Goal: Task Accomplishment & Management: Complete application form

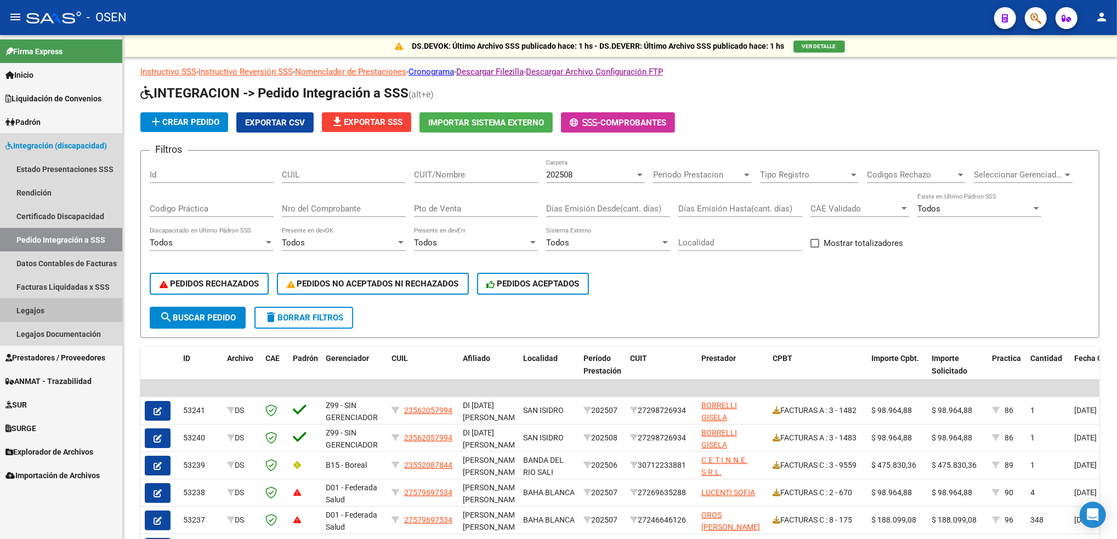
click at [85, 313] on link "Legajos" at bounding box center [61, 311] width 122 height 24
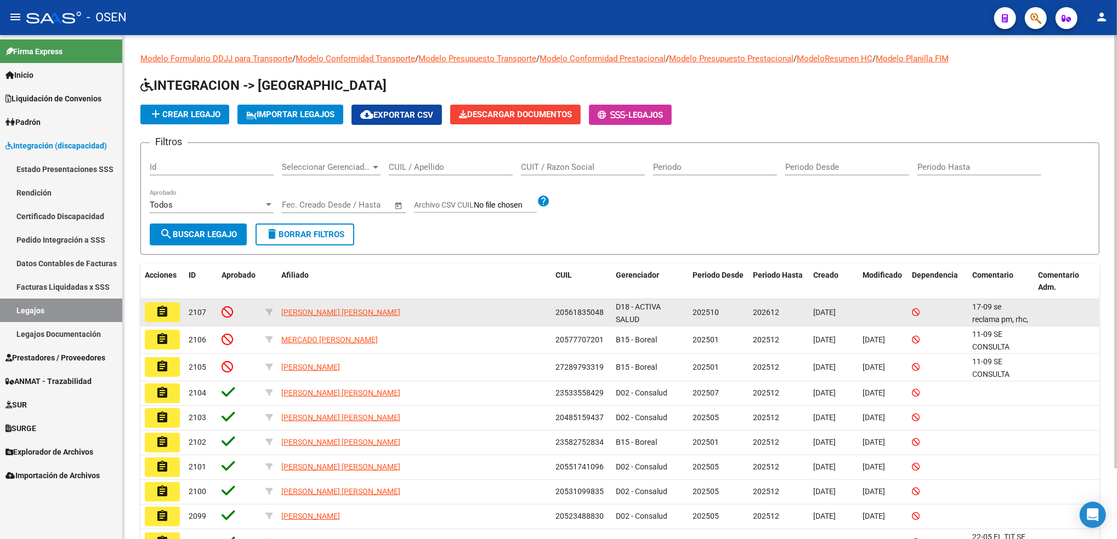
click at [162, 311] on mat-icon "assignment" at bounding box center [162, 311] width 13 height 13
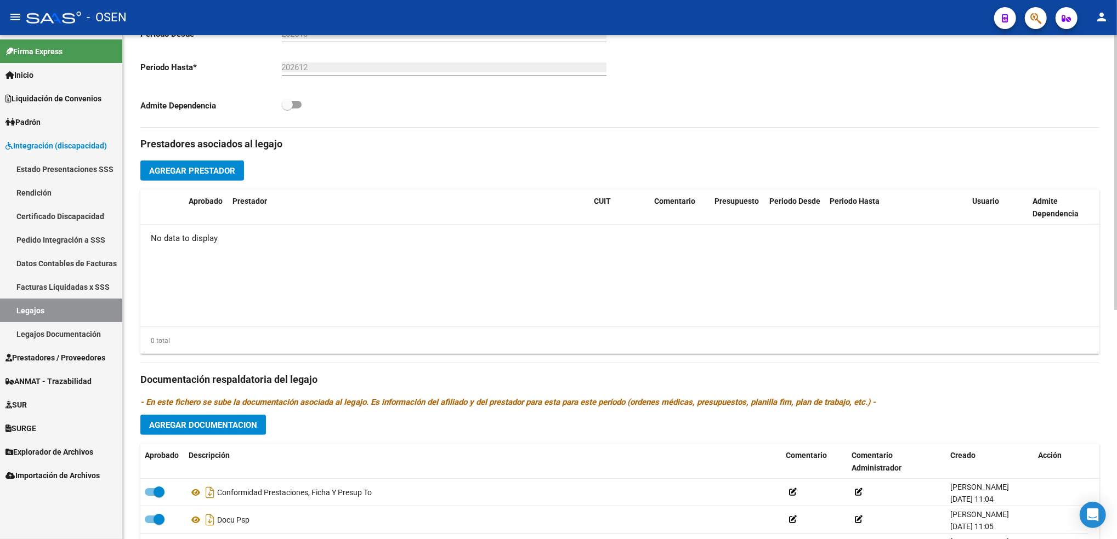
scroll to position [422, 0]
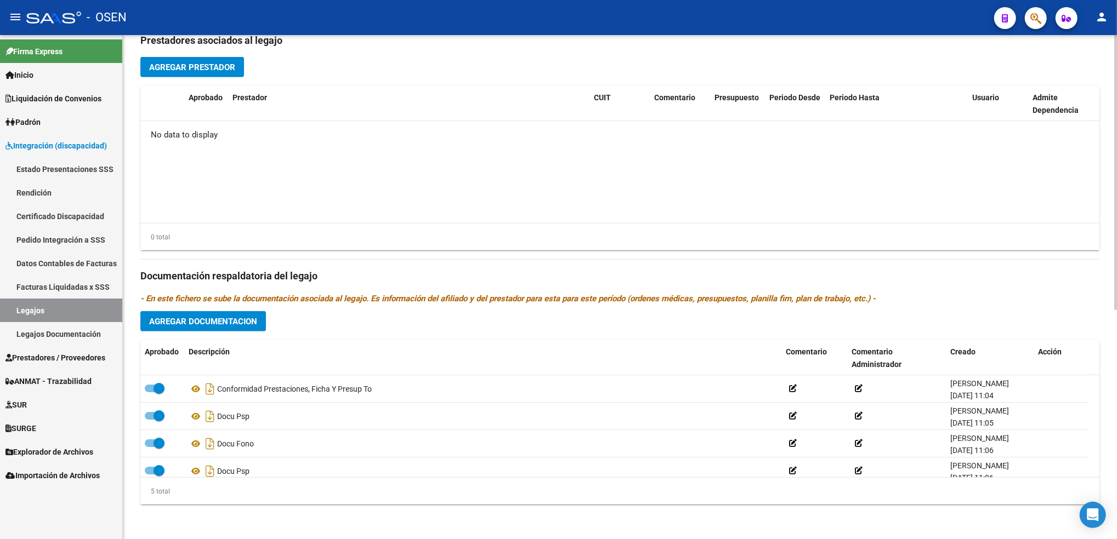
click at [1116, 443] on html "menu - OSEN person Firma Express Inicio Calendario SSS Instructivos Contacto OS…" at bounding box center [558, 269] width 1117 height 539
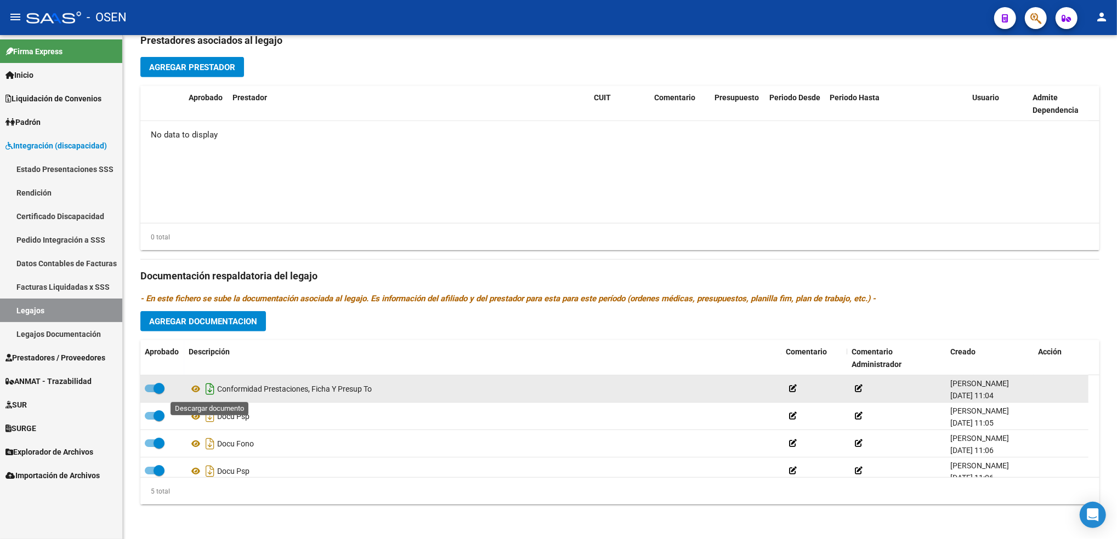
click at [205, 389] on icon "Descargar documento" at bounding box center [210, 389] width 14 height 18
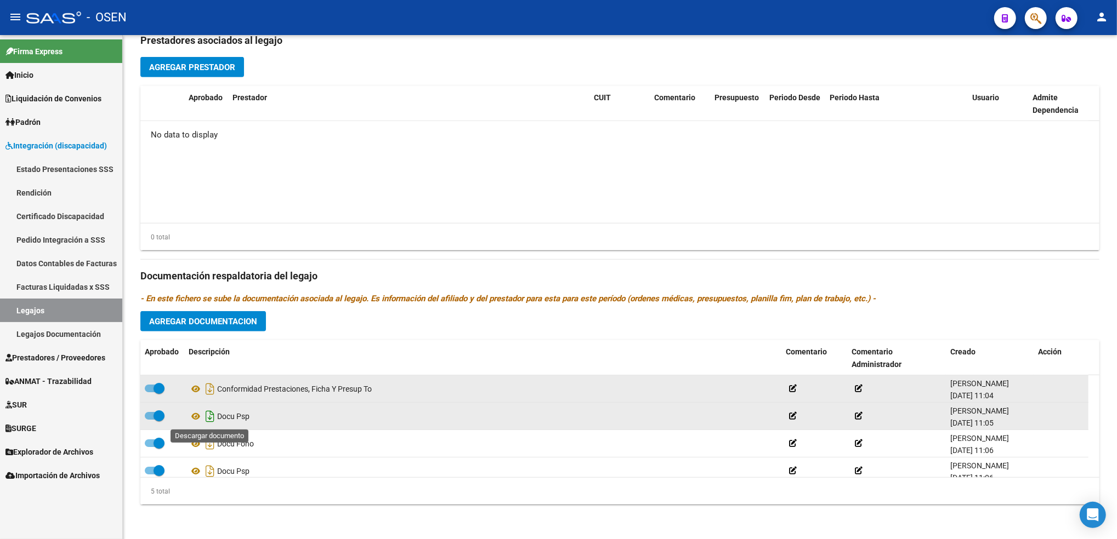
click at [209, 417] on icon "Descargar documento" at bounding box center [210, 417] width 14 height 18
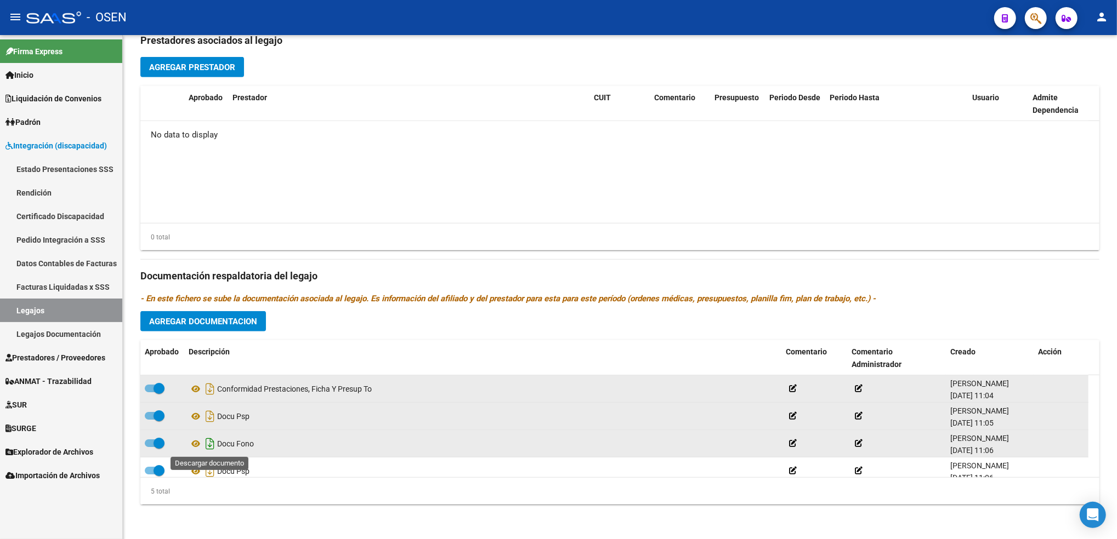
click at [208, 442] on icon "Descargar documento" at bounding box center [210, 444] width 14 height 18
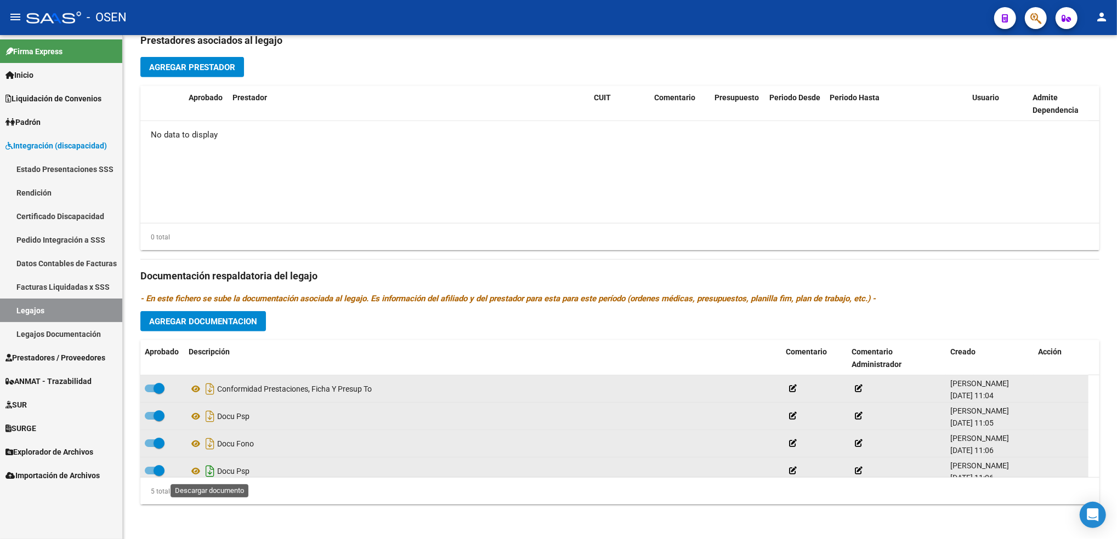
click at [209, 474] on icon "Descargar documento" at bounding box center [210, 472] width 14 height 18
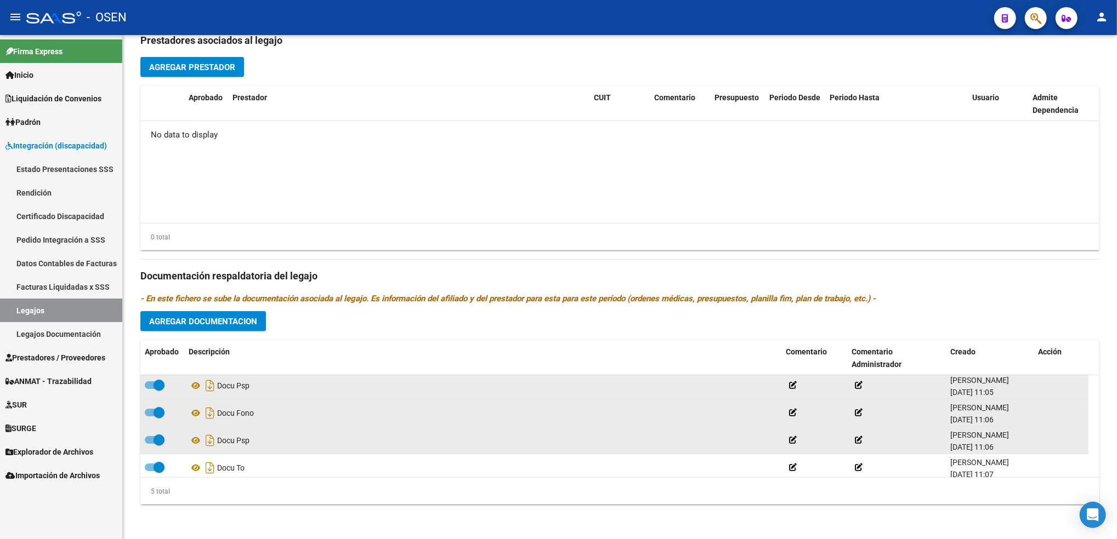
scroll to position [39, 0]
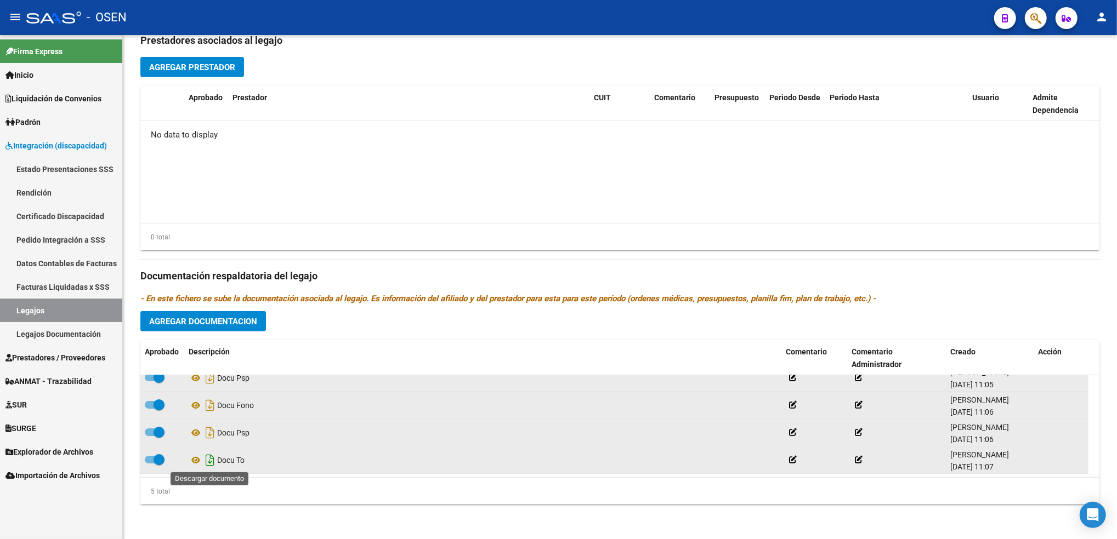
click at [205, 462] on icon "Descargar documento" at bounding box center [210, 461] width 14 height 18
click at [1109, 322] on div "arrow_back Editar 2107 save Guardar cambios delete Eliminar Legajo de Integraci…" at bounding box center [620, 76] width 994 height 927
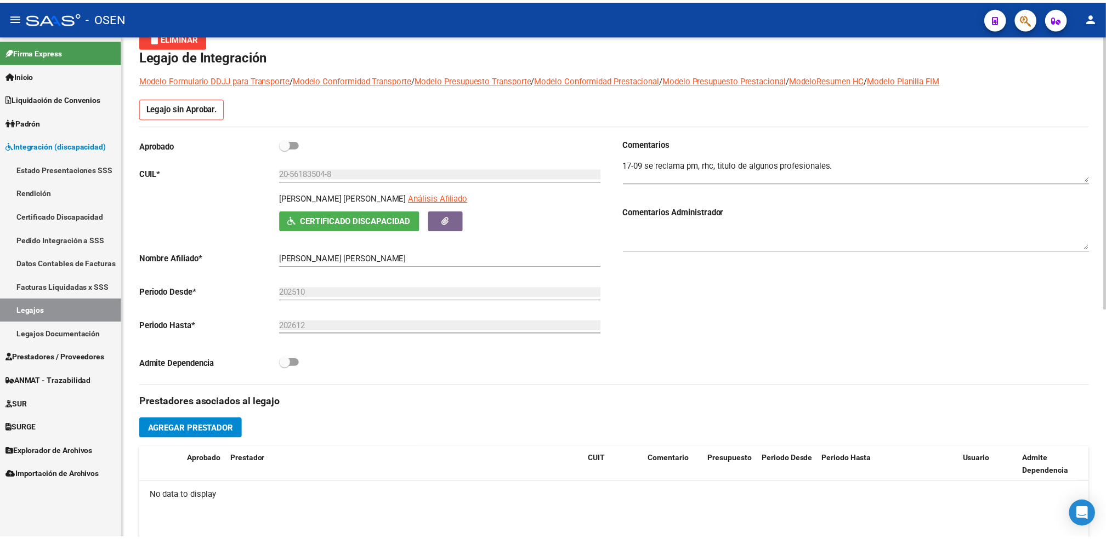
scroll to position [58, 0]
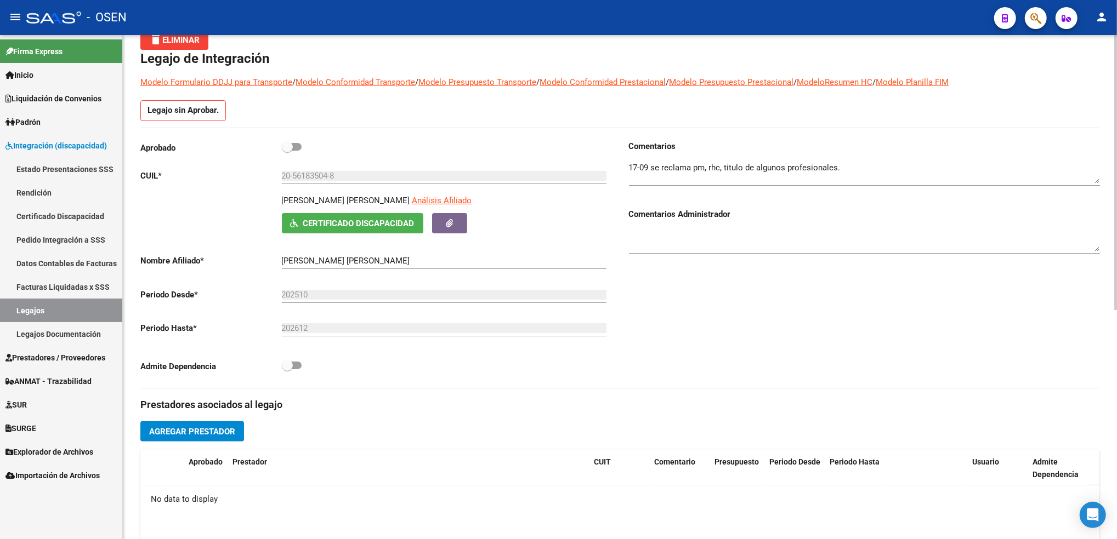
click at [1104, 84] on div "arrow_back Editar 2107 save Guardar cambios delete Eliminar Legajo de Integraci…" at bounding box center [621, 441] width 997 height 927
drag, startPoint x: 343, startPoint y: 173, endPoint x: 168, endPoint y: 184, distance: 175.2
click at [168, 184] on div "Aprobado CUIL * 20-56183504-8 Ingresar CUIL [PERSON_NAME] [PERSON_NAME] Análisi…" at bounding box center [375, 259] width 471 height 239
click at [201, 44] on button "delete Eliminar" at bounding box center [174, 40] width 68 height 20
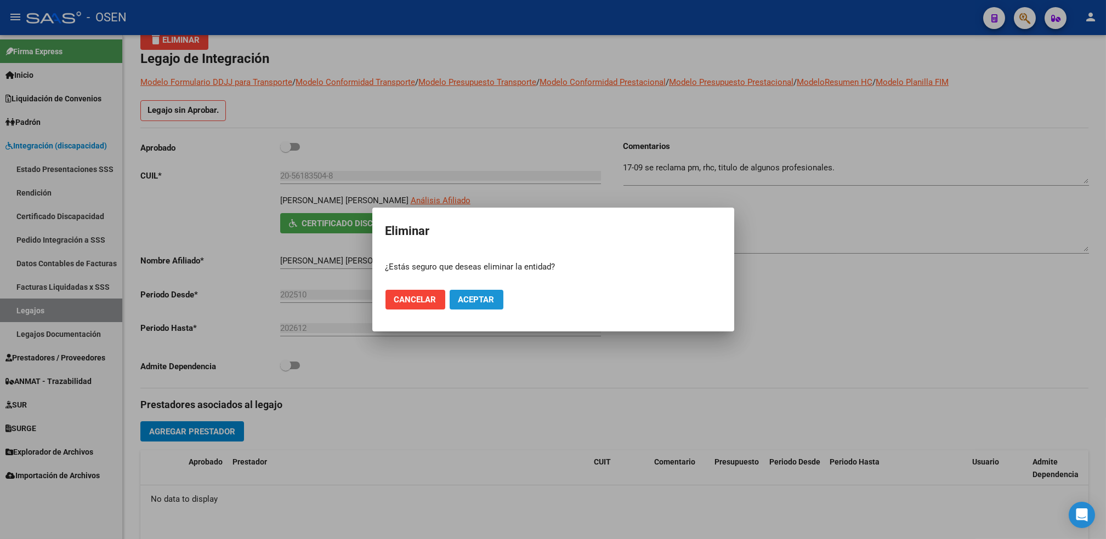
click at [486, 300] on span "Aceptar" at bounding box center [476, 300] width 36 height 10
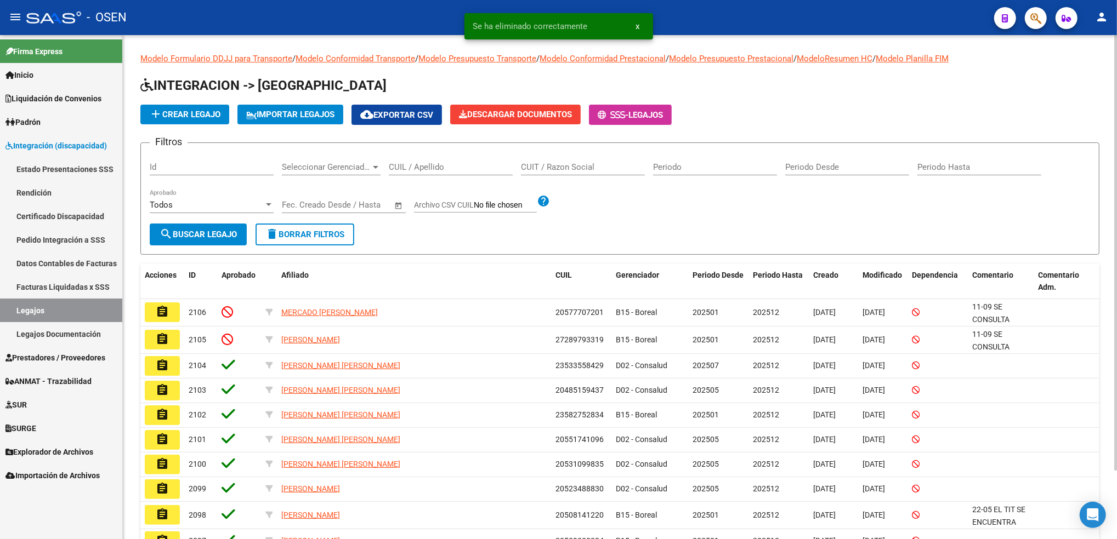
click at [433, 167] on input "CUIL / Apellido" at bounding box center [451, 167] width 124 height 10
paste input "20-56183504-8"
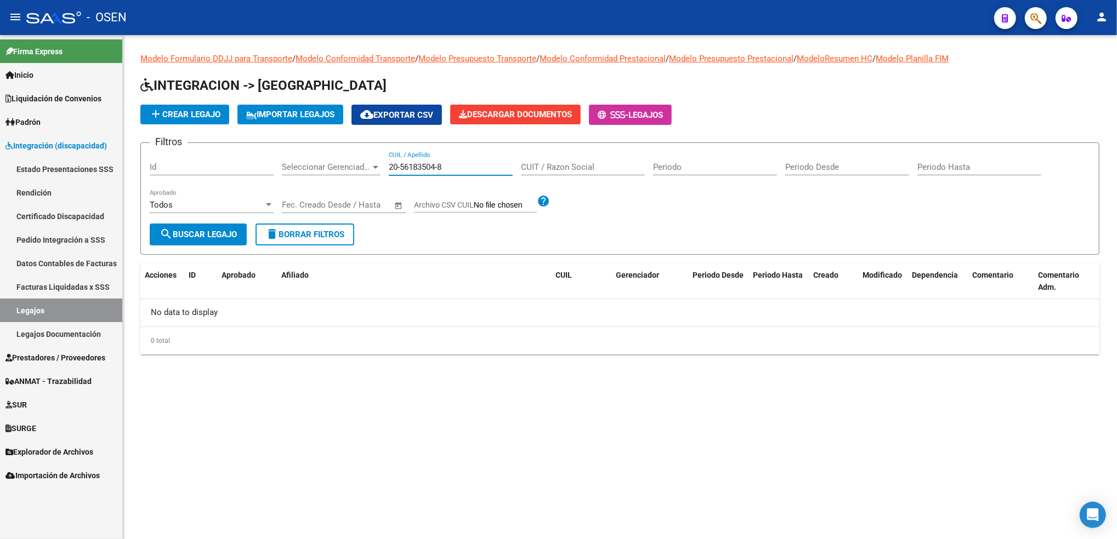
click at [439, 166] on input "20-56183504-8" at bounding box center [451, 167] width 124 height 10
click at [404, 164] on input "20-561835048" at bounding box center [451, 167] width 124 height 10
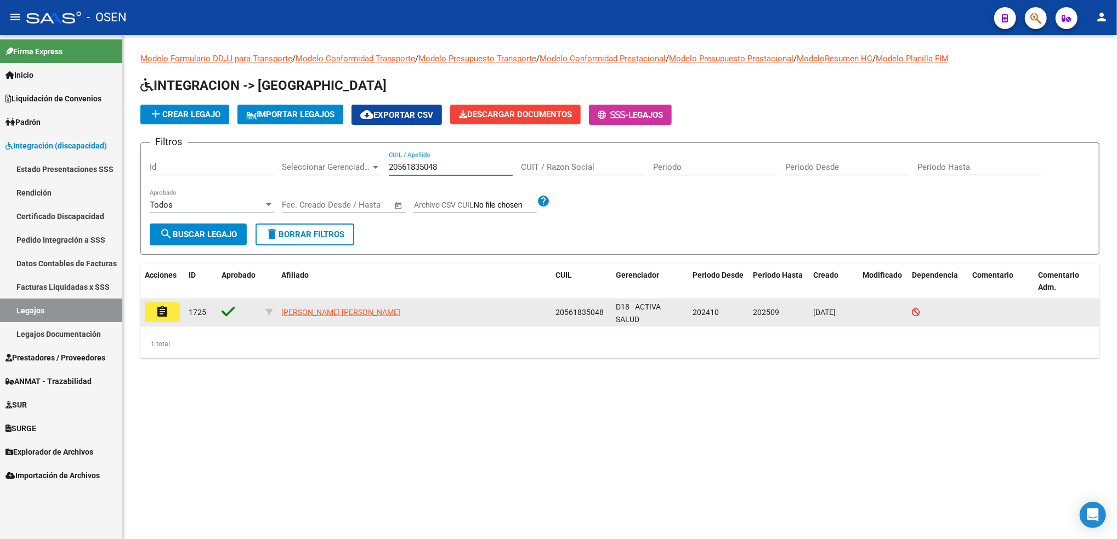
type input "20561835048"
click at [573, 312] on span "20561835048" at bounding box center [579, 312] width 48 height 9
copy span "20561835048"
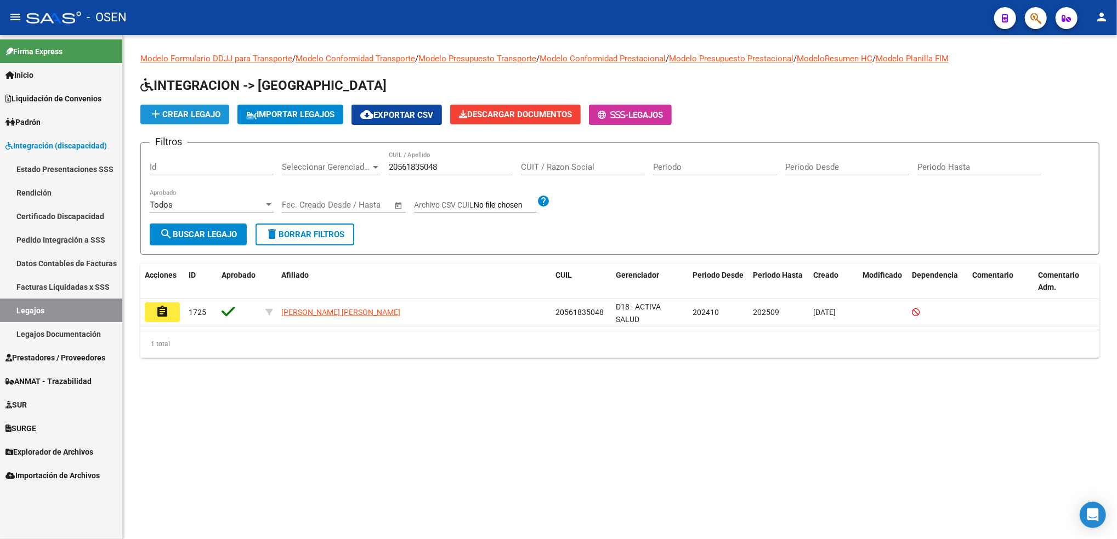
click at [195, 110] on span "add Crear Legajo" at bounding box center [184, 115] width 71 height 10
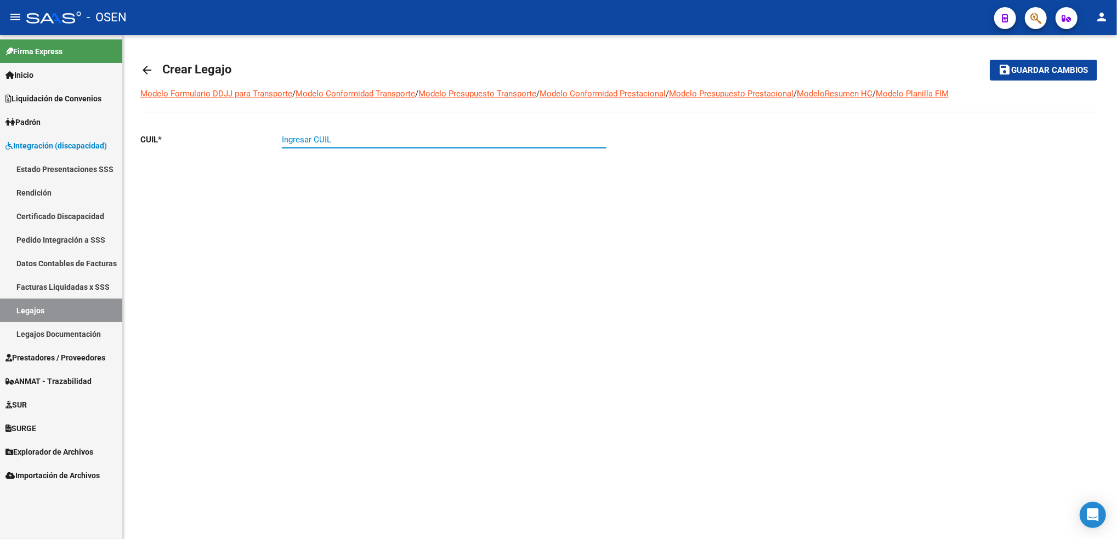
click at [299, 136] on input "Ingresar CUIL" at bounding box center [444, 140] width 325 height 10
paste input "20-56183504-8"
type input "20-56183504-8"
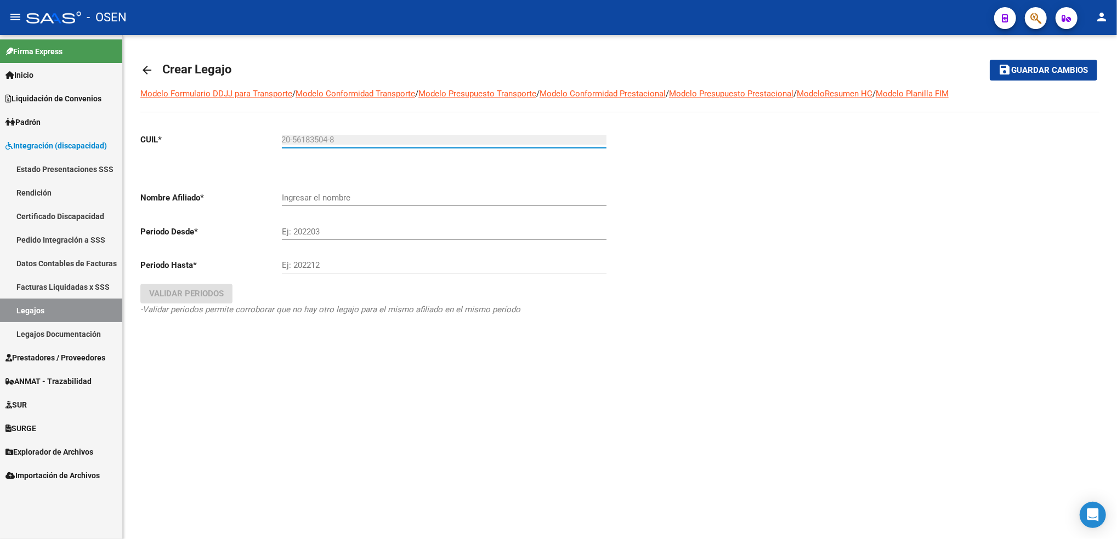
type input "[PERSON_NAME] [PERSON_NAME]"
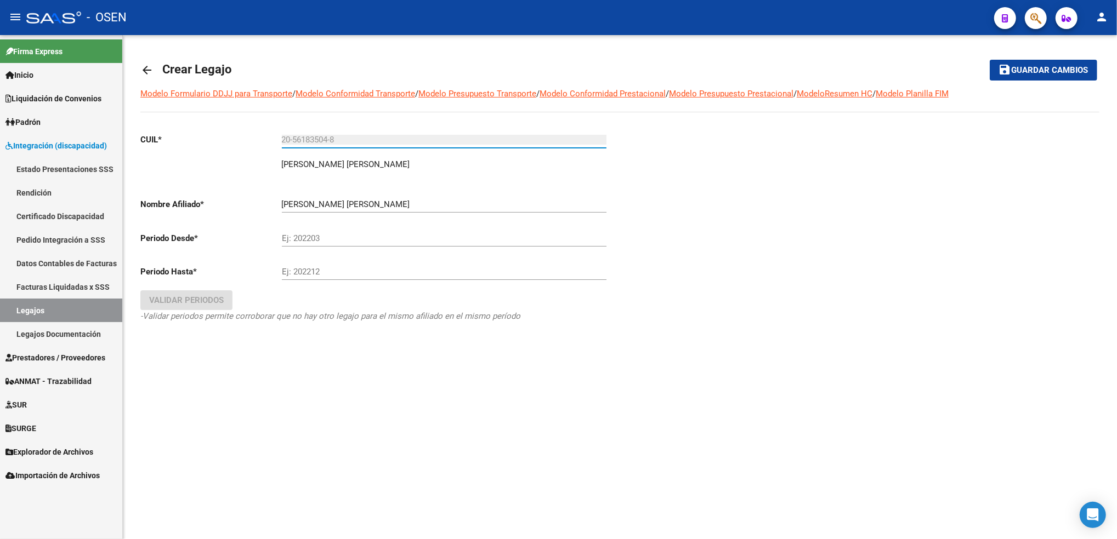
type input "20-56183504-8"
click at [336, 238] on input "Ej: 202203" at bounding box center [444, 239] width 325 height 10
type input "202510"
click at [339, 277] on div "Ej: 202212" at bounding box center [444, 269] width 325 height 24
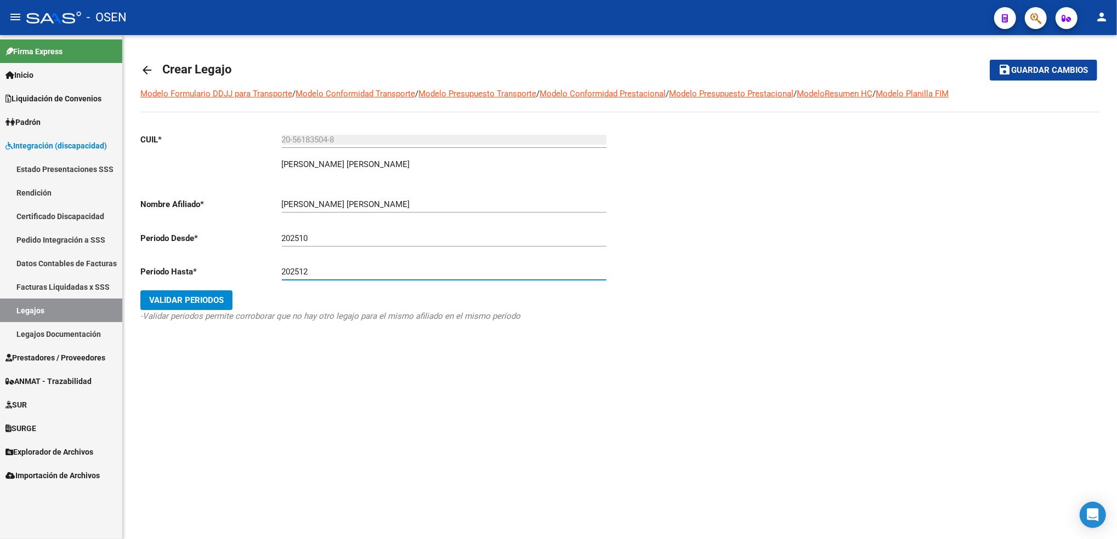
type input "202512"
click at [203, 306] on button "Validar Periodos" at bounding box center [186, 301] width 92 height 20
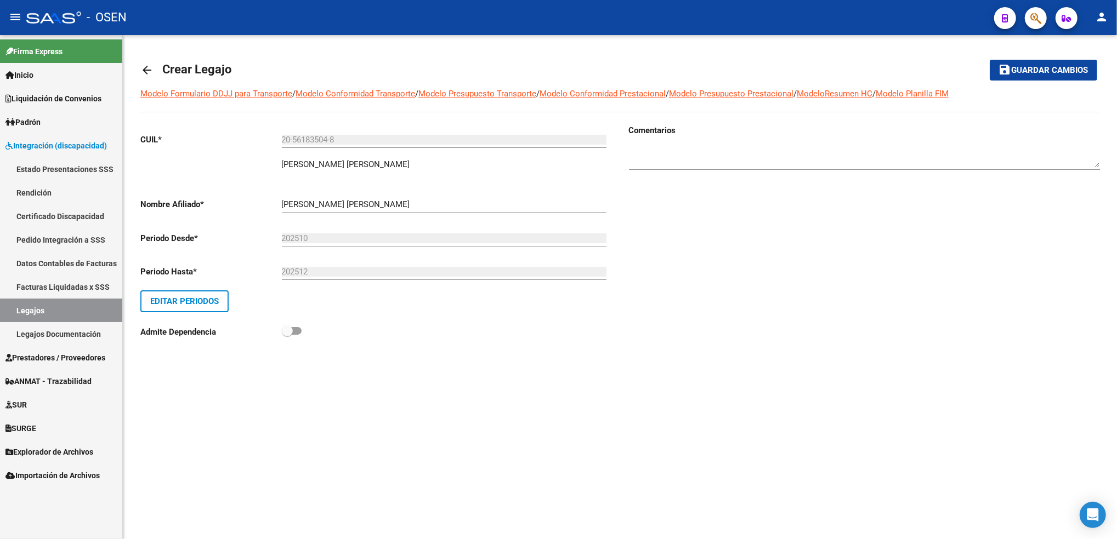
click at [1066, 61] on button "save Guardar cambios" at bounding box center [1043, 70] width 107 height 20
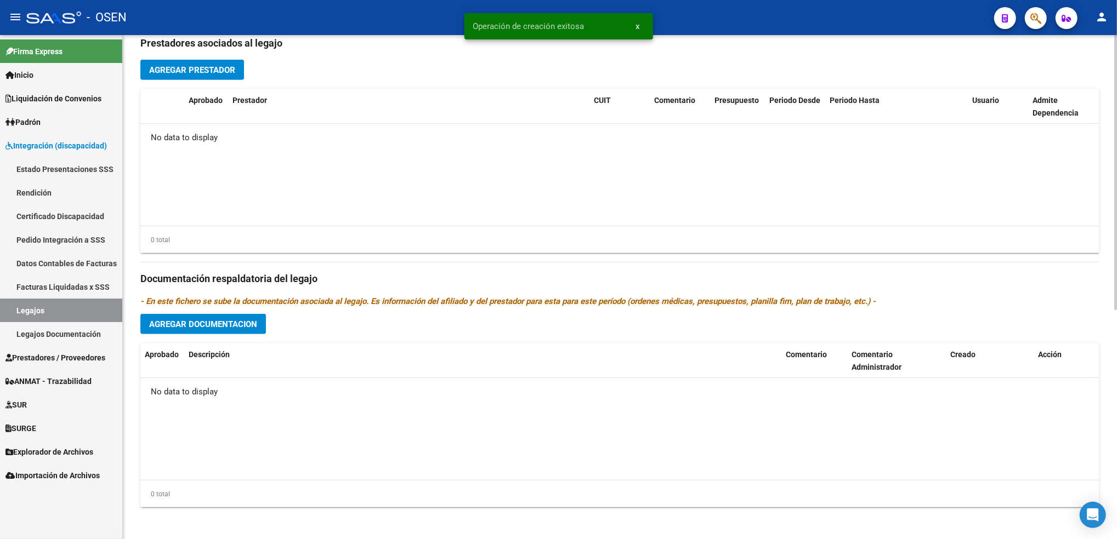
scroll to position [422, 0]
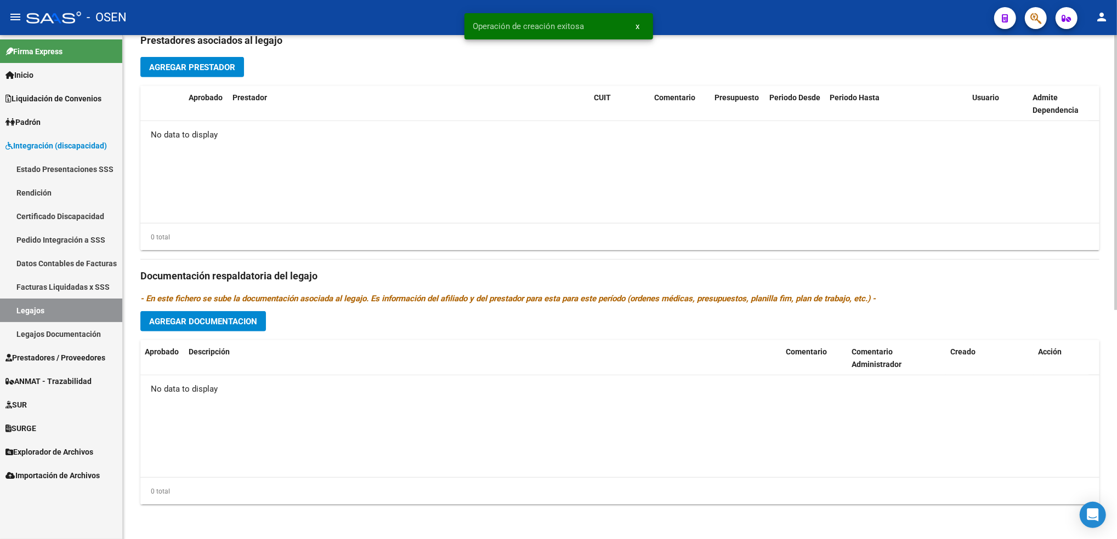
click at [1116, 400] on html "menu - OSEN person Firma Express Inicio Calendario SSS Instructivos Contacto OS…" at bounding box center [558, 269] width 1117 height 539
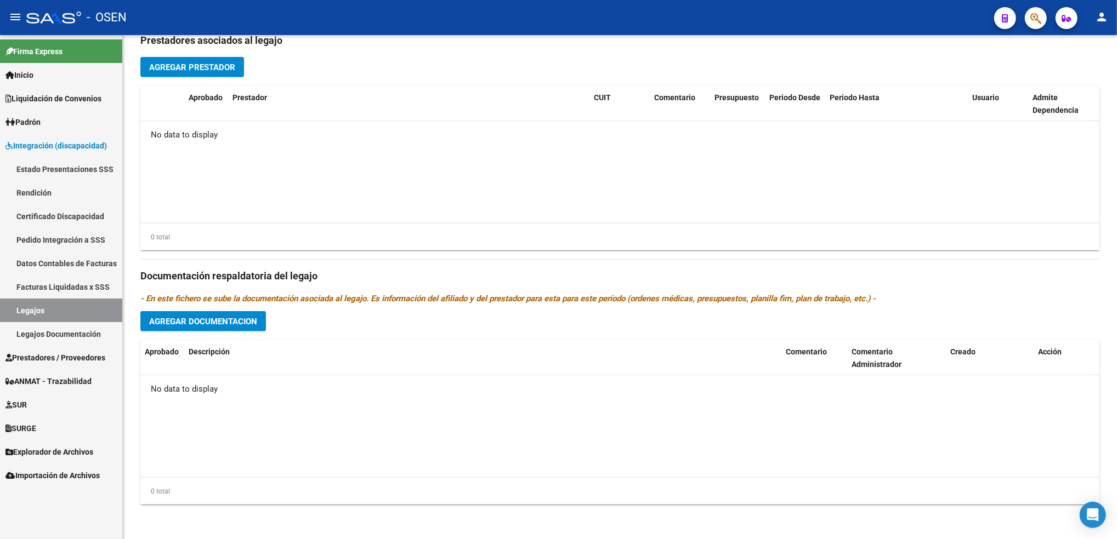
click at [182, 321] on span "Agregar Documentacion" at bounding box center [203, 322] width 108 height 10
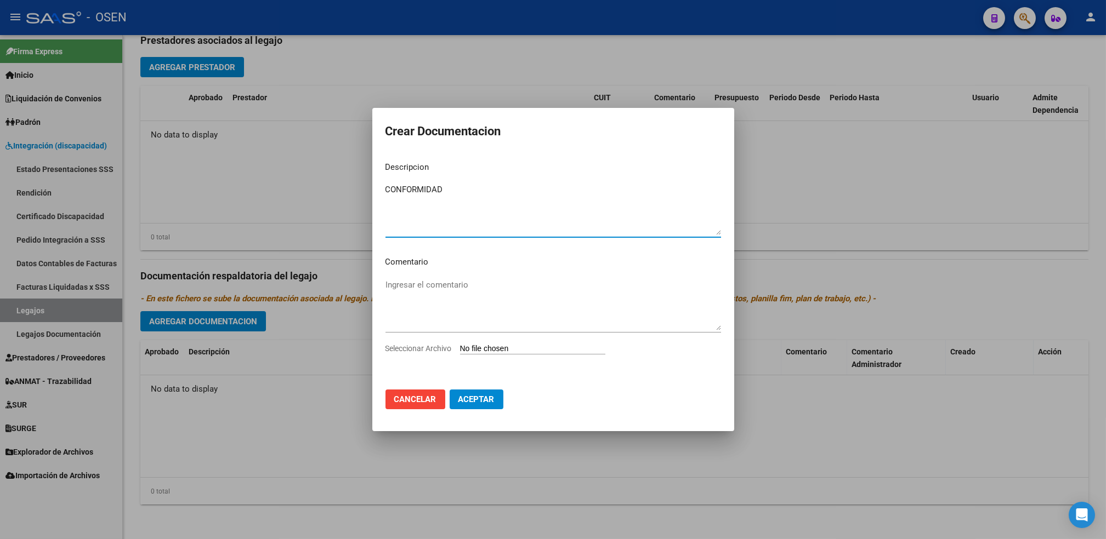
type textarea "CONFORMIDAD"
click at [460, 344] on input "Seleccionar Archivo" at bounding box center [532, 349] width 145 height 10
type input "C:\fakepath\INTEGRACION-CUIL_20561835048-ORTIGOSA_DYRON_ALEXIS-DESDE_202510-HAS…"
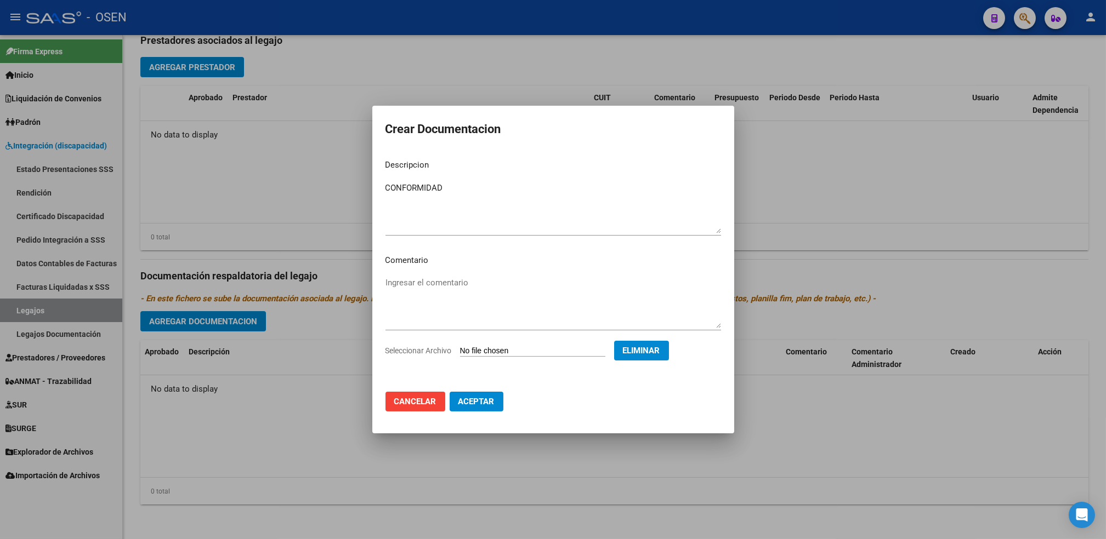
click at [476, 412] on mat-dialog-actions "Cancelar Aceptar" at bounding box center [553, 401] width 336 height 37
click at [478, 408] on button "Aceptar" at bounding box center [477, 402] width 54 height 20
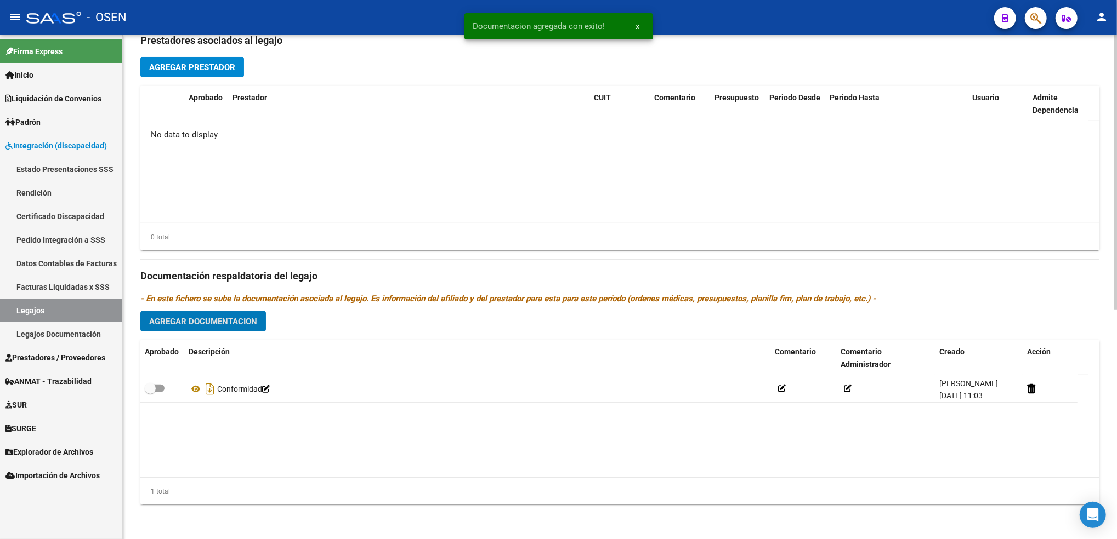
click at [230, 319] on span "Agregar Documentacion" at bounding box center [203, 322] width 108 height 10
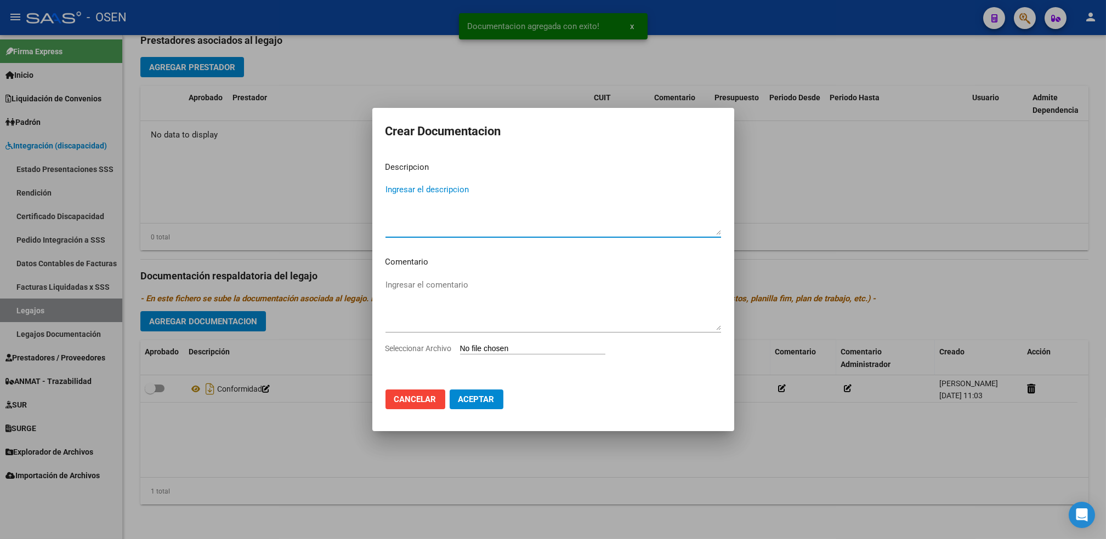
click at [489, 351] on input "Seleccionar Archivo" at bounding box center [532, 349] width 145 height 10
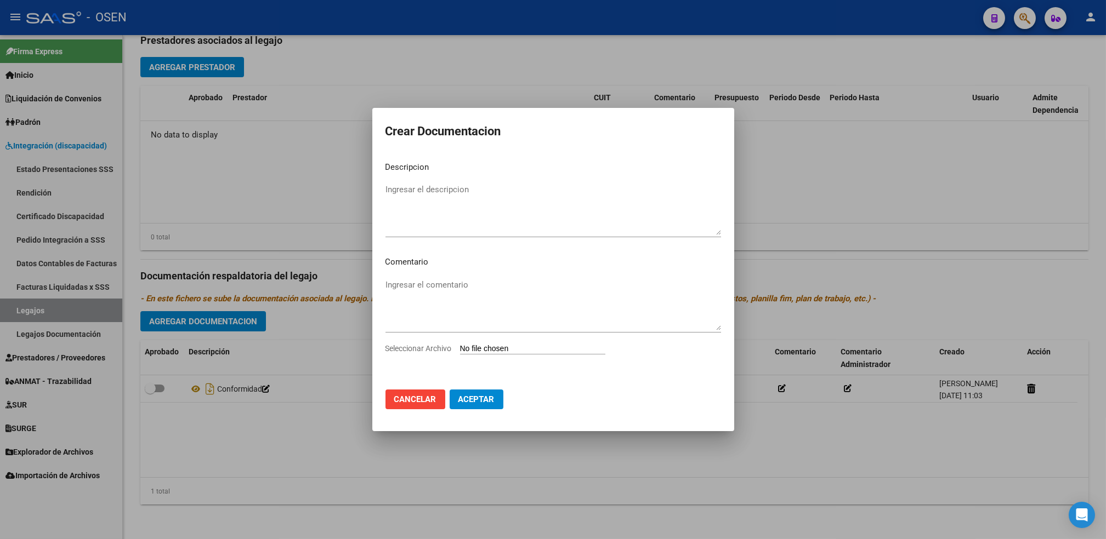
type input "C:\fakepath\INTEGRACION-CUIL_20561835048-ORTIGOSA_DYRON_ALEXIS-DESDE_202510-HAS…"
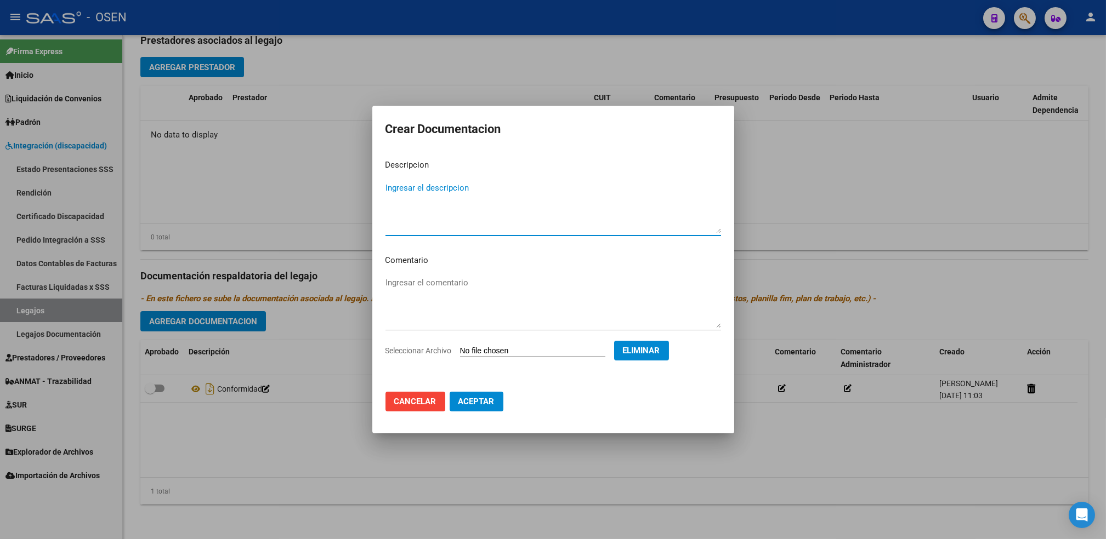
click at [498, 213] on textarea "Ingresar el descripcion" at bounding box center [553, 208] width 336 height 52
type textarea "DOCU FONO"
click at [475, 401] on span "Aceptar" at bounding box center [476, 402] width 36 height 10
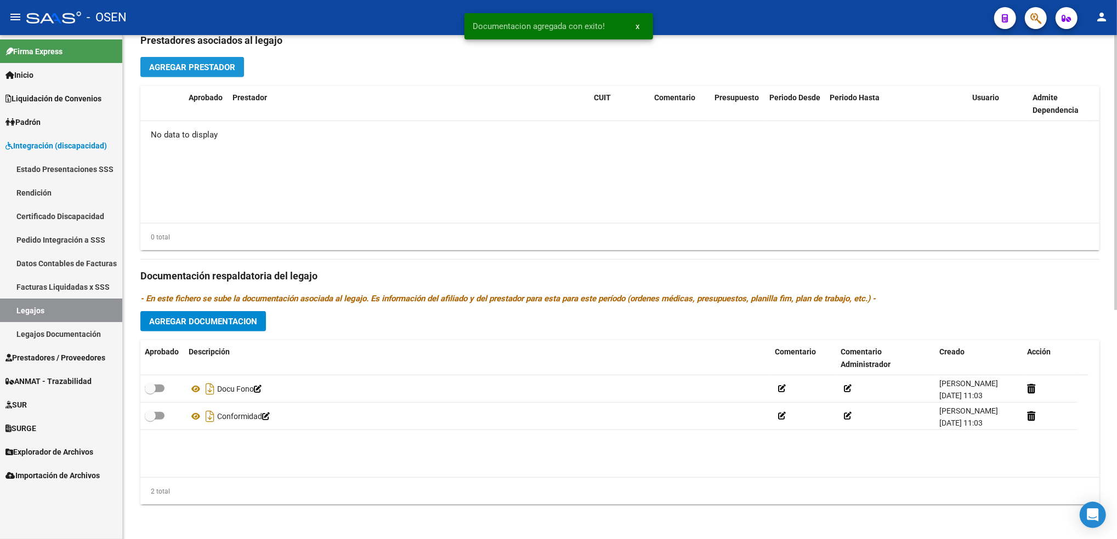
click at [196, 71] on span "Agregar Prestador" at bounding box center [192, 68] width 86 height 10
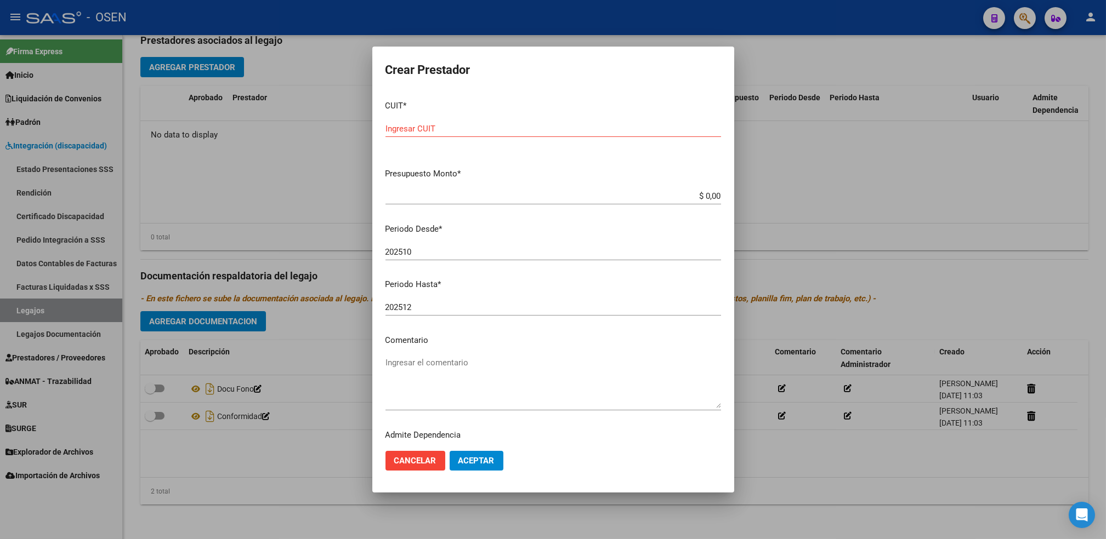
click at [292, 453] on div at bounding box center [553, 269] width 1106 height 539
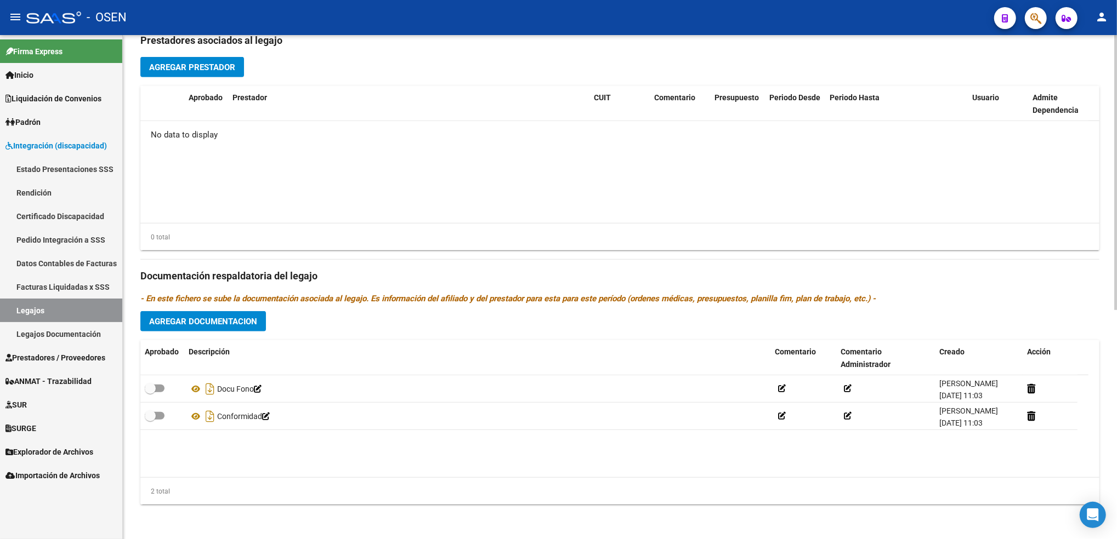
click at [252, 312] on button "Agregar Documentacion" at bounding box center [203, 321] width 126 height 20
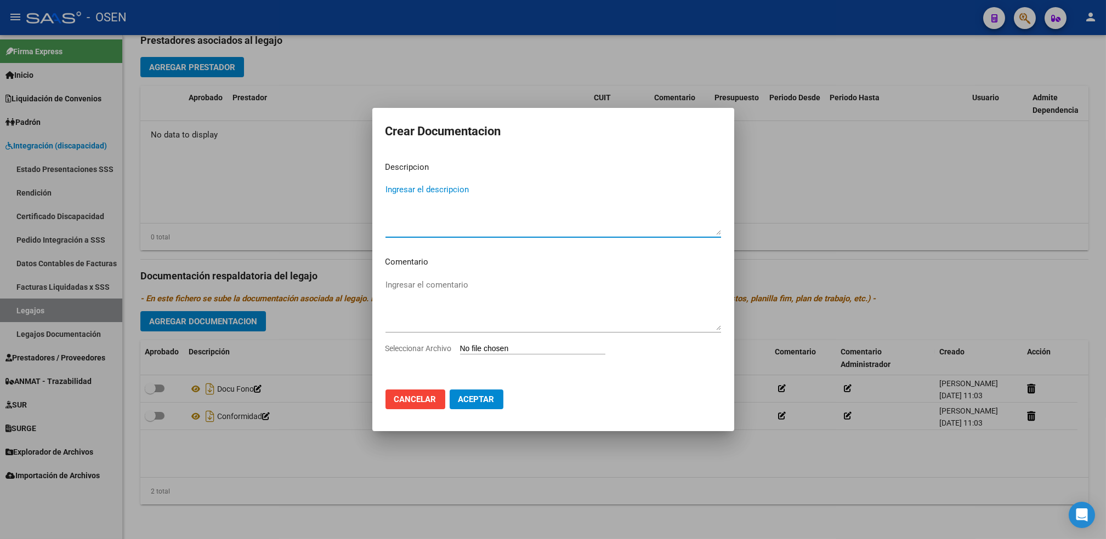
click at [516, 351] on input "Seleccionar Archivo" at bounding box center [532, 349] width 145 height 10
type input "C:\fakepath\INTEGRACION-CUIL_20561835048-ORTIGOSA_DYRON_ALEXIS-DESDE_202510-HAS…"
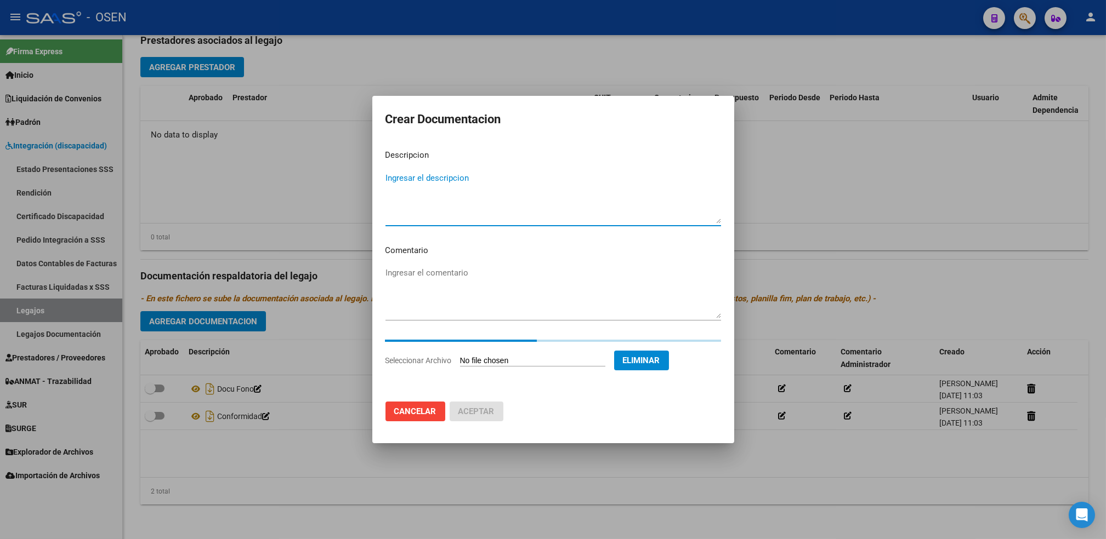
click at [463, 190] on textarea "Ingresar el descripcion" at bounding box center [553, 198] width 336 height 52
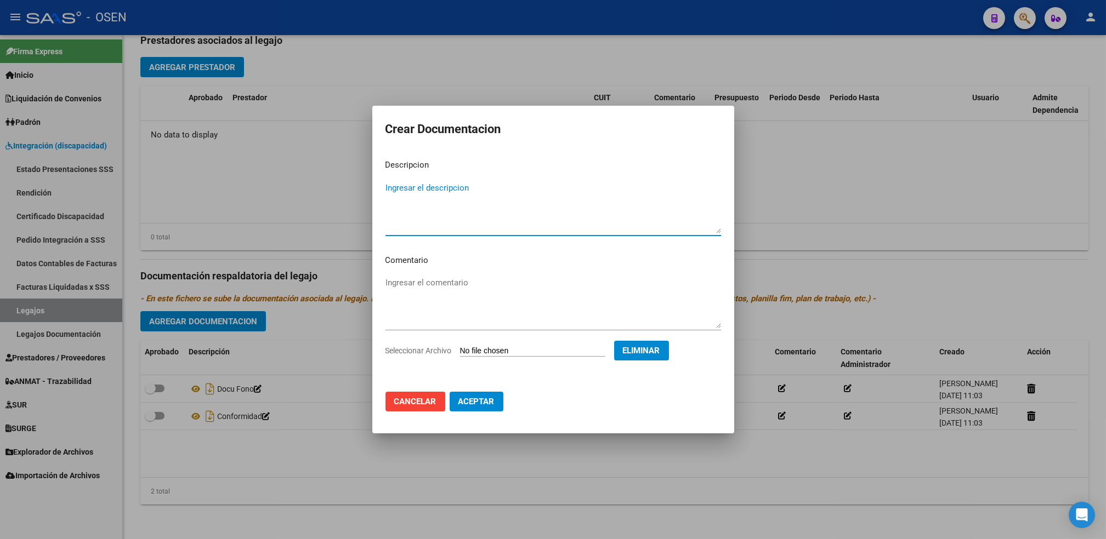
type textarea "F"
type textarea "DOCU PSP"
click at [474, 398] on span "Aceptar" at bounding box center [476, 402] width 36 height 10
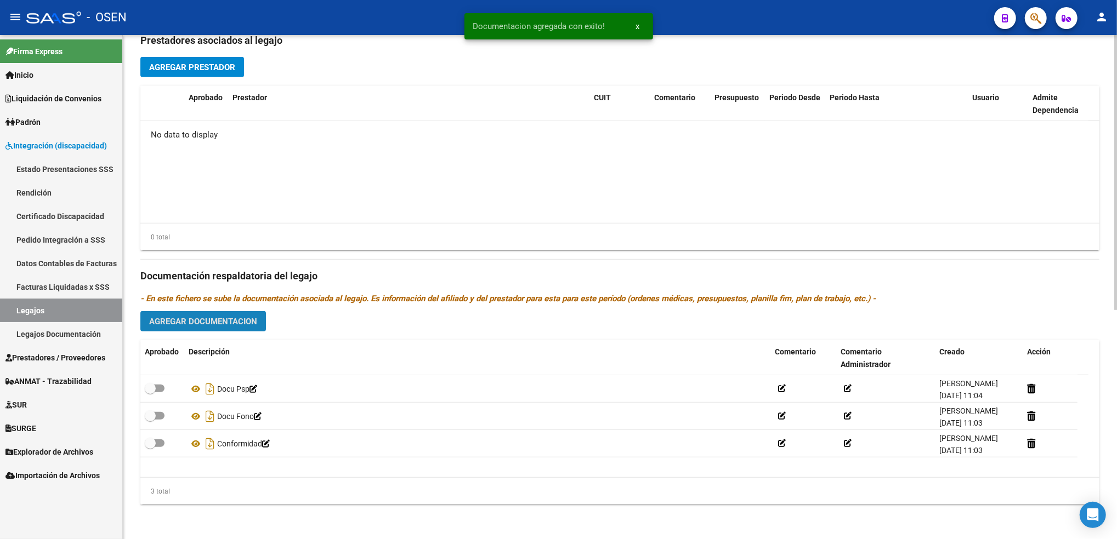
click at [230, 314] on button "Agregar Documentacion" at bounding box center [203, 321] width 126 height 20
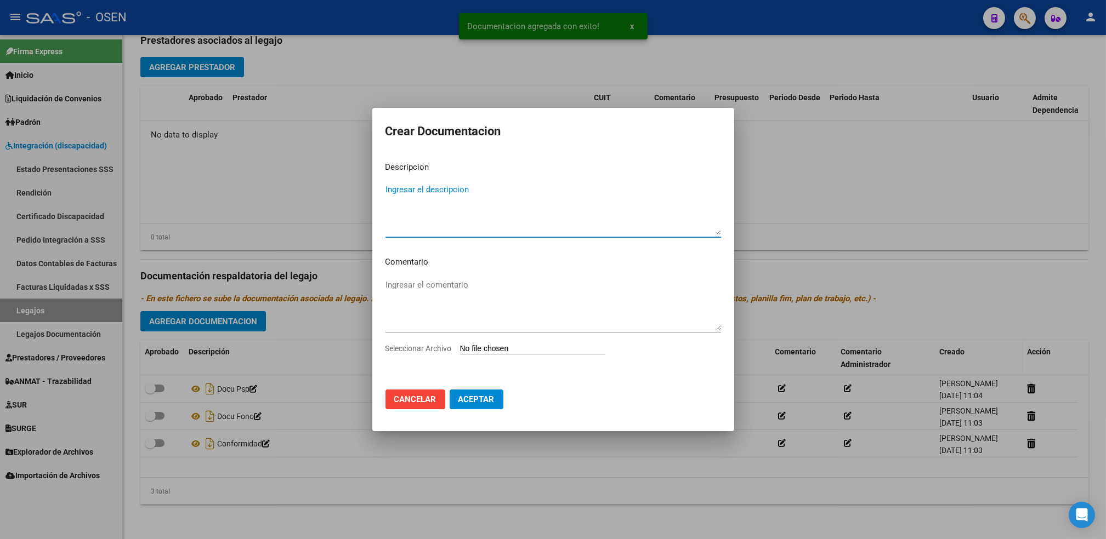
click at [542, 345] on input "Seleccionar Archivo" at bounding box center [532, 349] width 145 height 10
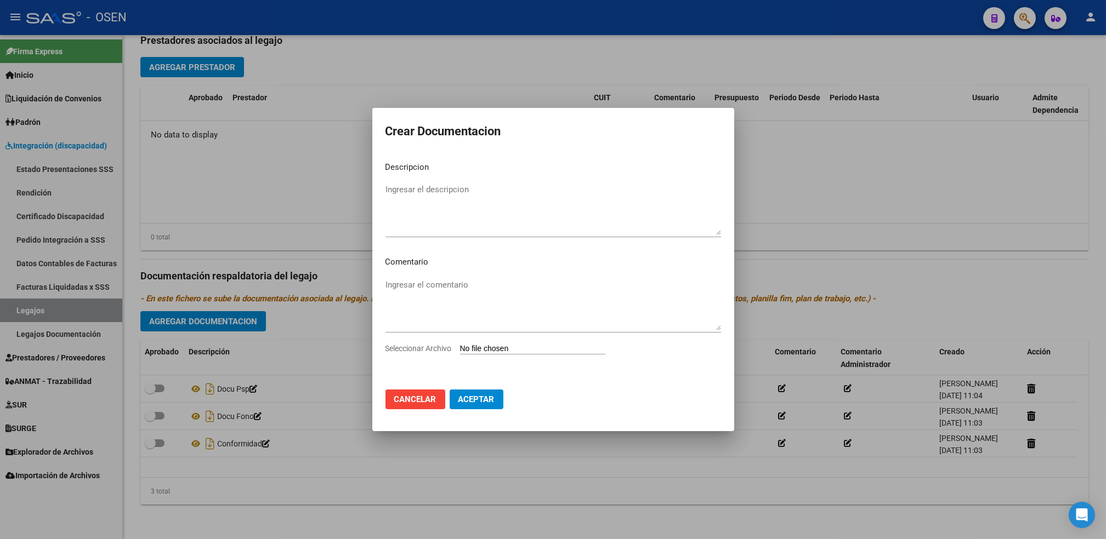
type input "C:\fakepath\INTEGRACION-CUIL_20561835048-ORTIGOSA_DYRON_ALEXIS-DESDE_202510-HAS…"
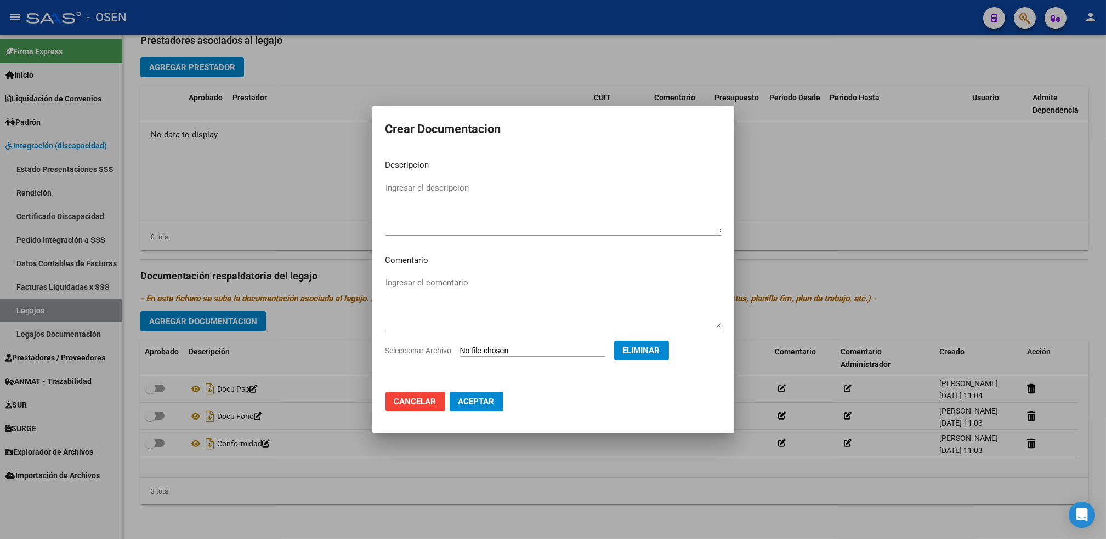
click at [529, 182] on textarea "Ingresar el descripcion" at bounding box center [553, 208] width 336 height 52
type textarea "DOCU PSC"
click at [470, 414] on mat-dialog-actions "Cancelar Aceptar" at bounding box center [553, 401] width 336 height 37
click at [472, 400] on span "Aceptar" at bounding box center [476, 402] width 36 height 10
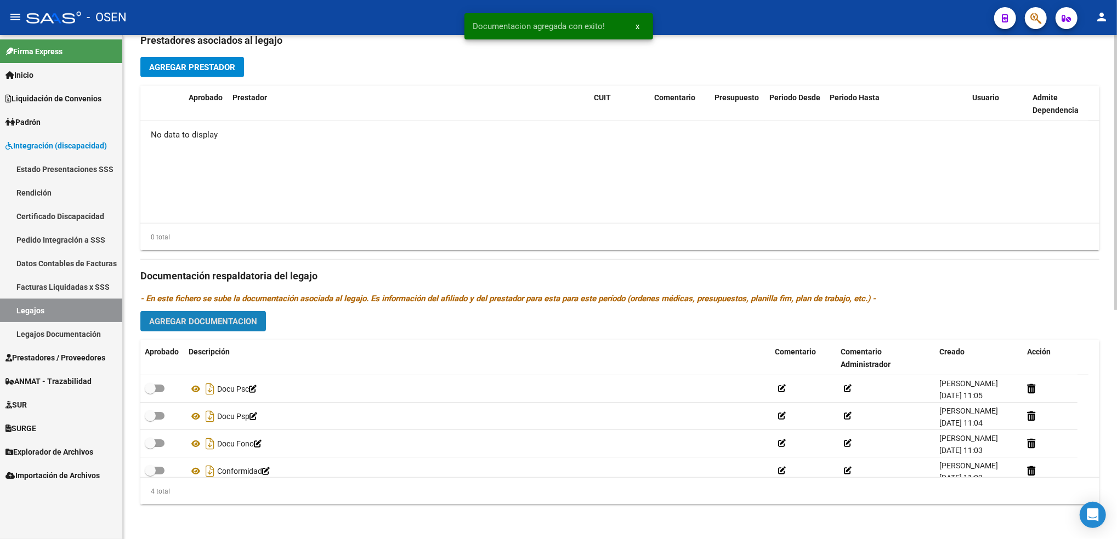
click at [246, 317] on span "Agregar Documentacion" at bounding box center [203, 322] width 108 height 10
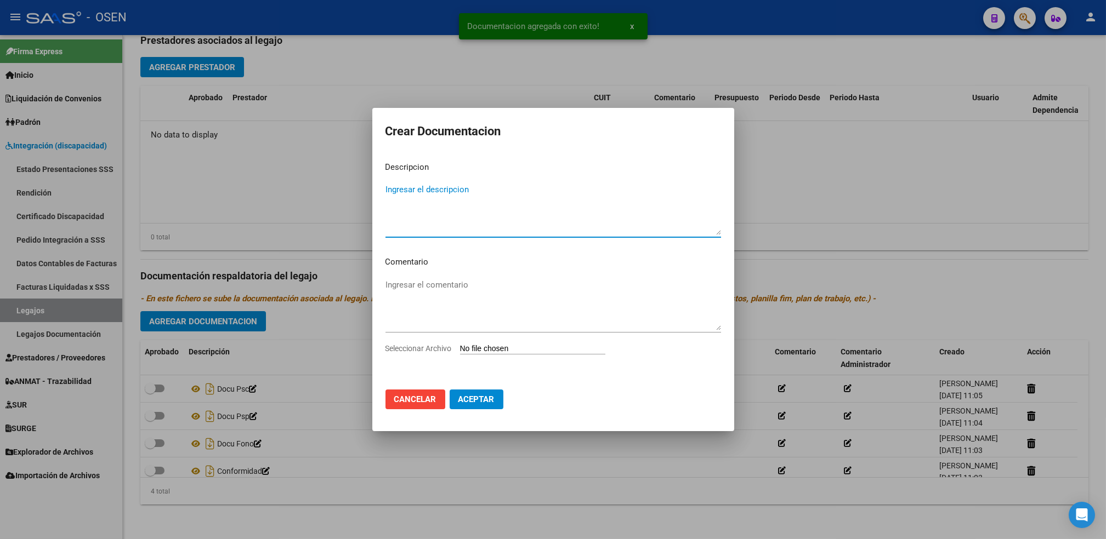
click at [512, 343] on div "Seleccionar Archivo" at bounding box center [553, 353] width 336 height 21
click at [513, 347] on input "Seleccionar Archivo" at bounding box center [532, 349] width 145 height 10
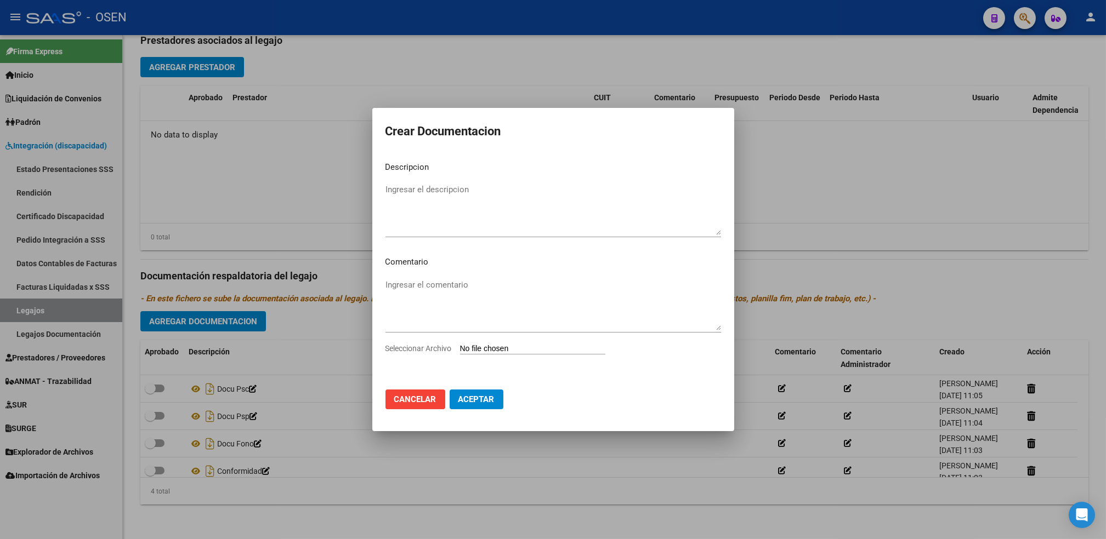
type input "C:\fakepath\INTEGRACION-CUIL_20561835048-ORTIGOSA_DYRON_ALEXIS-DESDE_202510-HAS…"
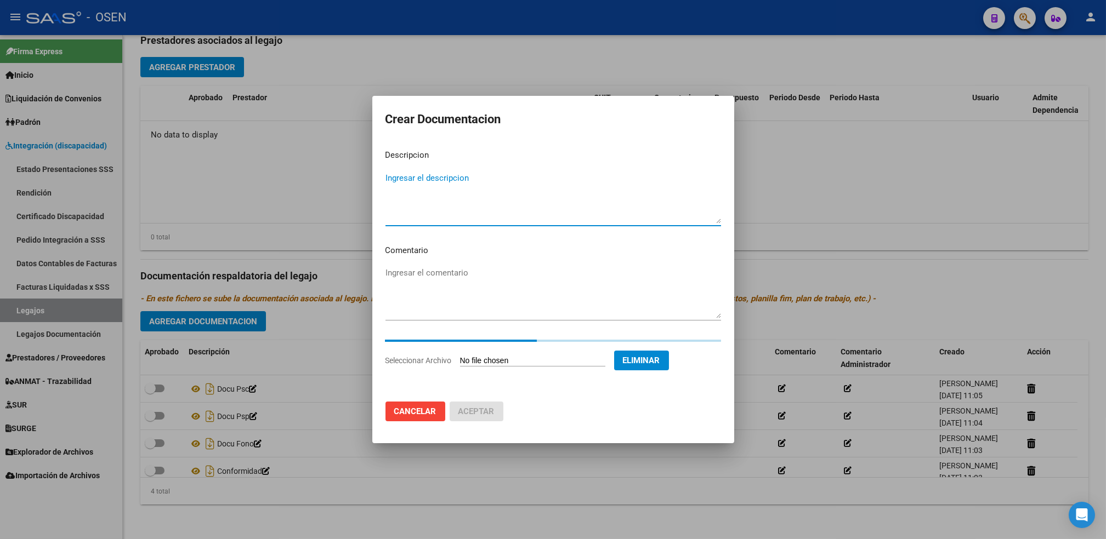
click at [418, 174] on textarea "Ingresar el descripcion" at bounding box center [553, 198] width 336 height 52
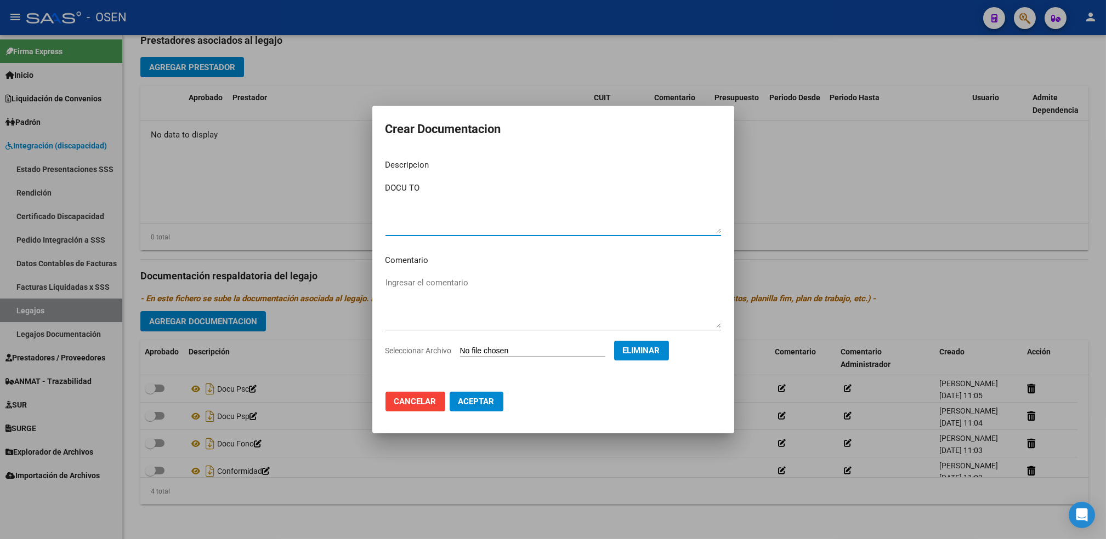
type textarea "DOCU TO"
click at [484, 401] on span "Aceptar" at bounding box center [476, 402] width 36 height 10
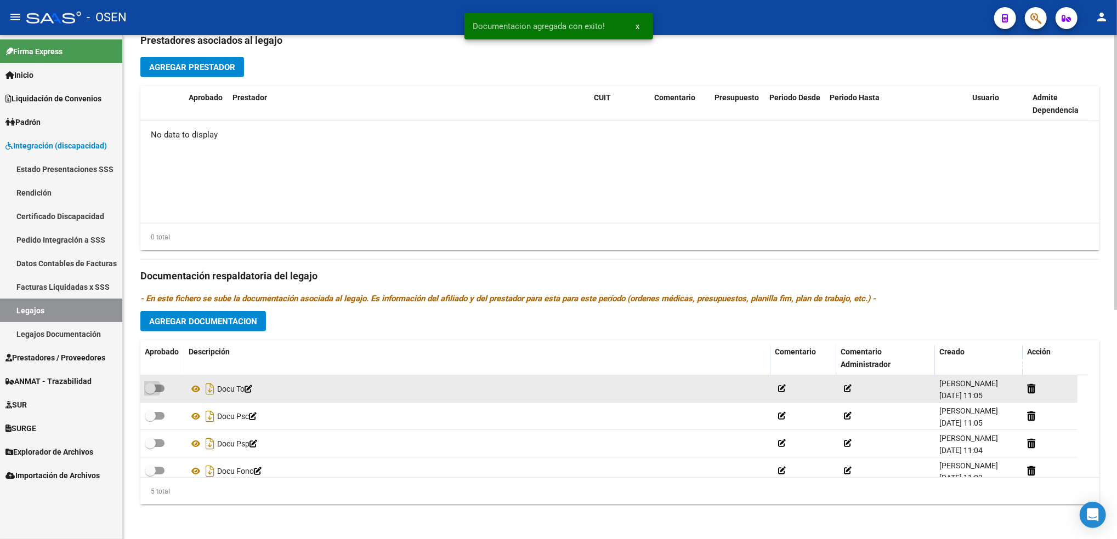
click at [159, 389] on span at bounding box center [155, 389] width 20 height 8
click at [150, 393] on input "checkbox" at bounding box center [150, 393] width 1 height 1
checkbox input "true"
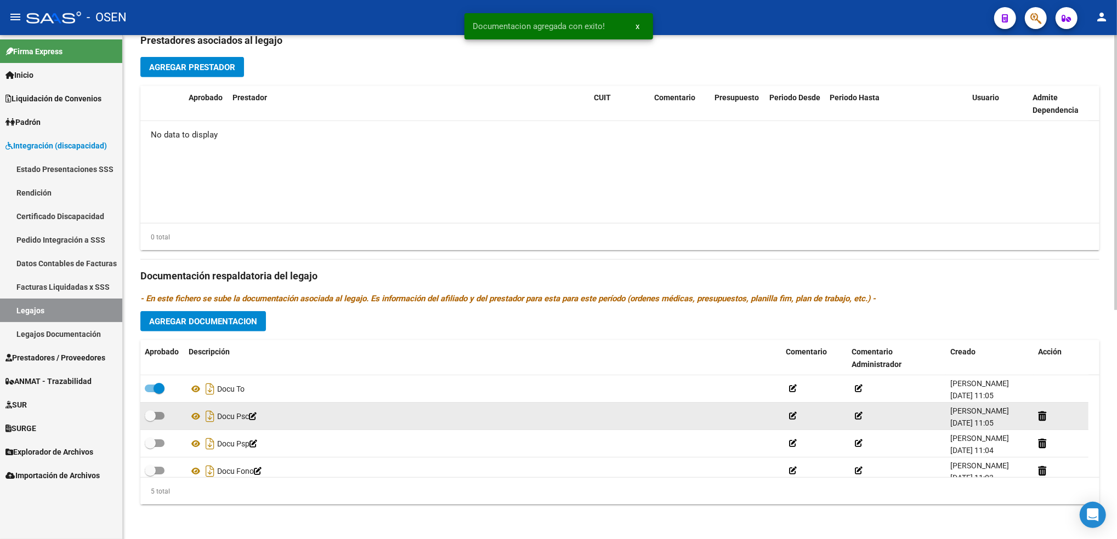
click at [155, 408] on datatable-body-cell at bounding box center [162, 416] width 44 height 27
click at [155, 423] on div at bounding box center [162, 417] width 35 height 14
click at [155, 417] on span at bounding box center [150, 416] width 11 height 11
click at [150, 420] on input "checkbox" at bounding box center [150, 420] width 1 height 1
checkbox input "true"
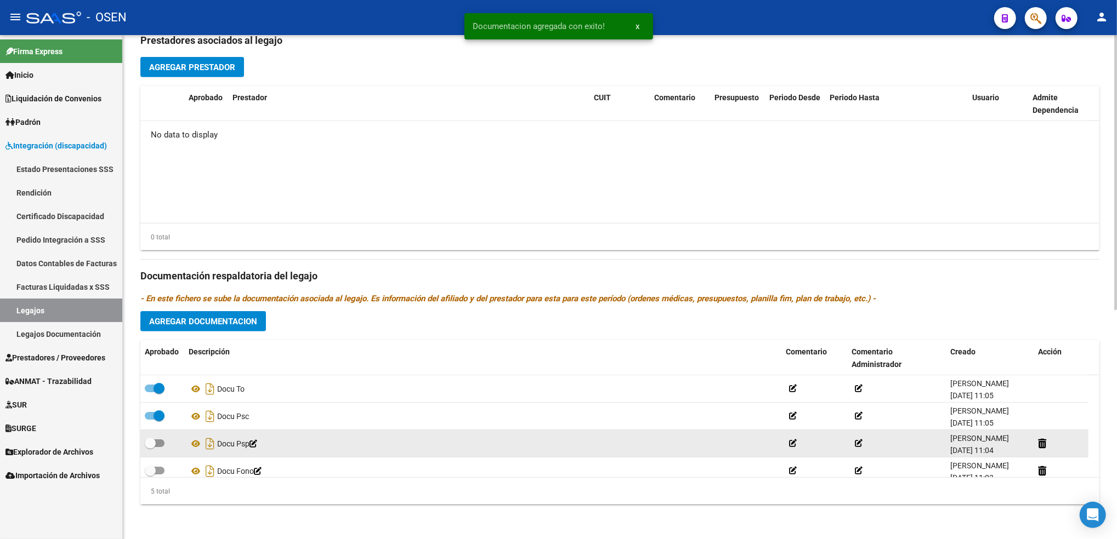
click at [156, 449] on label at bounding box center [155, 443] width 20 height 13
click at [150, 448] on input "checkbox" at bounding box center [150, 447] width 1 height 1
checkbox input "true"
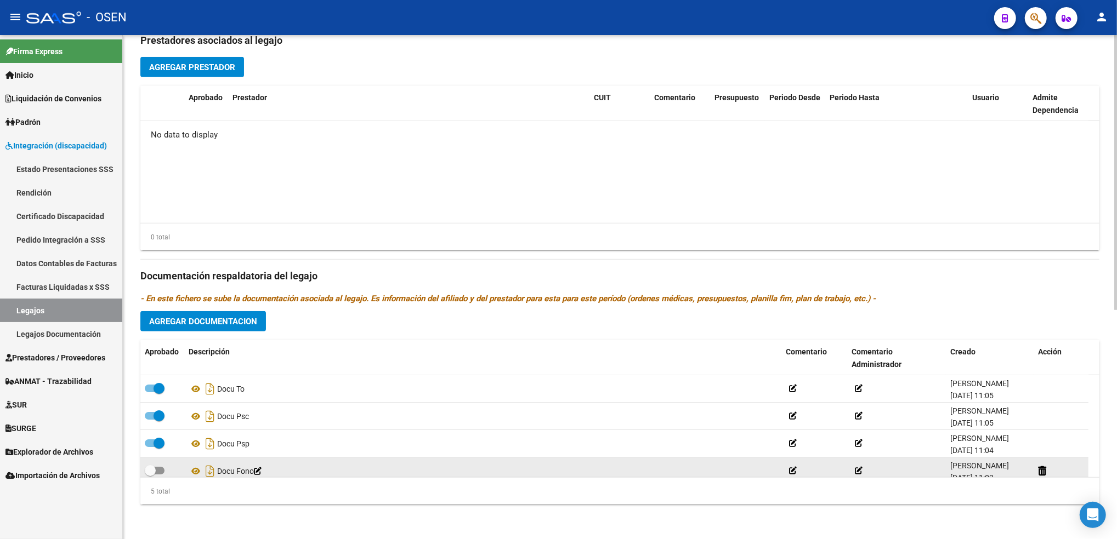
click at [160, 474] on span at bounding box center [155, 471] width 20 height 8
click at [150, 475] on input "checkbox" at bounding box center [150, 475] width 1 height 1
checkbox input "true"
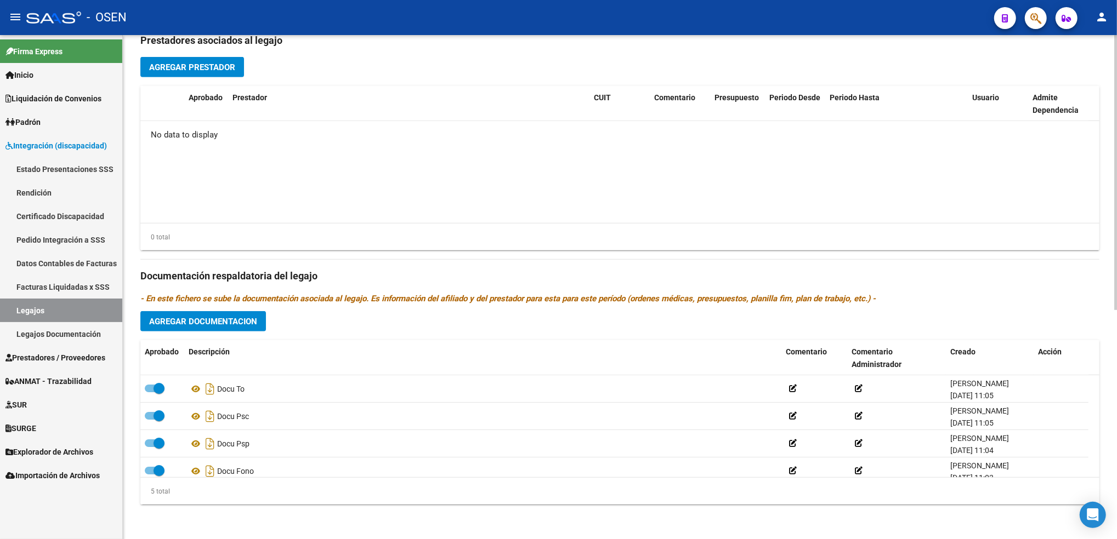
scroll to position [39, 0]
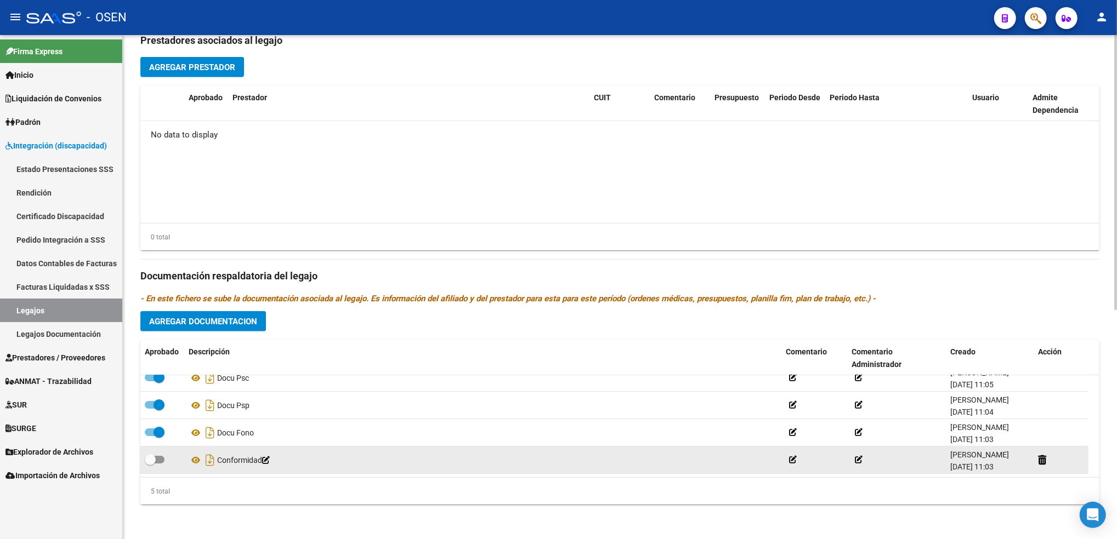
click at [154, 462] on span at bounding box center [150, 460] width 11 height 11
click at [150, 464] on input "checkbox" at bounding box center [150, 464] width 1 height 1
checkbox input "true"
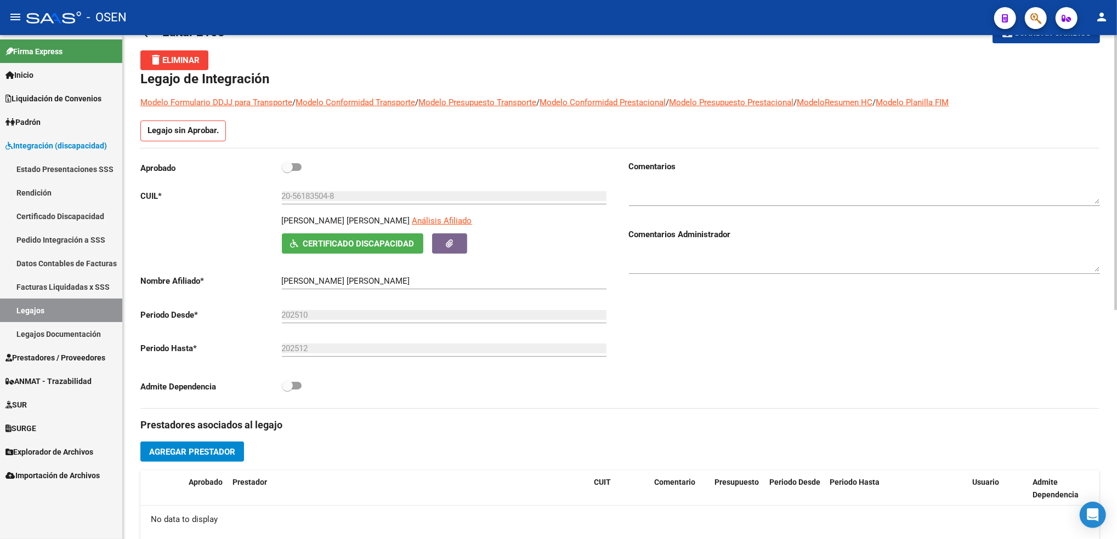
scroll to position [0, 0]
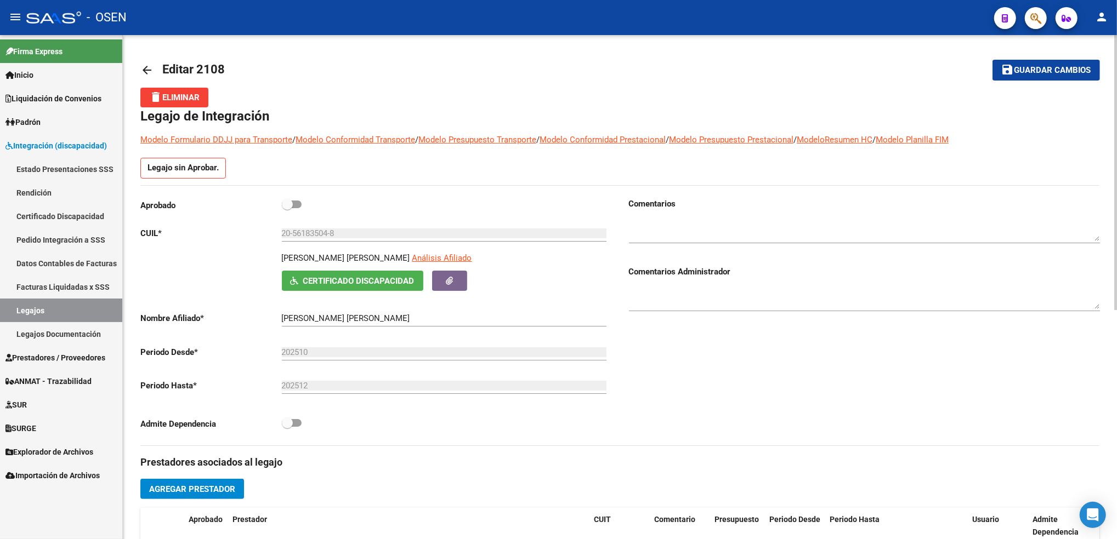
click at [1094, 123] on div "arrow_back Editar 2108 save Guardar cambios delete Eliminar Legajo de Integraci…" at bounding box center [621, 498] width 997 height 927
click at [1054, 77] on button "save Guardar cambios" at bounding box center [1045, 70] width 107 height 20
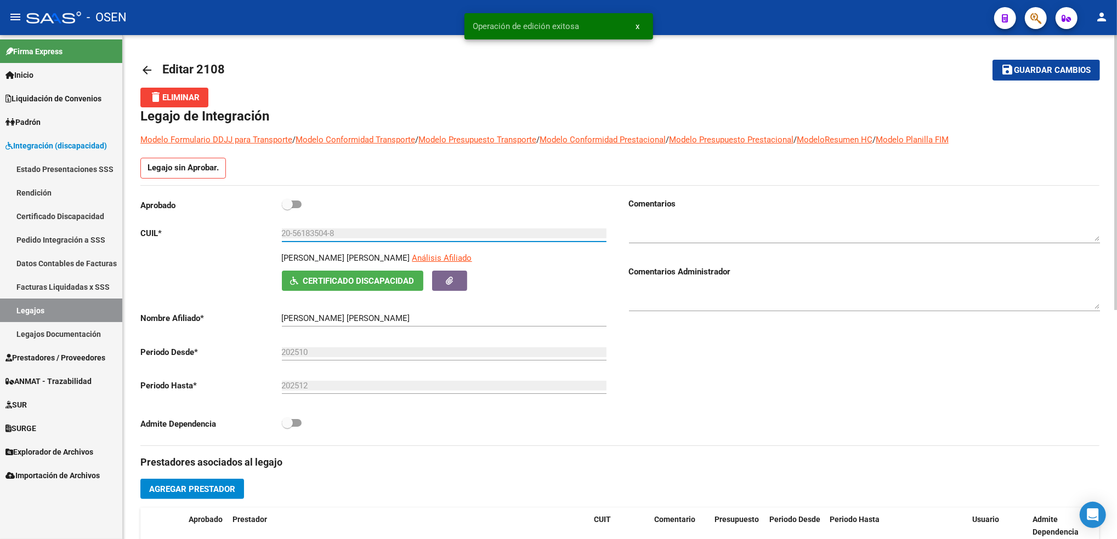
drag, startPoint x: 346, startPoint y: 234, endPoint x: 182, endPoint y: 241, distance: 164.7
click at [182, 241] on div "Aprobado CUIL * 20-56183504-8 Ingresar CUIL [PERSON_NAME] [PERSON_NAME] Análisi…" at bounding box center [375, 317] width 471 height 239
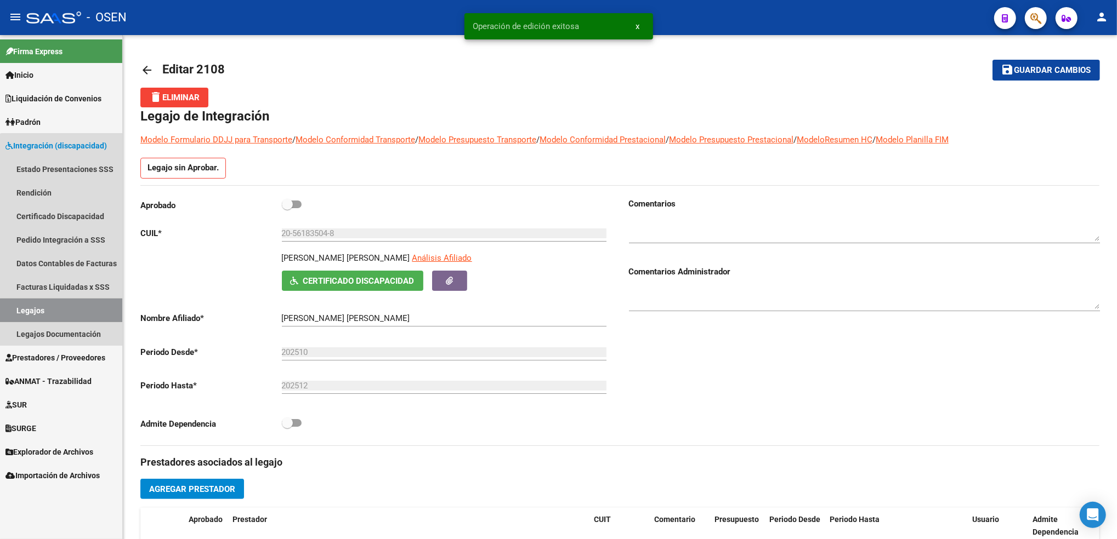
click at [86, 315] on link "Legajos" at bounding box center [61, 311] width 122 height 24
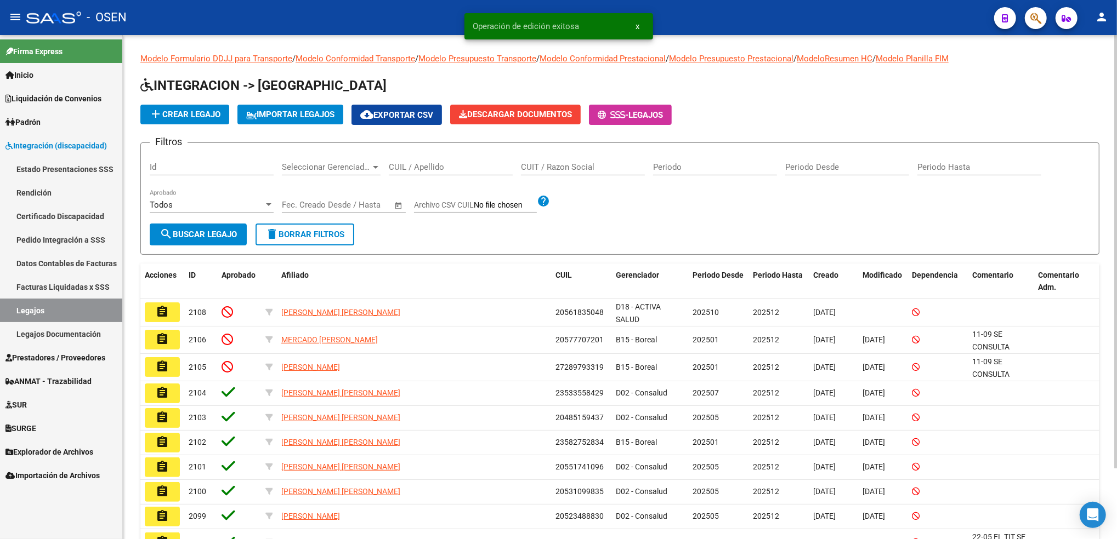
click at [217, 113] on span "add Crear Legajo" at bounding box center [184, 115] width 71 height 10
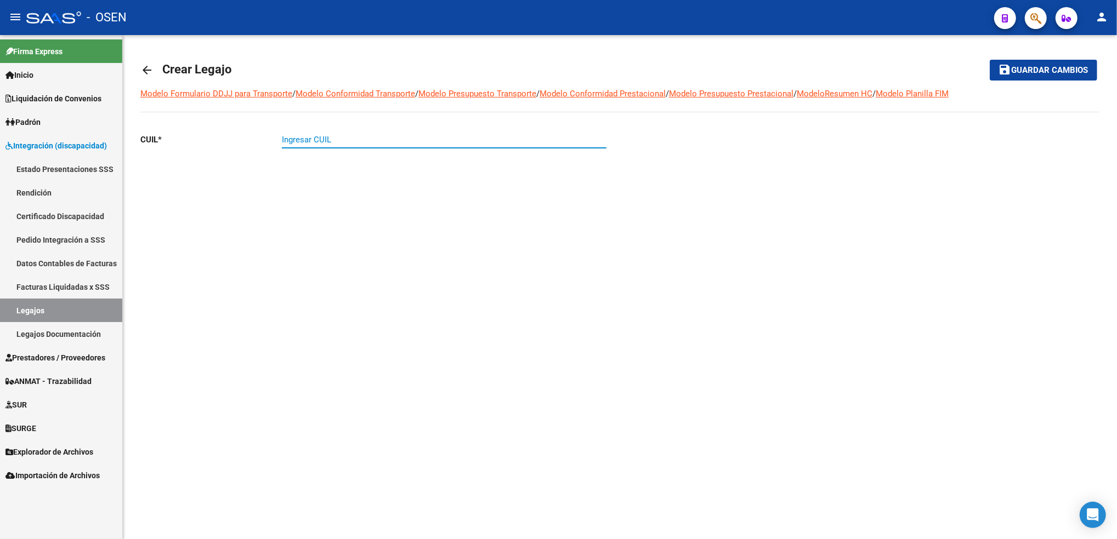
click at [384, 136] on input "Ingresar CUIL" at bounding box center [444, 140] width 325 height 10
paste input "20-56183504-8"
type input "20-56183504-8"
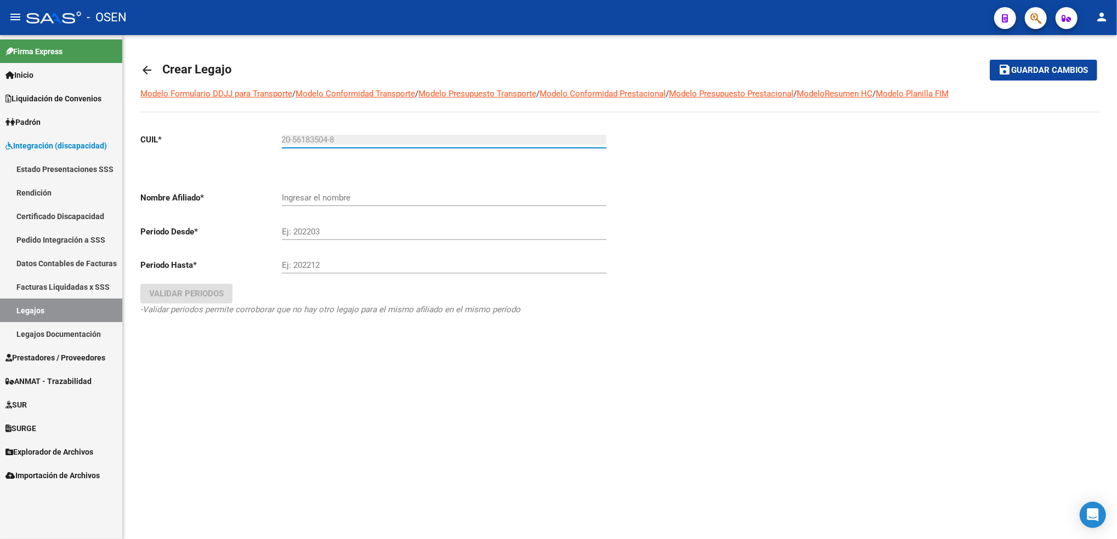
type input "[PERSON_NAME] [PERSON_NAME]"
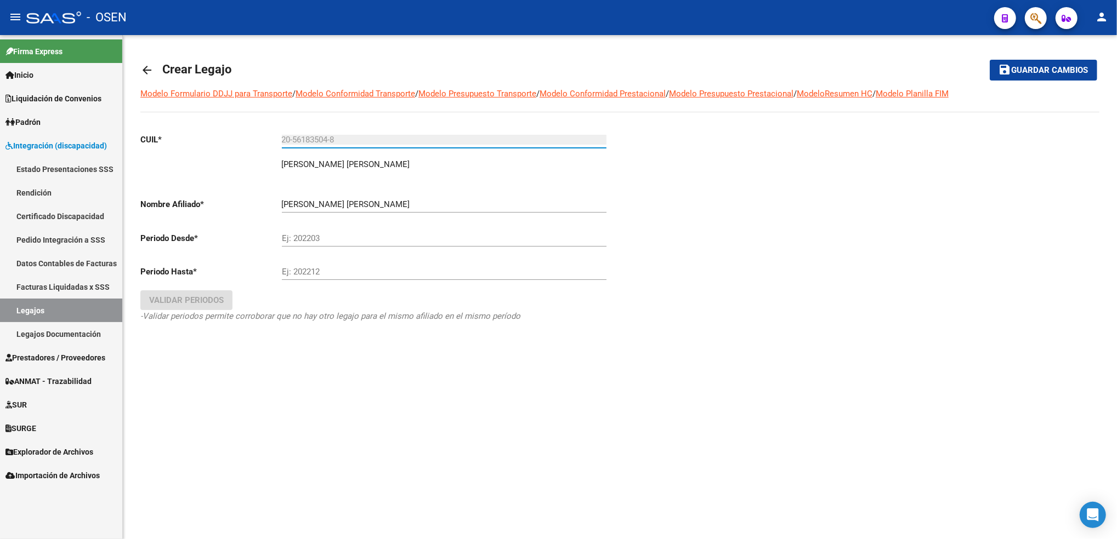
type input "20-56183504-8"
click at [325, 238] on input "Ej: 202203" at bounding box center [444, 239] width 325 height 10
type input "202601"
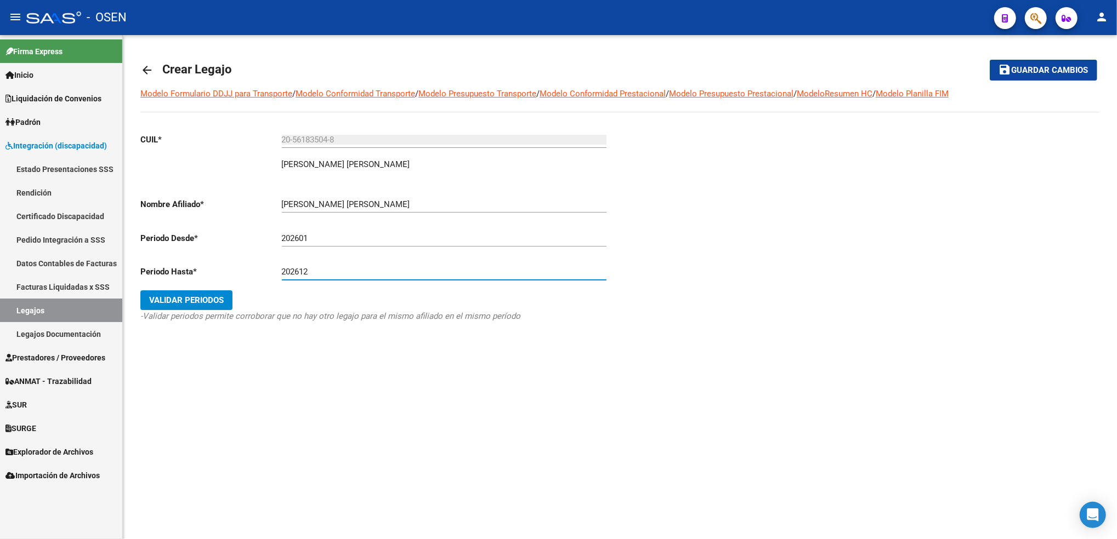
type input "202612"
click at [200, 288] on div "CUIL * 20-56183504-8 Ingresar CUIL [PERSON_NAME] [PERSON_NAME] Nombre Afiliado …" at bounding box center [375, 238] width 471 height 229
click at [197, 307] on button "Validar Periodos" at bounding box center [186, 301] width 92 height 20
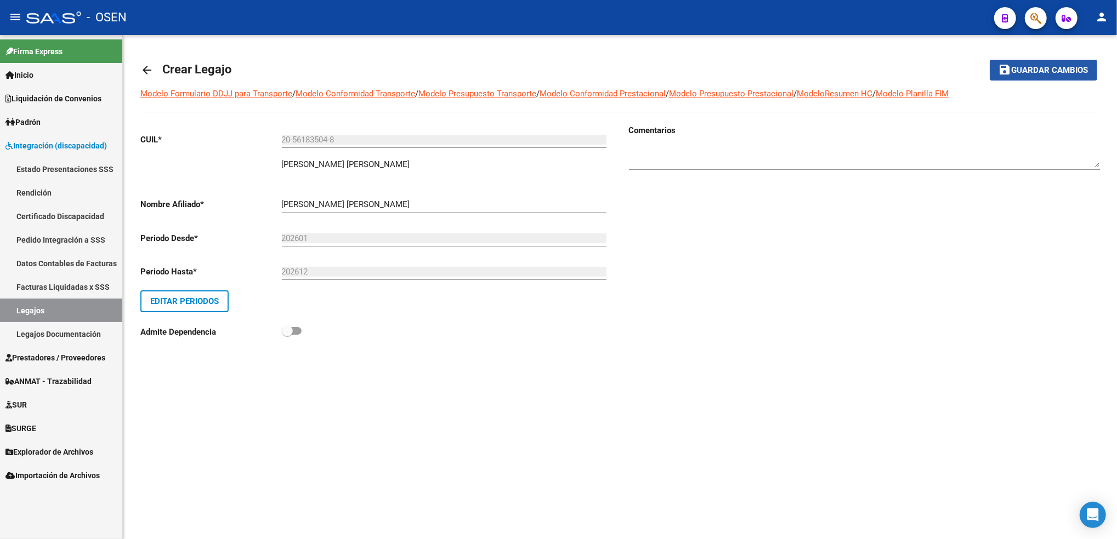
click at [1049, 72] on span "Guardar cambios" at bounding box center [1050, 71] width 77 height 10
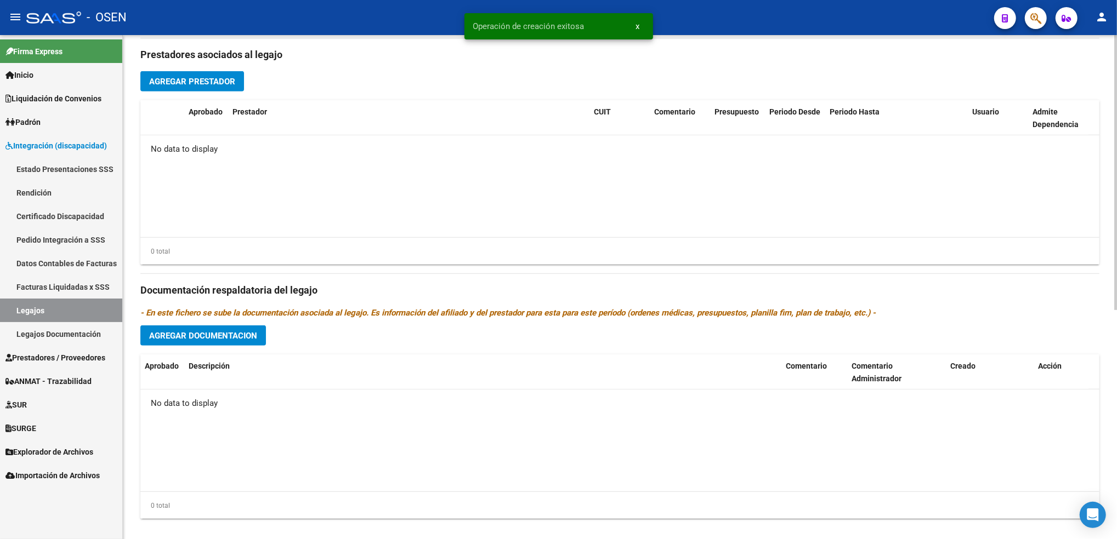
click at [1115, 450] on div at bounding box center [1115, 394] width 3 height 275
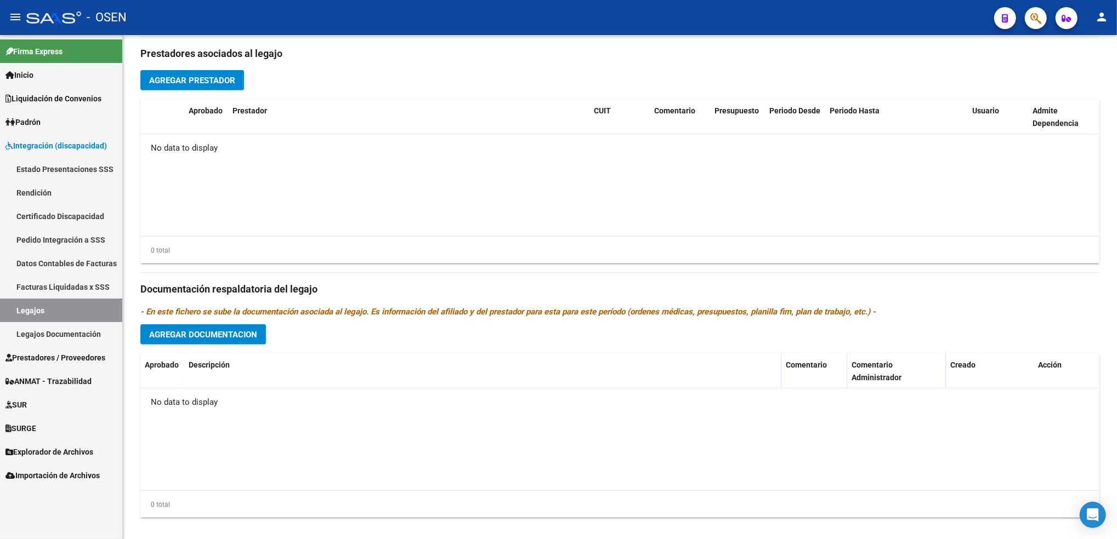
click at [256, 333] on span "Agregar Documentacion" at bounding box center [203, 335] width 108 height 10
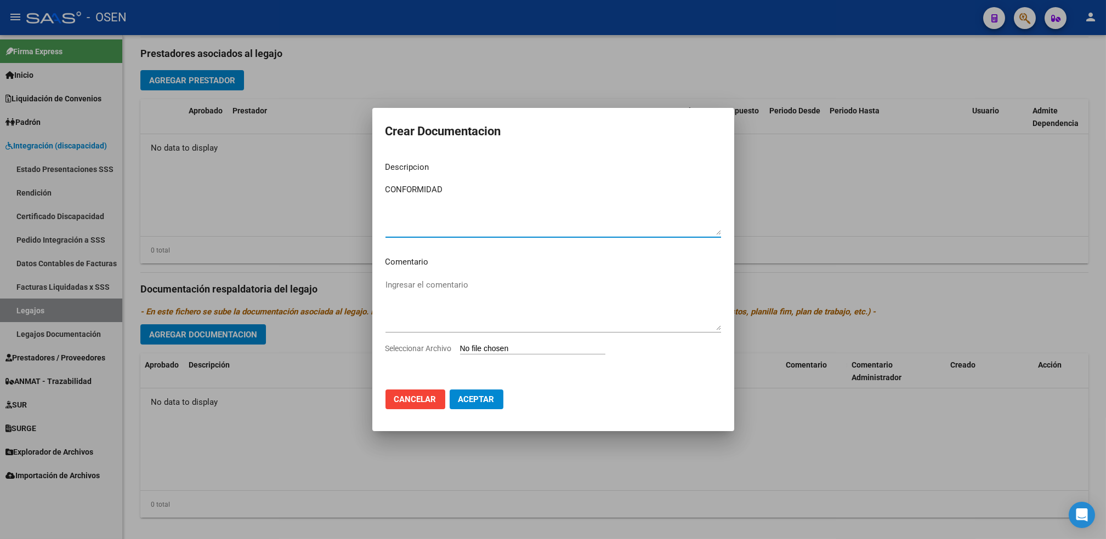
type textarea "CONFORMIDAD"
click at [504, 351] on input "Seleccionar Archivo" at bounding box center [532, 349] width 145 height 10
type input "C:\fakepath\INTEGRACION-CUIL_20561835048-ORTIGOSA_DYRON_ALEXIS-DESDE_202510-HAS…"
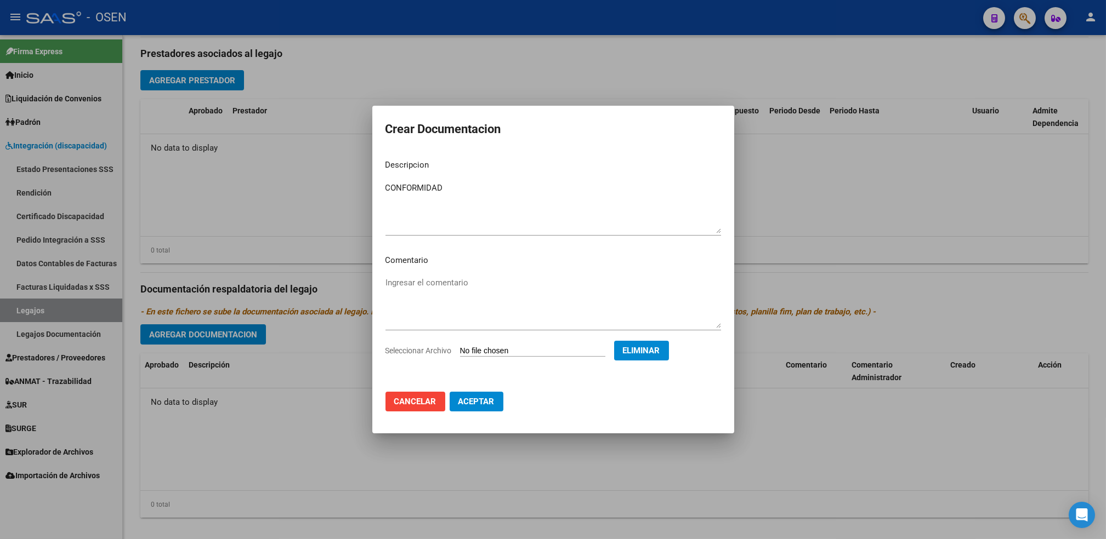
click at [481, 401] on span "Aceptar" at bounding box center [476, 402] width 36 height 10
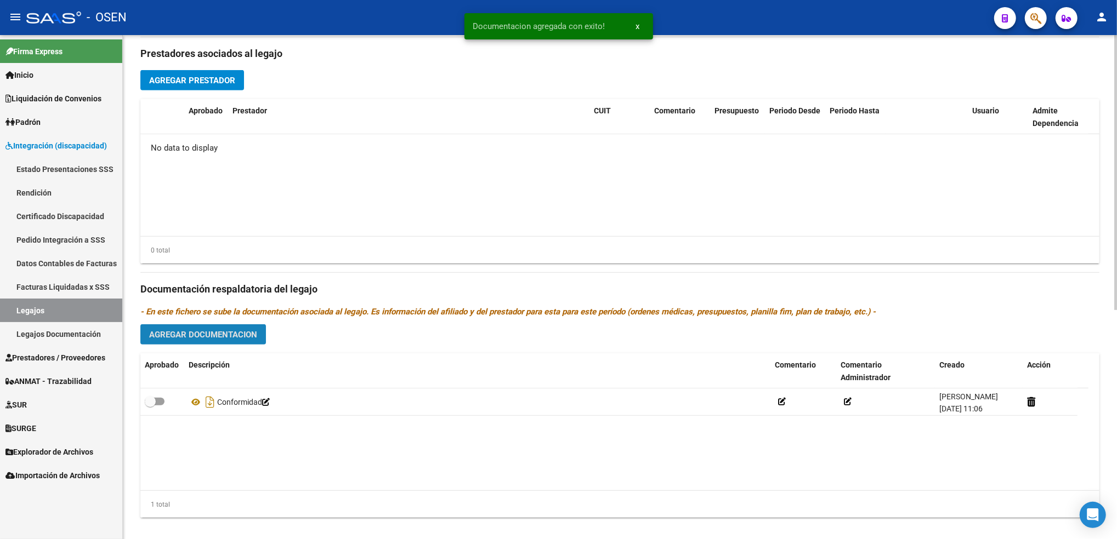
click at [195, 336] on span "Agregar Documentacion" at bounding box center [203, 335] width 108 height 10
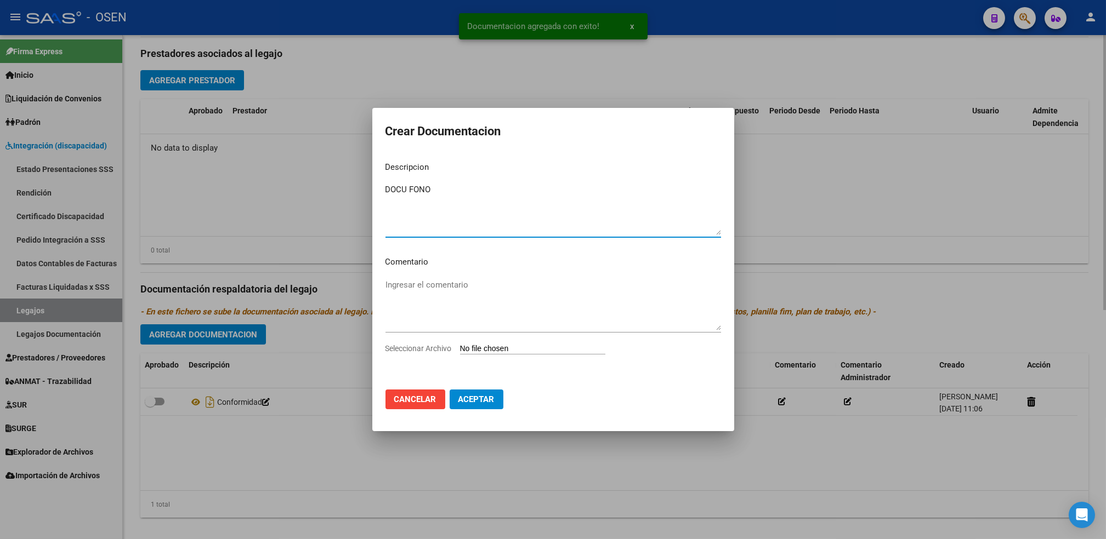
type textarea "DOCU FONO"
click at [460, 344] on input "Seleccionar Archivo" at bounding box center [532, 349] width 145 height 10
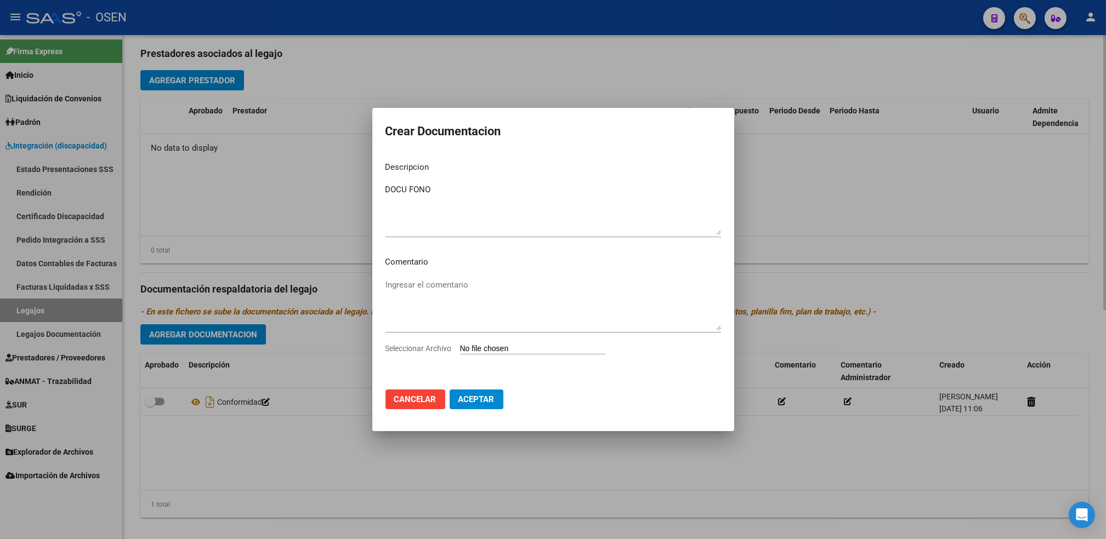
type input "C:\fakepath\INTEGRACION-CUIL_20561835048-ORTIGOSA_DYRON_ALEXIS-DESDE_202510-HAS…"
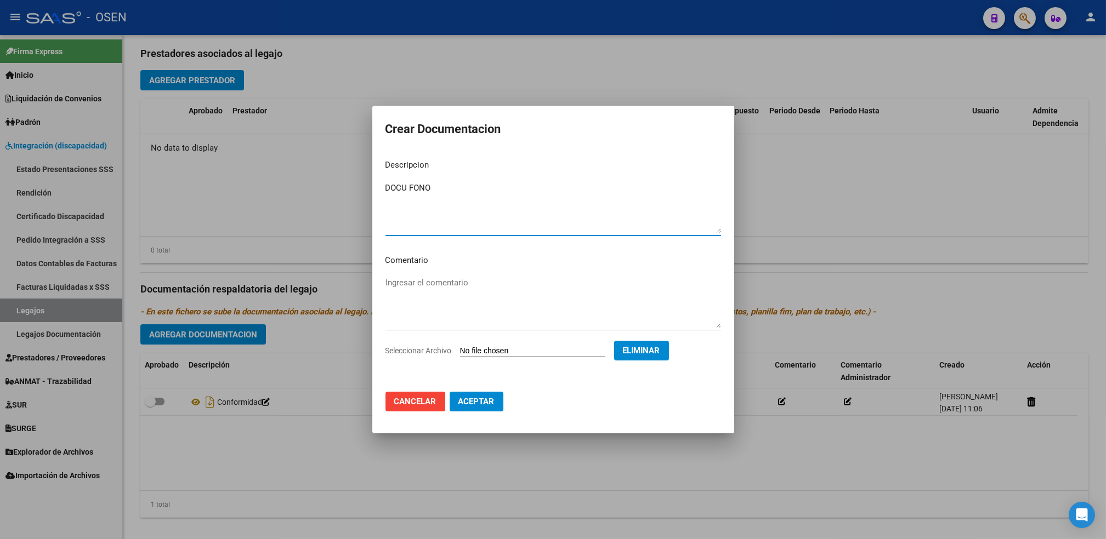
click at [611, 208] on textarea "DOCU FONO" at bounding box center [553, 208] width 336 height 52
click at [478, 406] on span "Aceptar" at bounding box center [476, 402] width 36 height 10
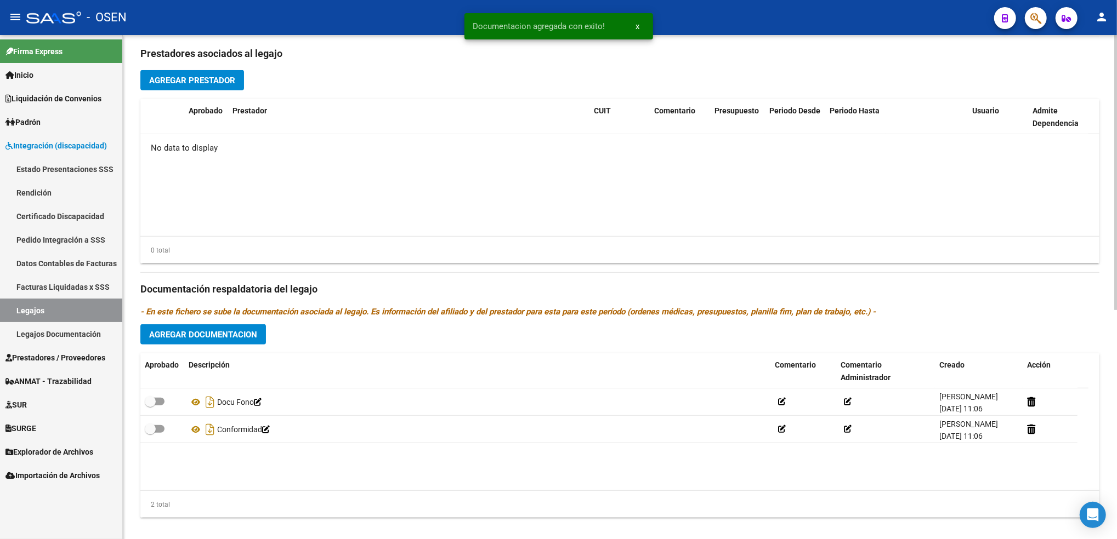
click at [240, 346] on div "Prestadores asociados al legajo Agregar Prestador Aprobado Prestador CUIT Comen…" at bounding box center [619, 282] width 959 height 490
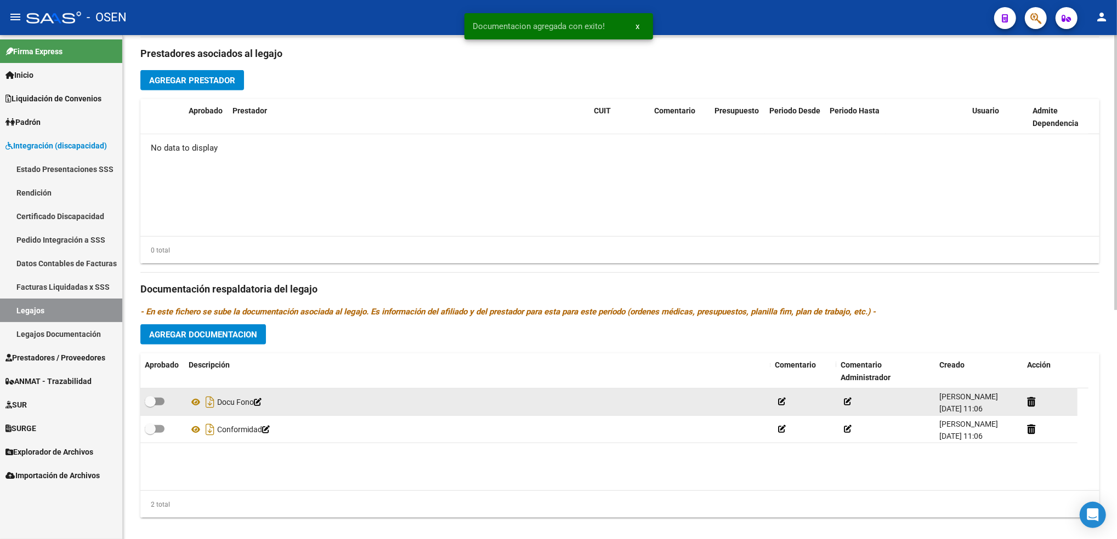
click at [167, 395] on div at bounding box center [162, 402] width 35 height 14
click at [157, 399] on span at bounding box center [155, 402] width 20 height 8
click at [150, 406] on input "checkbox" at bounding box center [150, 406] width 1 height 1
checkbox input "true"
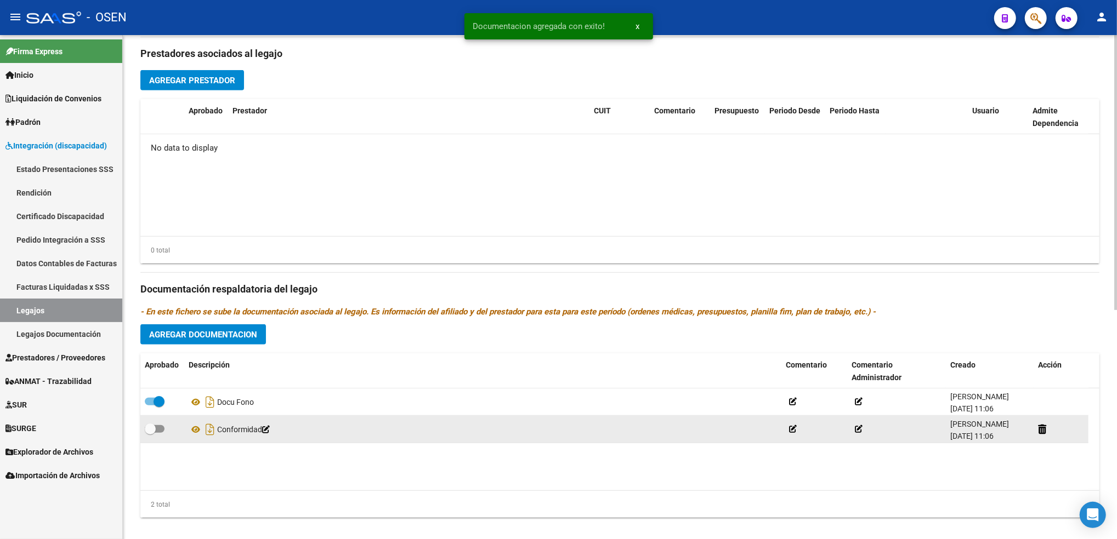
click at [151, 424] on span at bounding box center [150, 429] width 11 height 11
click at [150, 433] on input "checkbox" at bounding box center [150, 433] width 1 height 1
checkbox input "true"
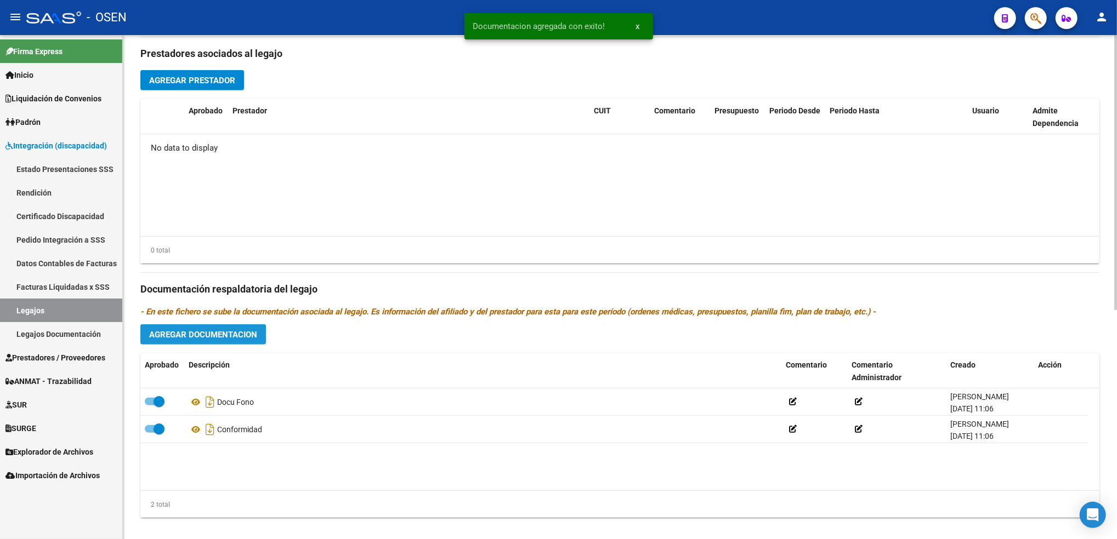
click at [247, 335] on span "Agregar Documentacion" at bounding box center [203, 335] width 108 height 10
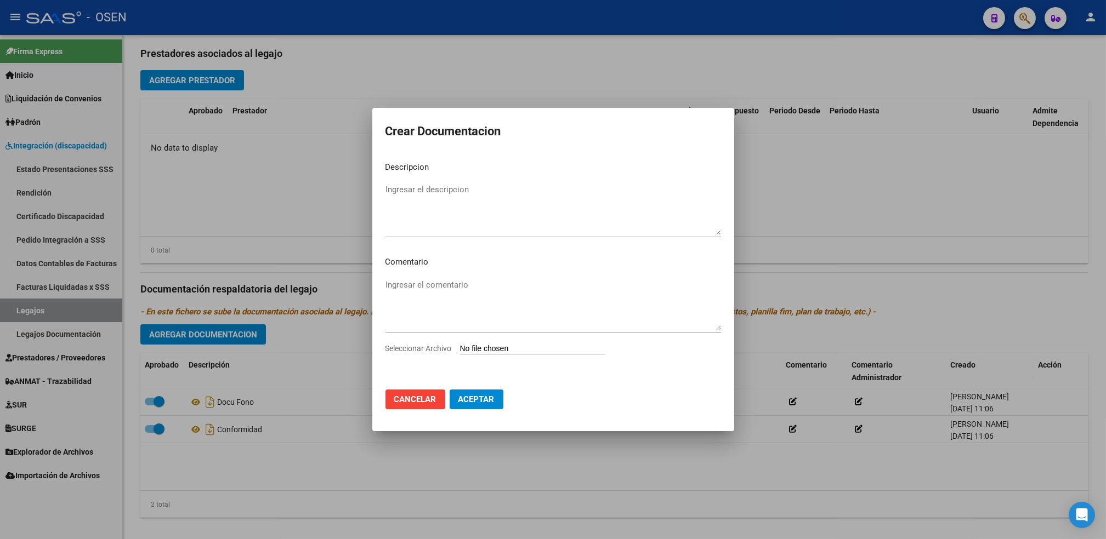
click at [495, 350] on input "Seleccionar Archivo" at bounding box center [532, 349] width 145 height 10
type input "C:\fakepath\INTEGRACION-CUIL_20561835048-ORTIGOSA_DYRON_ALEXIS-DESDE_202510-HAS…"
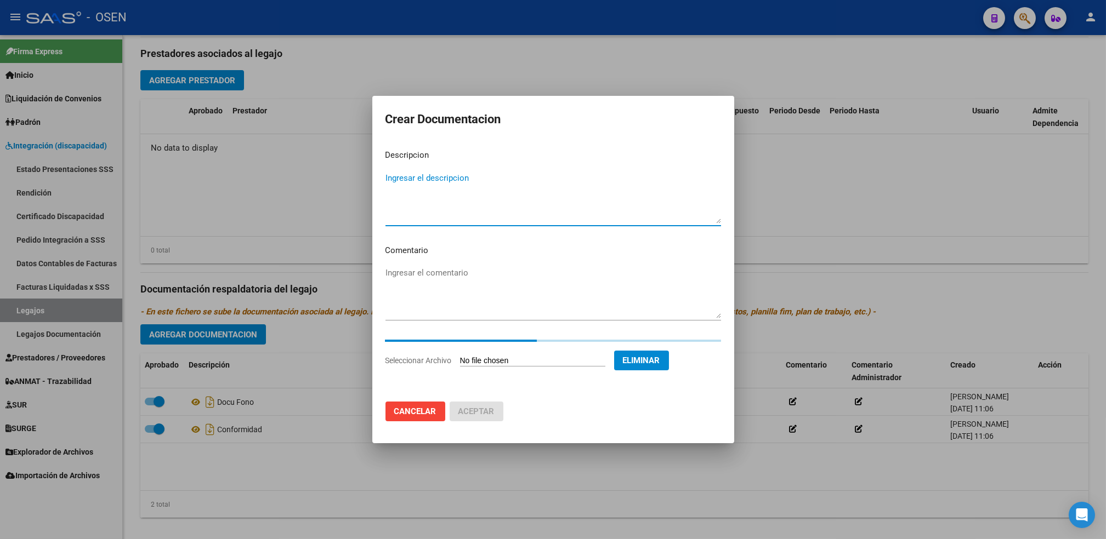
click at [510, 207] on textarea "Ingresar el descripcion" at bounding box center [553, 198] width 336 height 52
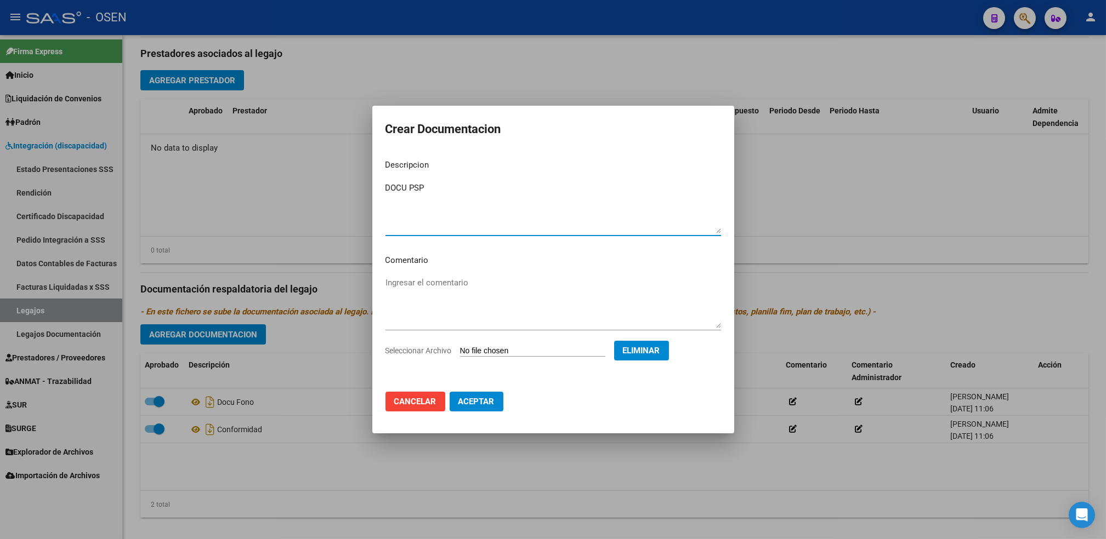
type textarea "DOCU PSP"
click at [477, 393] on button "Aceptar" at bounding box center [477, 402] width 54 height 20
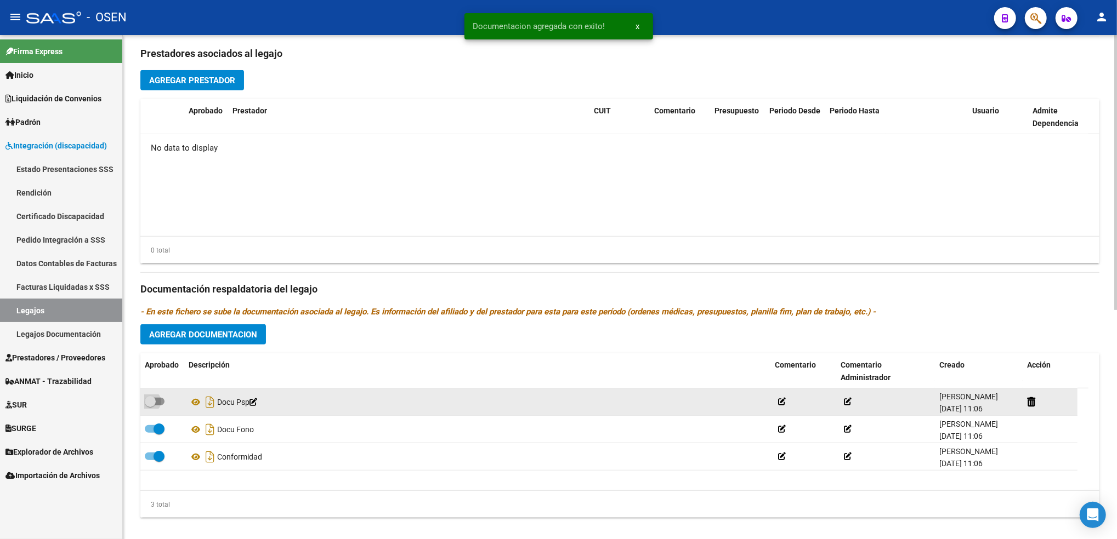
click at [158, 399] on span at bounding box center [155, 402] width 20 height 8
click at [150, 406] on input "checkbox" at bounding box center [150, 406] width 1 height 1
checkbox input "true"
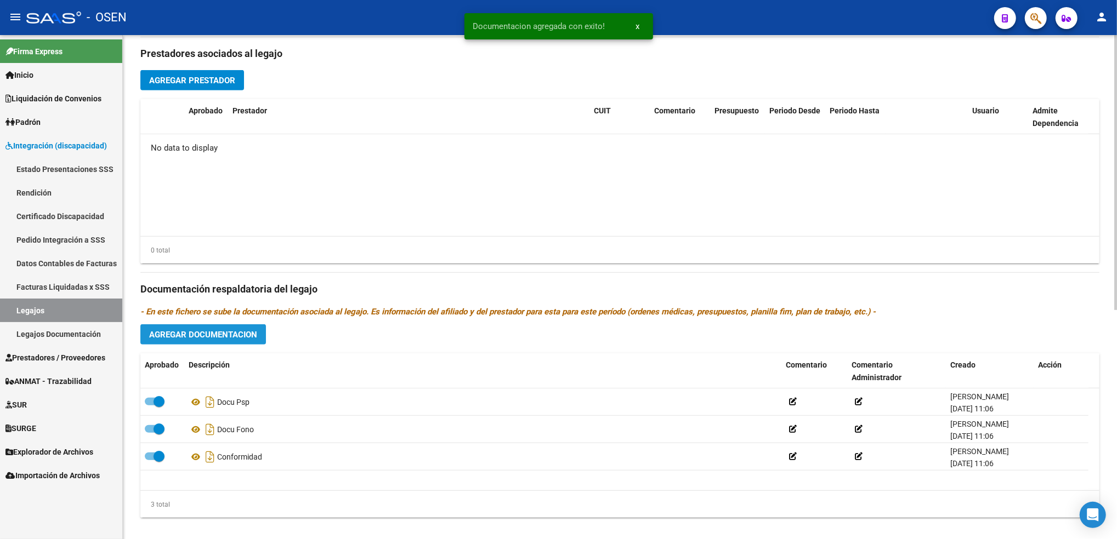
click at [229, 339] on button "Agregar Documentacion" at bounding box center [203, 335] width 126 height 20
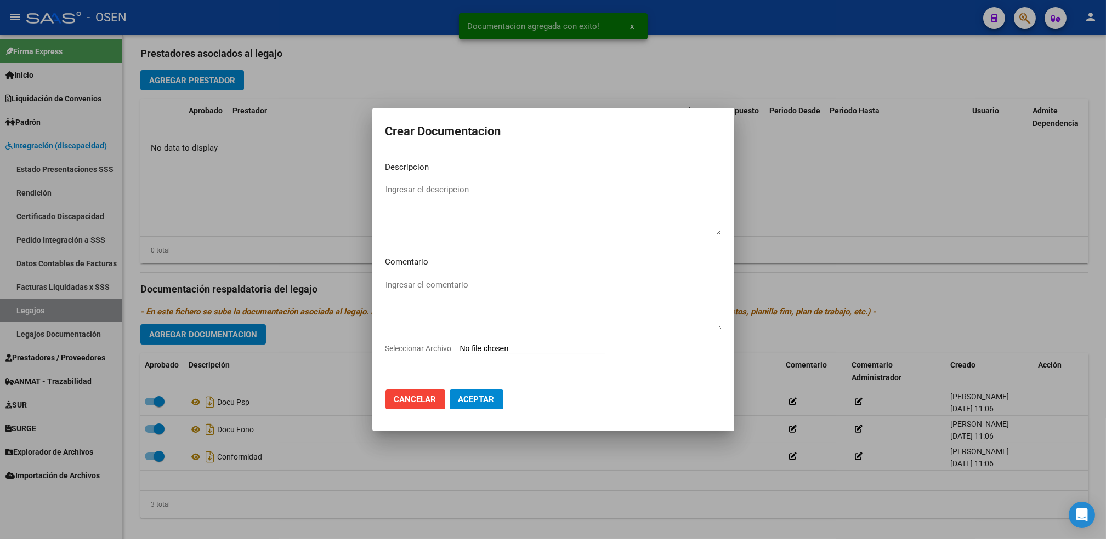
click at [492, 350] on input "Seleccionar Archivo" at bounding box center [532, 349] width 145 height 10
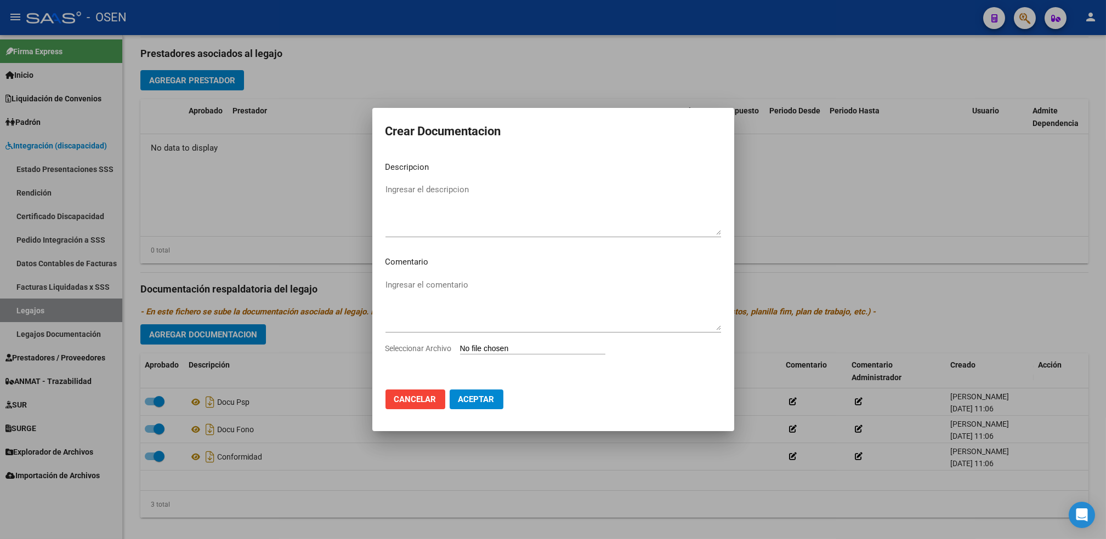
type input "C:\fakepath\INTEGRACION-CUIL_20561835048-ORTIGOSA_DYRON_ALEXIS-DESDE_202510-HAS…"
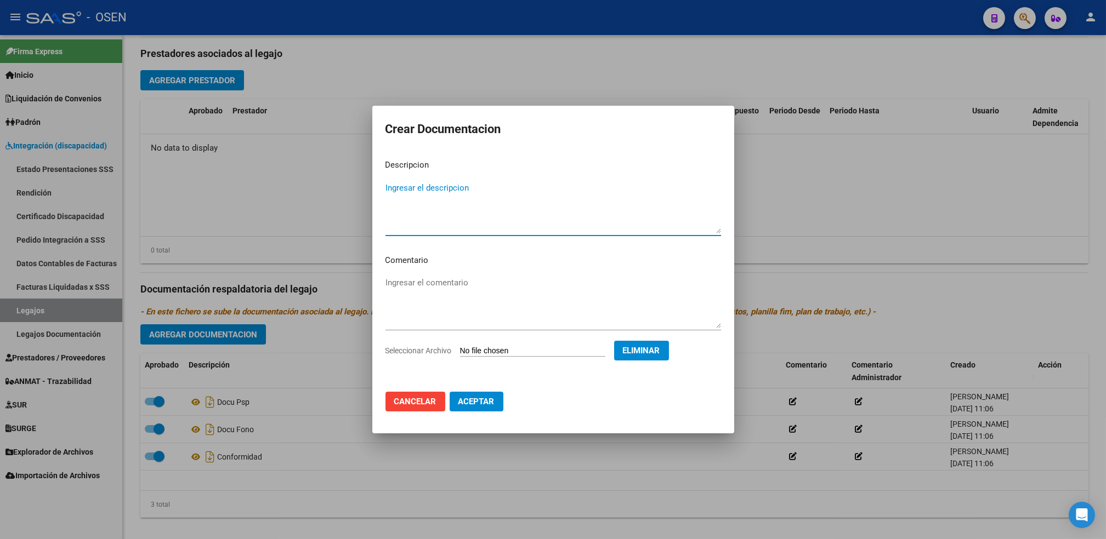
click at [445, 203] on textarea "Ingresar el descripcion" at bounding box center [553, 208] width 336 height 52
type textarea "DOCU PSC"
click at [485, 404] on span "Aceptar" at bounding box center [476, 402] width 36 height 10
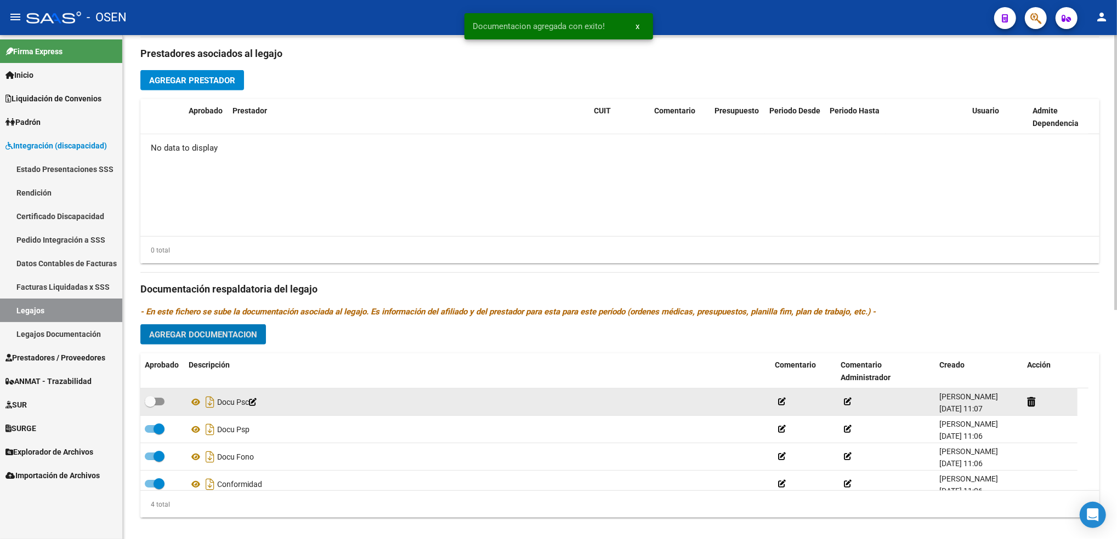
click at [153, 404] on span at bounding box center [150, 401] width 11 height 11
click at [150, 406] on input "checkbox" at bounding box center [150, 406] width 1 height 1
checkbox input "true"
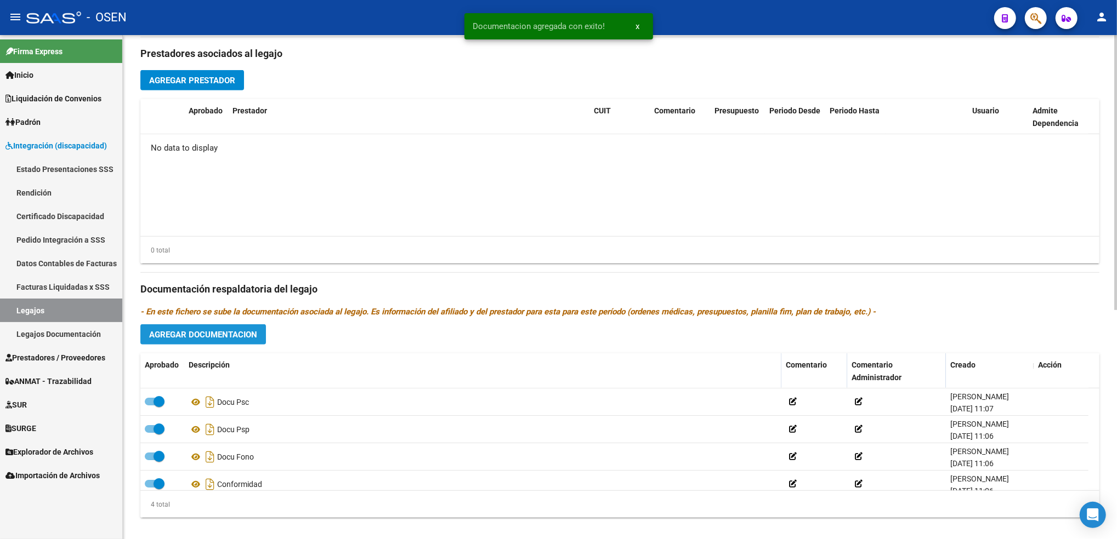
click at [239, 334] on span "Agregar Documentacion" at bounding box center [203, 335] width 108 height 10
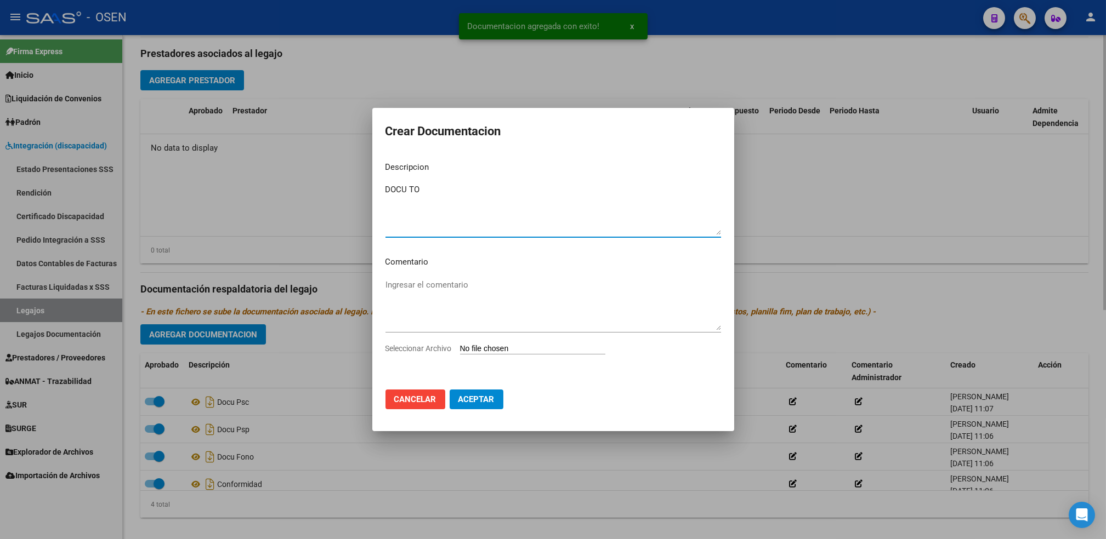
type textarea "DOCU TO"
click at [460, 344] on input "Seleccionar Archivo" at bounding box center [532, 349] width 145 height 10
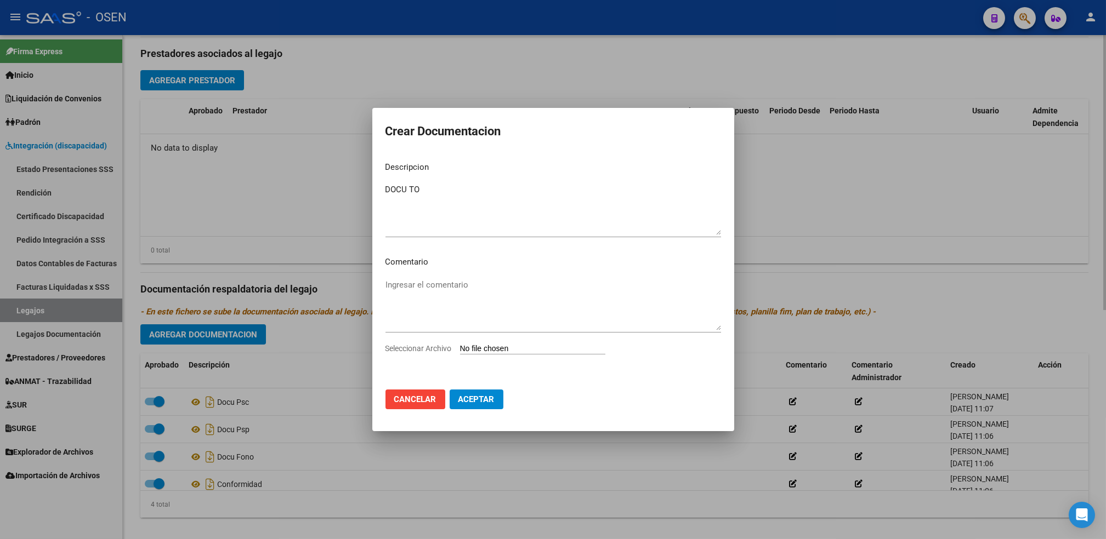
type input "C:\fakepath\INTEGRACION-CUIL_20561835048-ORTIGOSA_DYRON_ALEXIS-DESDE_202510-HAS…"
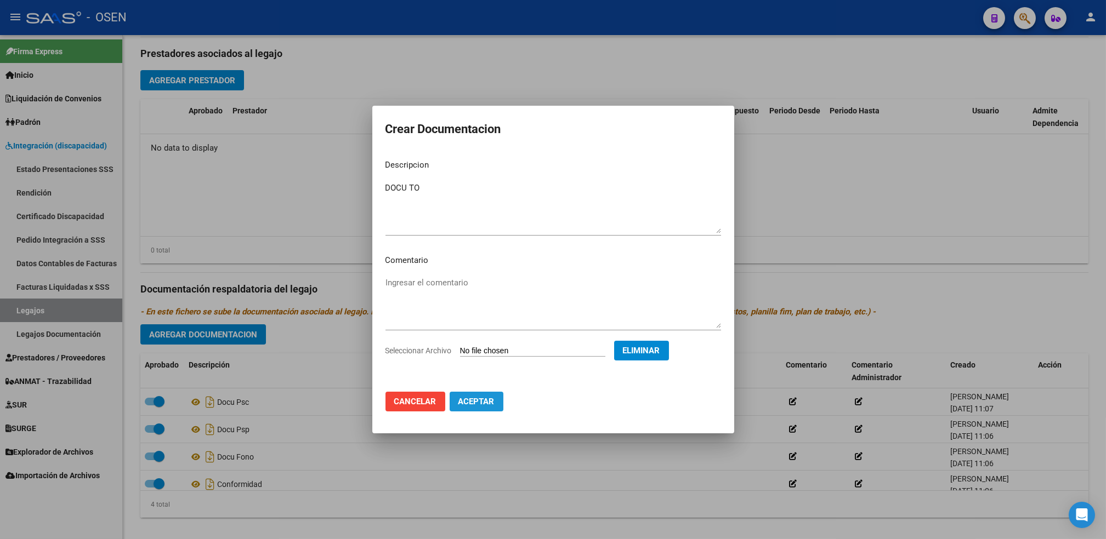
click at [469, 397] on span "Aceptar" at bounding box center [476, 402] width 36 height 10
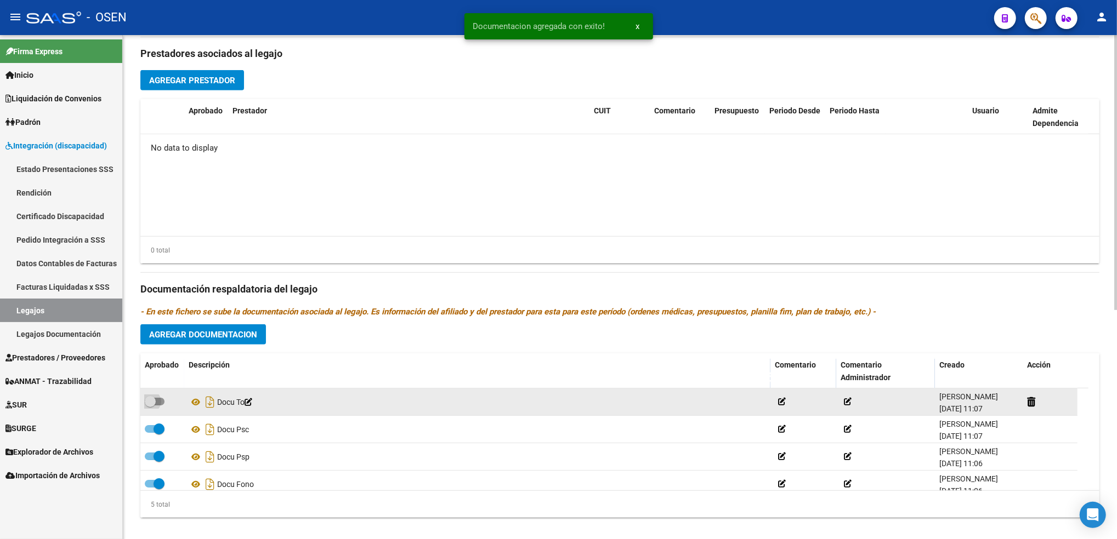
click at [158, 398] on span at bounding box center [155, 402] width 20 height 8
click at [150, 406] on input "checkbox" at bounding box center [150, 406] width 1 height 1
checkbox input "true"
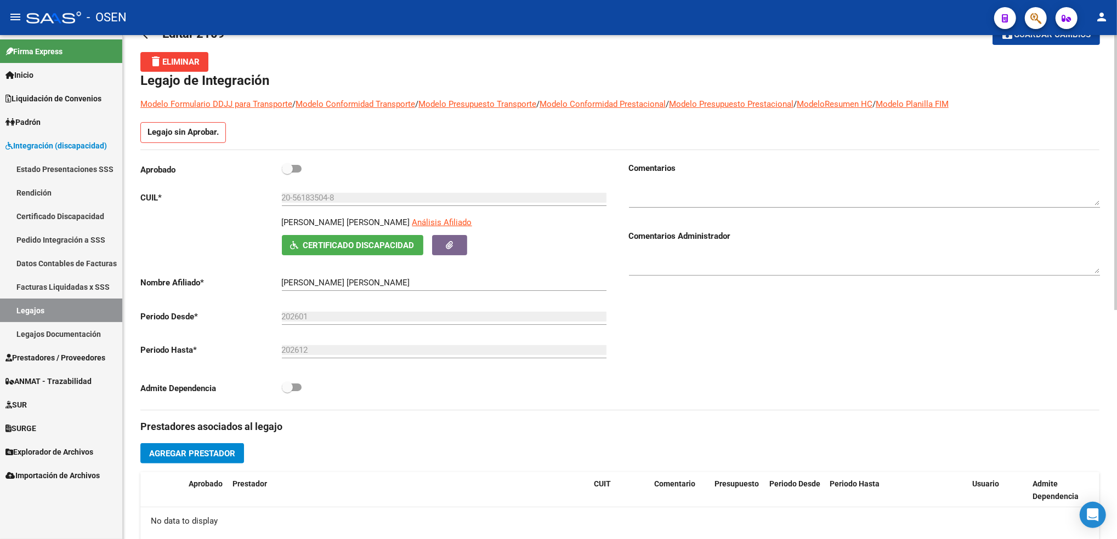
scroll to position [31, 0]
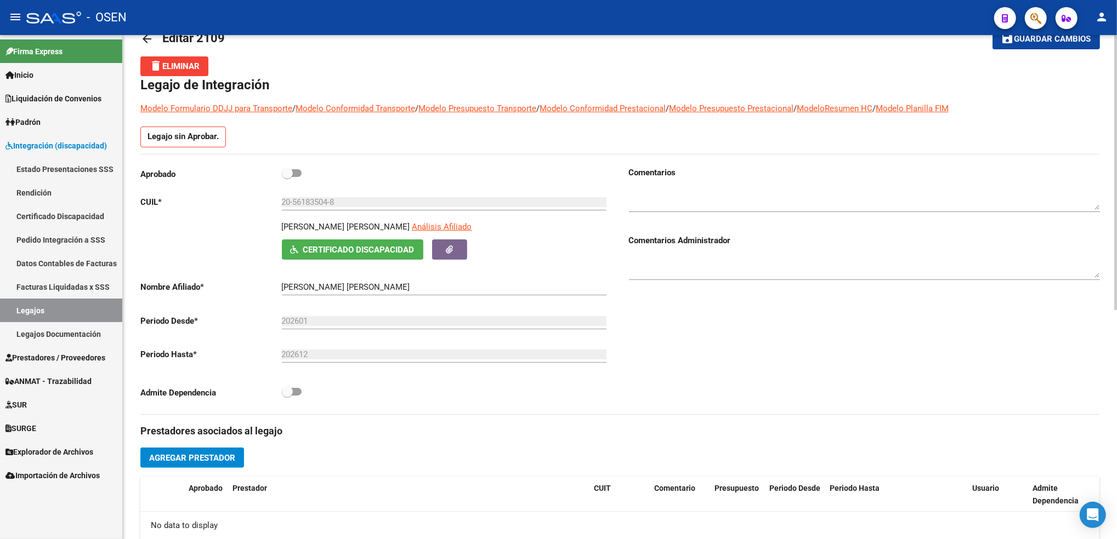
click at [1087, 77] on div "arrow_back Editar 2109 save Guardar cambios delete Eliminar Legajo de Integraci…" at bounding box center [621, 467] width 997 height 927
click at [1079, 41] on span "Guardar cambios" at bounding box center [1052, 40] width 77 height 10
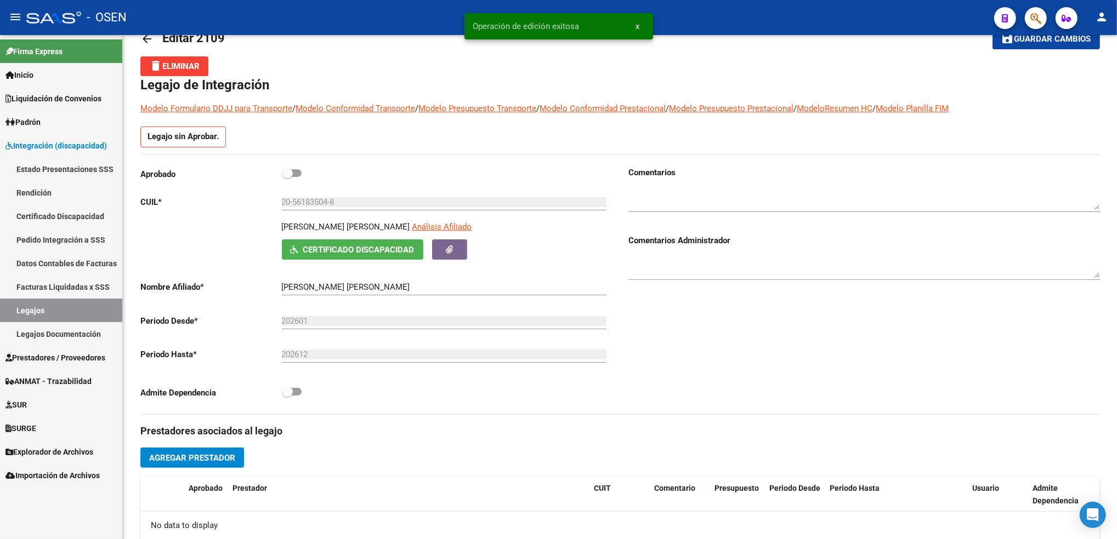
click at [100, 310] on link "Legajos" at bounding box center [61, 311] width 122 height 24
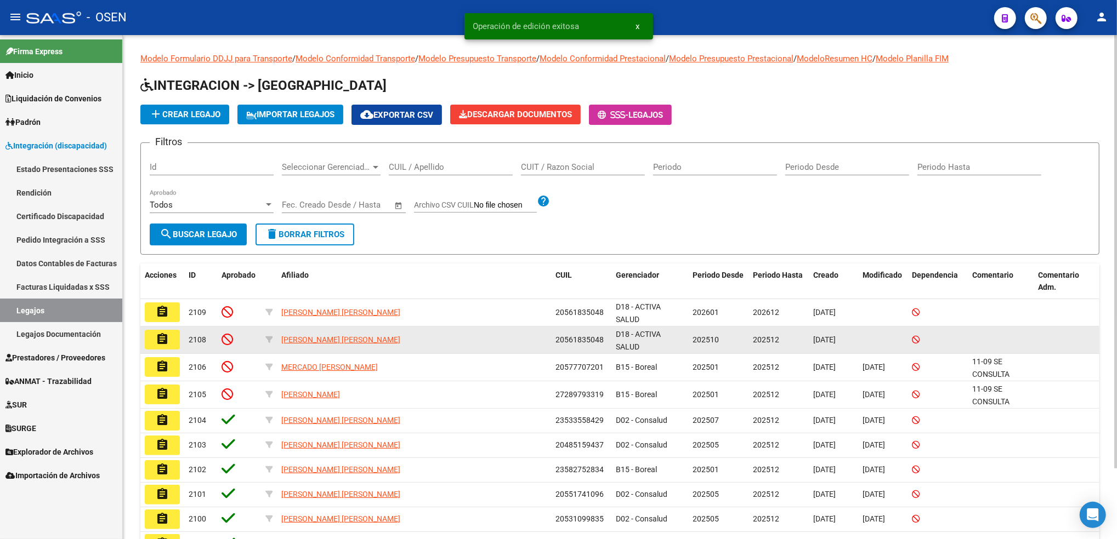
click at [171, 336] on button "assignment" at bounding box center [162, 340] width 35 height 20
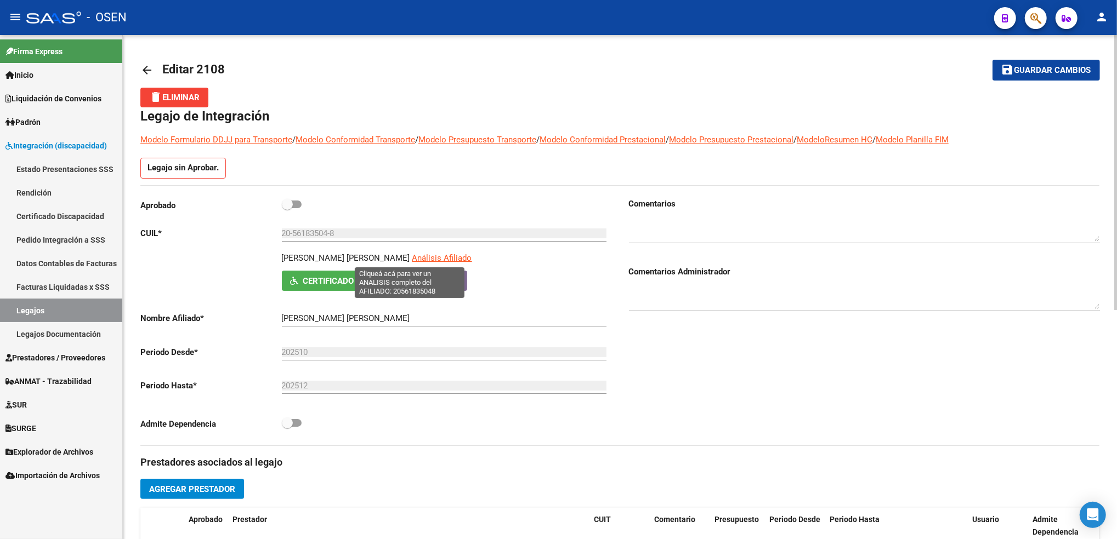
click at [419, 259] on span "Análisis Afiliado" at bounding box center [442, 258] width 60 height 10
drag, startPoint x: 377, startPoint y: 260, endPoint x: 265, endPoint y: 262, distance: 111.9
click at [265, 262] on div "[PERSON_NAME] [PERSON_NAME] Afiliado Certificado Discapacidad ARCA Padrón" at bounding box center [375, 271] width 471 height 39
copy p "[PERSON_NAME] [PERSON_NAME]"
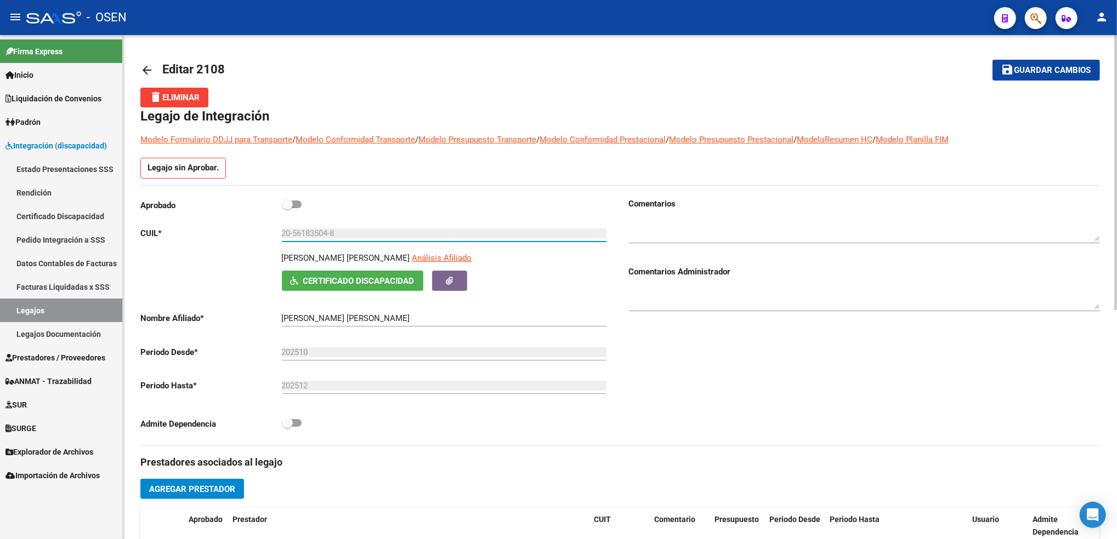
click at [300, 231] on input "20-56183504-8" at bounding box center [444, 234] width 325 height 10
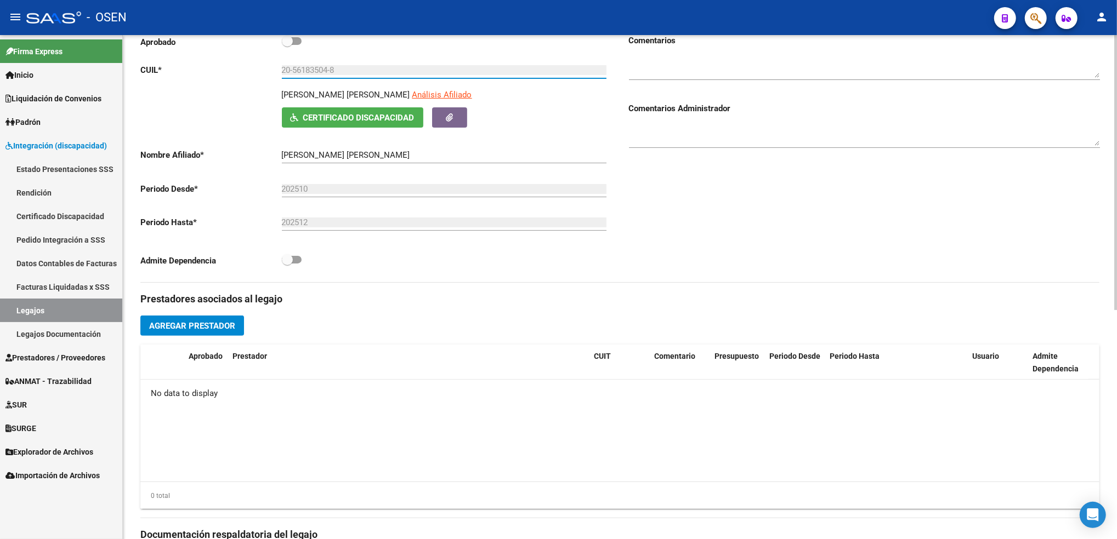
scroll to position [422, 0]
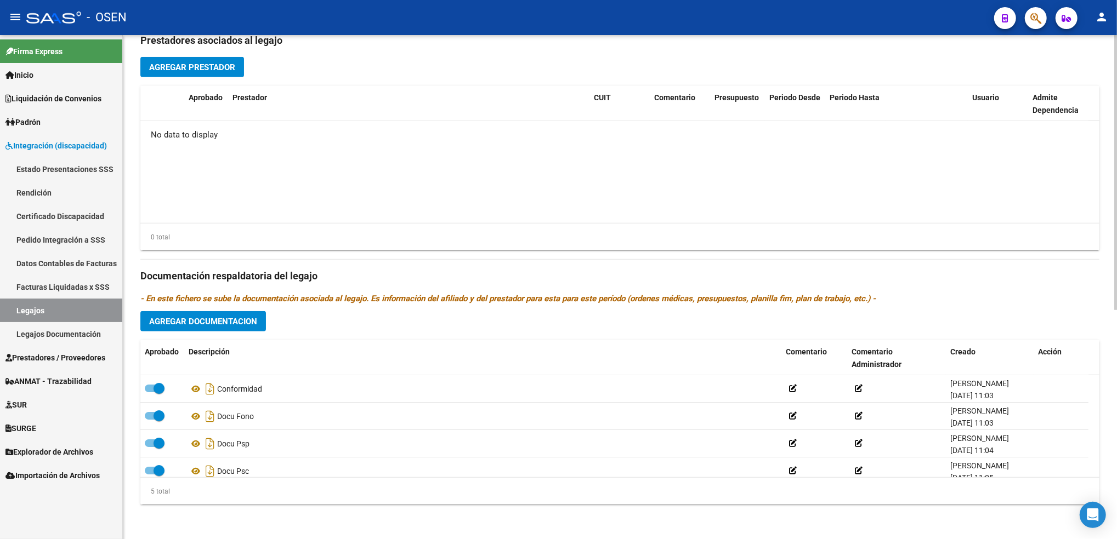
click at [1116, 476] on html "menu - OSEN person Firma Express Inicio Calendario SSS Instructivos Contacto OS…" at bounding box center [558, 269] width 1117 height 539
click at [256, 322] on span "Agregar Documentacion" at bounding box center [203, 322] width 108 height 10
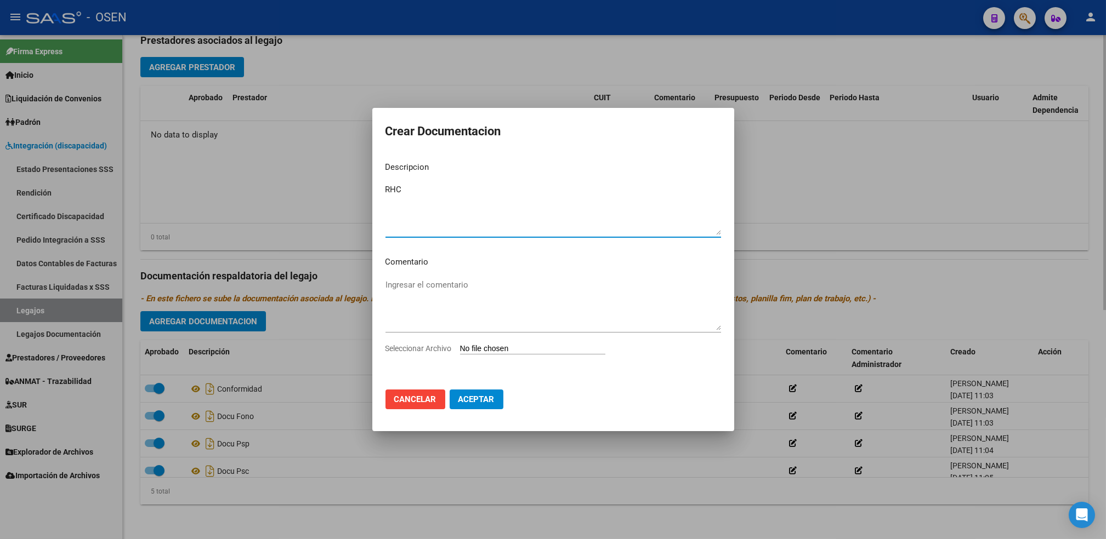
type textarea "RHC"
click at [460, 344] on input "Seleccionar Archivo" at bounding box center [532, 349] width 145 height 10
type input "C:\fakepath\Historia clínica de [PERSON_NAME] .pdf"
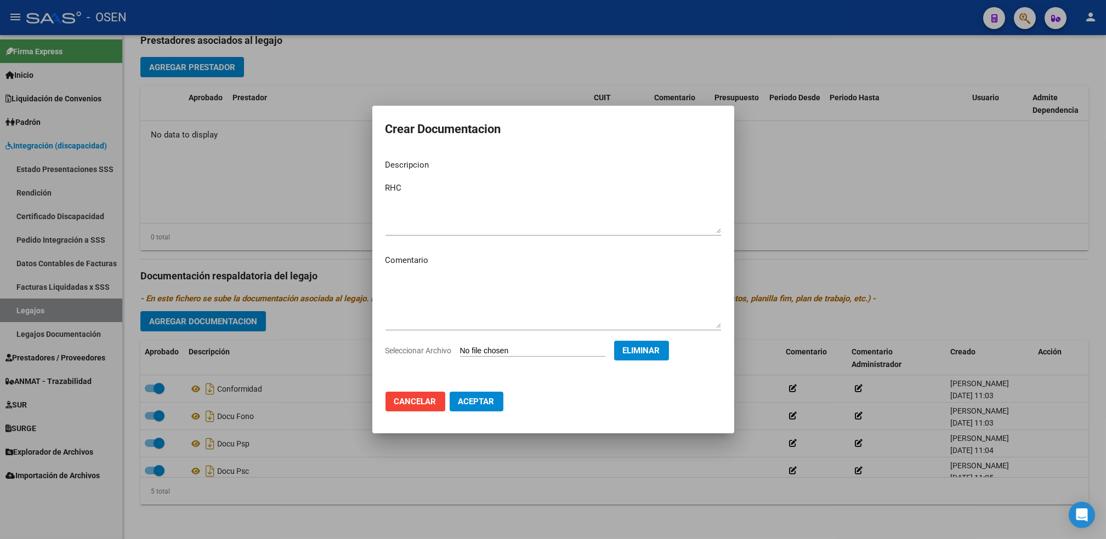
click at [476, 409] on button "Aceptar" at bounding box center [477, 402] width 54 height 20
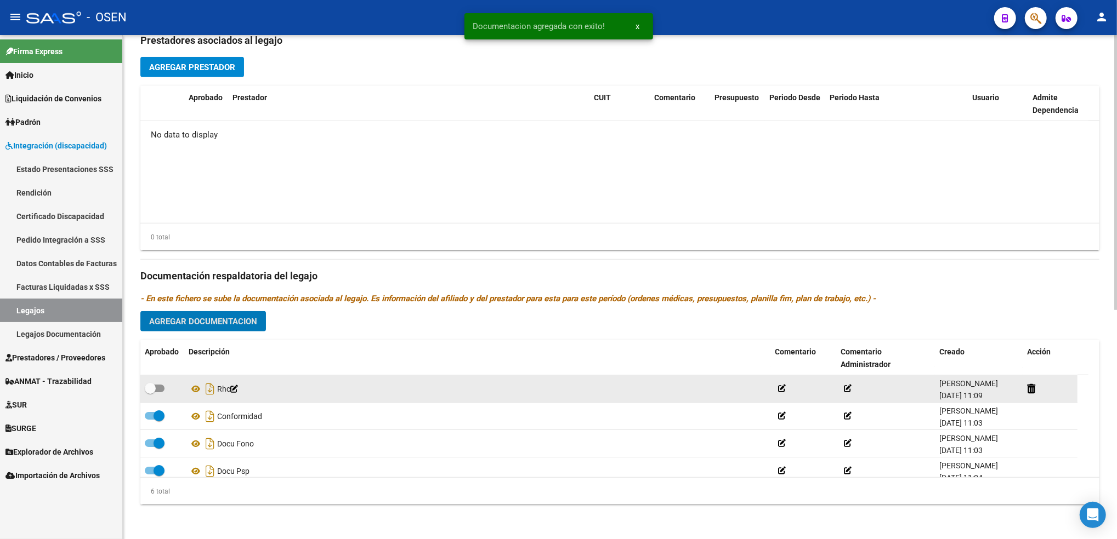
click at [158, 389] on span at bounding box center [155, 389] width 20 height 8
click at [150, 393] on input "checkbox" at bounding box center [150, 393] width 1 height 1
checkbox input "true"
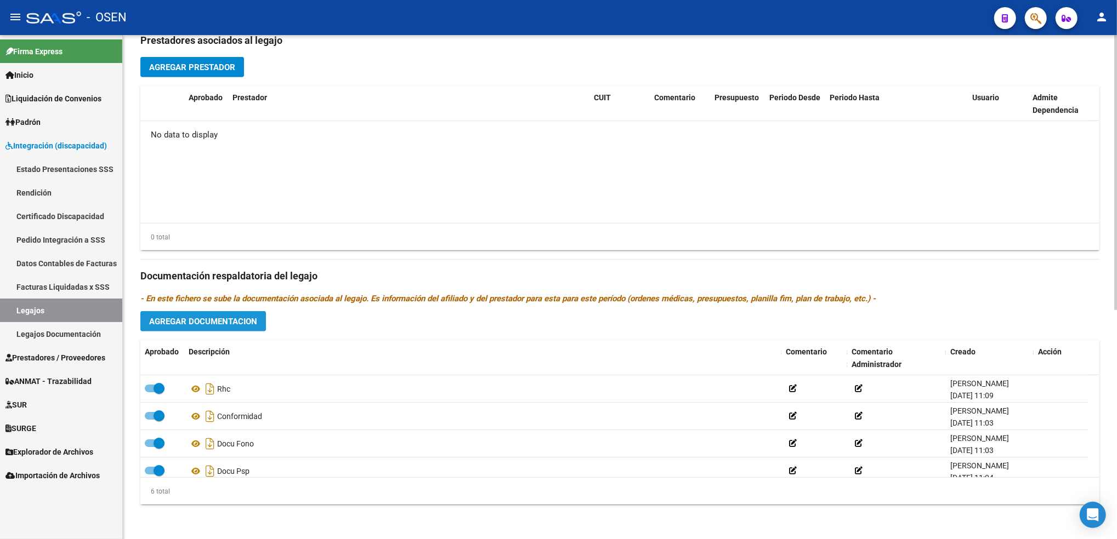
click at [189, 319] on span "Agregar Documentacion" at bounding box center [203, 322] width 108 height 10
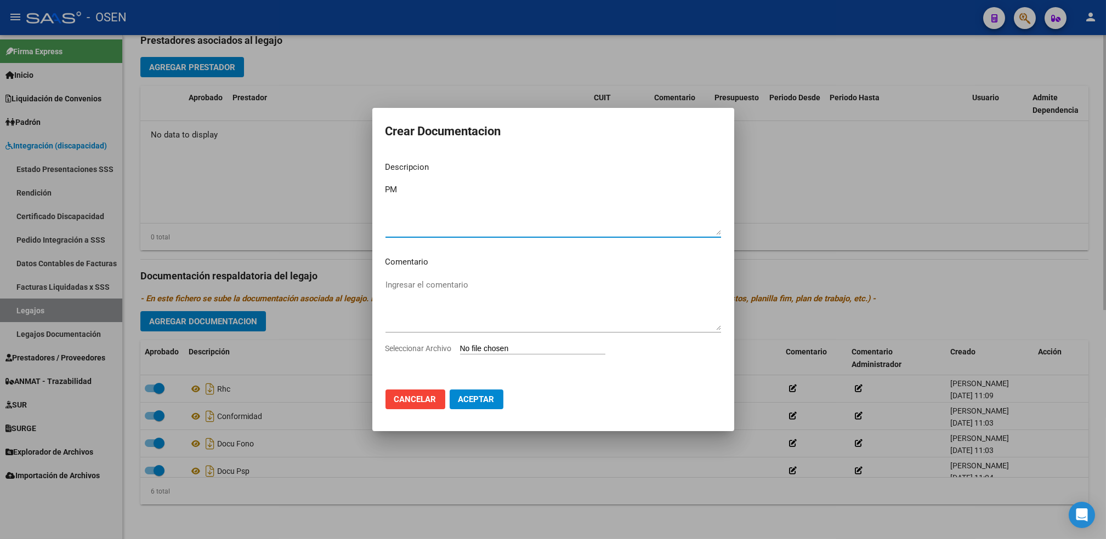
type textarea "PM"
click at [460, 344] on input "Seleccionar Archivo" at bounding box center [532, 349] width 145 height 10
type input "C:\fakepath\OM de [PERSON_NAME] .pdf"
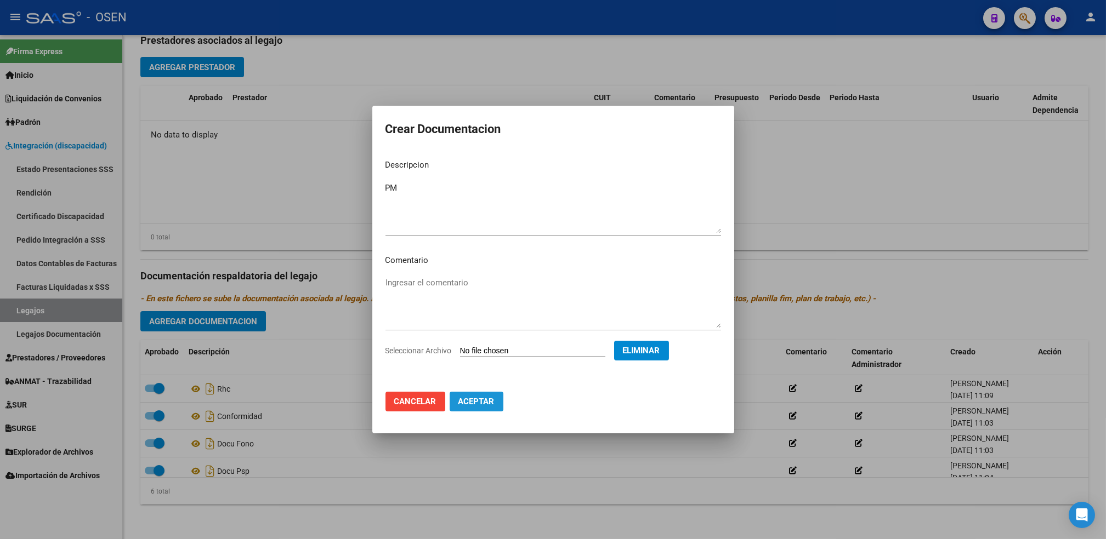
click at [470, 401] on span "Aceptar" at bounding box center [476, 402] width 36 height 10
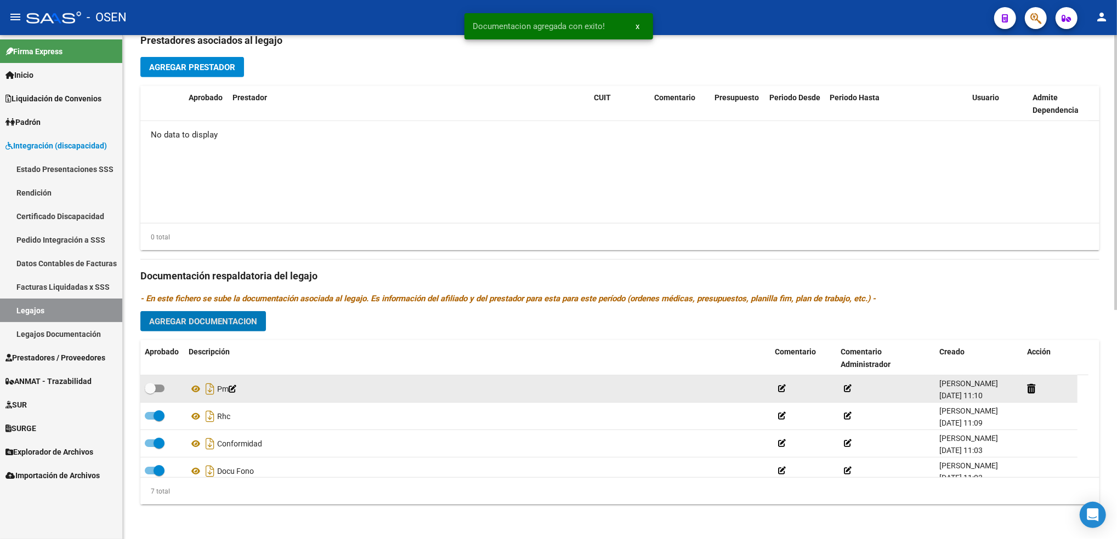
click at [160, 388] on span at bounding box center [155, 389] width 20 height 8
click at [150, 393] on input "checkbox" at bounding box center [150, 393] width 1 height 1
checkbox input "true"
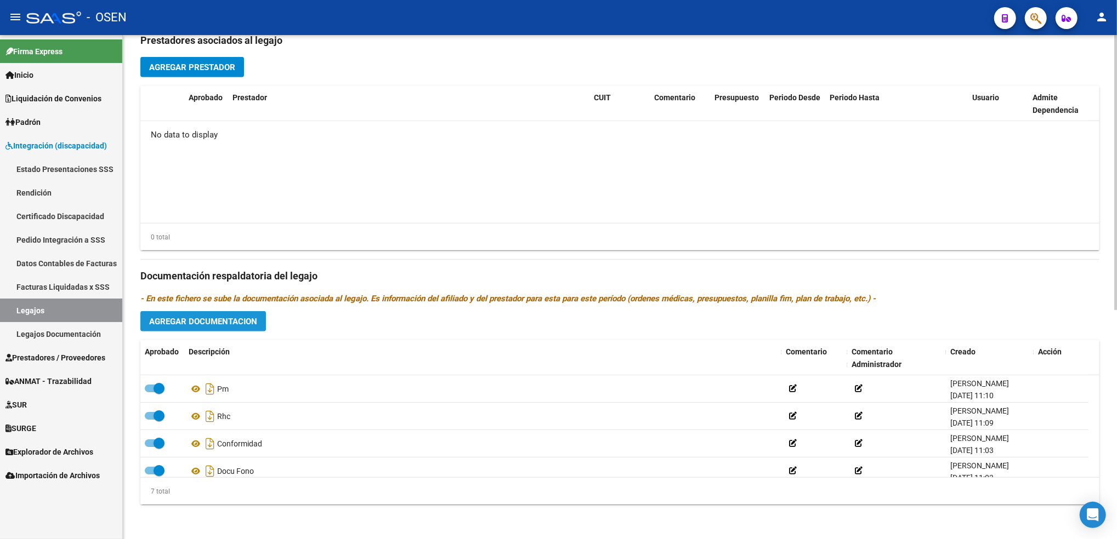
click at [248, 317] on span "Agregar Documentacion" at bounding box center [203, 322] width 108 height 10
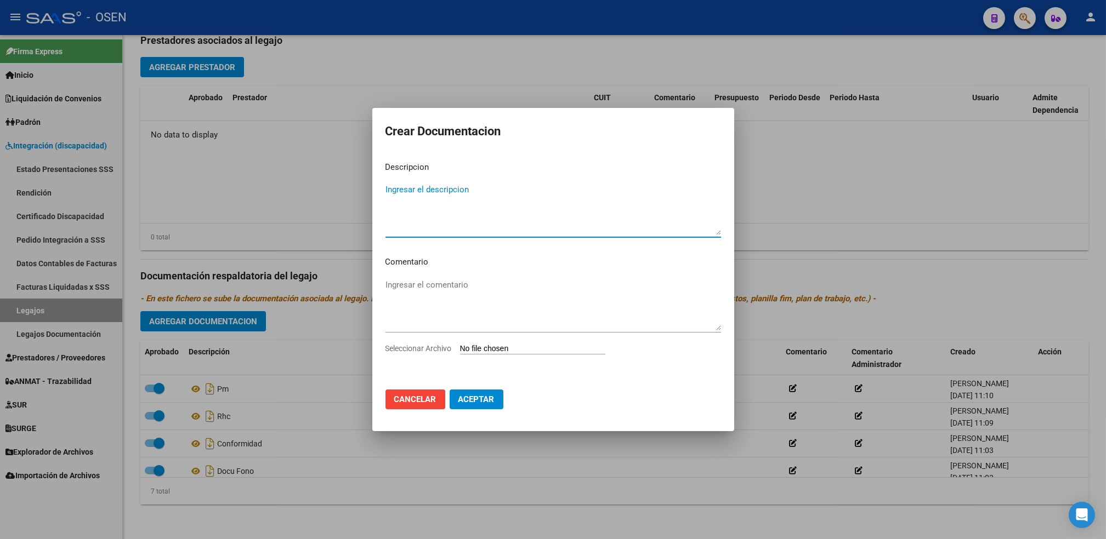
click at [480, 350] on input "Seleccionar Archivo" at bounding box center [532, 349] width 145 height 10
type input "C:\fakepath\título [PERSON_NAME] (1).pdf"
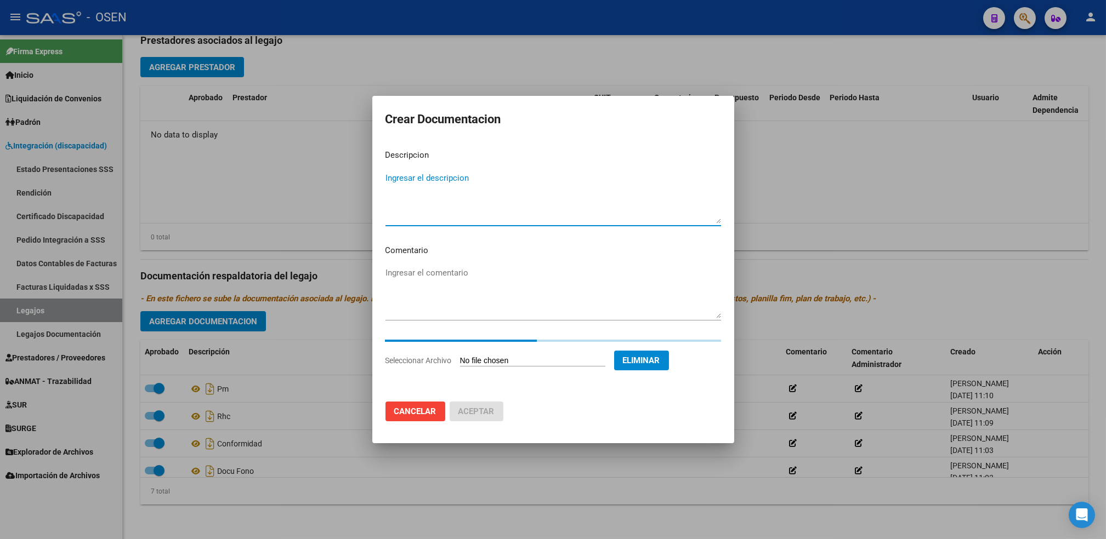
click at [501, 190] on textarea "Ingresar el descripcion" at bounding box center [553, 198] width 336 height 52
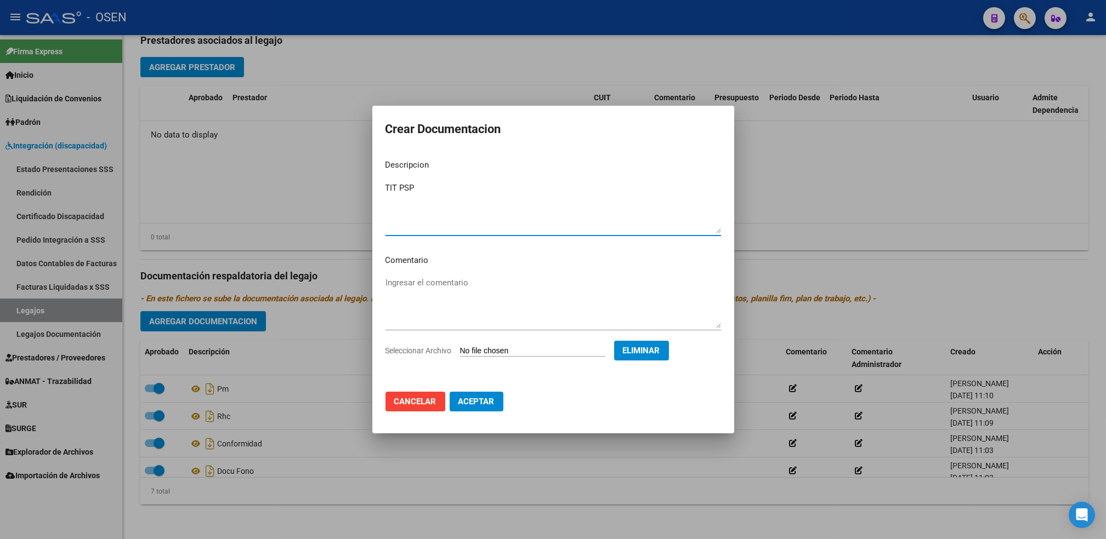
type textarea "TIT PSP"
click at [476, 403] on span "Aceptar" at bounding box center [476, 402] width 36 height 10
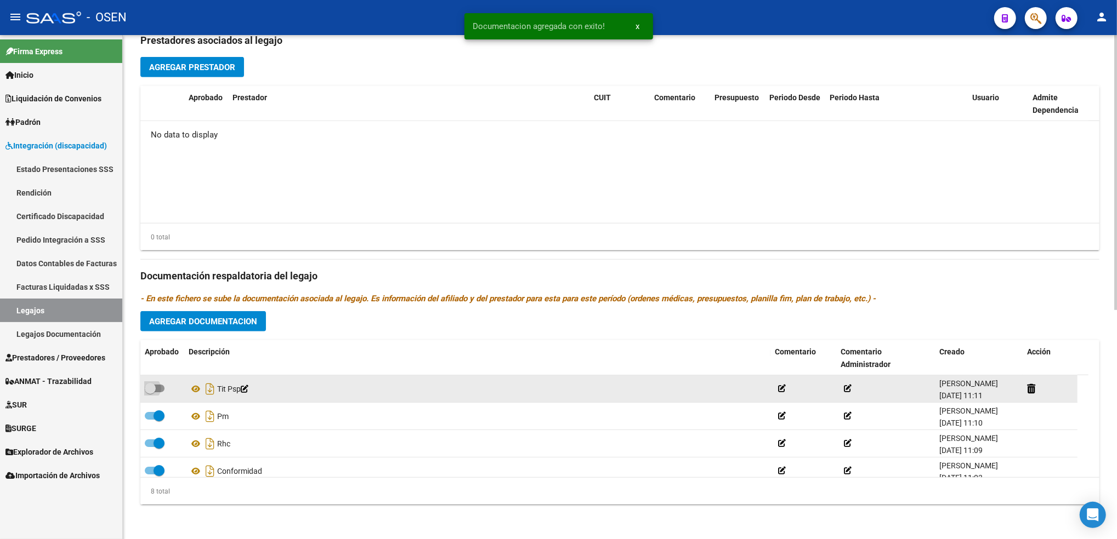
click at [150, 385] on span at bounding box center [150, 388] width 11 height 11
click at [150, 393] on input "checkbox" at bounding box center [150, 393] width 1 height 1
checkbox input "true"
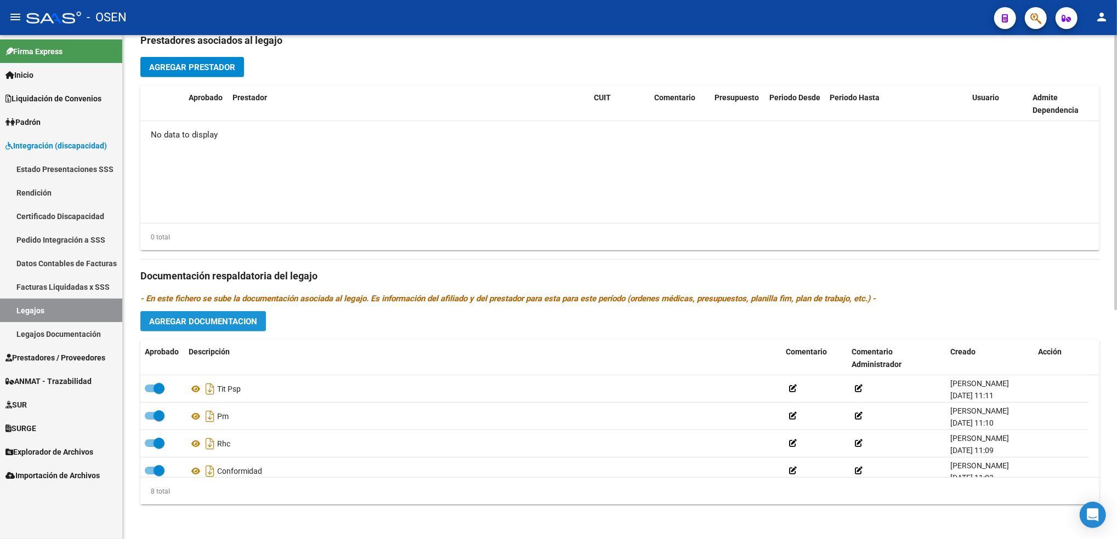
click at [258, 317] on button "Agregar Documentacion" at bounding box center [203, 321] width 126 height 20
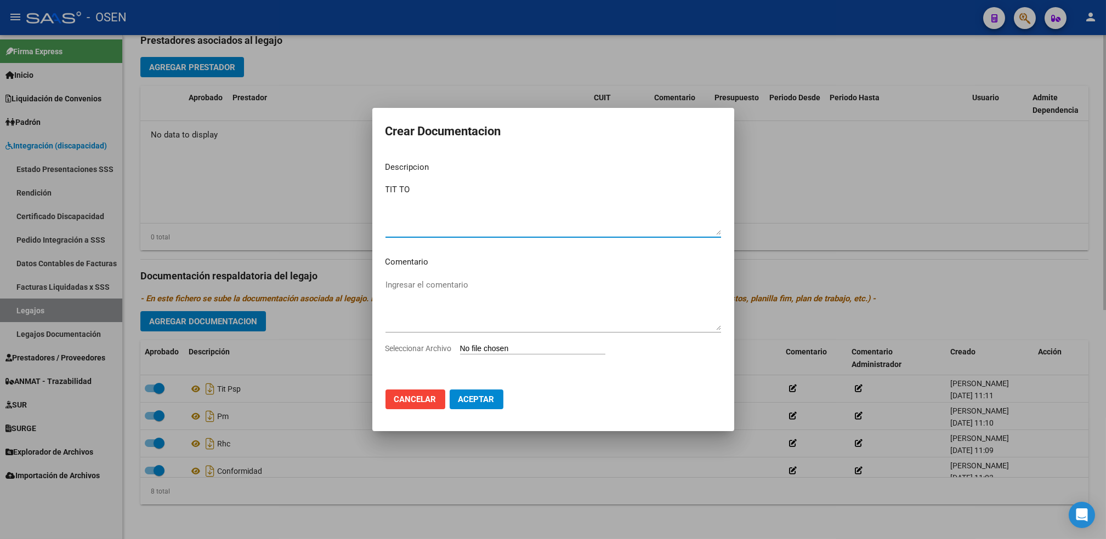
type textarea "TIT TO"
click at [460, 344] on input "Seleccionar Archivo" at bounding box center [532, 349] width 145 height 10
type input "C:\fakepath\[PERSON_NAME].pdf"
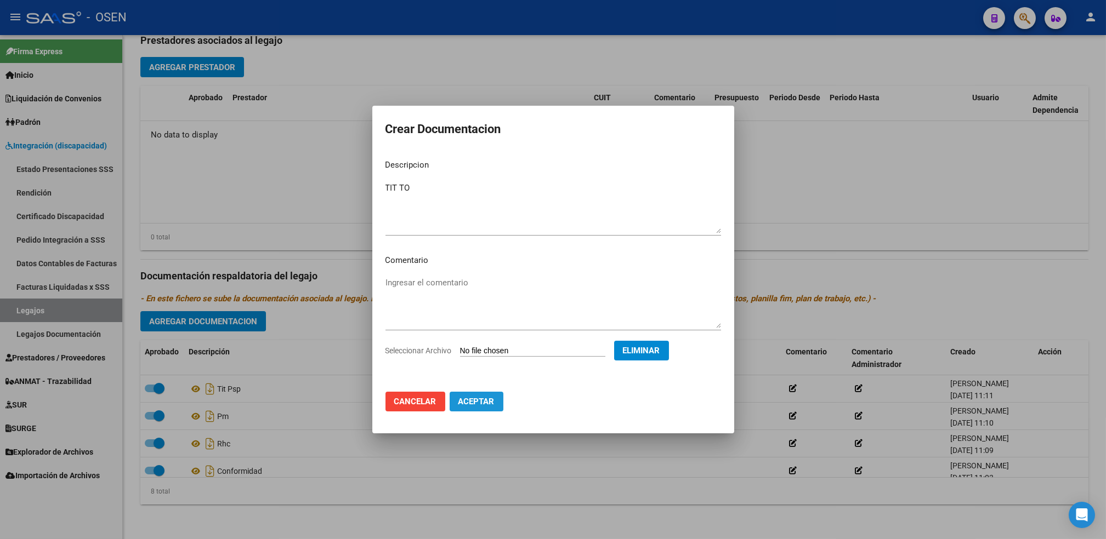
click at [483, 407] on button "Aceptar" at bounding box center [477, 402] width 54 height 20
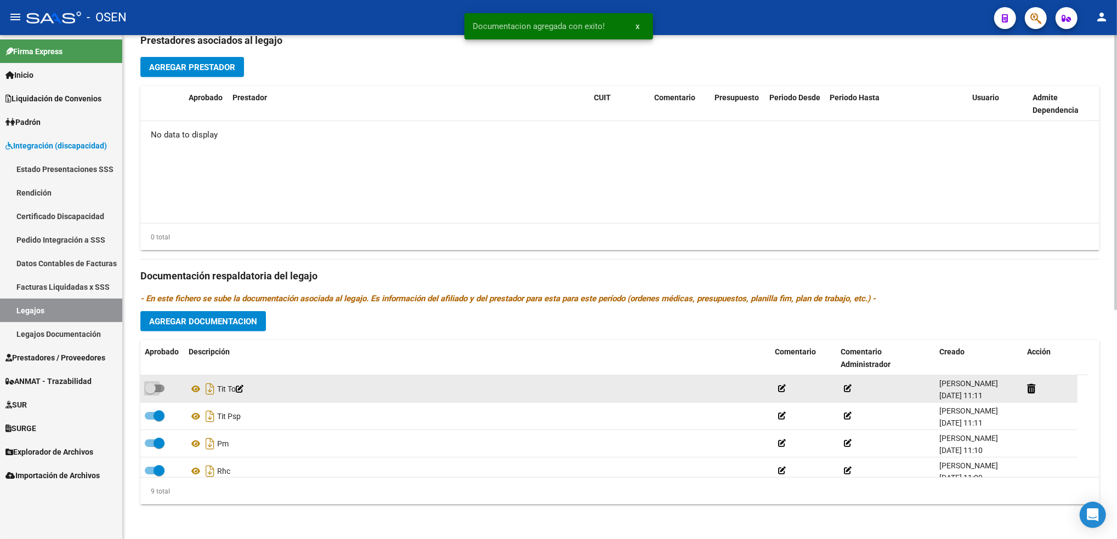
click at [161, 391] on span at bounding box center [155, 389] width 20 height 8
click at [150, 393] on input "checkbox" at bounding box center [150, 393] width 1 height 1
checkbox input "true"
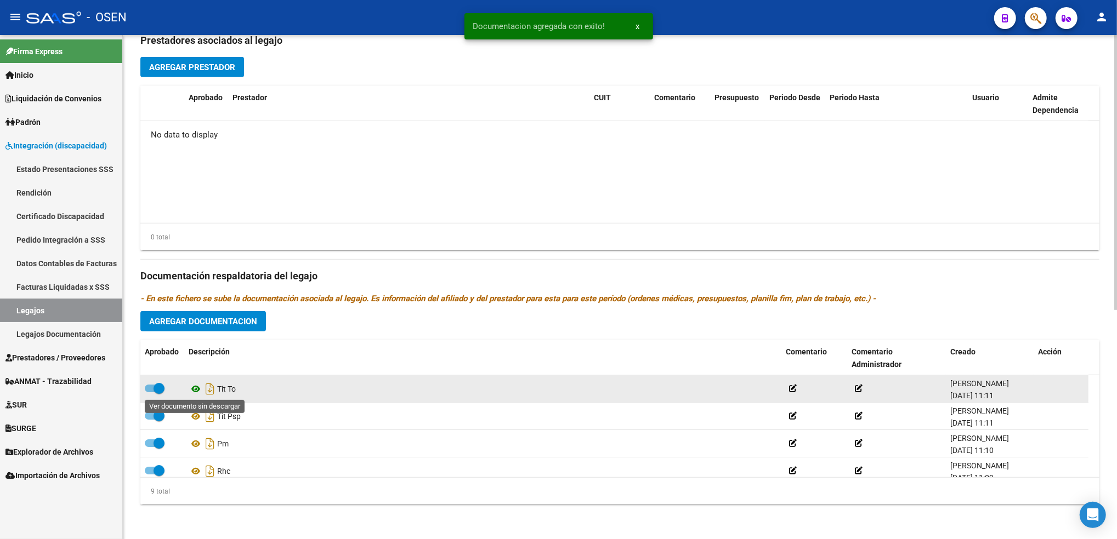
click at [195, 393] on icon at bounding box center [196, 389] width 14 height 13
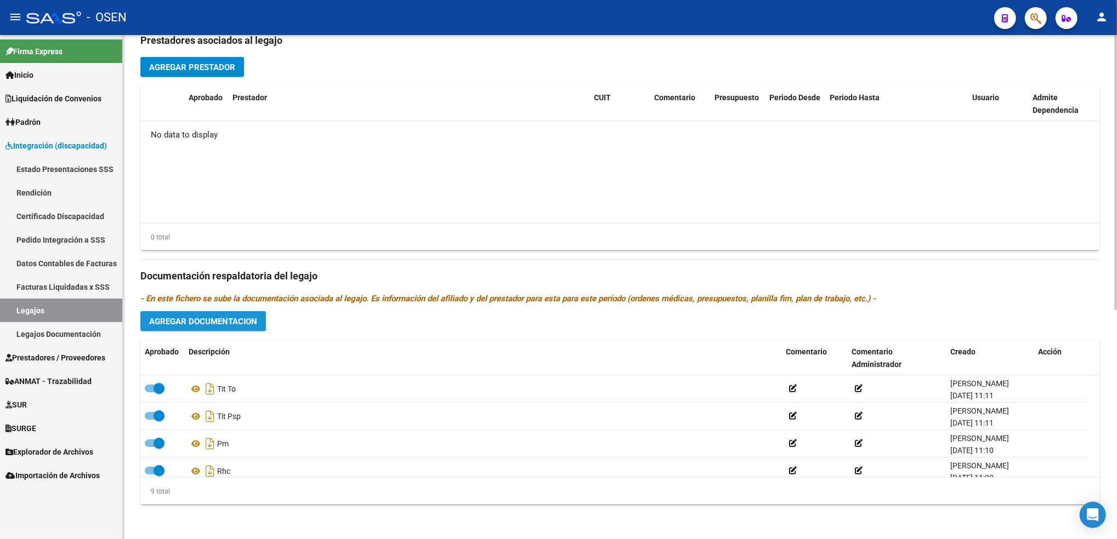
click at [217, 326] on button "Agregar Documentacion" at bounding box center [203, 321] width 126 height 20
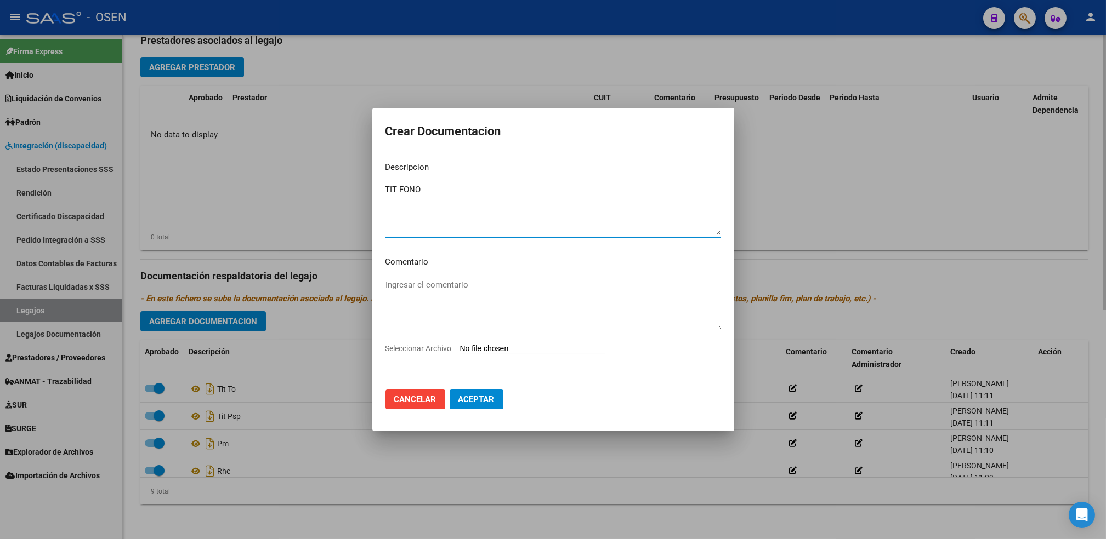
type textarea "TIT FONO"
click at [460, 344] on input "Seleccionar Archivo" at bounding box center [532, 349] width 145 height 10
type input "C:\fakepath\TITULO [PERSON_NAME].pdf"
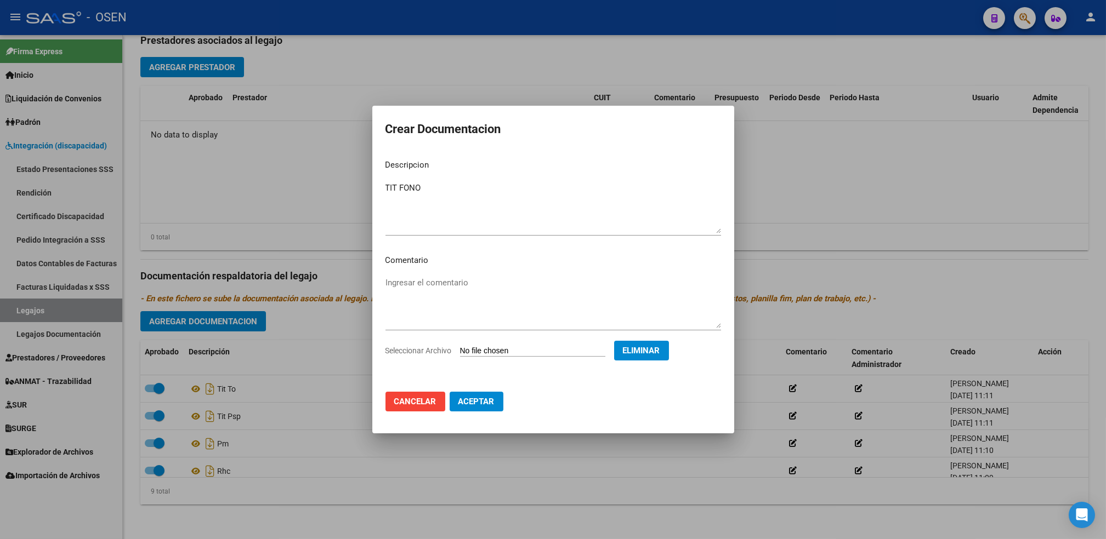
click at [479, 406] on button "Aceptar" at bounding box center [477, 402] width 54 height 20
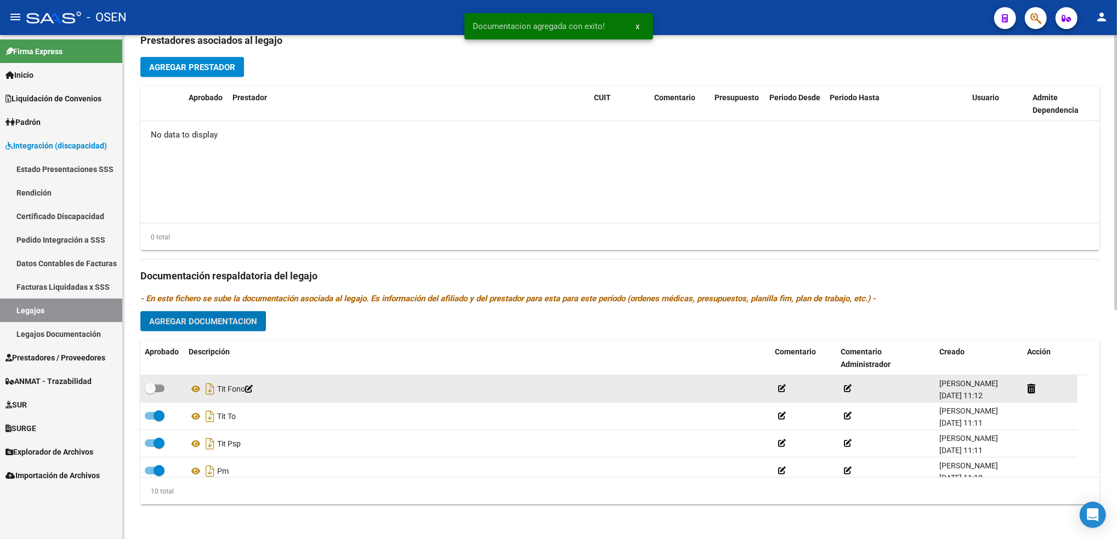
click at [158, 390] on span at bounding box center [155, 389] width 20 height 8
click at [150, 393] on input "checkbox" at bounding box center [150, 393] width 1 height 1
checkbox input "true"
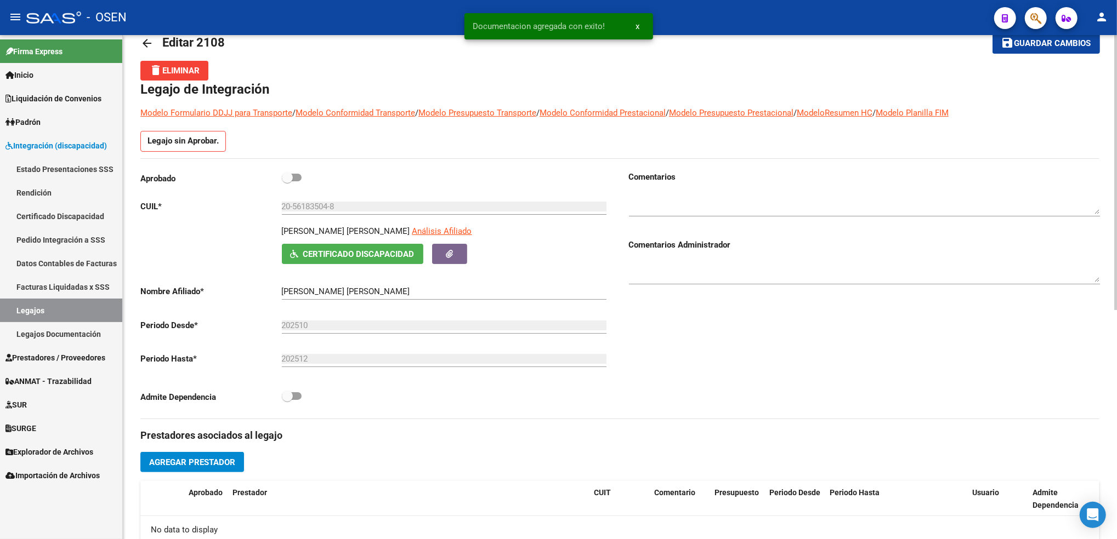
scroll to position [0, 0]
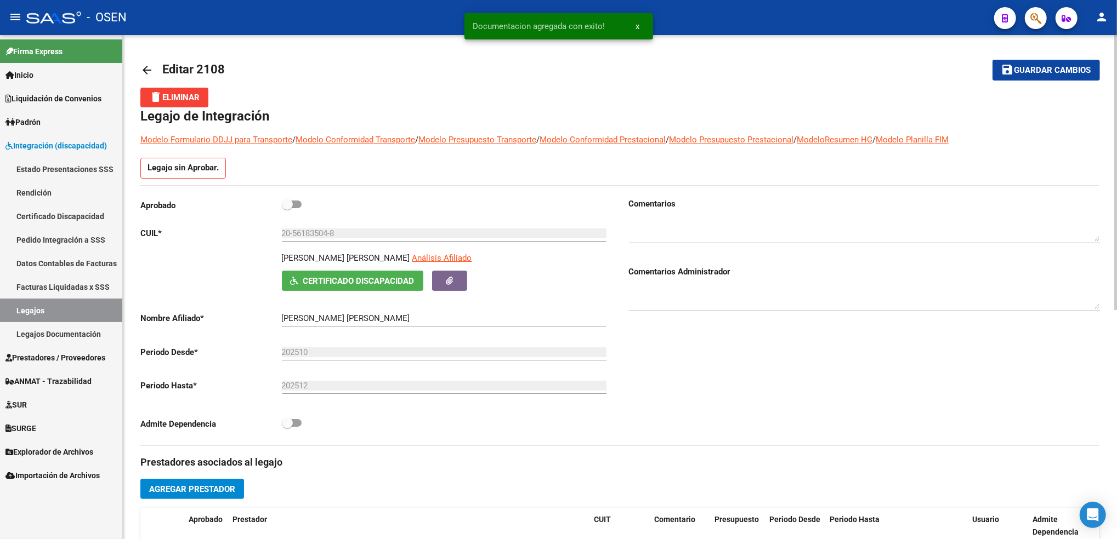
click at [1098, 76] on div "arrow_back Editar 2108 save Guardar cambios delete Eliminar Legajo de Integraci…" at bounding box center [621, 498] width 997 height 927
click at [1092, 72] on button "save Guardar cambios" at bounding box center [1045, 70] width 107 height 20
click at [292, 202] on span at bounding box center [287, 204] width 11 height 11
click at [287, 208] on input "checkbox" at bounding box center [287, 208] width 1 height 1
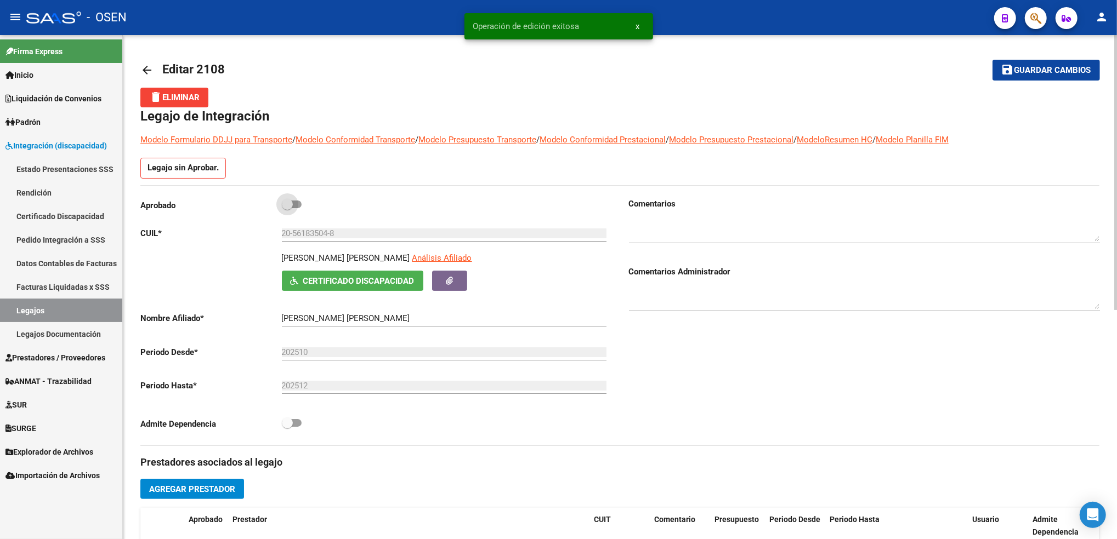
checkbox input "true"
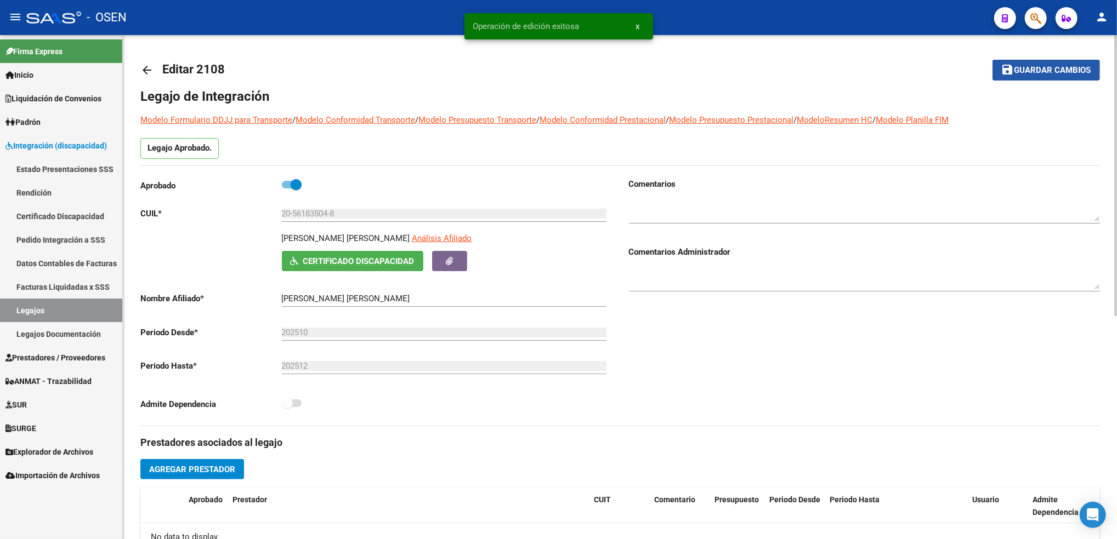
click at [1064, 71] on span "Guardar cambios" at bounding box center [1052, 71] width 77 height 10
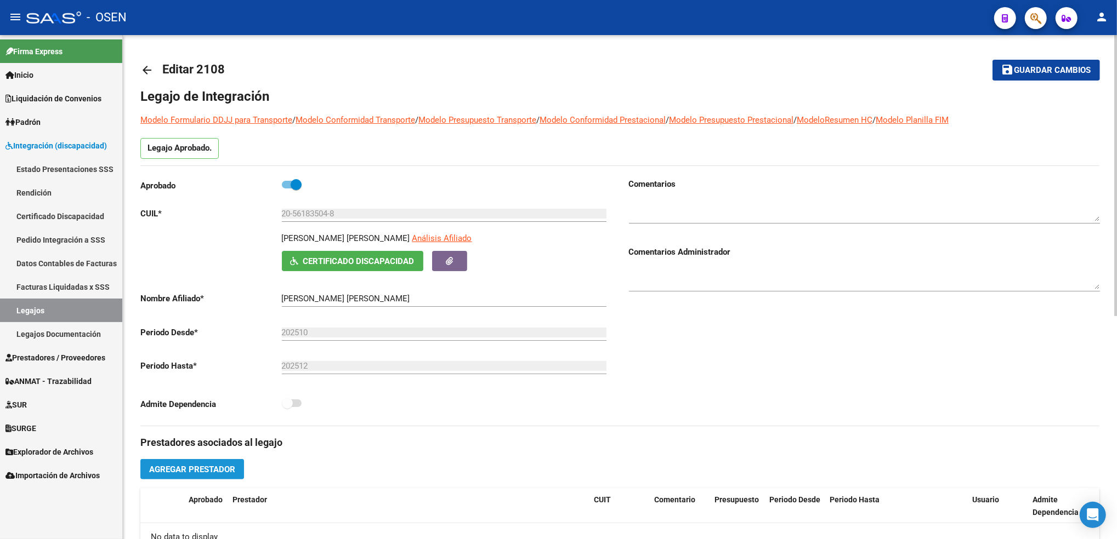
click at [221, 472] on span "Agregar Prestador" at bounding box center [192, 470] width 86 height 10
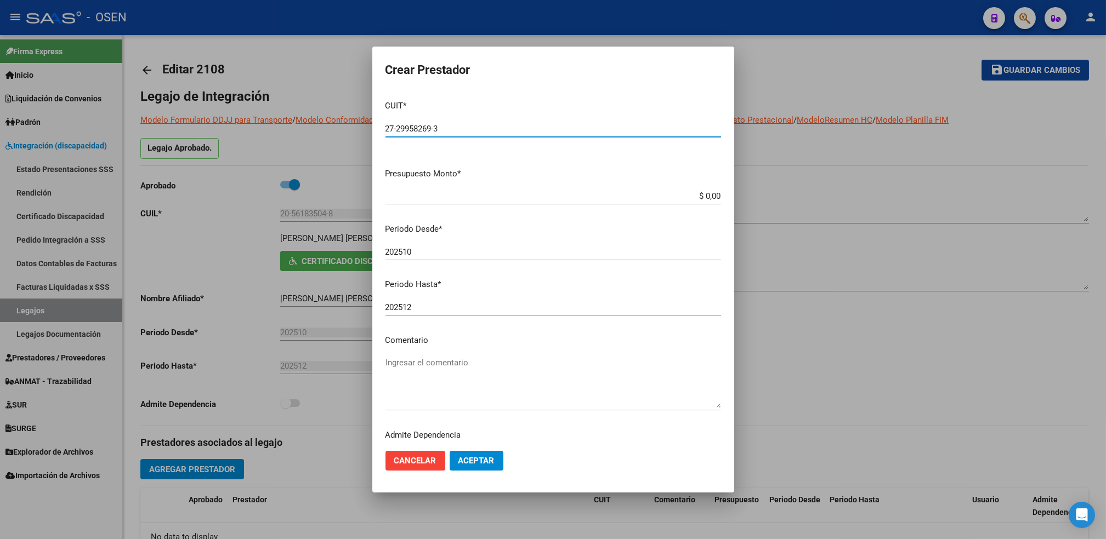
type input "27-29958269-3"
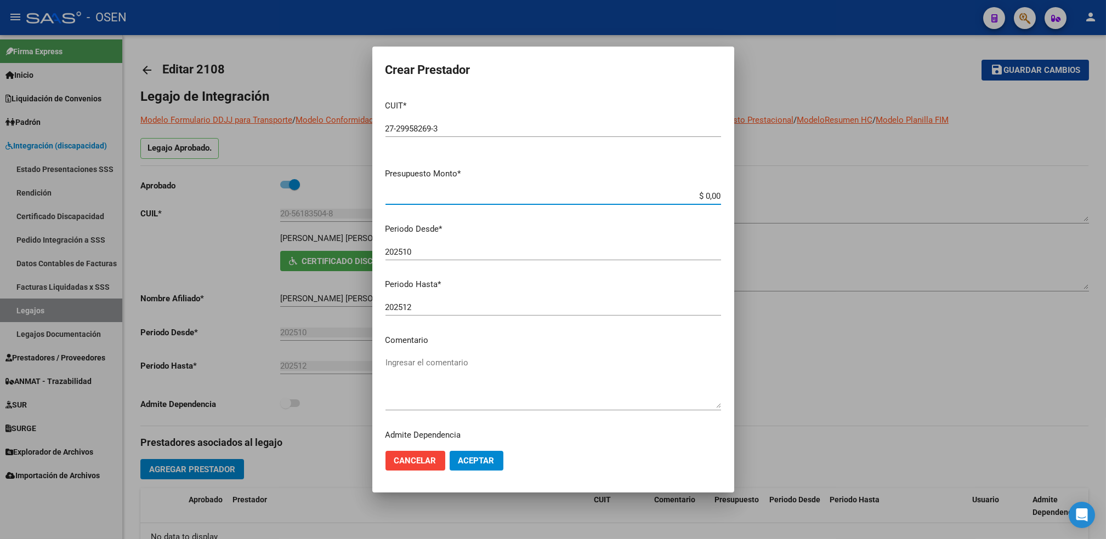
paste input "98,964.88"
type input "$ 98.964,88"
click at [481, 461] on span "Aceptar" at bounding box center [476, 461] width 36 height 10
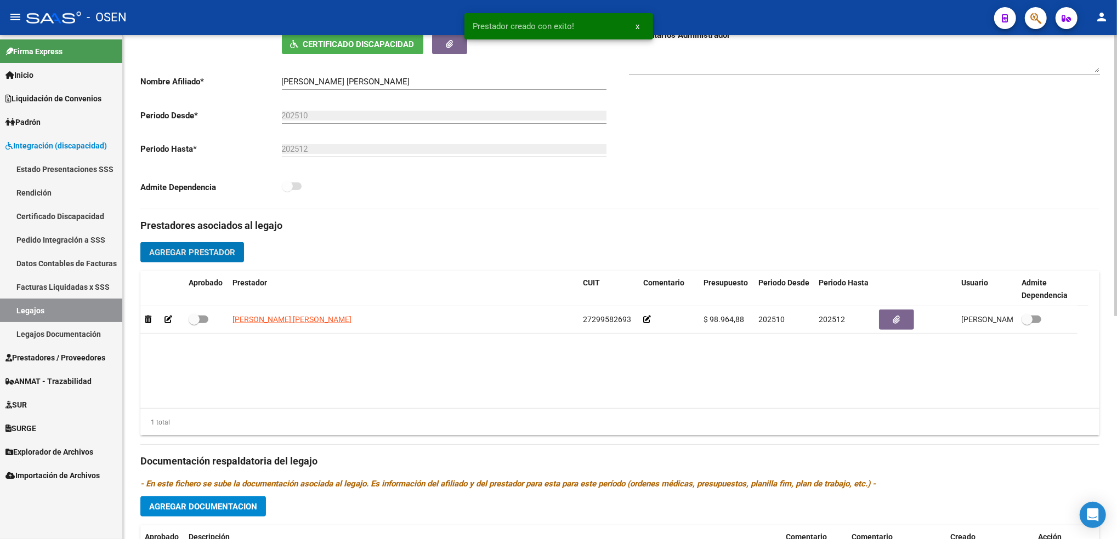
scroll to position [220, 0]
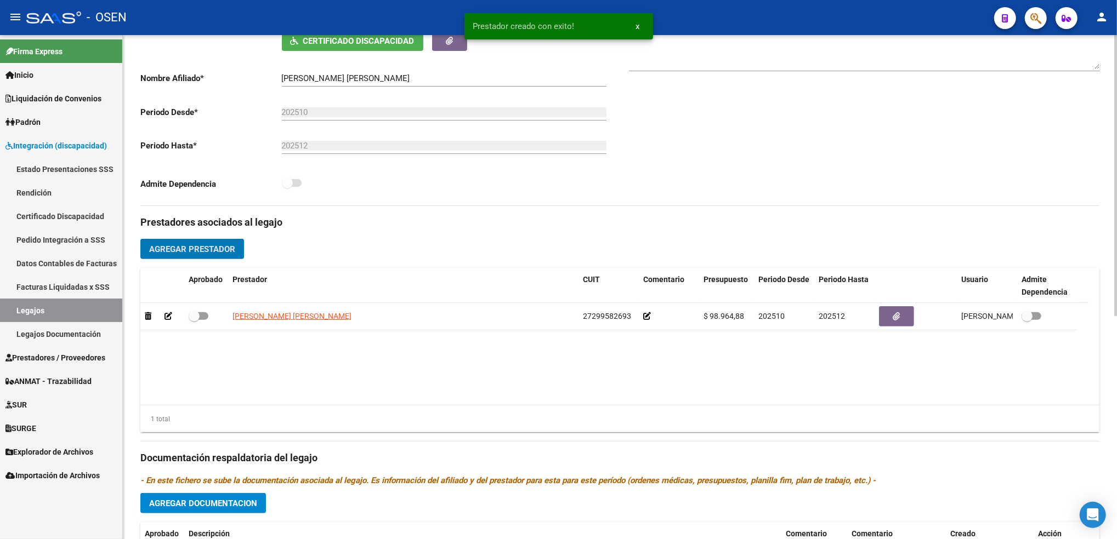
click at [1116, 345] on html "menu - OSEN person Firma Express Inicio Calendario SSS Instructivos Contacto OS…" at bounding box center [558, 269] width 1117 height 539
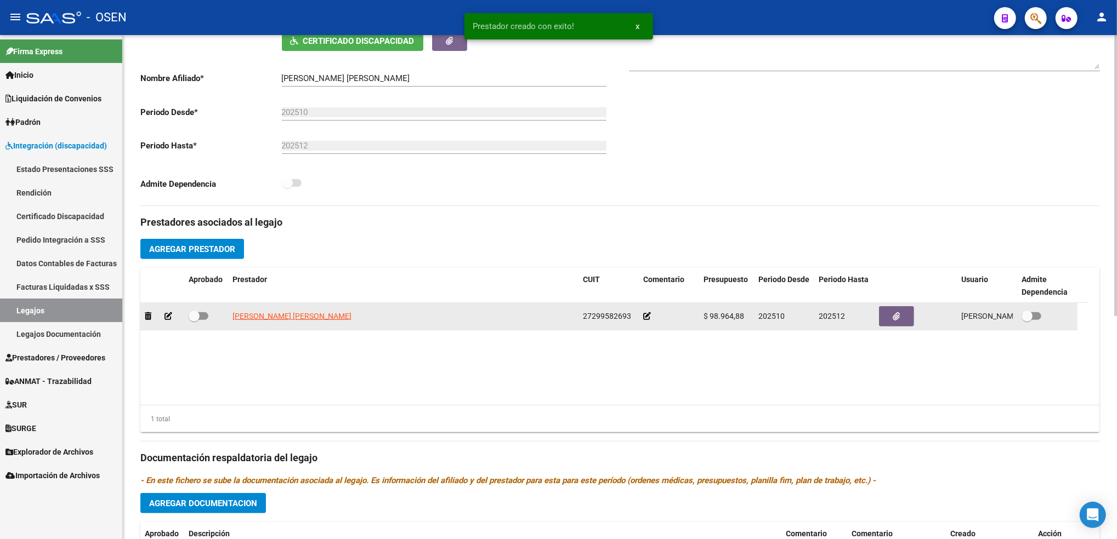
click at [645, 318] on icon at bounding box center [647, 317] width 8 height 8
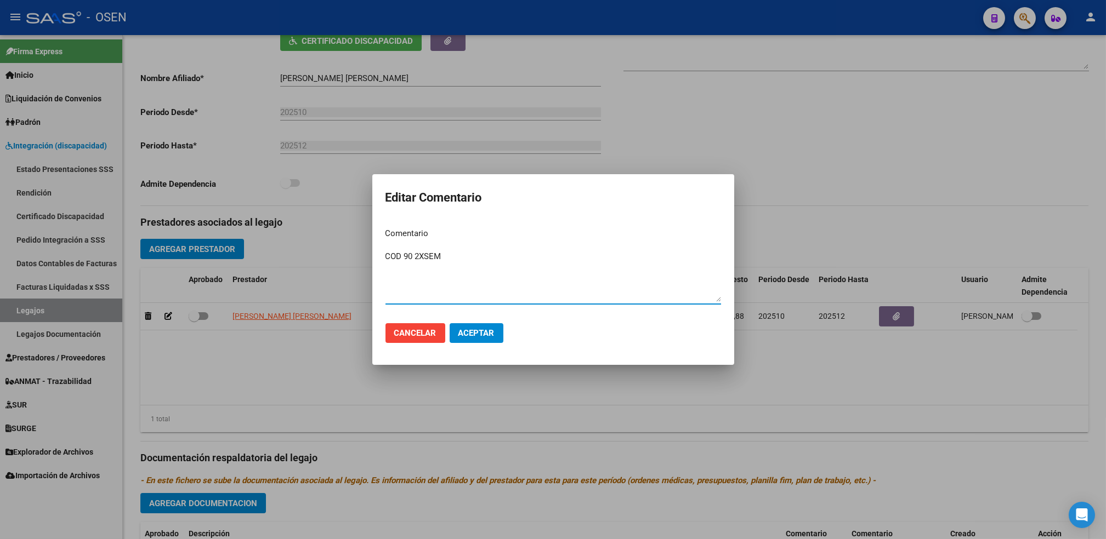
type textarea "COD 90 2XSEM"
click at [492, 332] on span "Aceptar" at bounding box center [476, 333] width 36 height 10
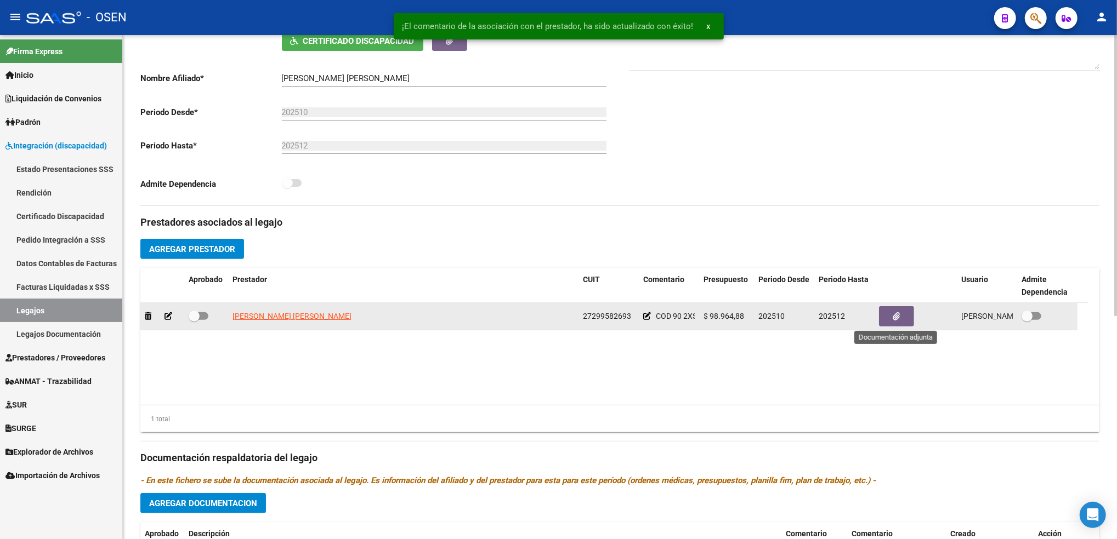
click at [895, 314] on icon "button" at bounding box center [896, 317] width 7 height 8
click at [197, 318] on span at bounding box center [194, 316] width 11 height 11
click at [194, 320] on input "checkbox" at bounding box center [194, 320] width 1 height 1
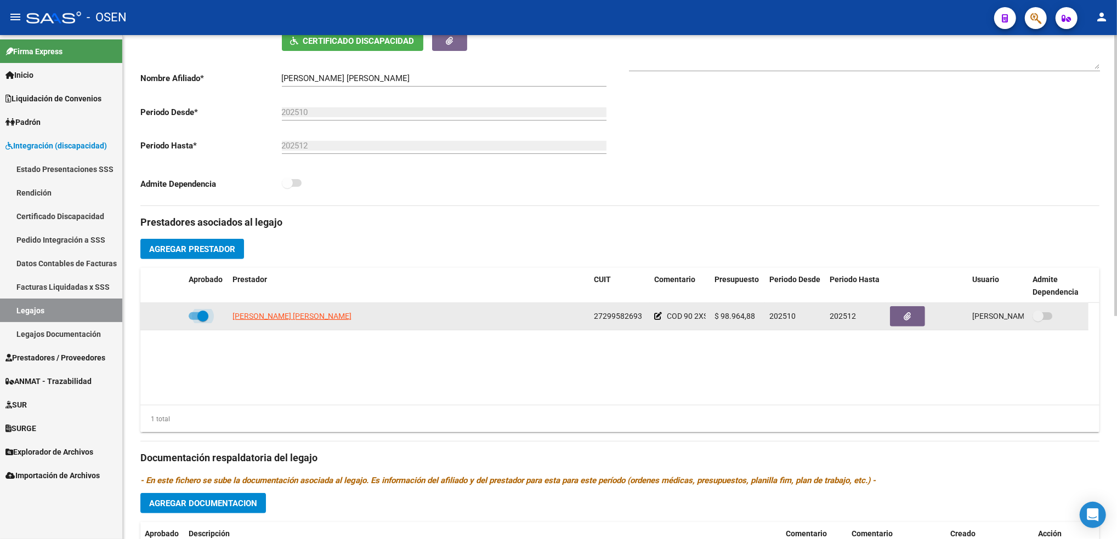
click at [199, 314] on span at bounding box center [202, 316] width 11 height 11
click at [194, 320] on input "checkbox" at bounding box center [194, 320] width 1 height 1
checkbox input "false"
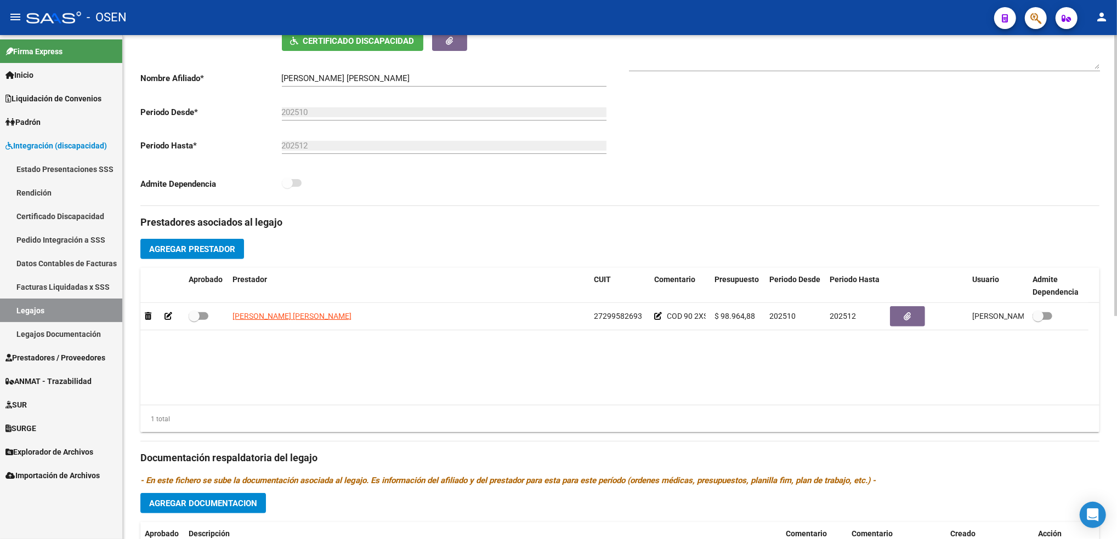
click at [213, 245] on span "Agregar Prestador" at bounding box center [192, 250] width 86 height 10
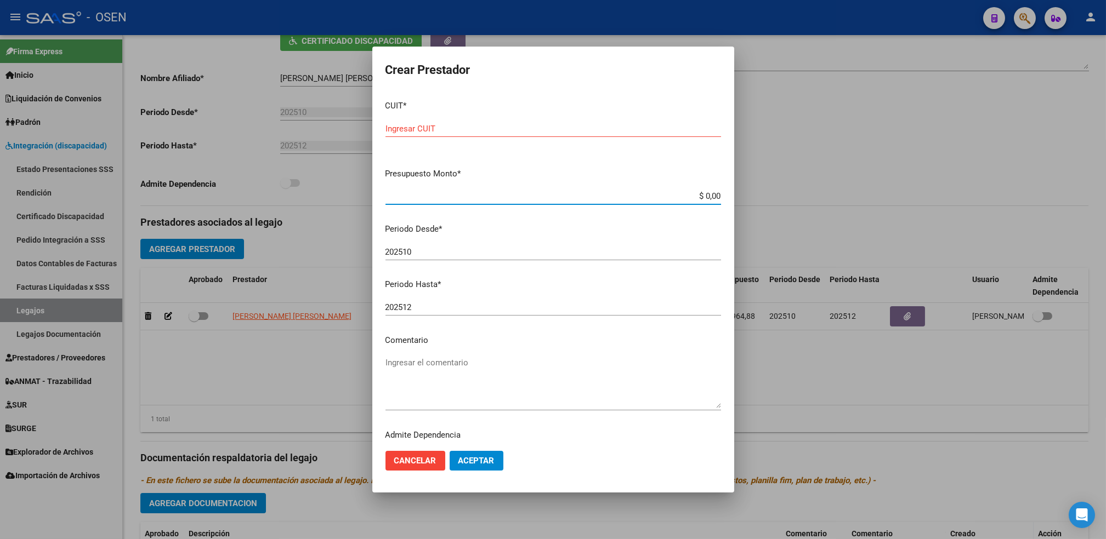
drag, startPoint x: 697, startPoint y: 194, endPoint x: 728, endPoint y: 207, distance: 33.7
click at [728, 207] on mat-dialog-content "CUIT * Ingresar CUIT Presupuesto Monto * $ 0,00 Ingresar el monto Periodo Desde…" at bounding box center [553, 267] width 362 height 351
drag, startPoint x: 695, startPoint y: 195, endPoint x: 798, endPoint y: 203, distance: 103.9
click at [798, 203] on div "Crear Prestador CUIT * Ingresar CUIT Presupuesto Monto * $ 0,00 Ingresar el mon…" at bounding box center [553, 269] width 1106 height 539
paste input "$98,964.88"
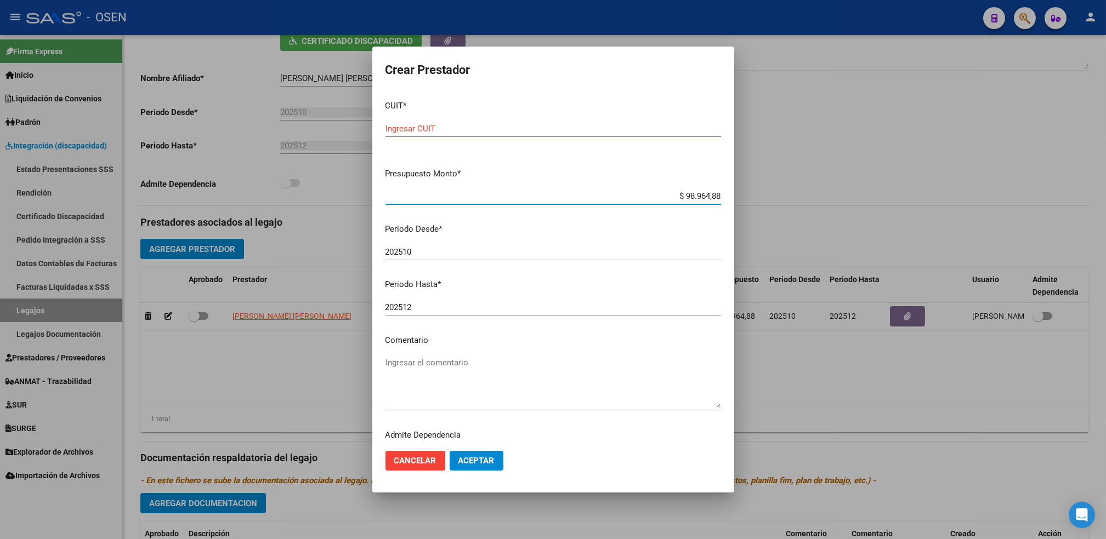
type input "$ 98.964,88"
click at [421, 128] on input "Ingresar CUIT" at bounding box center [553, 129] width 336 height 10
paste input "27-32711634-2"
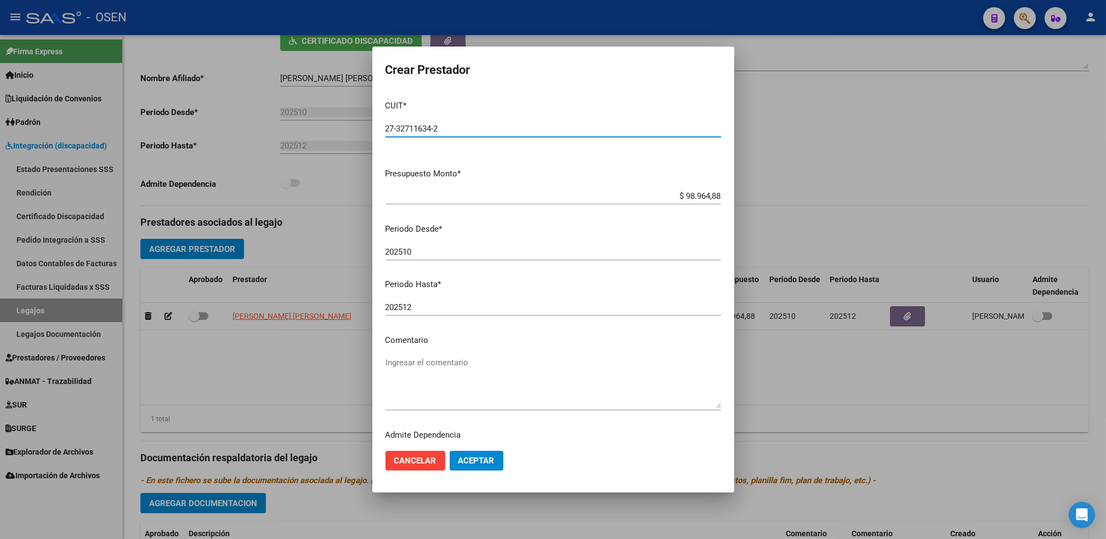
type input "27-32711634-2"
click at [490, 463] on span "Aceptar" at bounding box center [476, 461] width 36 height 10
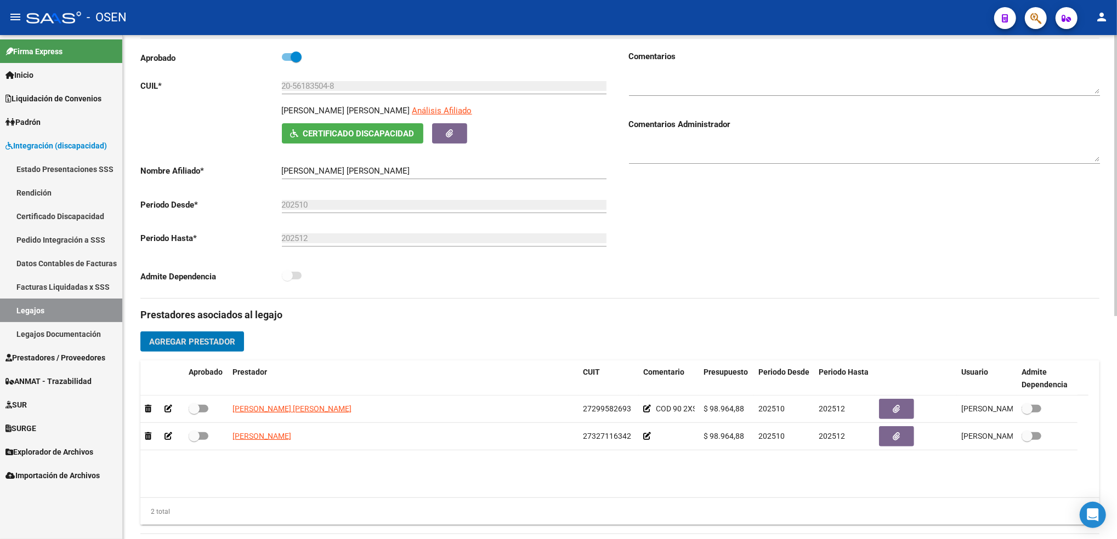
scroll to position [129, 0]
click at [1115, 282] on div at bounding box center [1115, 247] width 3 height 281
click at [200, 334] on button "Agregar Prestador" at bounding box center [192, 341] width 104 height 20
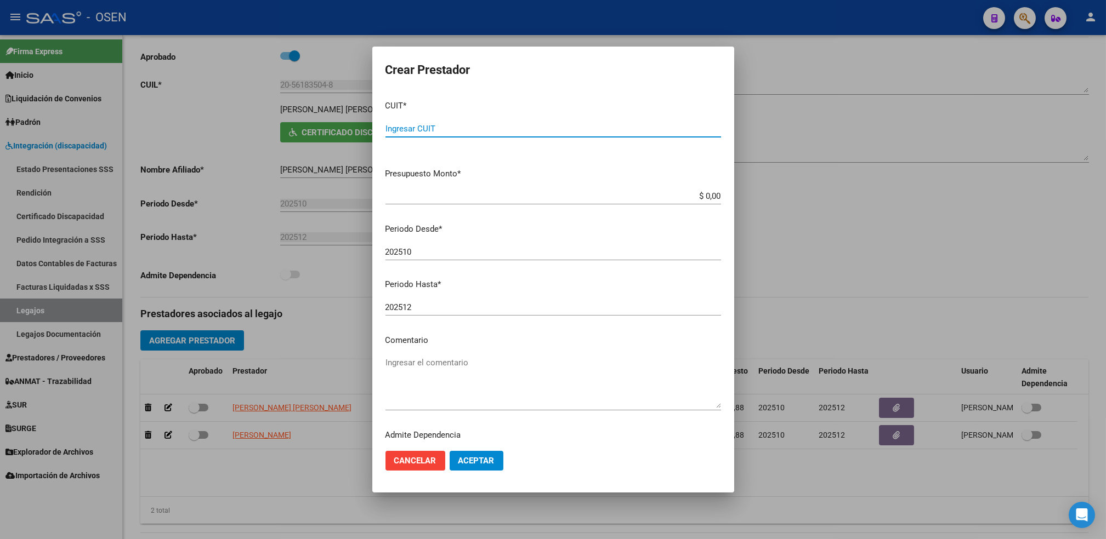
paste input "20-25256314-9"
type input "20-25256314-9"
drag, startPoint x: 638, startPoint y: 69, endPoint x: 485, endPoint y: 65, distance: 152.5
click at [485, 65] on h2 "Crear Prestador" at bounding box center [553, 70] width 336 height 21
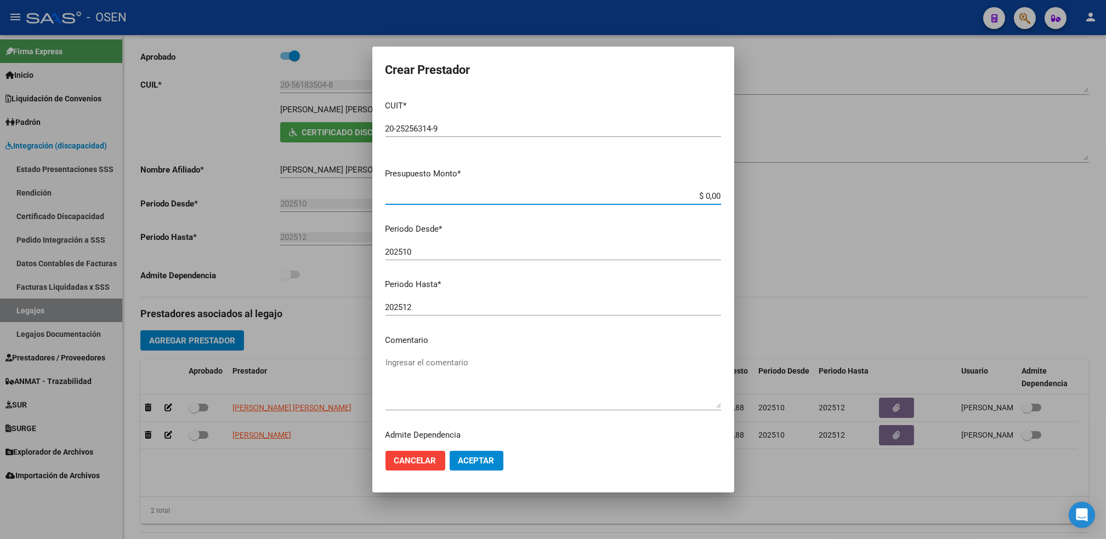
paste input "98,964.88"
type input "$ 98.964,88"
click at [496, 465] on button "Aceptar" at bounding box center [477, 461] width 54 height 20
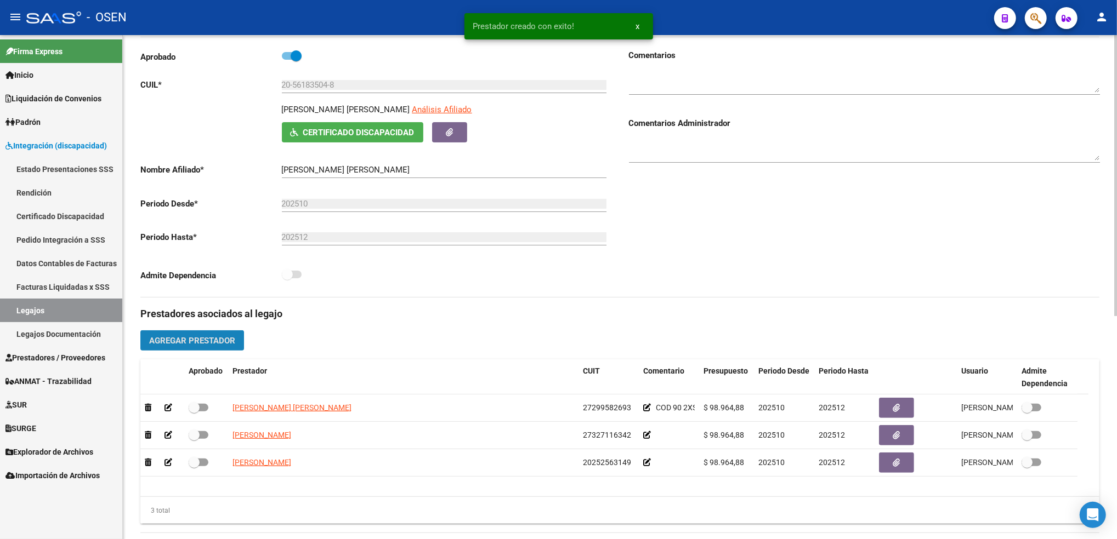
click at [236, 342] on button "Agregar Prestador" at bounding box center [192, 341] width 104 height 20
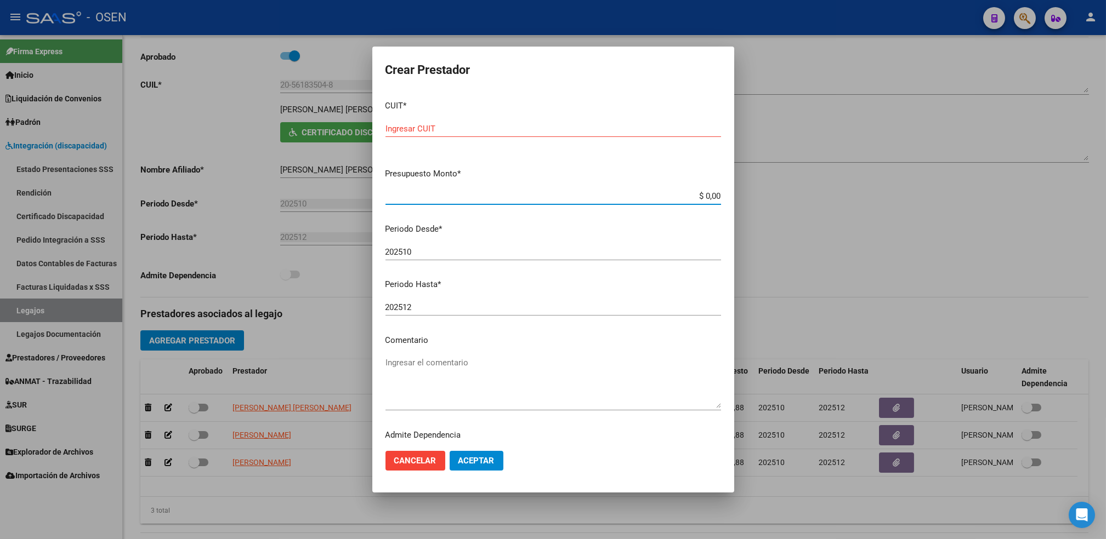
drag, startPoint x: 695, startPoint y: 201, endPoint x: 752, endPoint y: 207, distance: 56.9
click at [752, 207] on div "Crear Prestador CUIT * Ingresar CUIT Presupuesto Monto * $ 0,00 Ingresar el mon…" at bounding box center [553, 269] width 1106 height 539
paste input "$98,964.88"
type input "$ 98.964,88"
click at [418, 132] on input "Ingresar CUIT" at bounding box center [553, 129] width 336 height 10
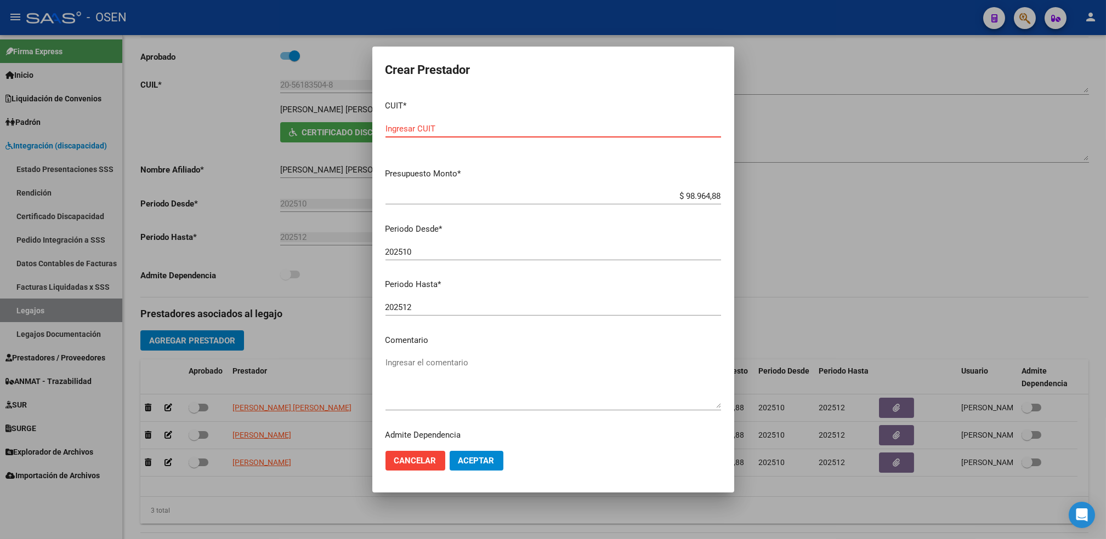
paste input "23-29966603-4"
type input "23-29966603-4"
click at [493, 455] on button "Aceptar" at bounding box center [477, 461] width 54 height 20
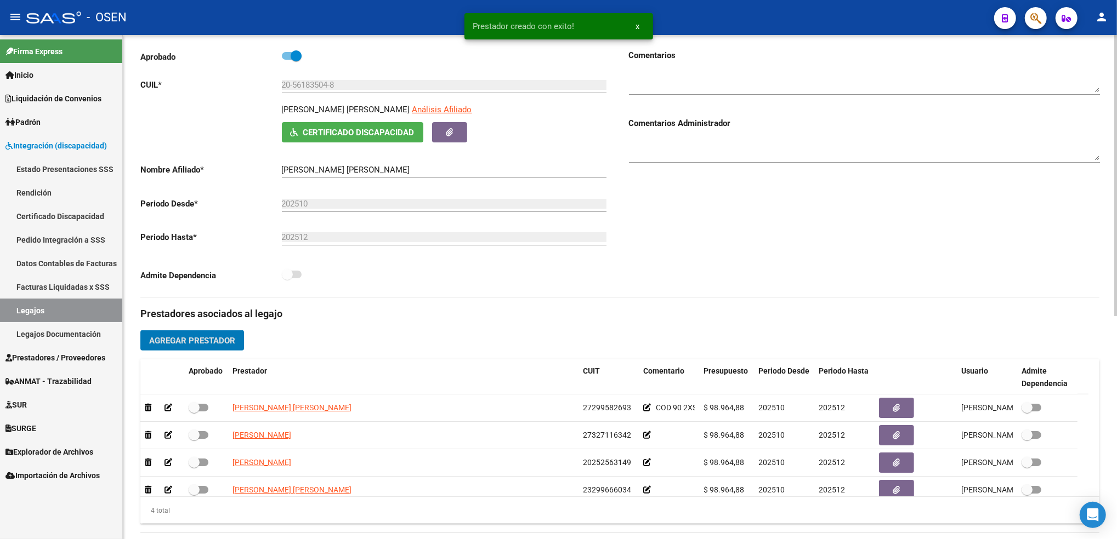
scroll to position [0, 0]
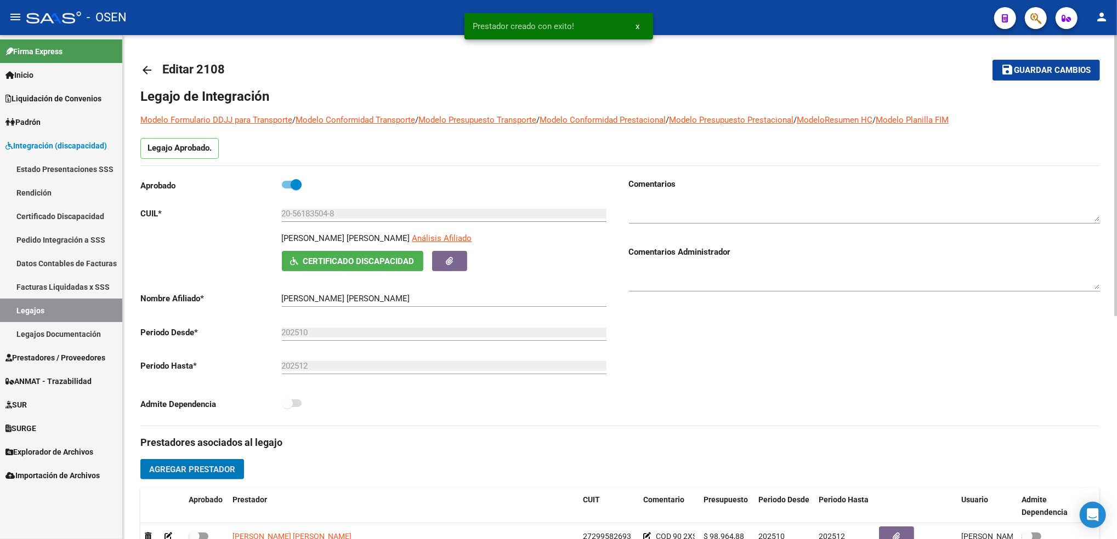
click at [1093, 203] on div "arrow_back Editar 2108 save Guardar cambios Legajo de Integración Modelo Formul…" at bounding box center [621, 488] width 997 height 907
click at [1019, 76] on button "save Guardar cambios" at bounding box center [1045, 70] width 107 height 20
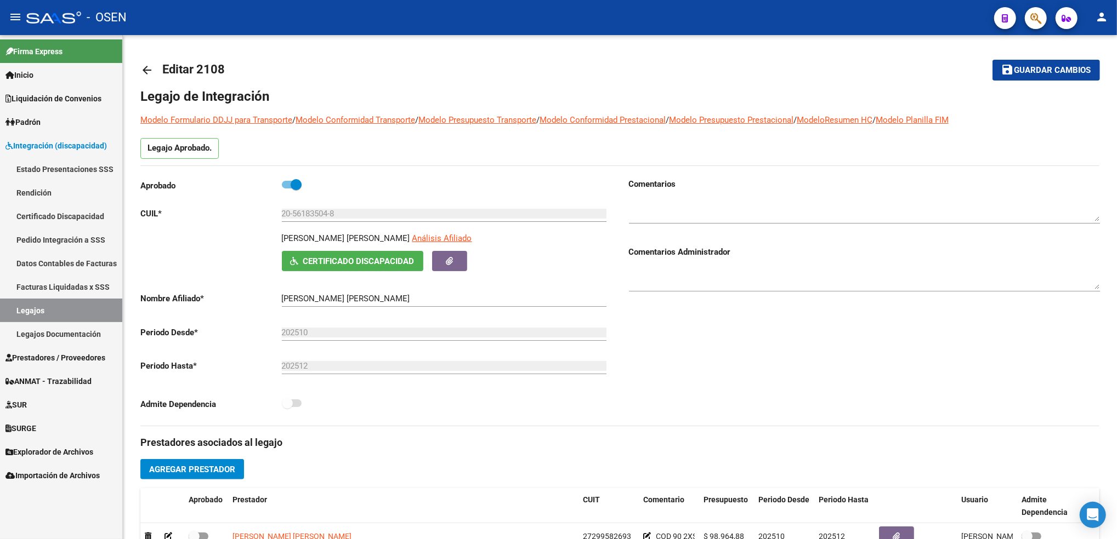
click at [66, 306] on link "Legajos" at bounding box center [61, 311] width 122 height 24
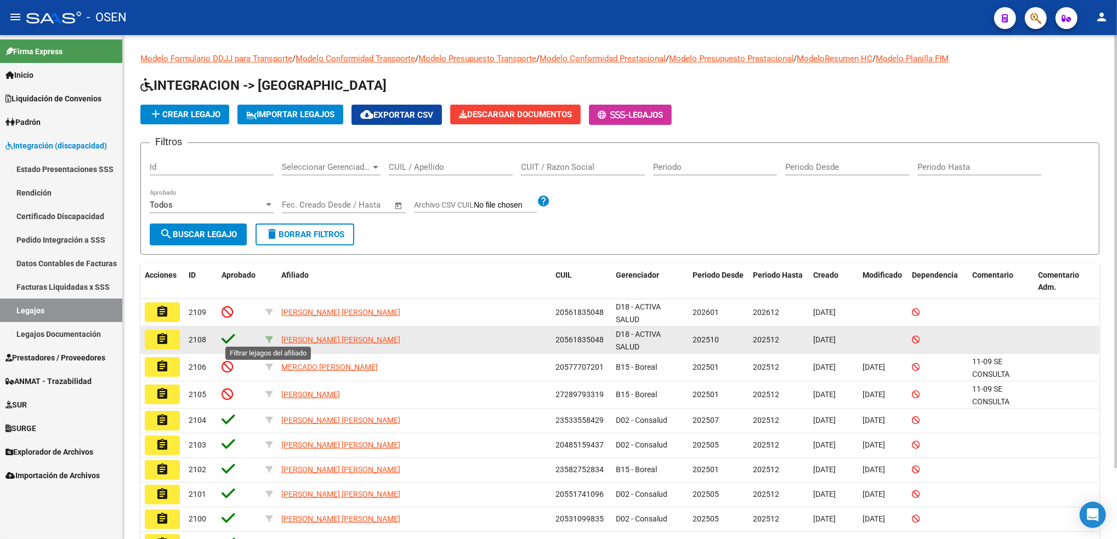
click at [267, 342] on icon at bounding box center [269, 340] width 8 height 8
type input "20561835048"
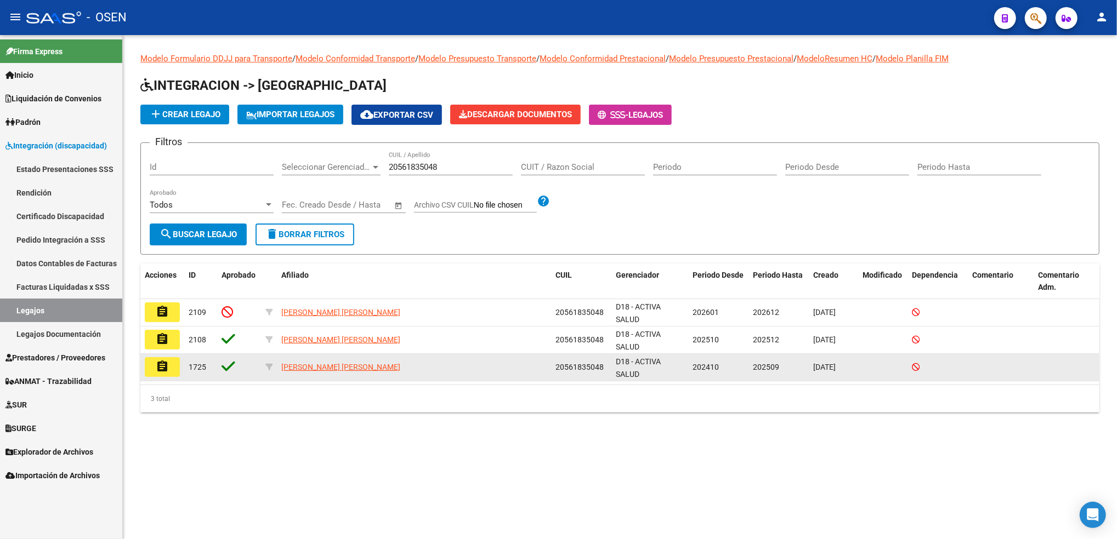
click at [160, 361] on mat-icon "assignment" at bounding box center [162, 366] width 13 height 13
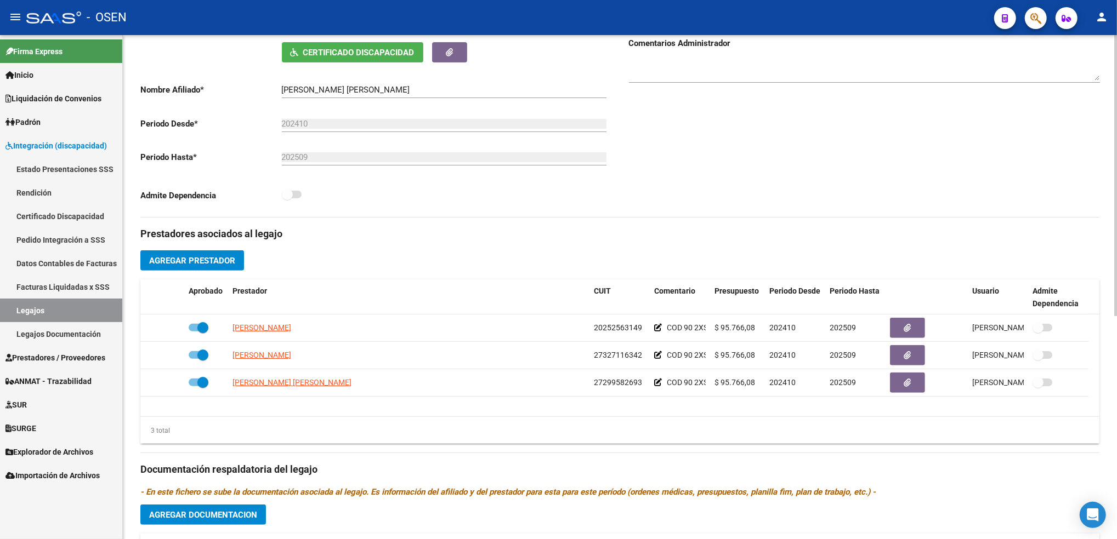
scroll to position [216, 0]
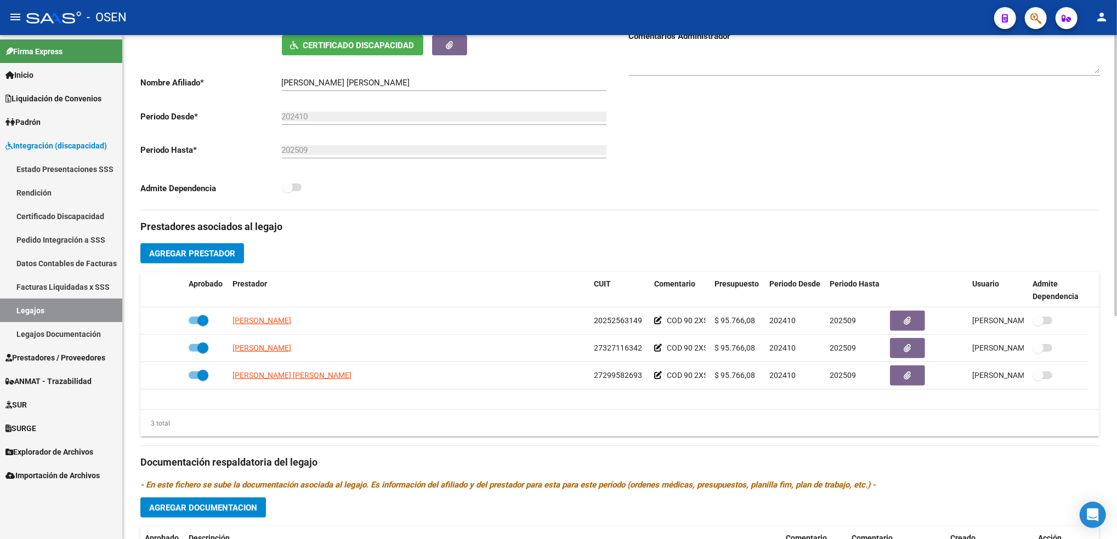
click at [1110, 273] on div "arrow_back Editar 1725 save Guardar cambios Legajo de Integración Modelo Formul…" at bounding box center [621, 272] width 997 height 907
click at [208, 250] on span "Agregar Prestador" at bounding box center [192, 254] width 86 height 10
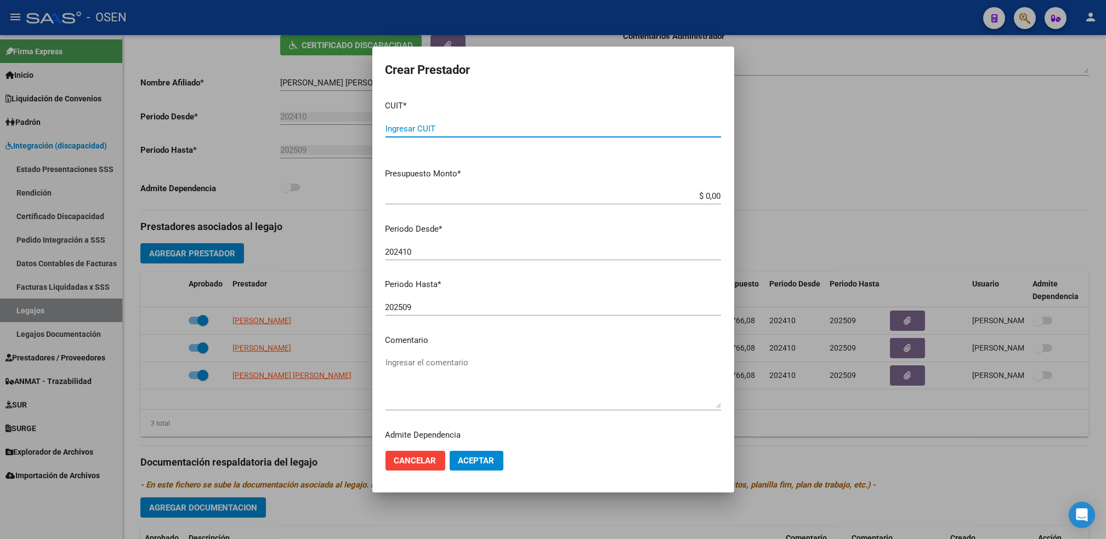
paste input "23-29966603-4"
type input "23-29966603-4"
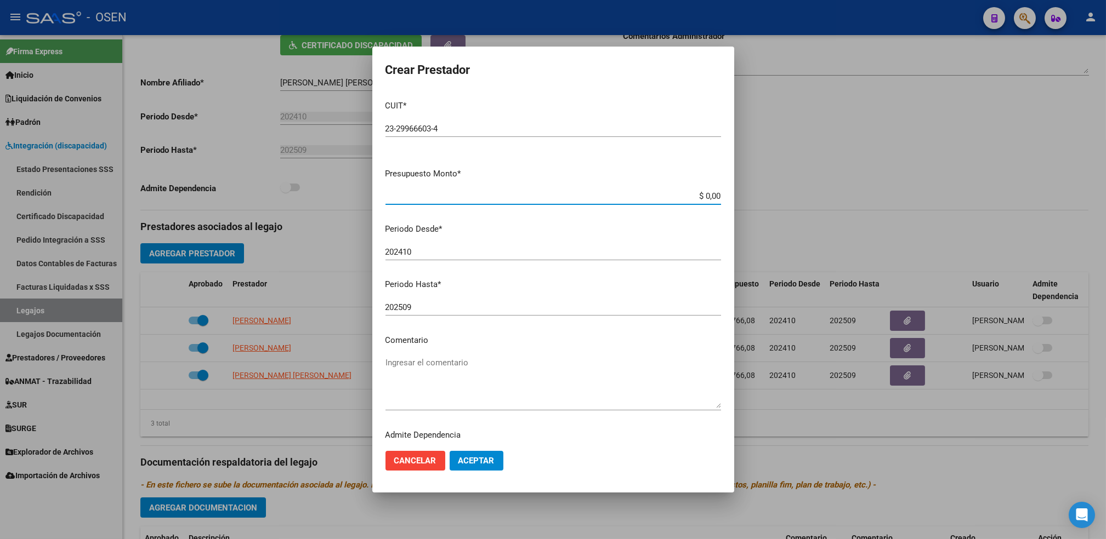
drag, startPoint x: 695, startPoint y: 194, endPoint x: 745, endPoint y: 207, distance: 51.1
click at [745, 207] on div "Crear Prestador CUIT * 23-29966603-4 Ingresar CUIT ARCA Padrón Presupuesto Mont…" at bounding box center [553, 269] width 1106 height 539
paste input "$98,964.88"
type input "$ 98.964,88"
drag, startPoint x: 423, startPoint y: 255, endPoint x: 306, endPoint y: 234, distance: 119.3
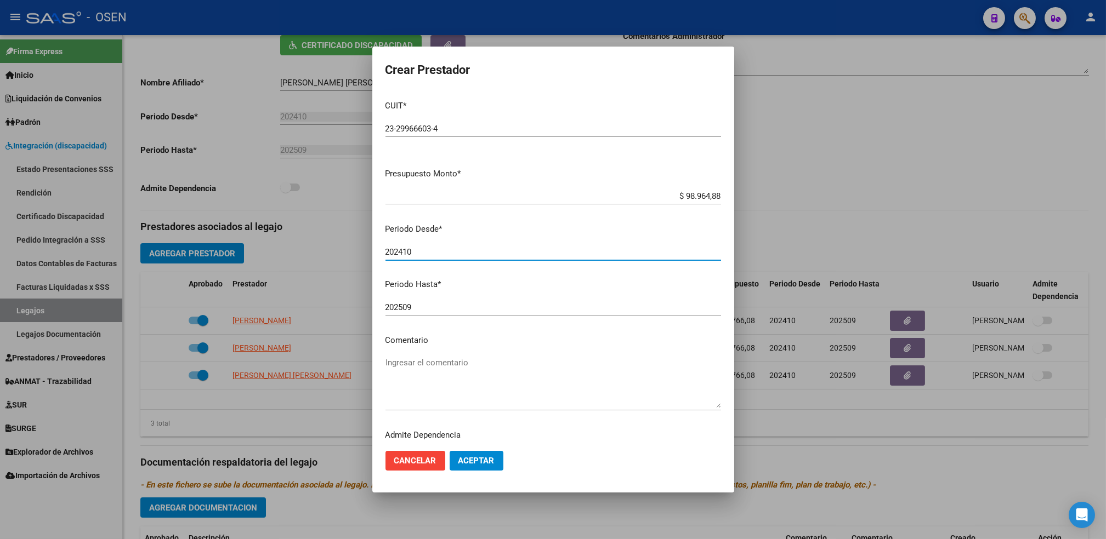
click at [306, 234] on div "Crear Prestador CUIT * 23-29966603-4 Ingresar CUIT ARCA Padrón Presupuesto Mont…" at bounding box center [553, 269] width 1106 height 539
type input "202509"
click at [478, 459] on span "Aceptar" at bounding box center [476, 461] width 36 height 10
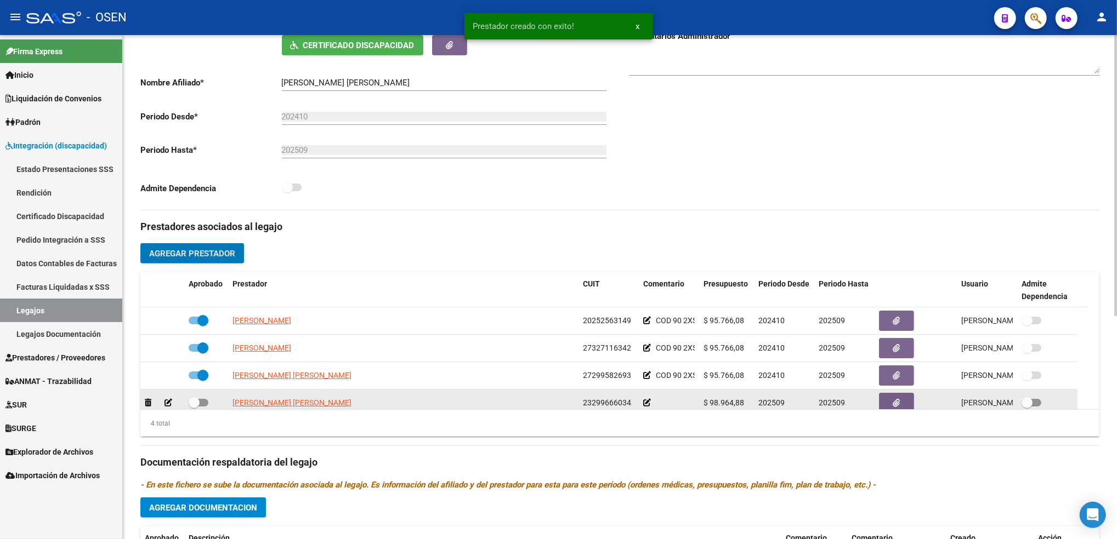
click at [648, 403] on icon at bounding box center [647, 403] width 8 height 8
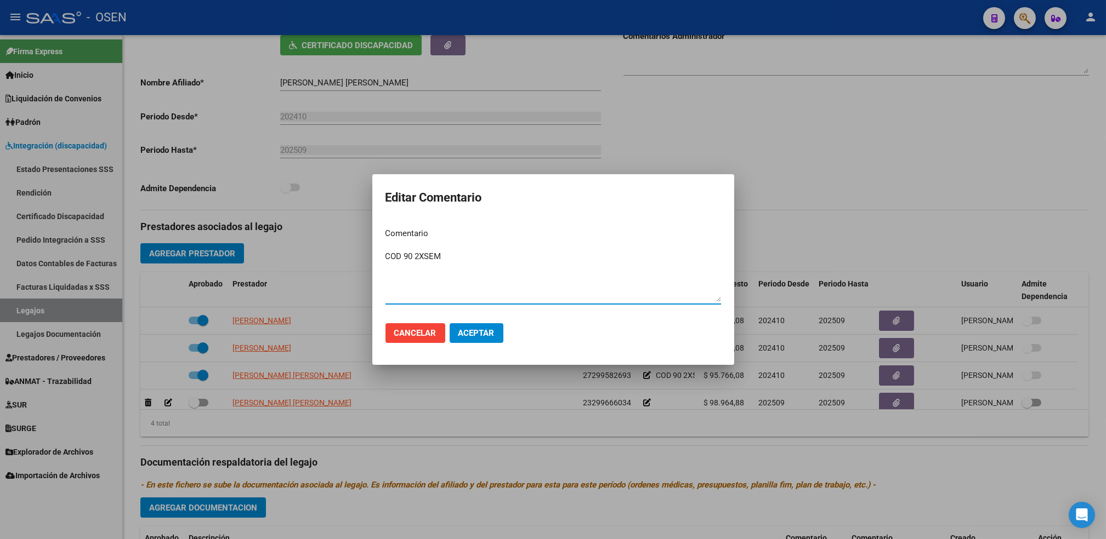
type textarea "COD 90 2XSEM"
click at [486, 332] on span "Aceptar" at bounding box center [476, 333] width 36 height 10
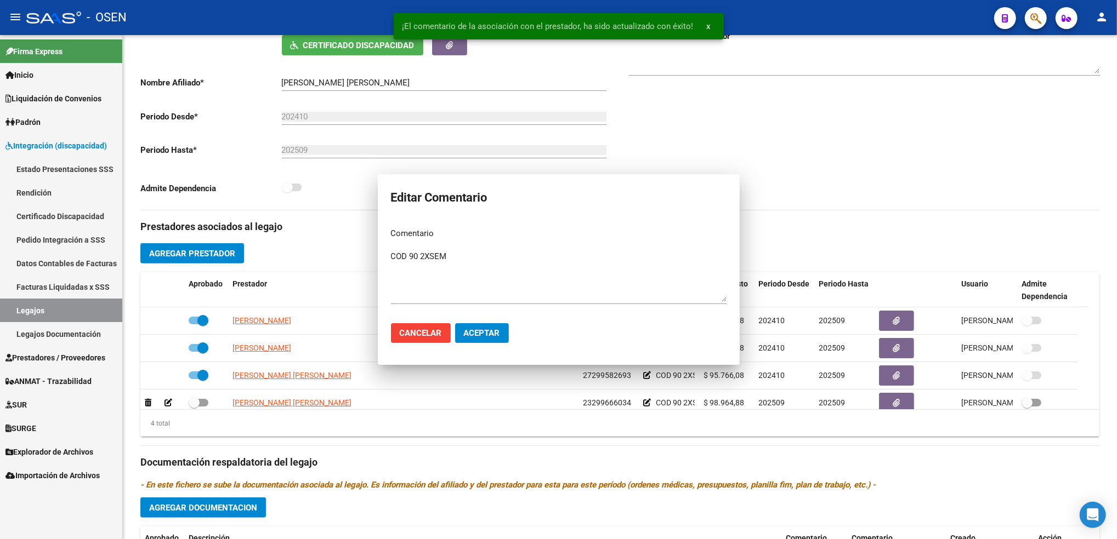
scroll to position [7, 0]
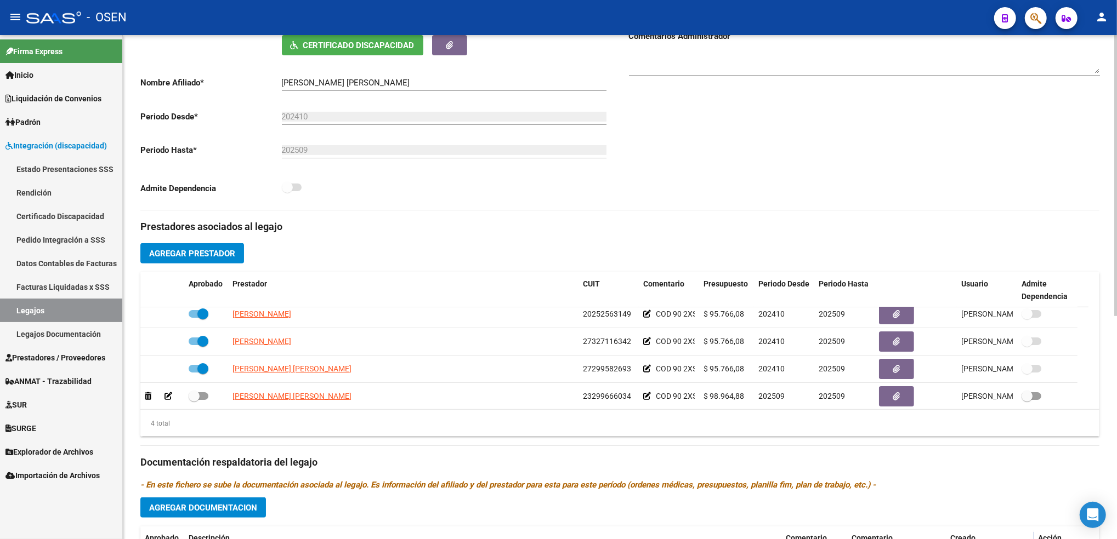
click at [1116, 268] on html "menu - OSEN person Firma Express Inicio Calendario SSS Instructivos Contacto OS…" at bounding box center [558, 269] width 1117 height 539
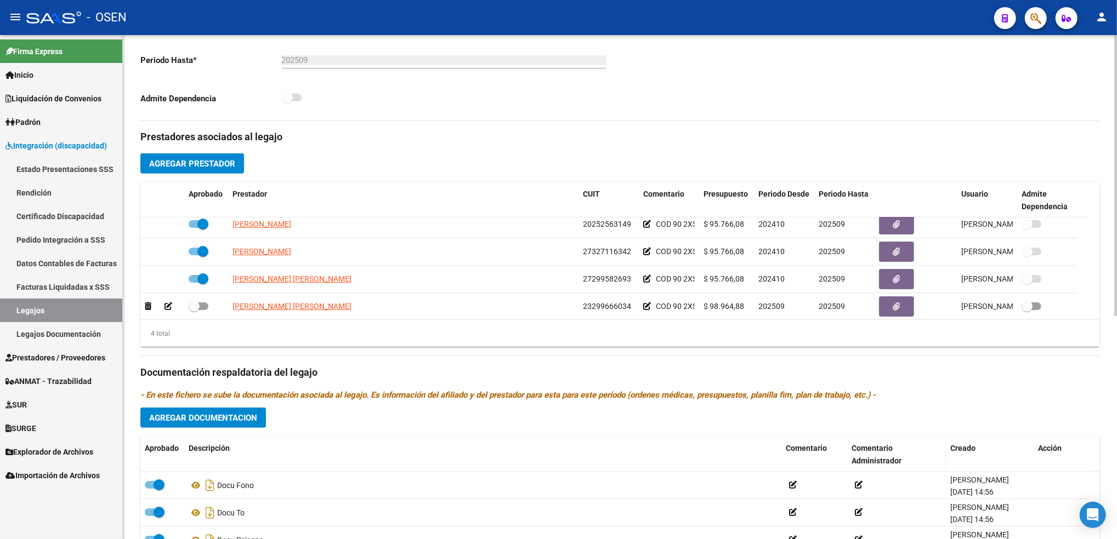
click at [1086, 319] on div "arrow_back Editar 1725 save Guardar cambios Legajo de Integración Modelo Formul…" at bounding box center [621, 182] width 997 height 907
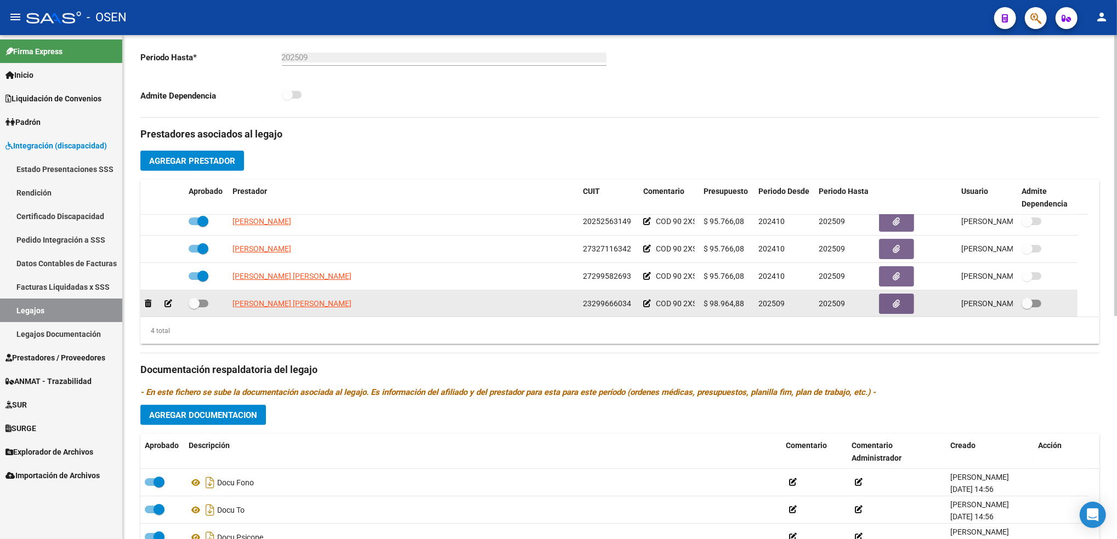
click at [199, 299] on span at bounding box center [194, 303] width 11 height 11
click at [194, 308] on input "checkbox" at bounding box center [194, 308] width 1 height 1
checkbox input "true"
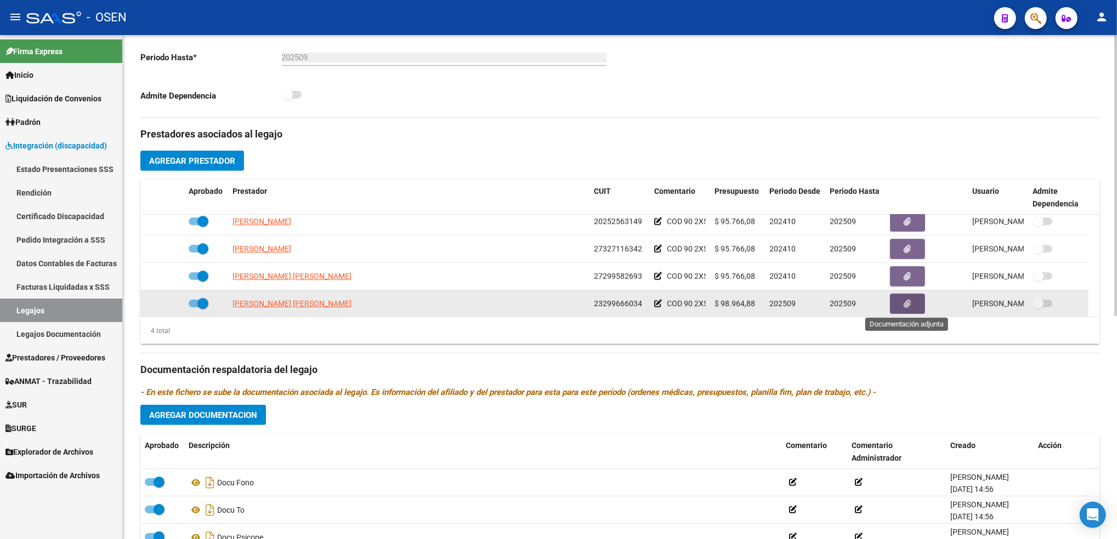
click at [902, 300] on button "button" at bounding box center [907, 304] width 35 height 20
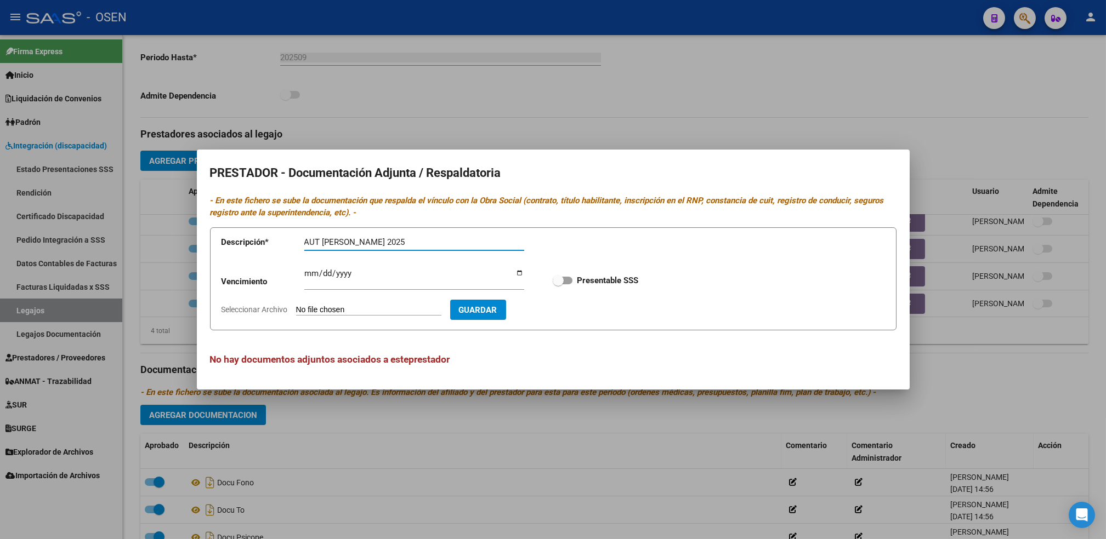
type input "AUT [PERSON_NAME] 2025"
click at [304, 272] on input "Ingresar vencimiento" at bounding box center [414, 278] width 220 height 18
type input "[DATE]"
click at [558, 285] on input "Presentable SSS" at bounding box center [558, 285] width 1 height 1
checkbox input "true"
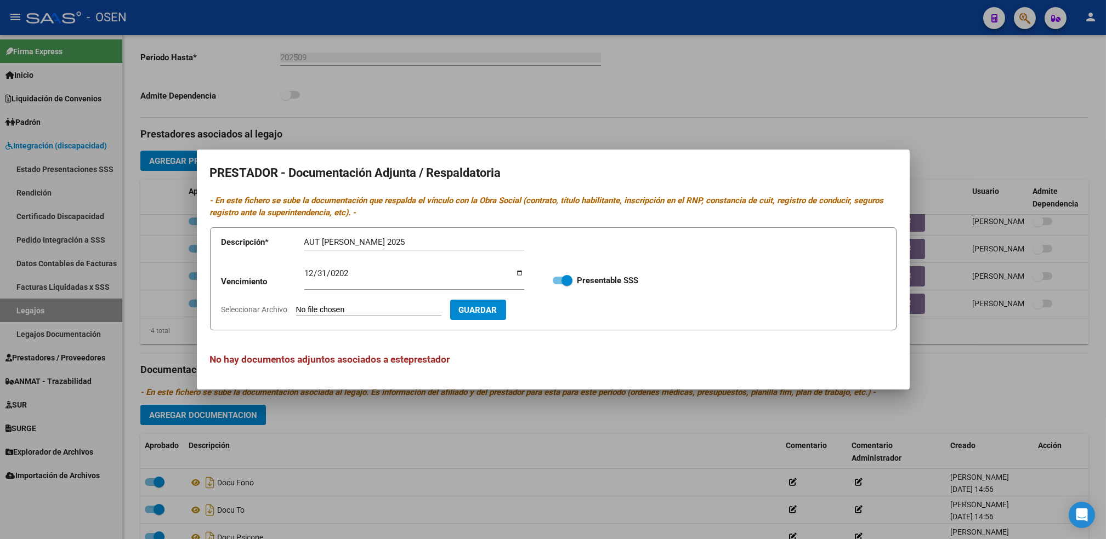
click at [296, 305] on input "Seleccionar Archivo" at bounding box center [368, 310] width 145 height 10
type input "C:\fakepath\AUT [PERSON_NAME] HASTA [DATE].pdf"
click at [551, 301] on button "Guardar" at bounding box center [542, 310] width 56 height 20
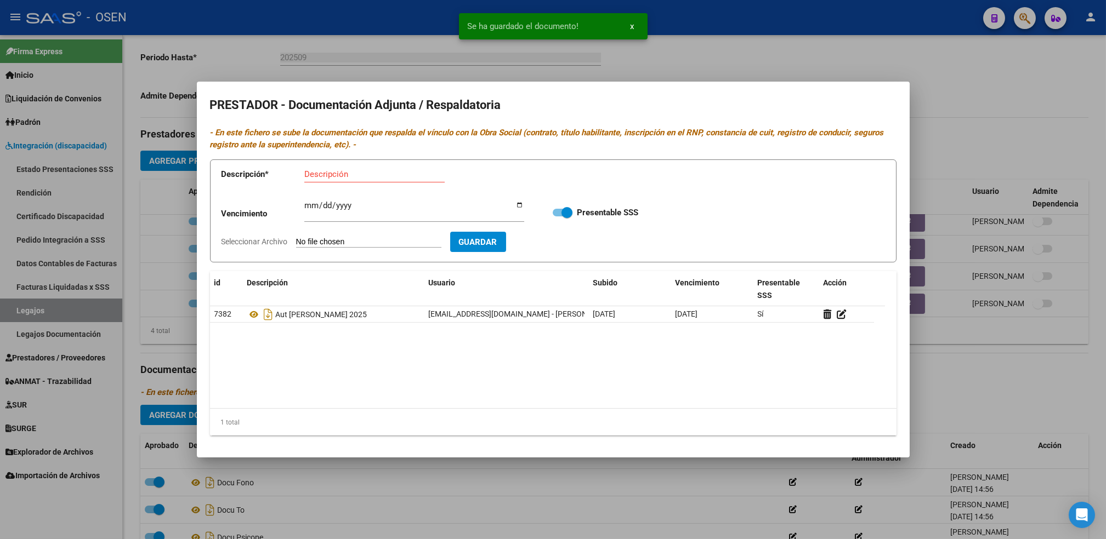
click at [988, 361] on div at bounding box center [553, 269] width 1106 height 539
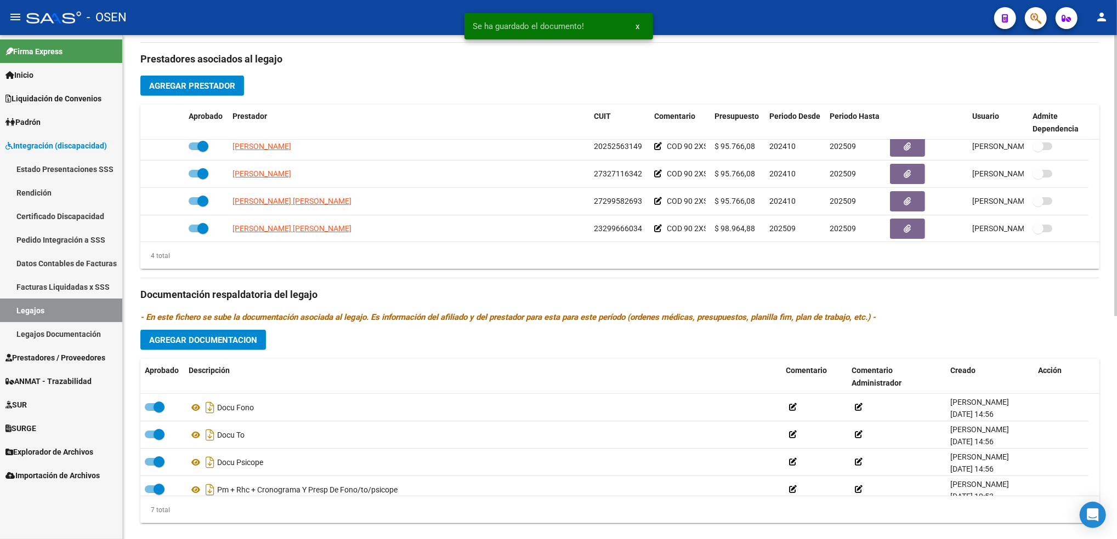
scroll to position [402, 0]
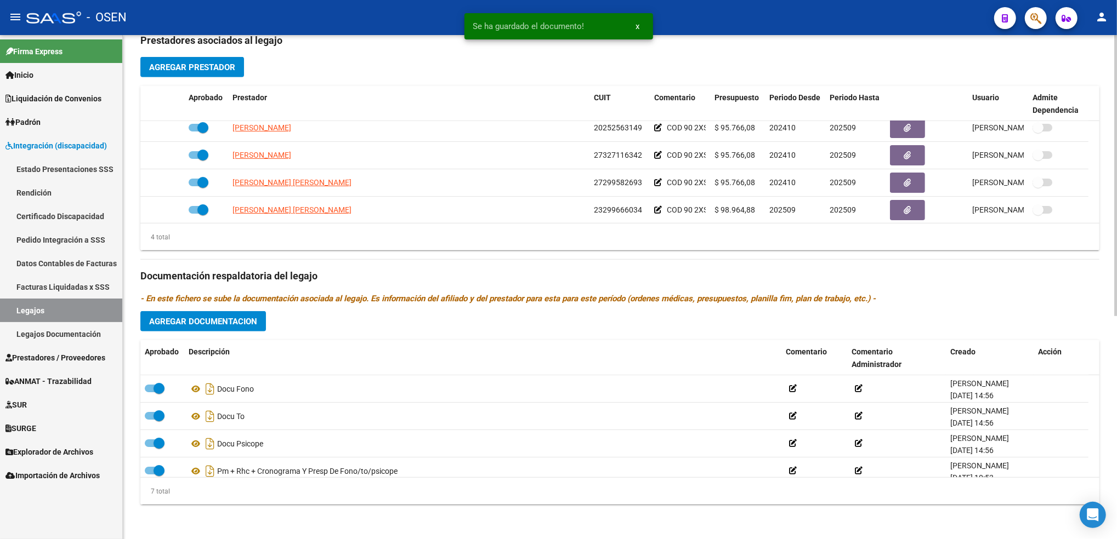
click at [1116, 359] on html "menu - OSEN person Firma Express Inicio Calendario SSS Instructivos Contacto OS…" at bounding box center [558, 269] width 1117 height 539
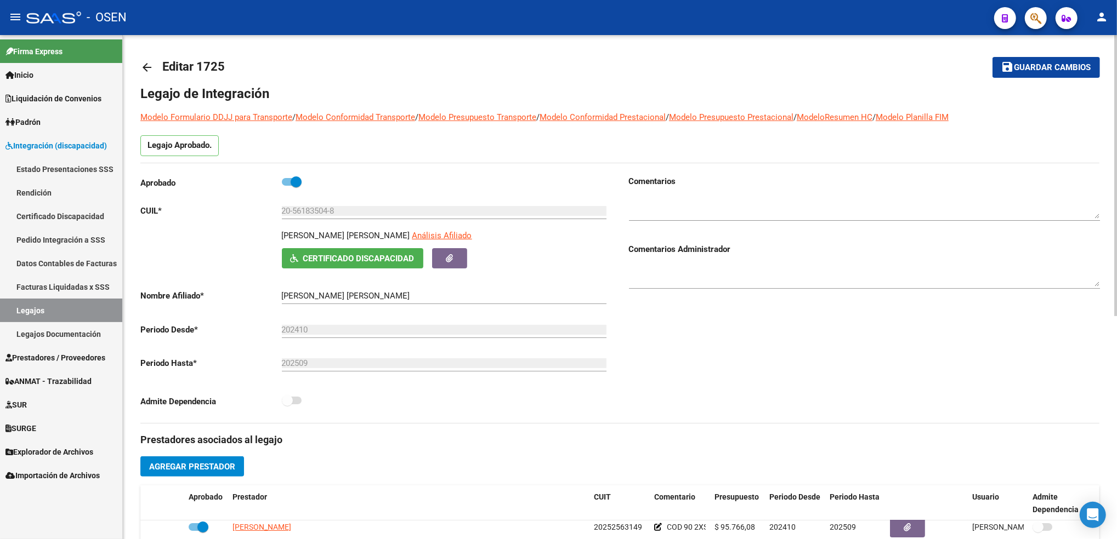
scroll to position [0, 0]
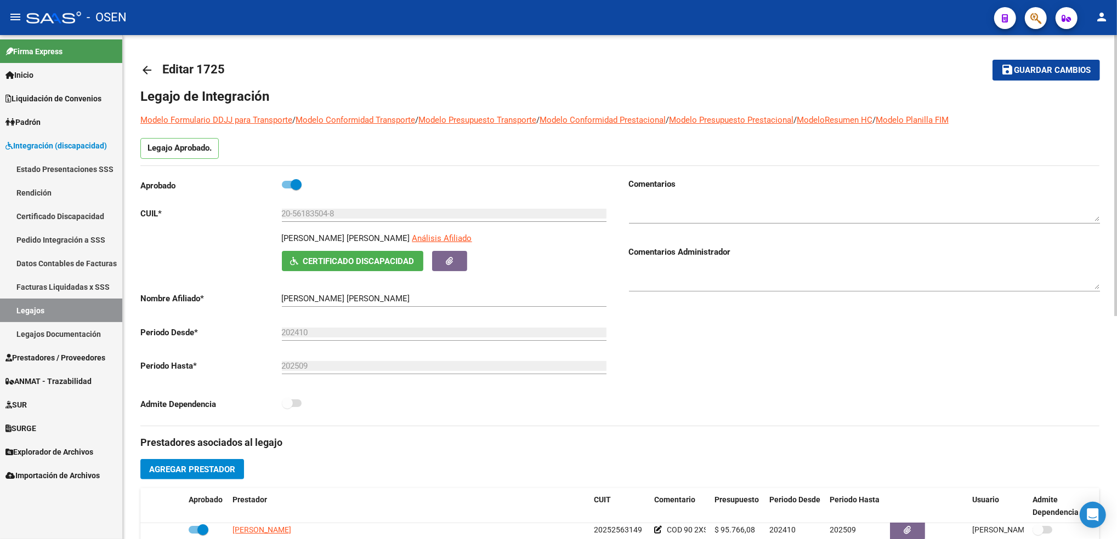
click at [1073, 29] on div "menu - OSEN person Firma Express Inicio Calendario SSS Instructivos Contacto OS…" at bounding box center [558, 269] width 1117 height 539
click at [1037, 76] on button "save Guardar cambios" at bounding box center [1045, 70] width 107 height 20
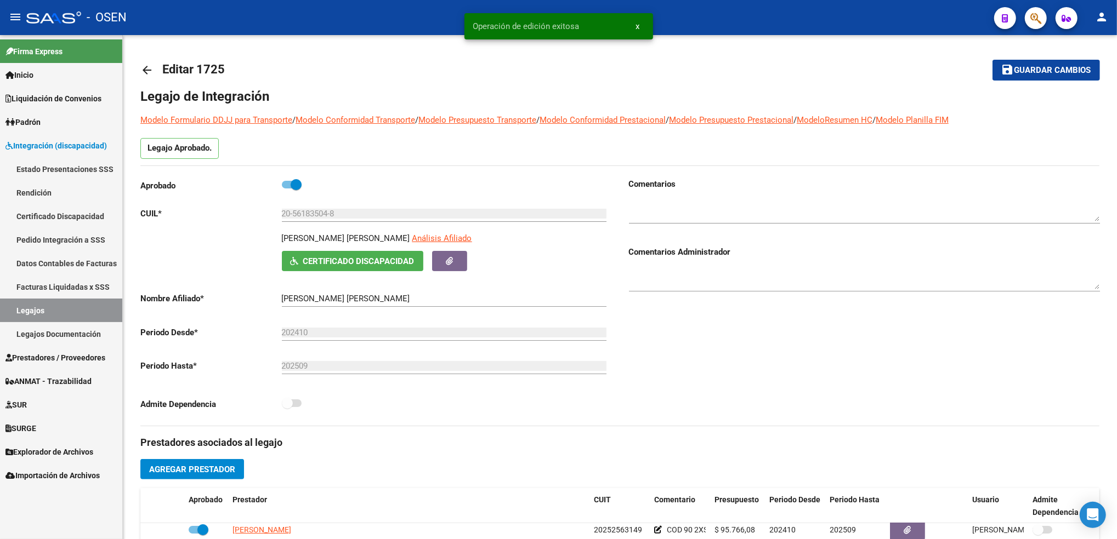
click at [96, 310] on link "Legajos" at bounding box center [61, 311] width 122 height 24
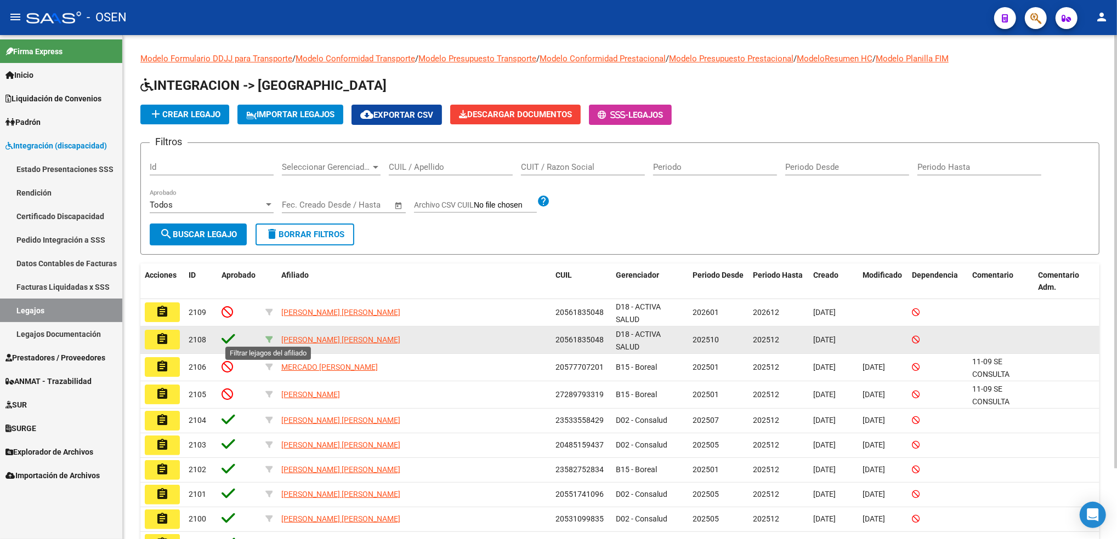
click at [267, 338] on icon at bounding box center [269, 340] width 8 height 8
type input "20561835048"
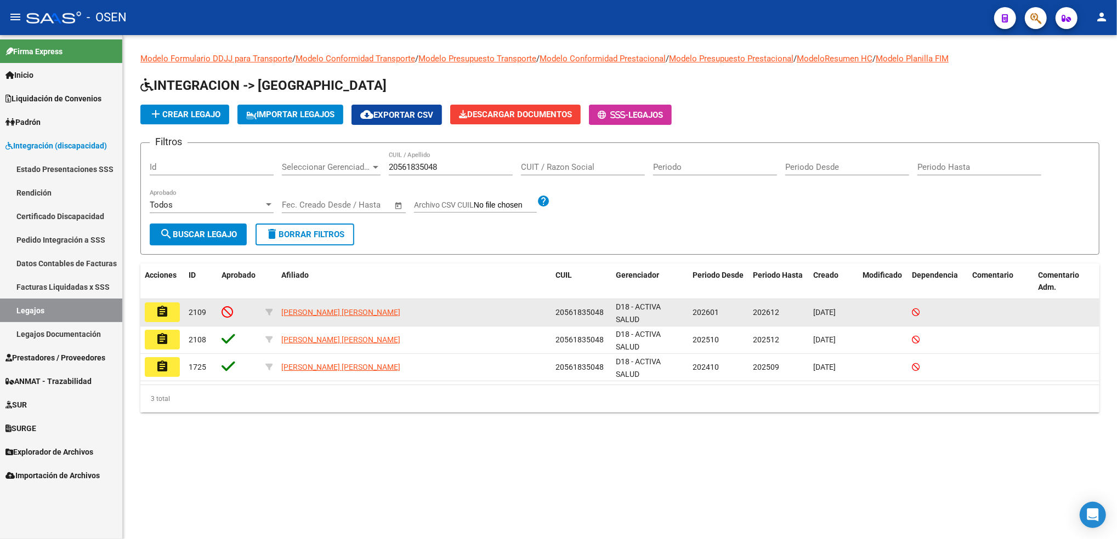
click at [174, 319] on button "assignment" at bounding box center [162, 313] width 35 height 20
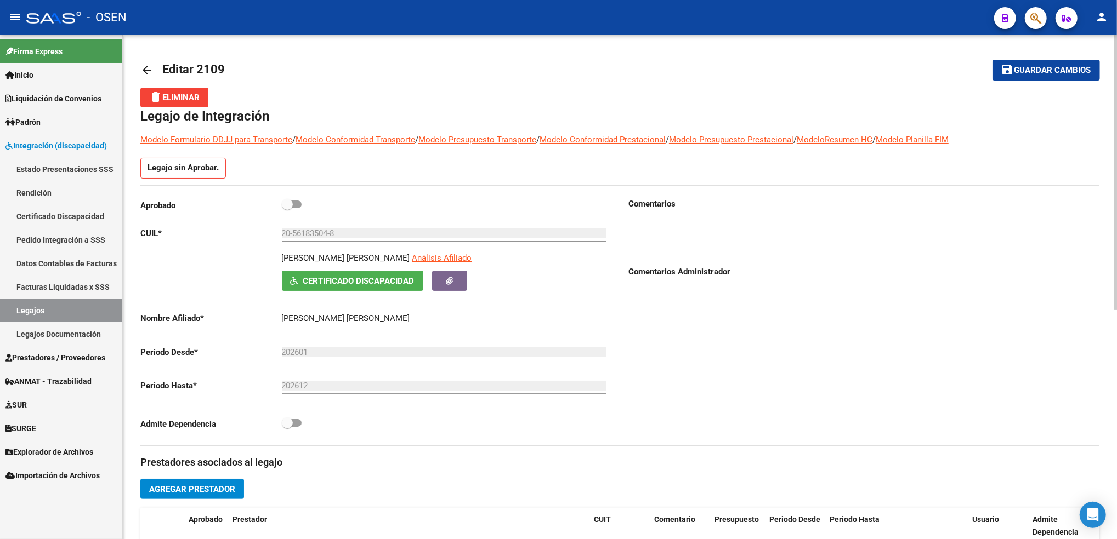
click at [755, 229] on textarea at bounding box center [864, 230] width 471 height 22
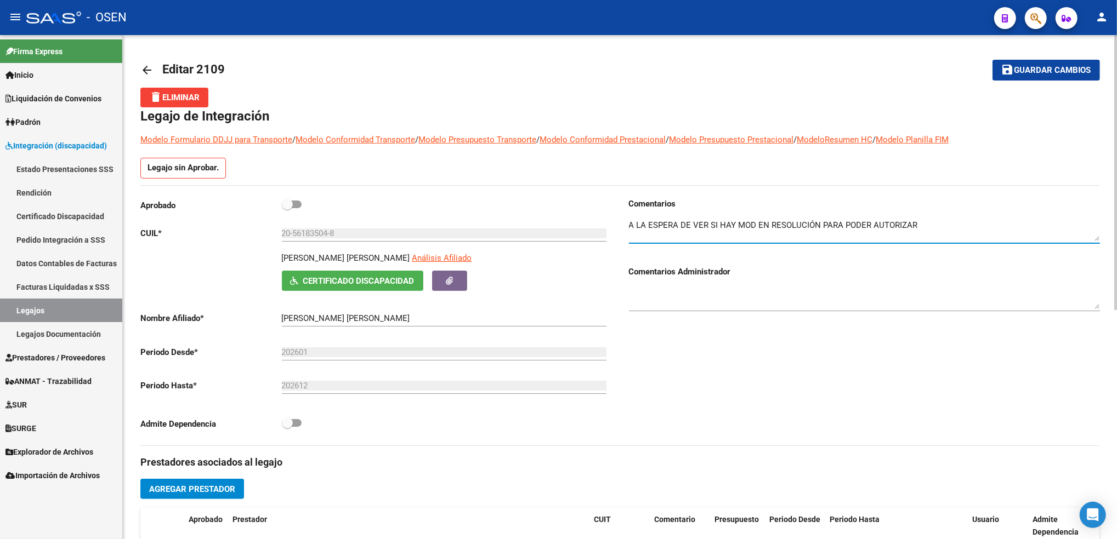
type textarea "A LA ESPERA DE VER SI HAY MOD EN RESOLUCIÓN PARA PODER AUTORIZAR"
click at [1049, 72] on span "Guardar cambios" at bounding box center [1052, 71] width 77 height 10
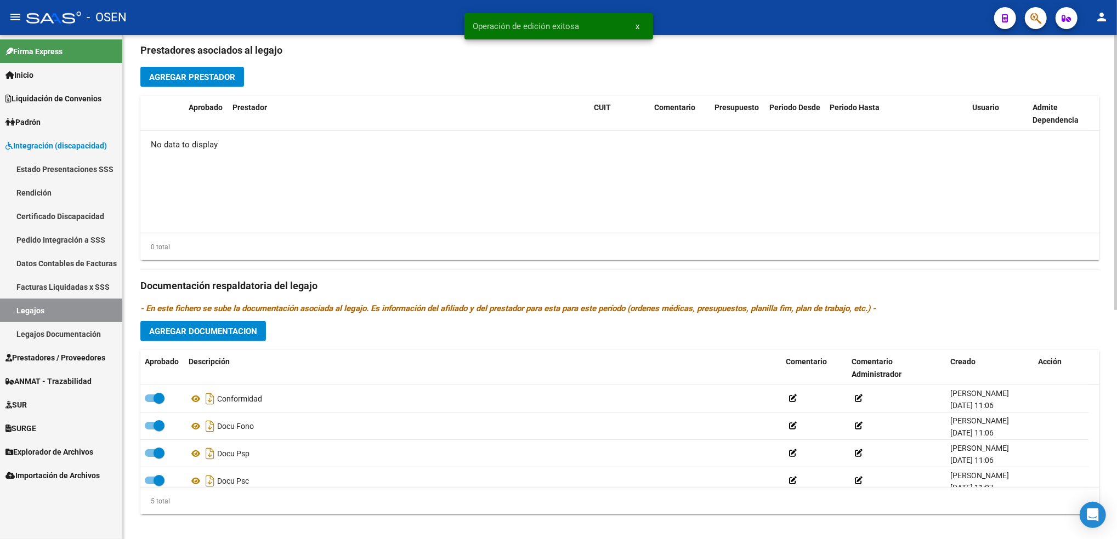
scroll to position [422, 0]
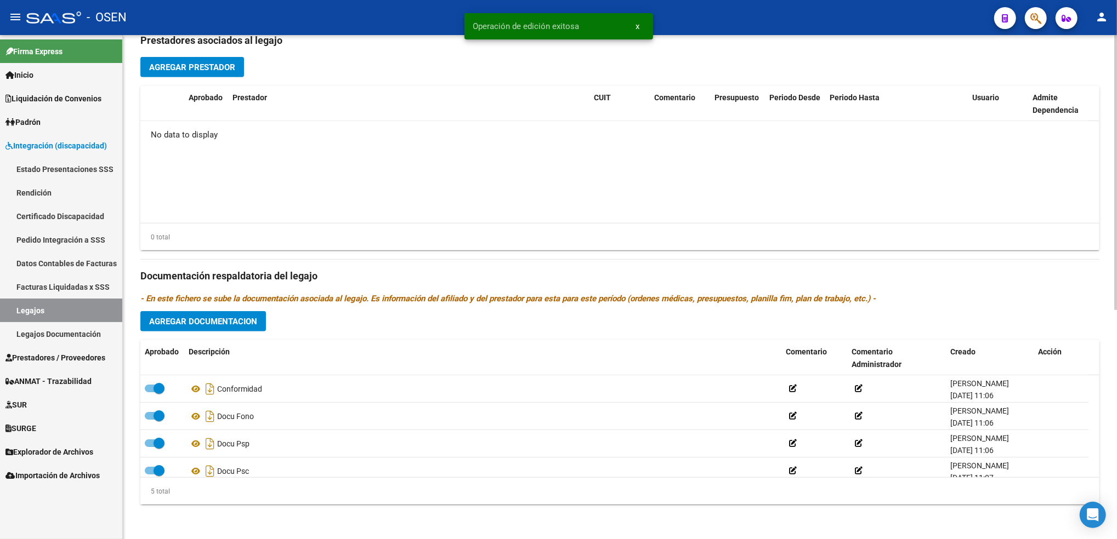
click at [1116, 427] on html "menu - OSEN person Firma Express Inicio Calendario SSS Instructivos Contacto OS…" at bounding box center [558, 269] width 1117 height 539
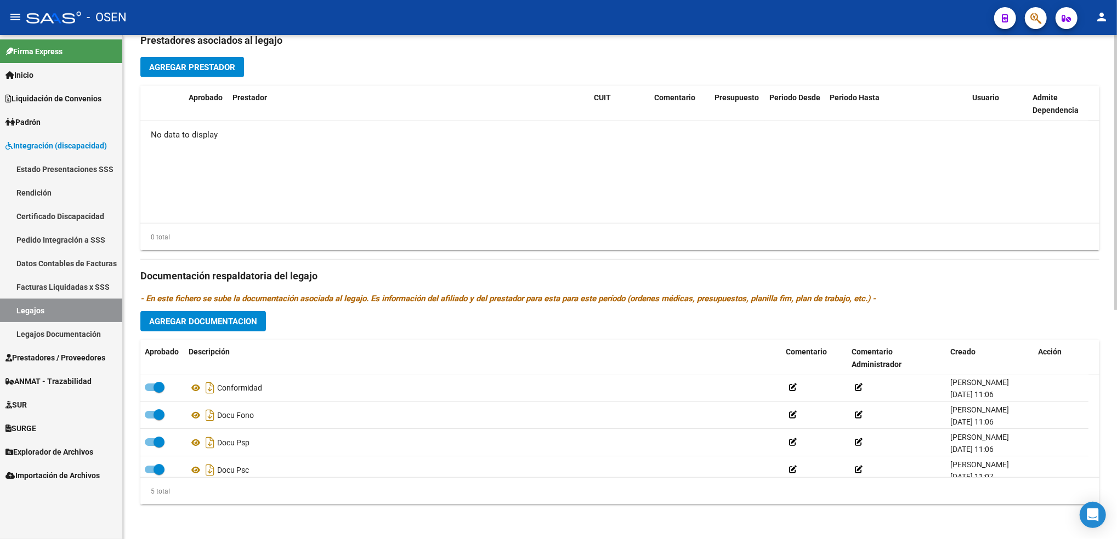
scroll to position [0, 0]
click at [244, 331] on button "Agregar Documentacion" at bounding box center [203, 321] width 126 height 20
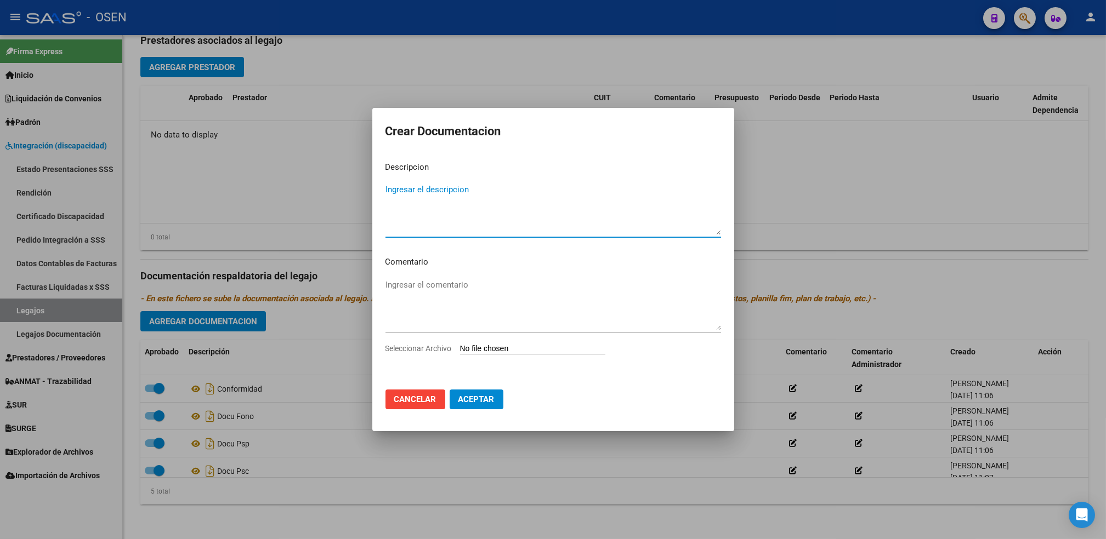
click at [514, 350] on input "Seleccionar Archivo" at bounding box center [532, 349] width 145 height 10
type input "C:\fakepath\OM de [PERSON_NAME] .pdf"
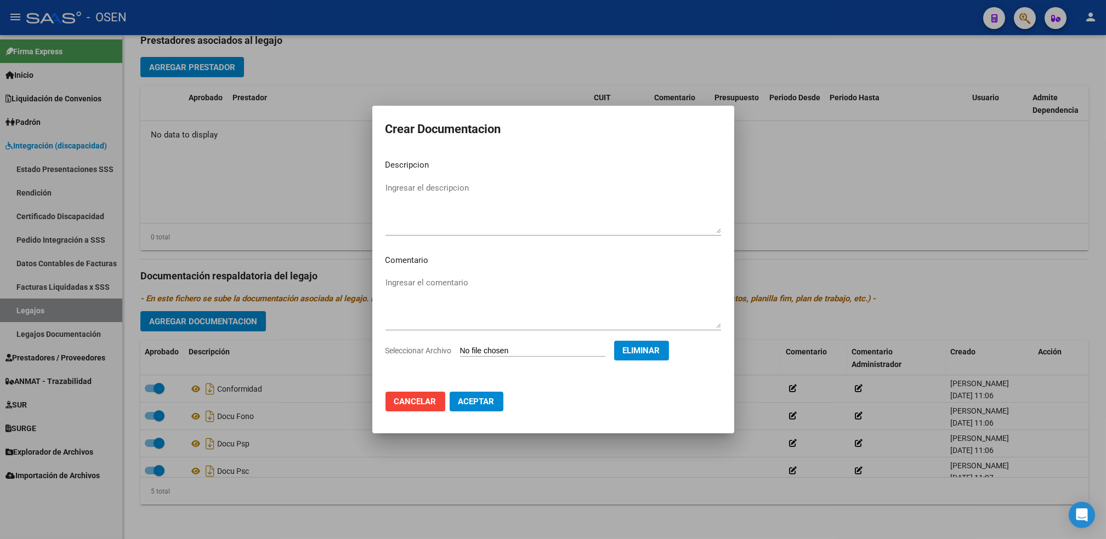
click at [509, 164] on p "Descripcion" at bounding box center [553, 165] width 336 height 13
click at [495, 192] on textarea "Ingresar el descripcion" at bounding box center [553, 208] width 336 height 52
type textarea "PM HASTA SEP"
click at [490, 395] on button "Aceptar" at bounding box center [477, 402] width 54 height 20
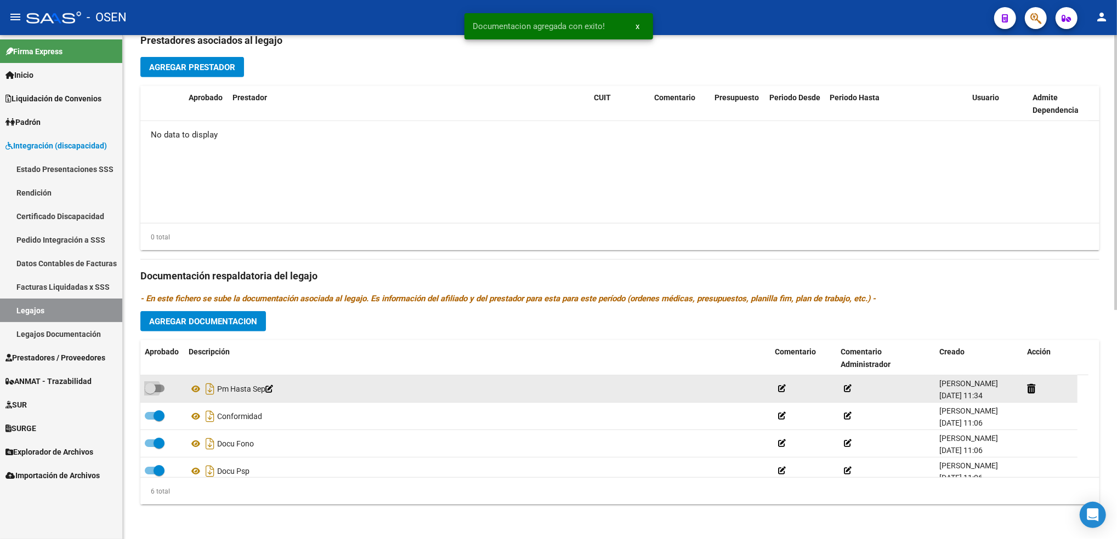
click at [160, 386] on span at bounding box center [155, 389] width 20 height 8
click at [150, 393] on input "checkbox" at bounding box center [150, 393] width 1 height 1
checkbox input "true"
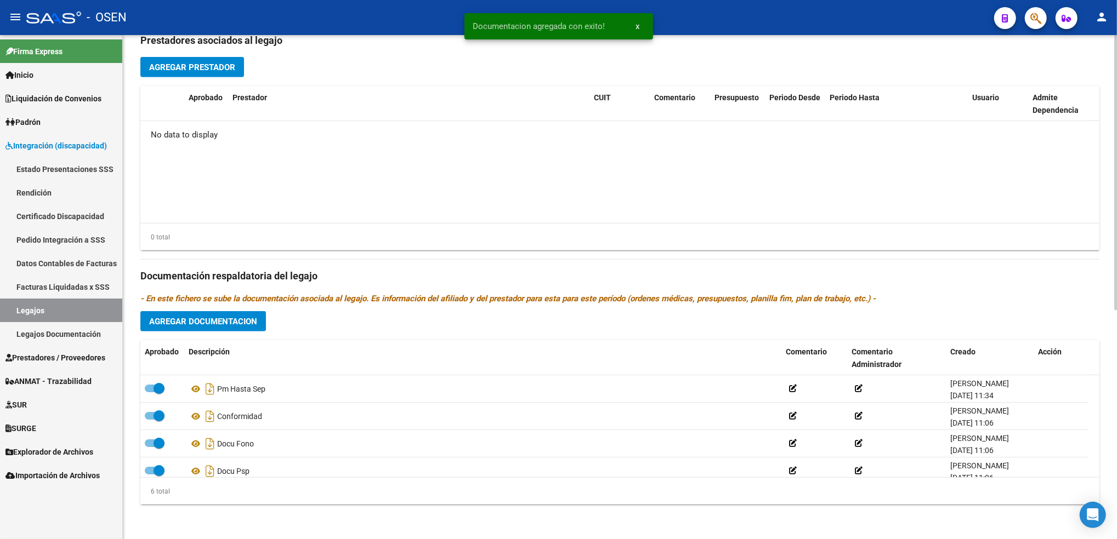
click at [245, 326] on button "Agregar Documentacion" at bounding box center [203, 321] width 126 height 20
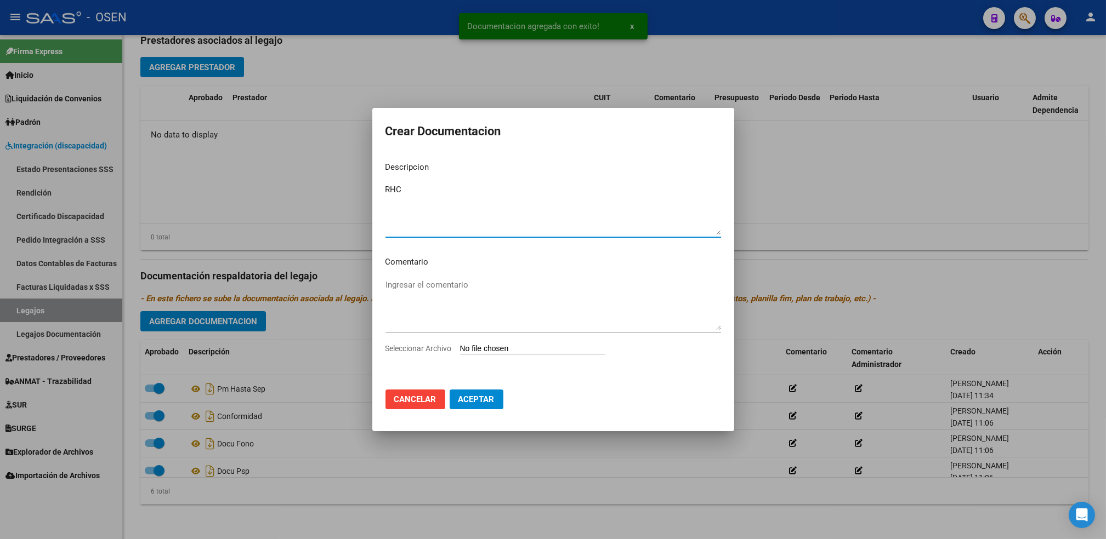
type textarea "RHC"
click at [460, 344] on input "Seleccionar Archivo" at bounding box center [532, 349] width 145 height 10
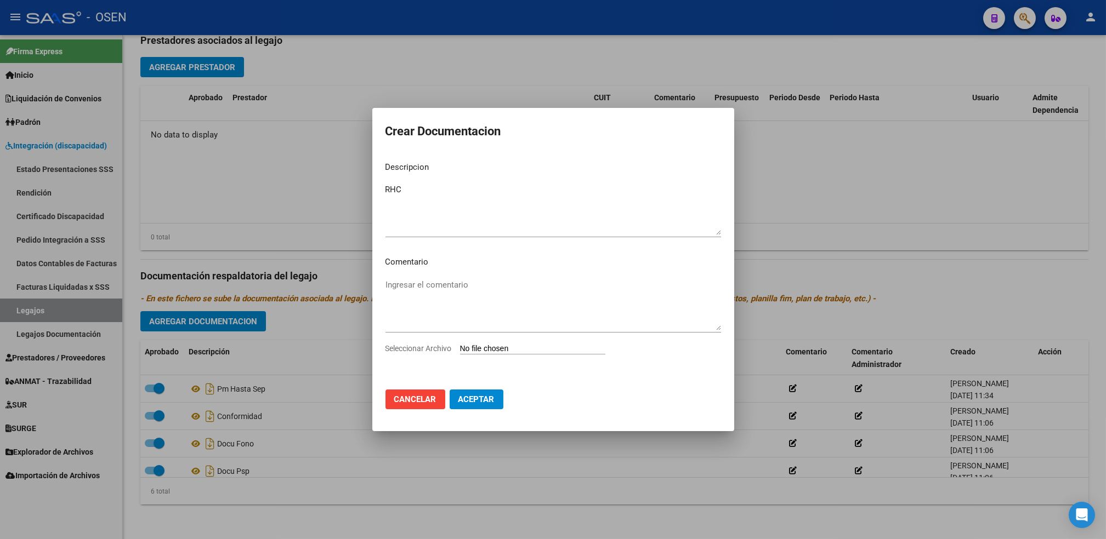
type input "C:\fakepath\Historia clínica de [PERSON_NAME] .pdf"
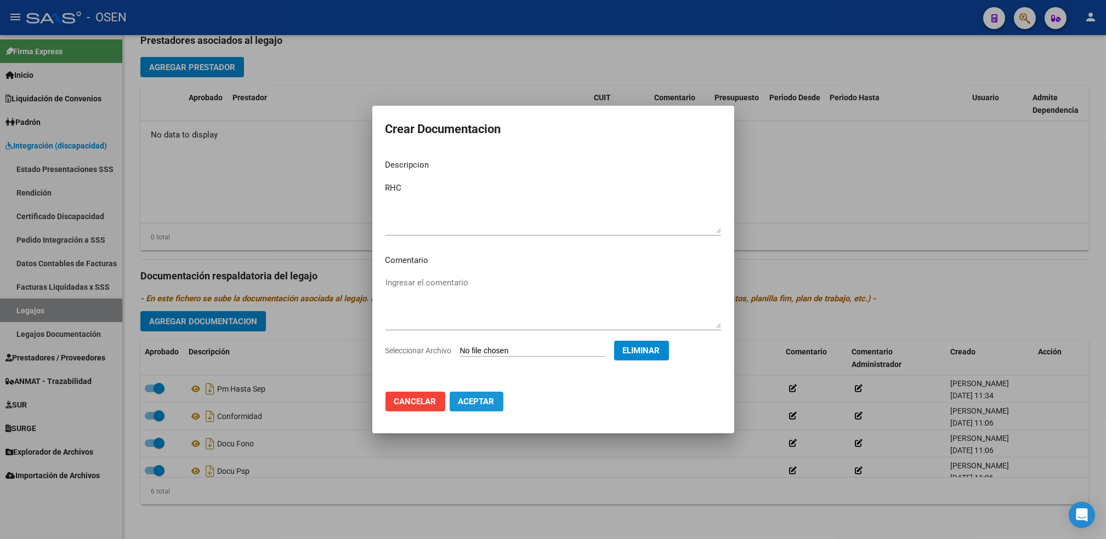
click at [491, 402] on span "Aceptar" at bounding box center [476, 402] width 36 height 10
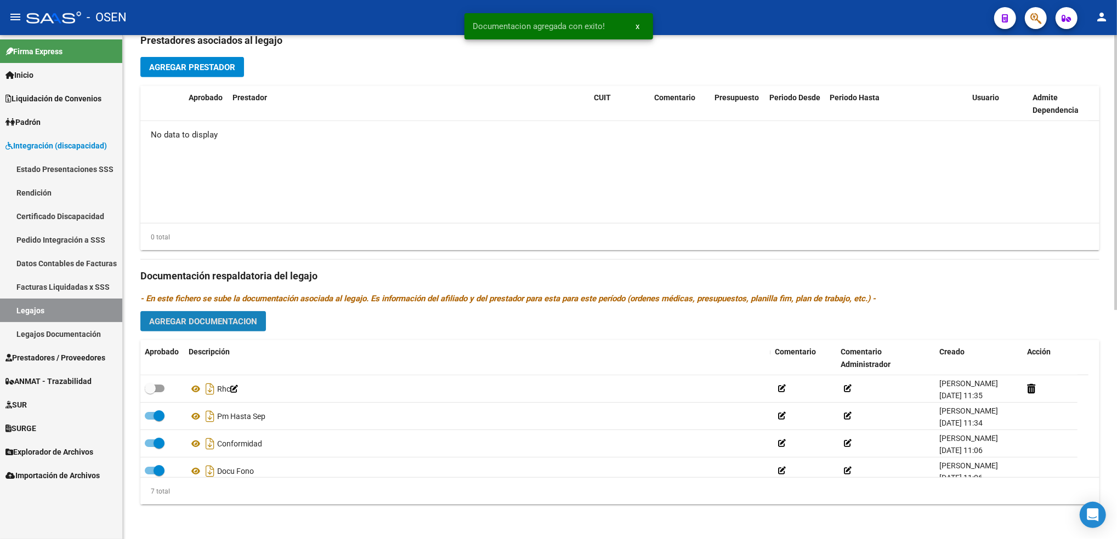
click at [226, 315] on button "Agregar Documentacion" at bounding box center [203, 321] width 126 height 20
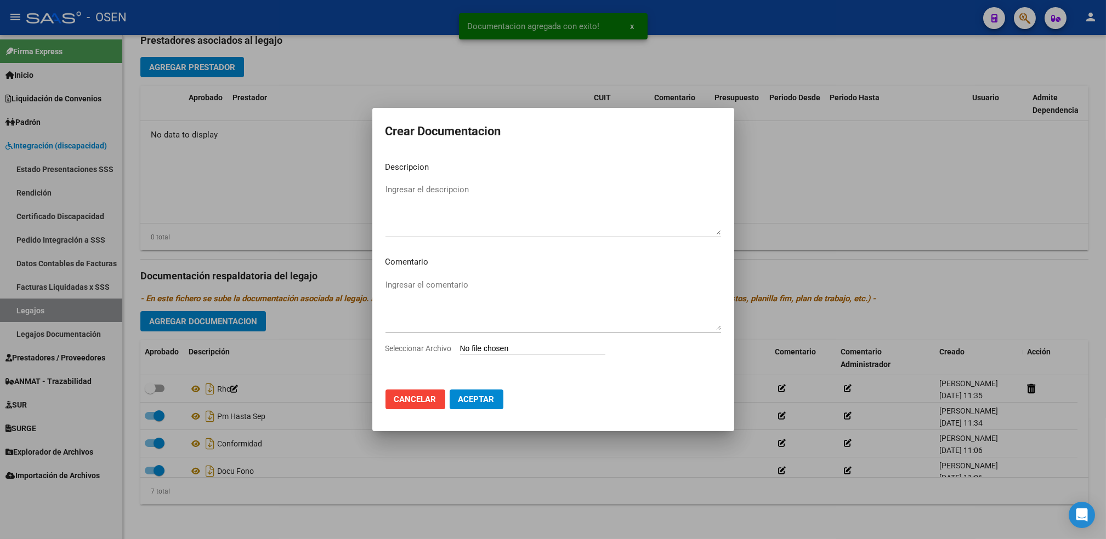
click at [182, 394] on div at bounding box center [553, 269] width 1106 height 539
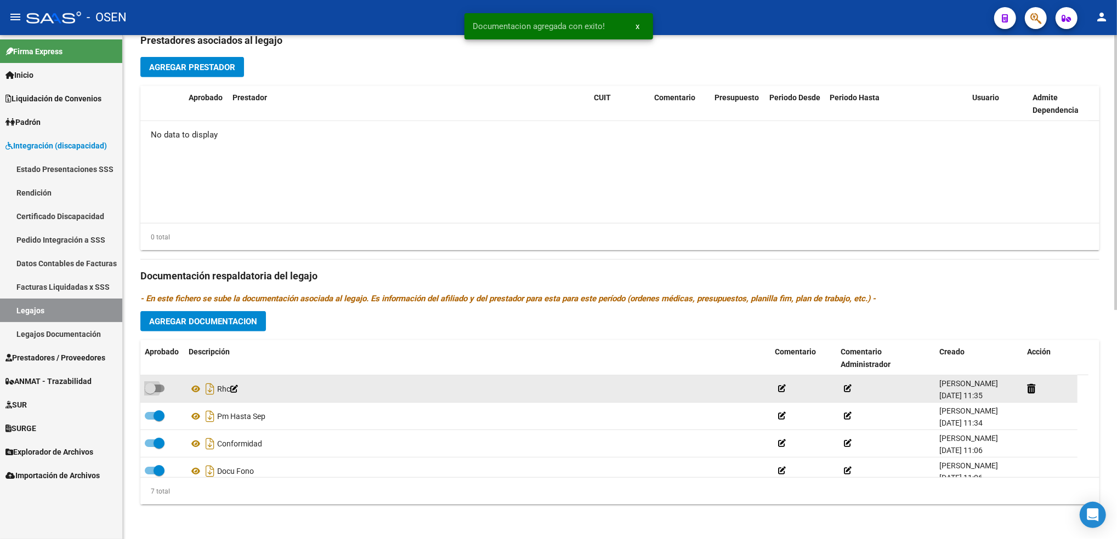
click at [160, 389] on span at bounding box center [155, 389] width 20 height 8
click at [150, 393] on input "checkbox" at bounding box center [150, 393] width 1 height 1
checkbox input "true"
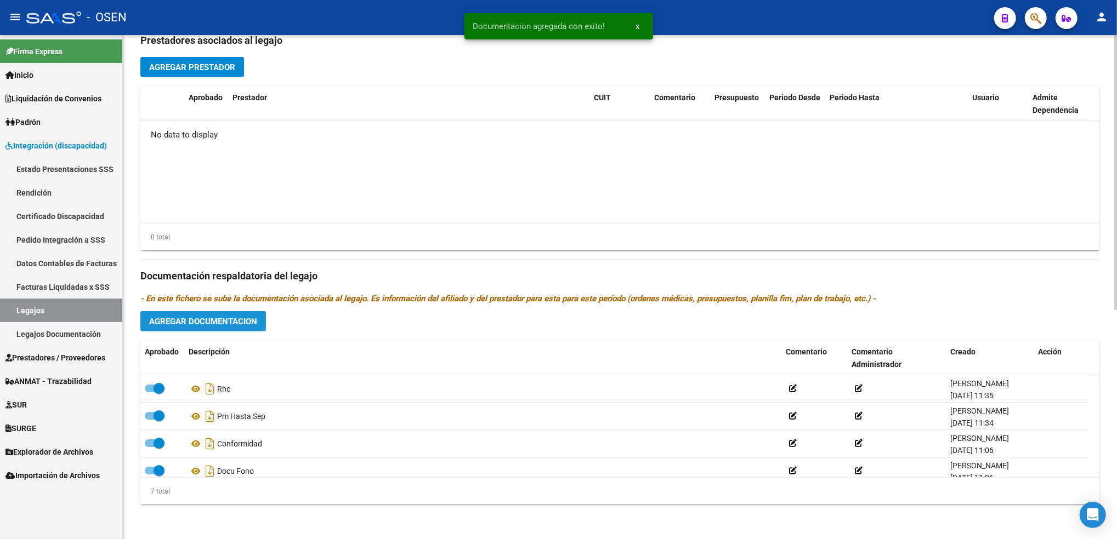
click at [230, 318] on span "Agregar Documentacion" at bounding box center [203, 322] width 108 height 10
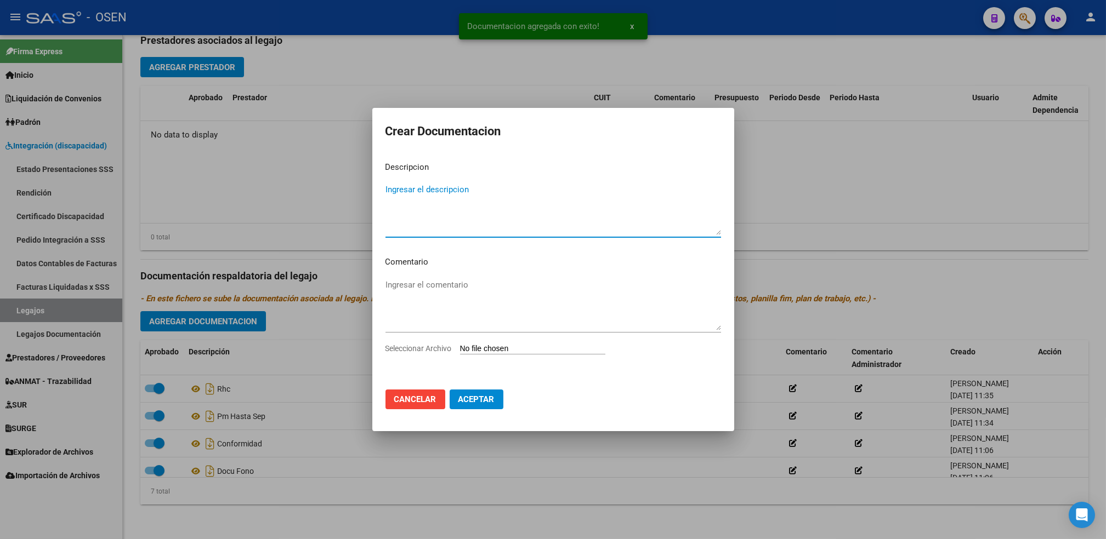
click at [504, 349] on input "Seleccionar Archivo" at bounding box center [532, 349] width 145 height 10
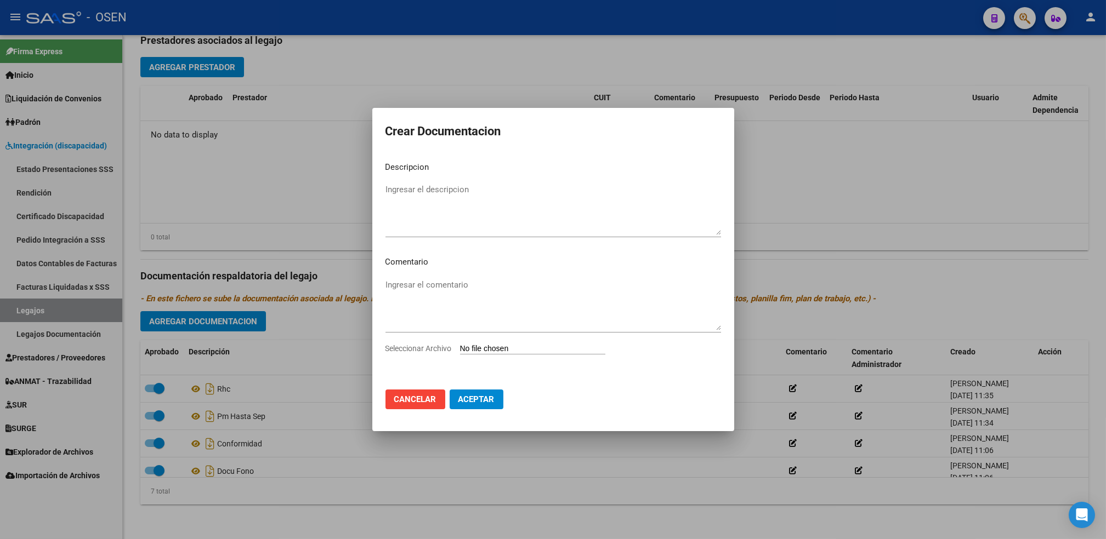
type input "C:\fakepath\título [PERSON_NAME] (1).pdf"
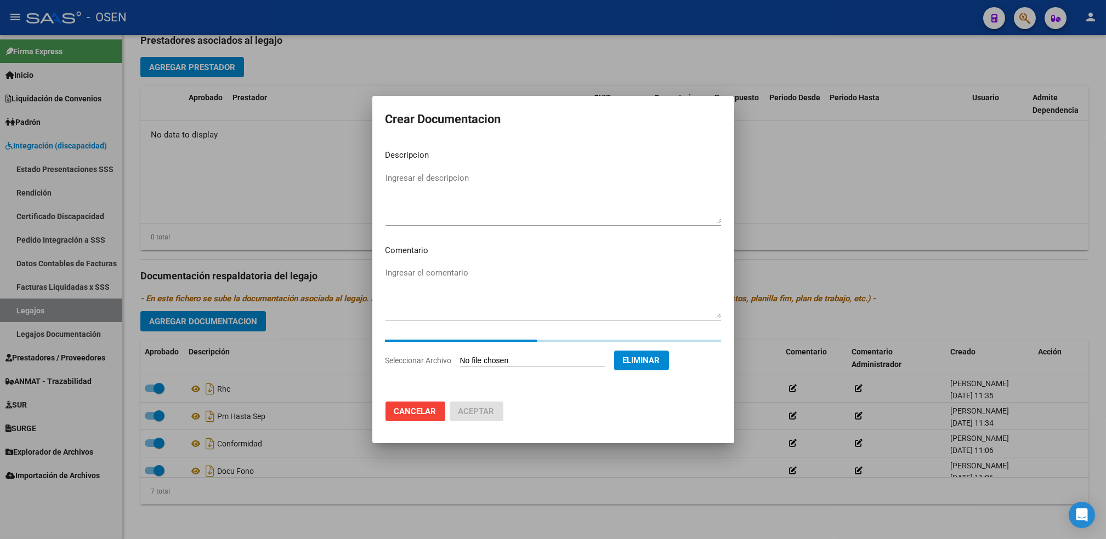
click at [444, 209] on textarea "Ingresar el descripcion" at bounding box center [553, 198] width 336 height 52
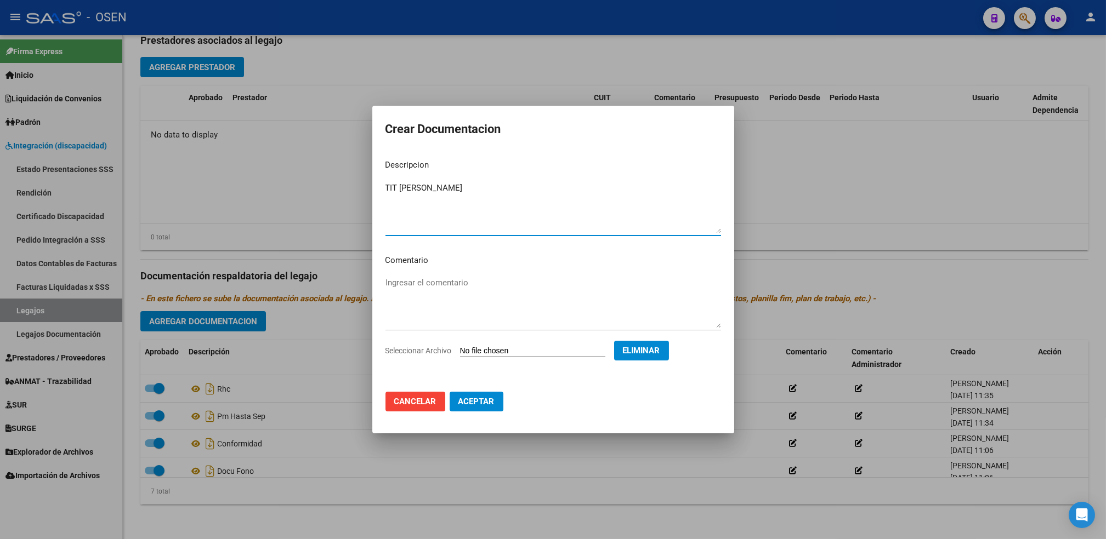
type textarea "TIT [PERSON_NAME]"
click at [484, 401] on span "Aceptar" at bounding box center [476, 402] width 36 height 10
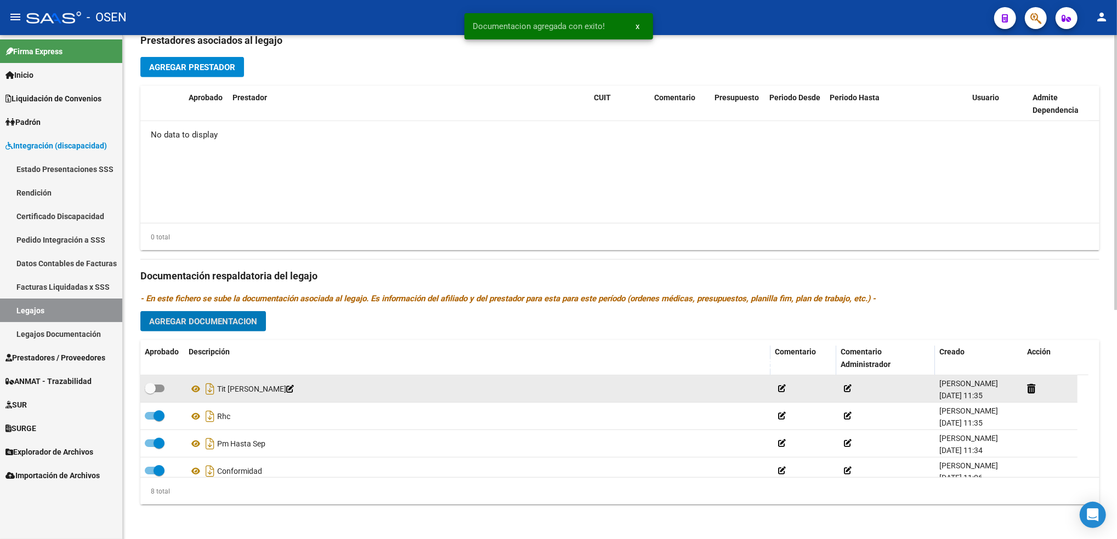
click at [150, 390] on span at bounding box center [150, 388] width 11 height 11
click at [150, 393] on input "checkbox" at bounding box center [150, 393] width 1 height 1
checkbox input "true"
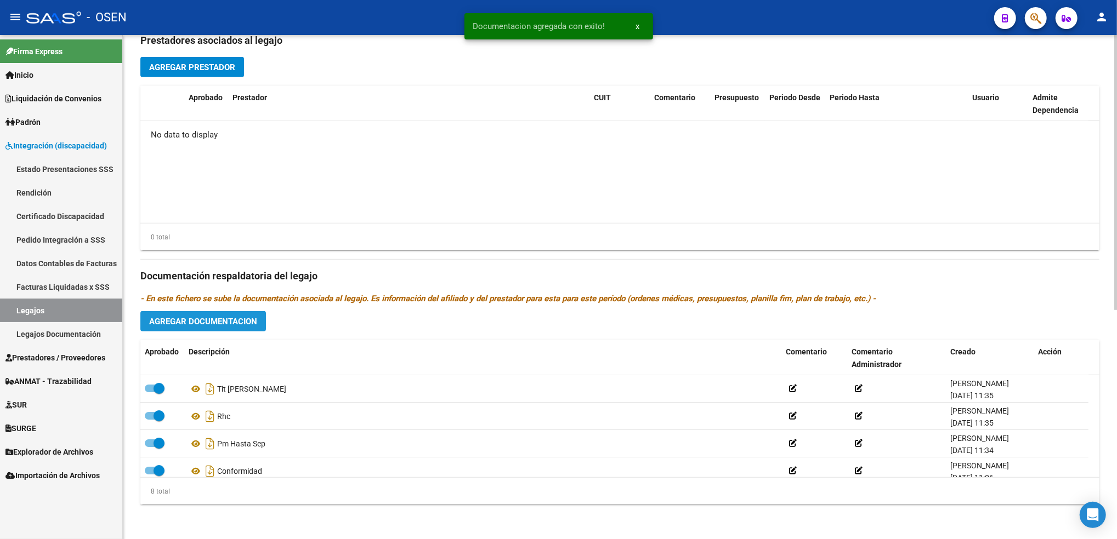
click at [249, 314] on button "Agregar Documentacion" at bounding box center [203, 321] width 126 height 20
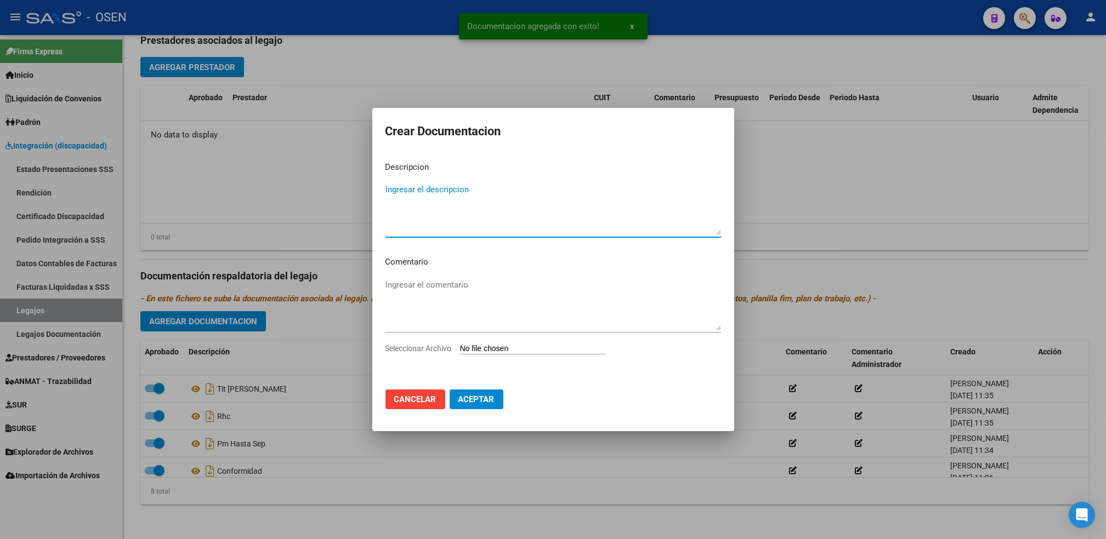
click at [488, 349] on input "Seleccionar Archivo" at bounding box center [532, 349] width 145 height 10
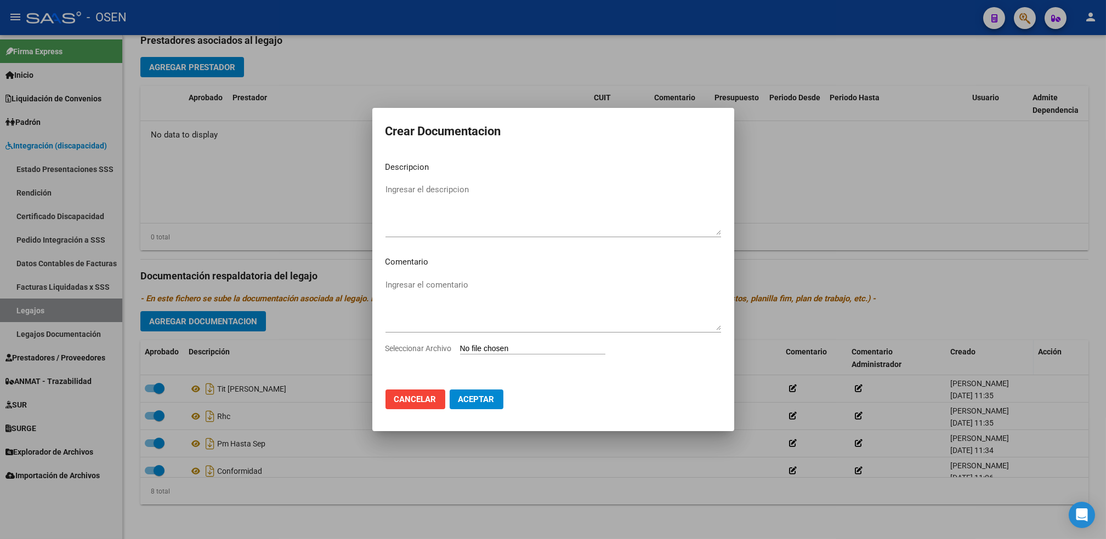
type input "C:\fakepath\[PERSON_NAME].pdf"
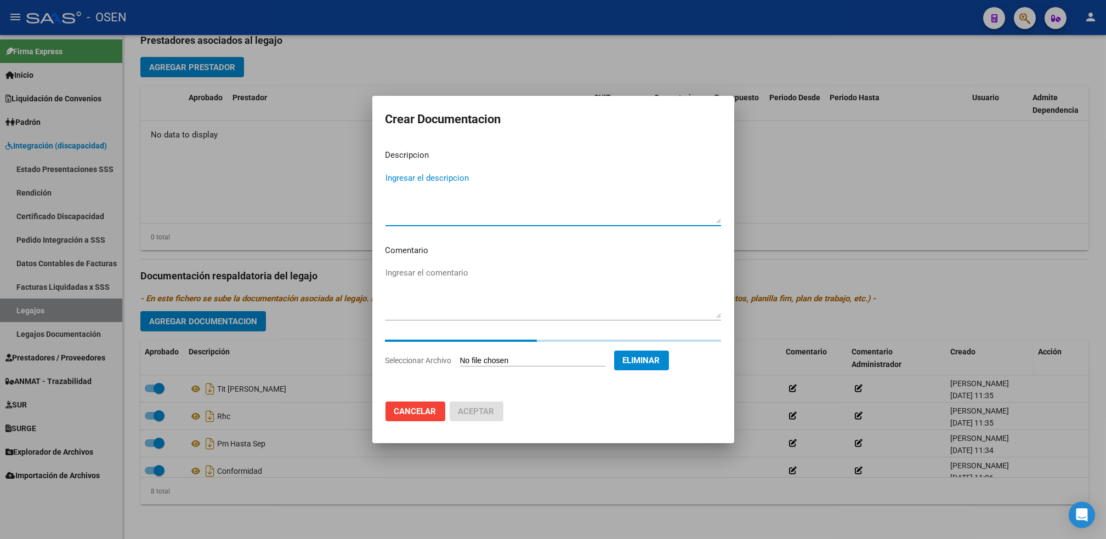
click at [408, 199] on textarea "Ingresar el descripcion" at bounding box center [553, 198] width 336 height 52
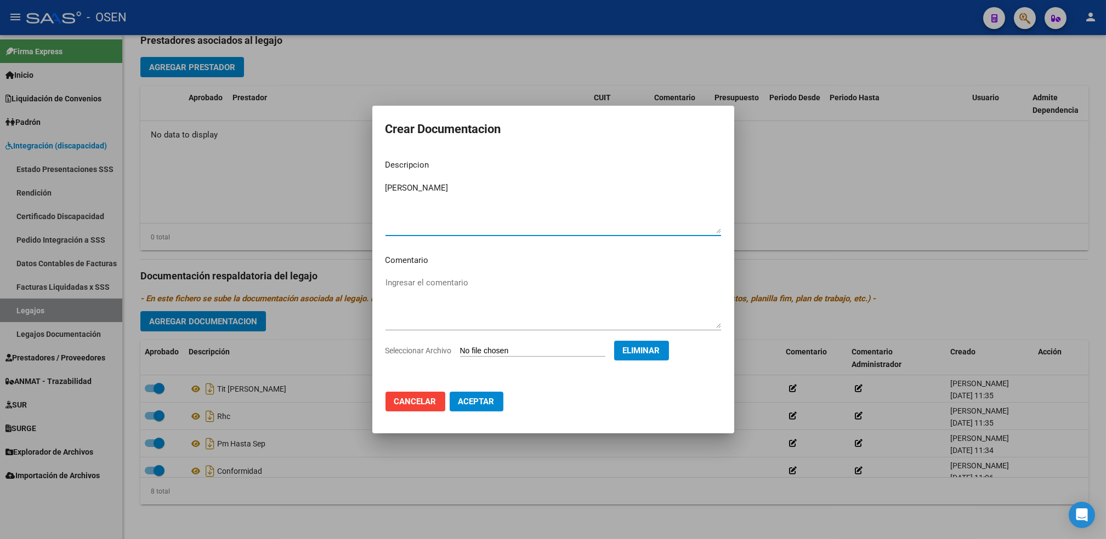
type textarea "[PERSON_NAME]"
click at [474, 402] on span "Aceptar" at bounding box center [476, 402] width 36 height 10
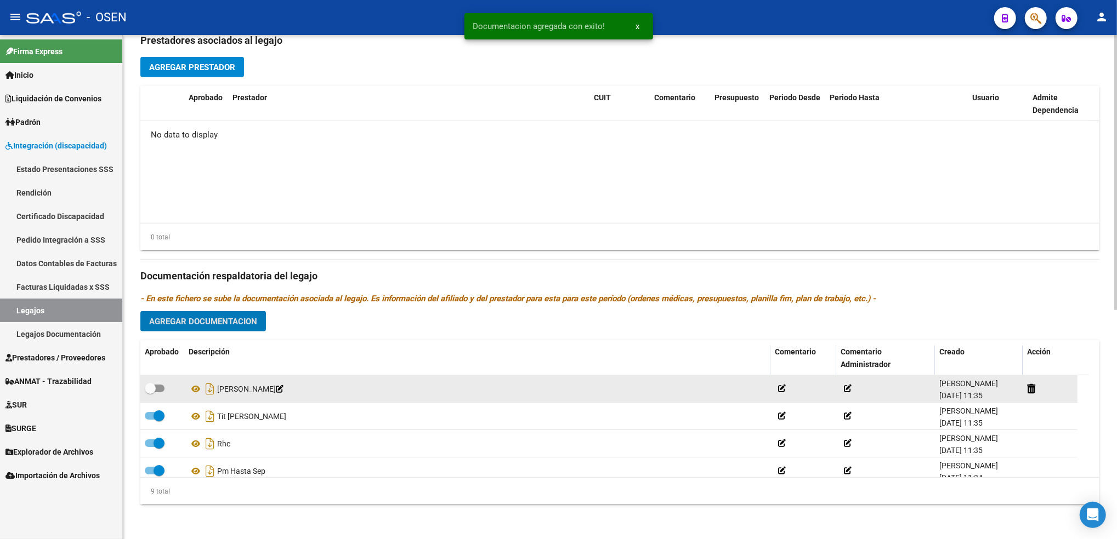
click at [158, 389] on span at bounding box center [155, 389] width 20 height 8
click at [150, 393] on input "checkbox" at bounding box center [150, 393] width 1 height 1
checkbox input "true"
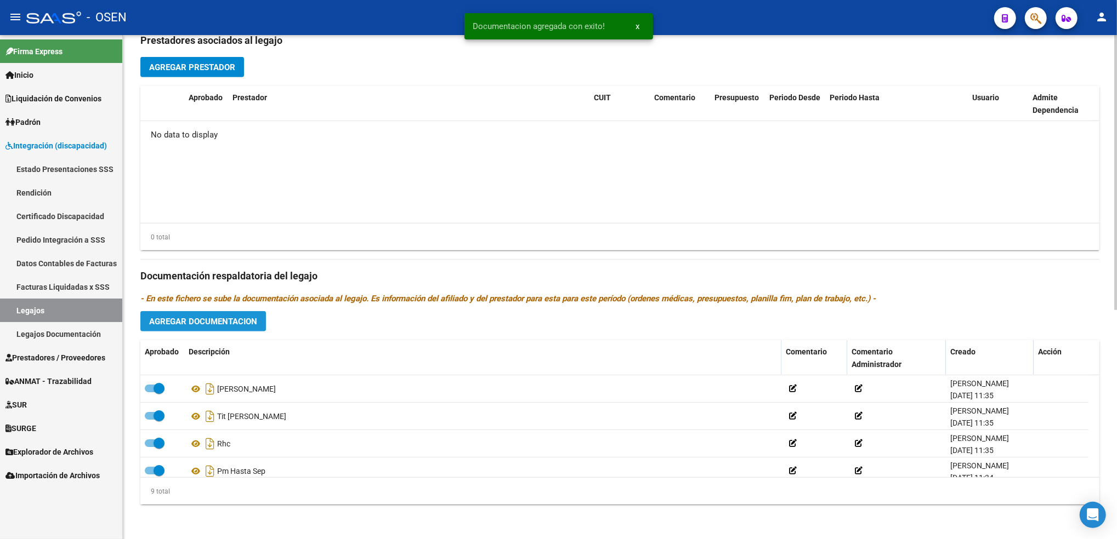
click at [250, 325] on span "Agregar Documentacion" at bounding box center [203, 322] width 108 height 10
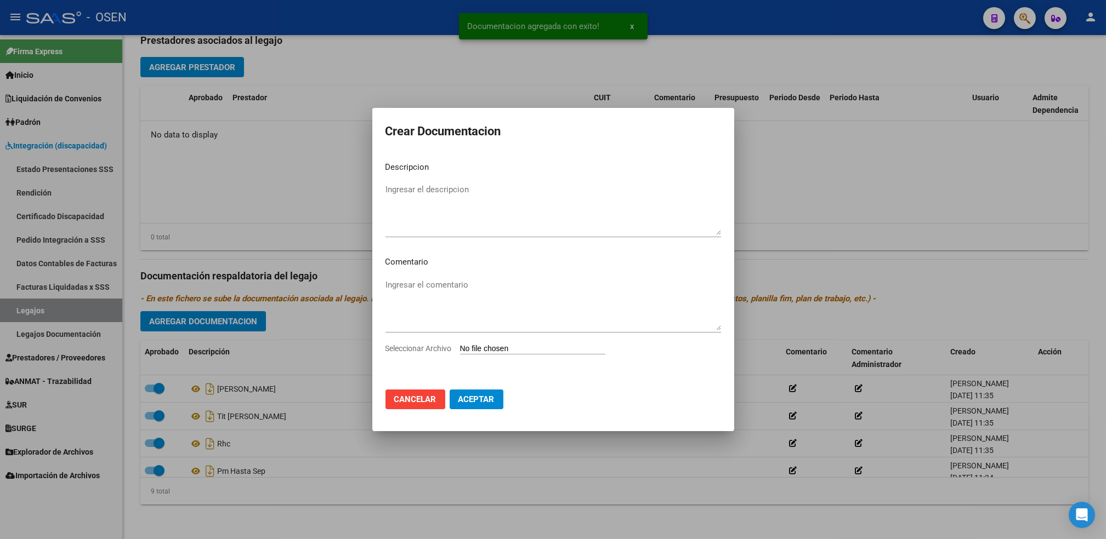
click at [487, 350] on input "Seleccionar Archivo" at bounding box center [532, 349] width 145 height 10
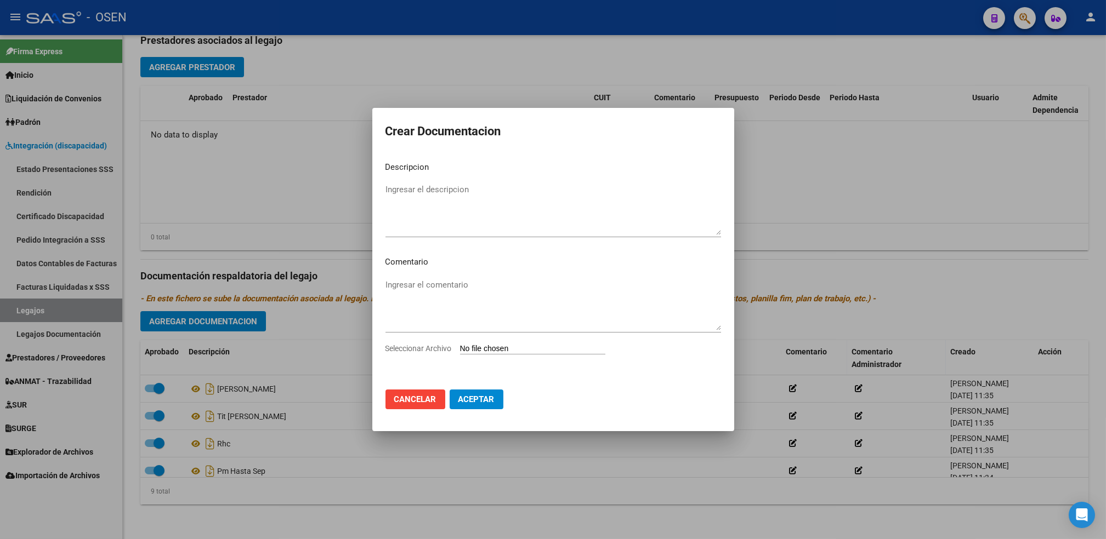
type input "C:\fakepath\TITULO [PERSON_NAME].pdf"
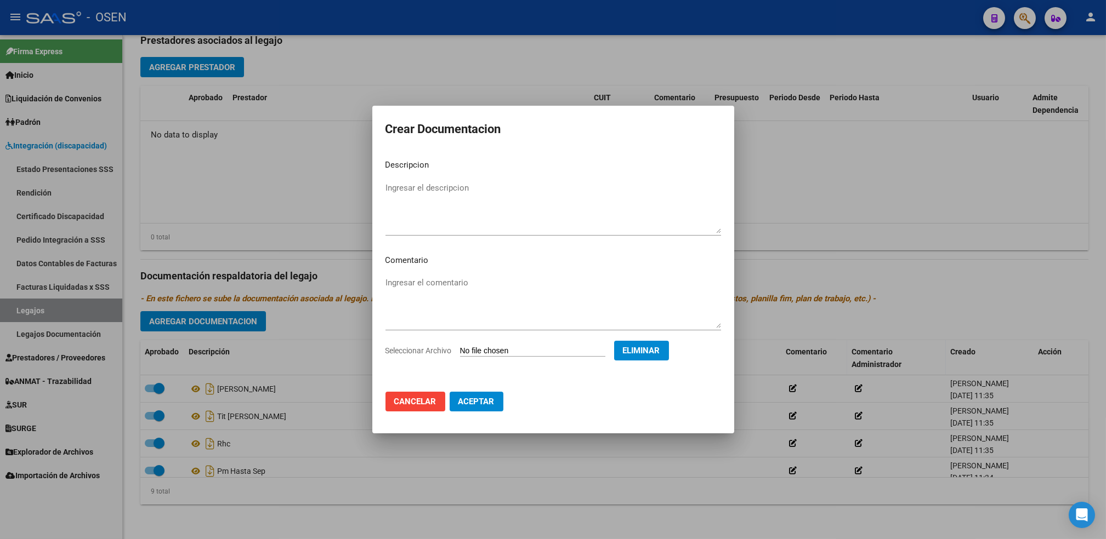
click at [458, 207] on textarea "Ingresar el descripcion" at bounding box center [553, 208] width 336 height 52
type textarea "TIT [PERSON_NAME]"
click at [489, 405] on span "Aceptar" at bounding box center [476, 402] width 36 height 10
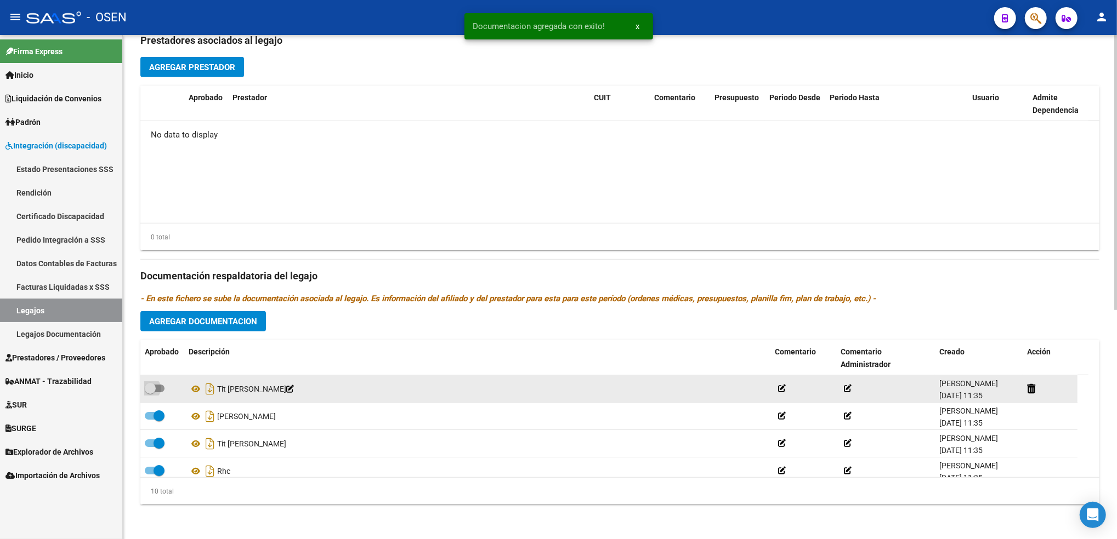
click at [148, 385] on span at bounding box center [150, 388] width 11 height 11
click at [150, 393] on input "checkbox" at bounding box center [150, 393] width 1 height 1
checkbox input "true"
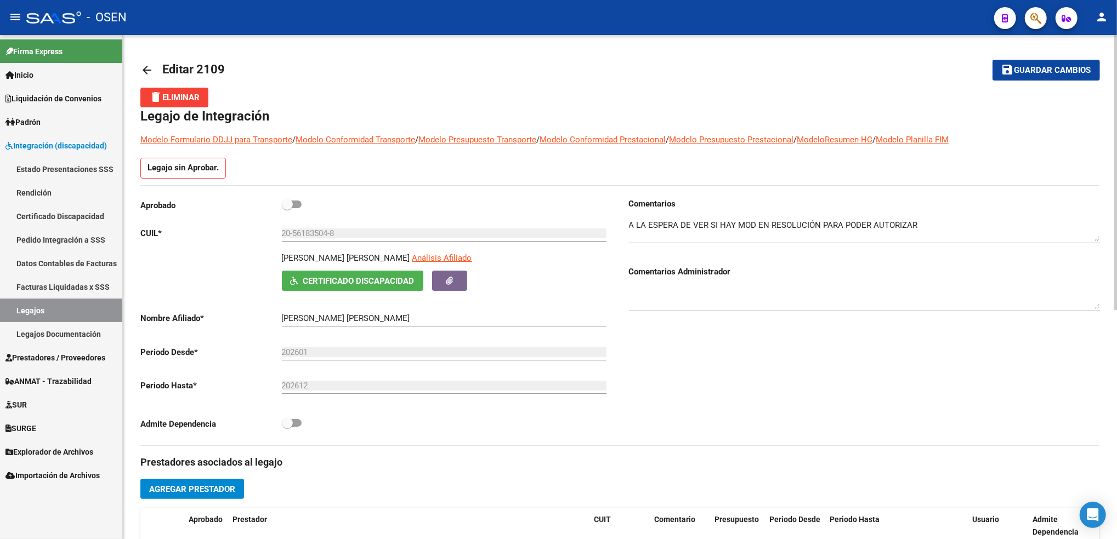
click at [1063, 88] on div "arrow_back Editar 2109 save Guardar cambios delete Eliminar Legajo de Integraci…" at bounding box center [621, 498] width 997 height 927
click at [1056, 78] on button "save Guardar cambios" at bounding box center [1045, 70] width 107 height 20
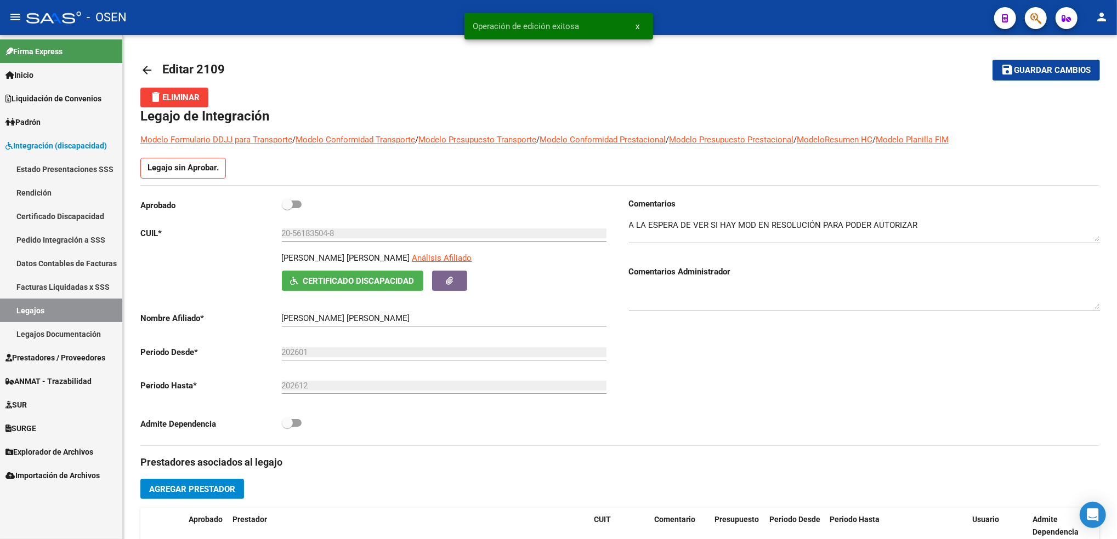
click at [104, 313] on link "Legajos" at bounding box center [61, 311] width 122 height 24
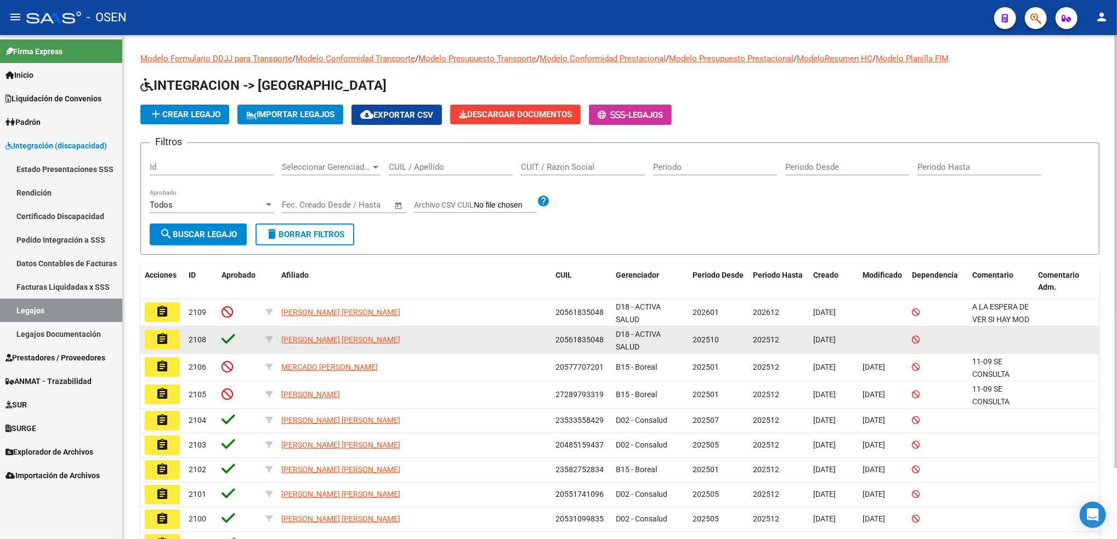
click at [166, 339] on mat-icon "assignment" at bounding box center [162, 339] width 13 height 13
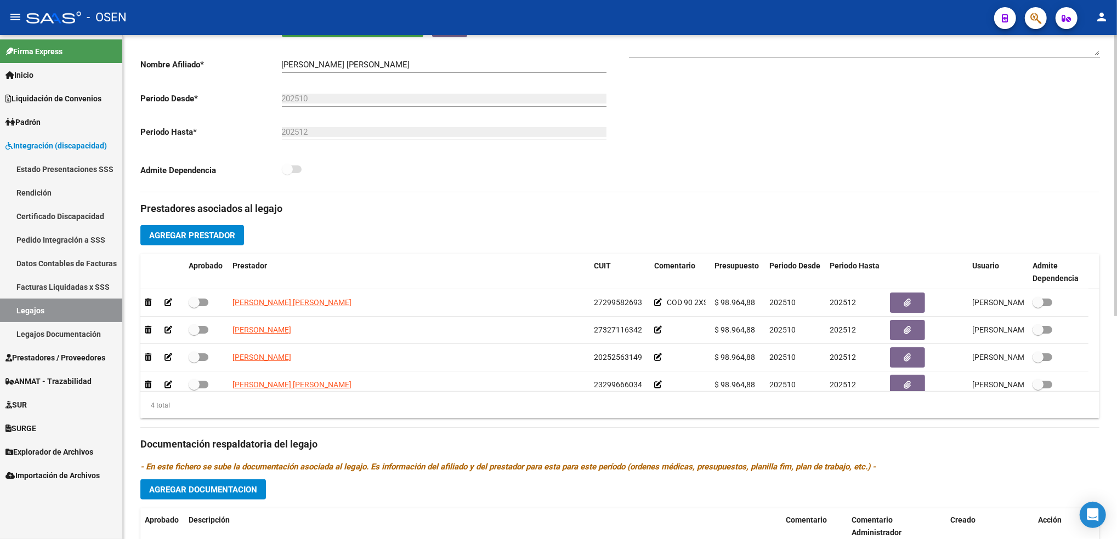
scroll to position [277, 0]
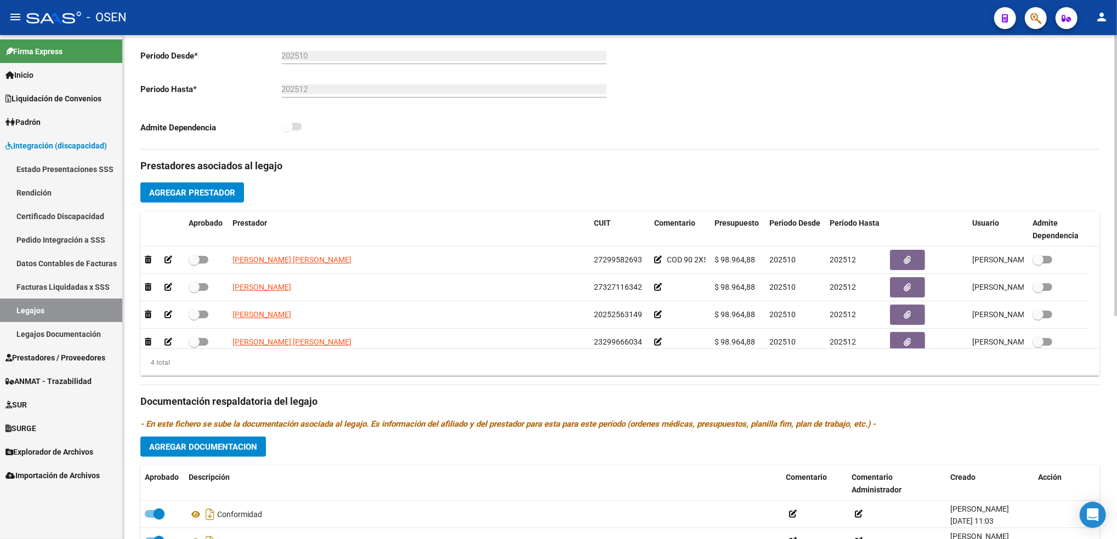
click at [1116, 293] on html "menu - OSEN person Firma Express Inicio Calendario SSS Instructivos Contacto OS…" at bounding box center [558, 269] width 1117 height 539
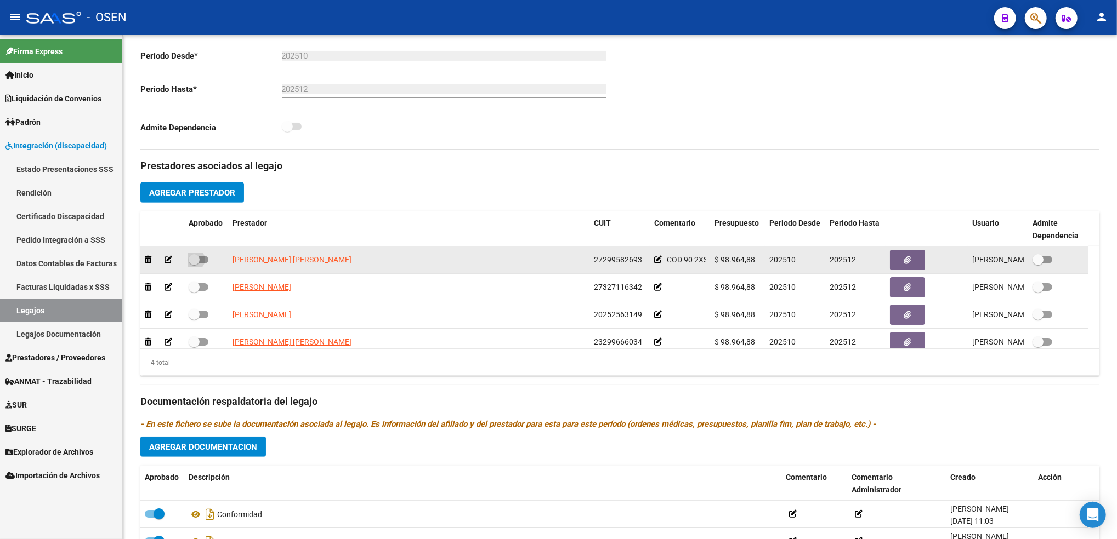
click at [196, 262] on span at bounding box center [194, 259] width 11 height 11
click at [194, 264] on input "checkbox" at bounding box center [194, 264] width 1 height 1
checkbox input "true"
click at [900, 265] on button "button" at bounding box center [907, 260] width 35 height 20
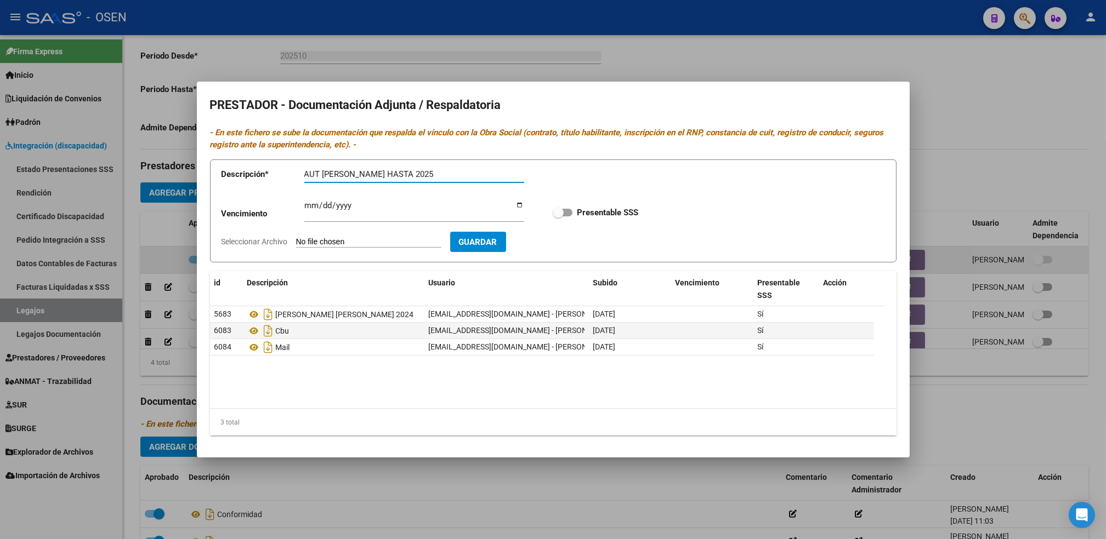
type input "AUT [PERSON_NAME] HASTA 2025"
type input "[DATE]"
click at [558, 217] on input "Presentable SSS" at bounding box center [558, 217] width 1 height 1
checkbox input "true"
click at [296, 237] on input "Seleccionar Archivo" at bounding box center [368, 242] width 145 height 10
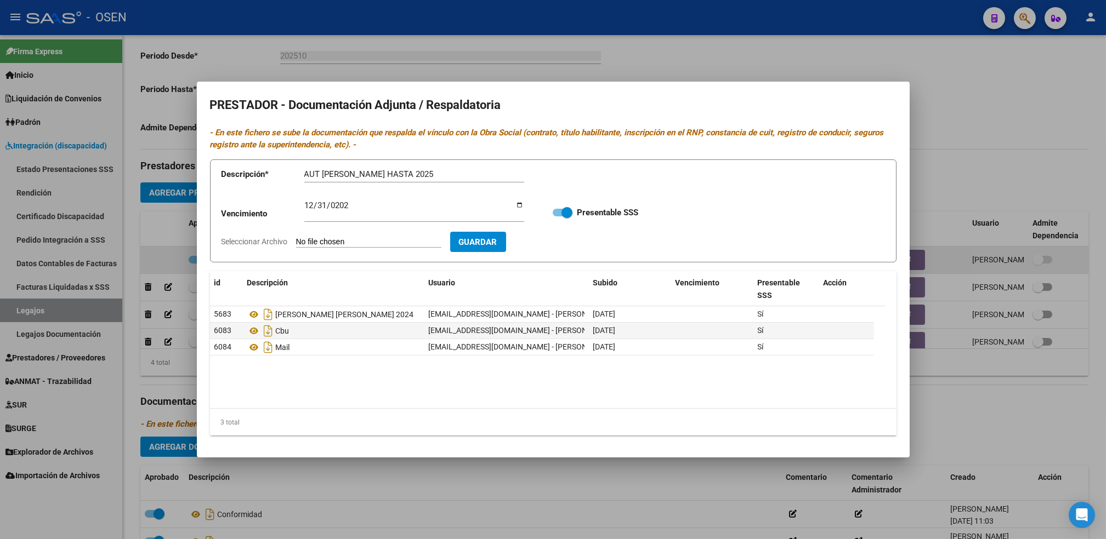
type input "C:\fakepath\AUT [PERSON_NAME] HASTA [DATE].pdf"
click at [546, 240] on span "Guardar" at bounding box center [541, 242] width 38 height 10
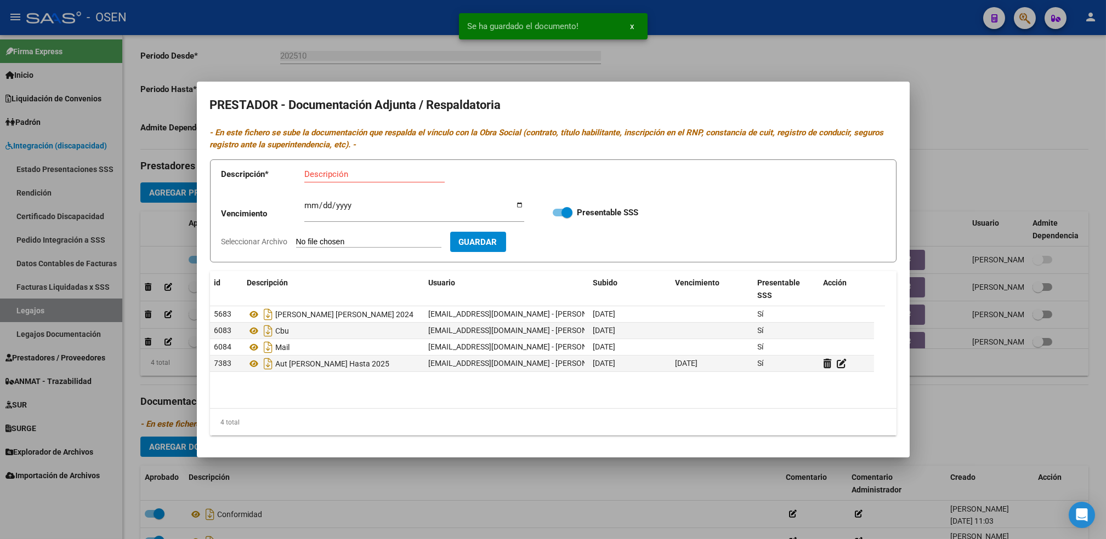
click at [452, 490] on div at bounding box center [553, 269] width 1106 height 539
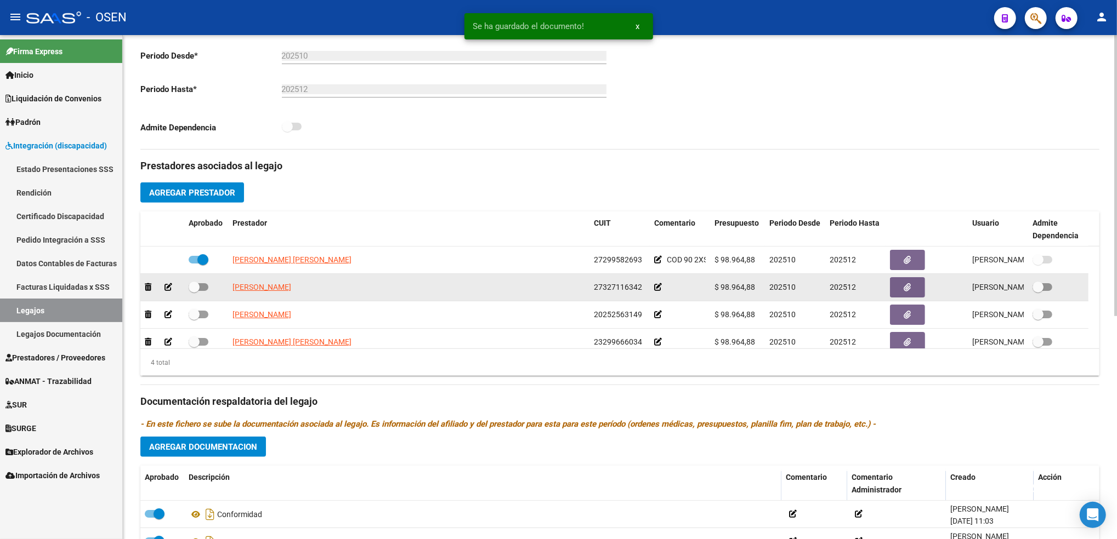
click at [196, 287] on span at bounding box center [194, 287] width 11 height 11
click at [194, 291] on input "checkbox" at bounding box center [194, 291] width 1 height 1
checkbox input "true"
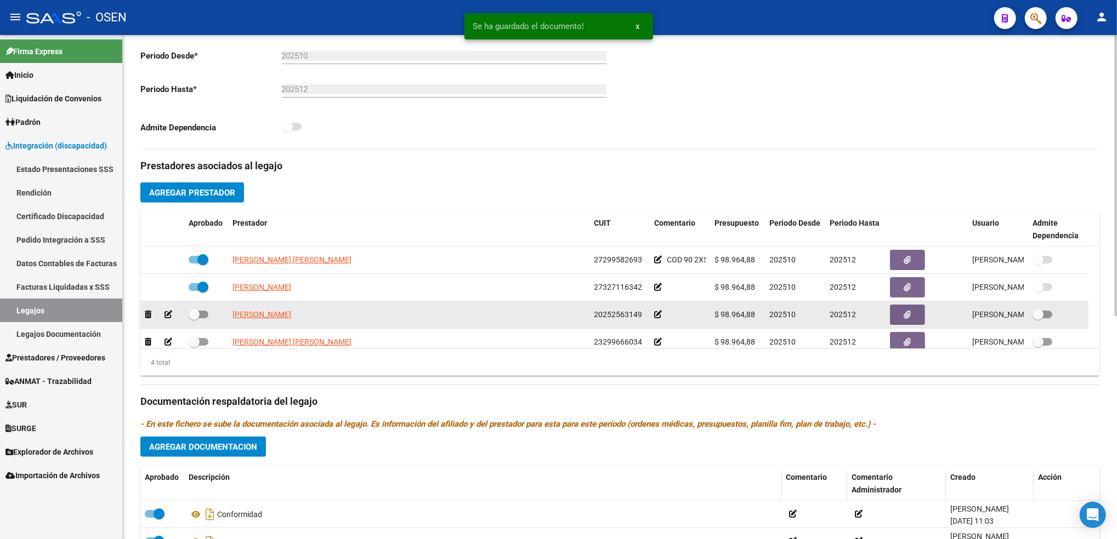
click at [197, 308] on label at bounding box center [199, 314] width 20 height 13
click at [194, 319] on input "checkbox" at bounding box center [194, 319] width 1 height 1
checkbox input "true"
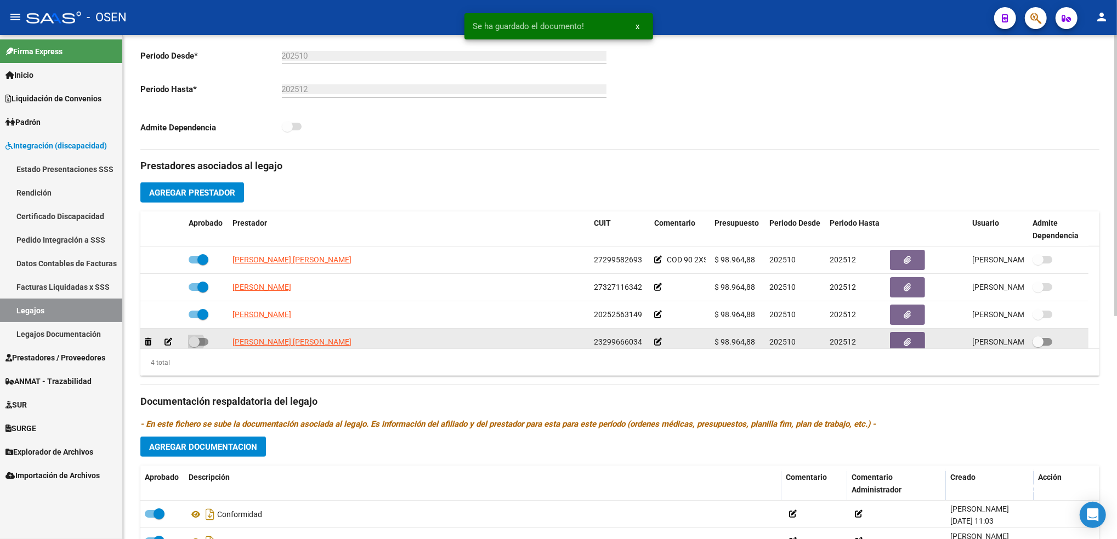
click at [197, 340] on span at bounding box center [194, 342] width 11 height 11
click at [194, 346] on input "checkbox" at bounding box center [194, 346] width 1 height 1
checkbox input "true"
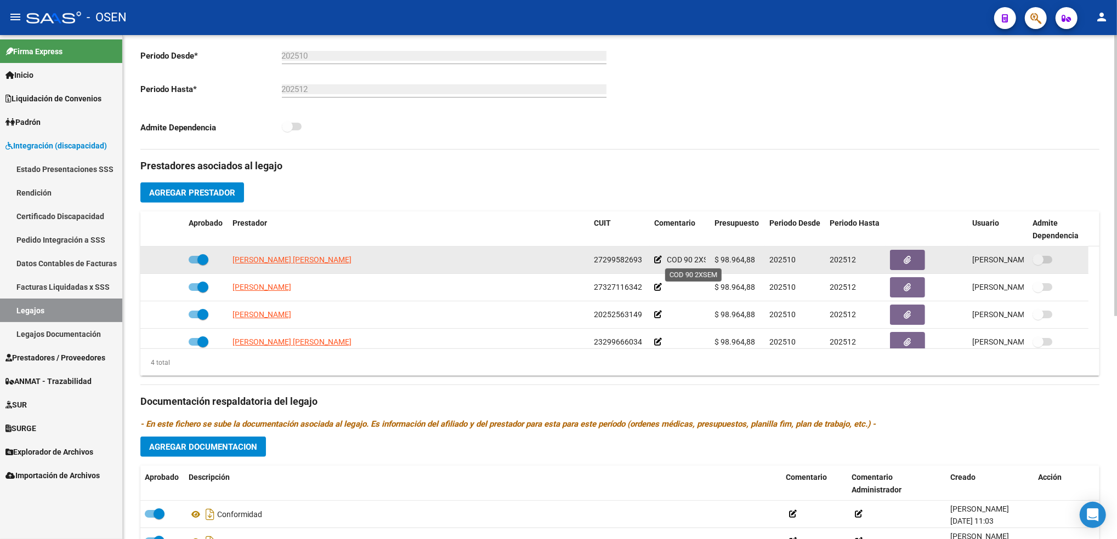
click at [680, 260] on span "COD 90 2XSEM" at bounding box center [693, 259] width 52 height 9
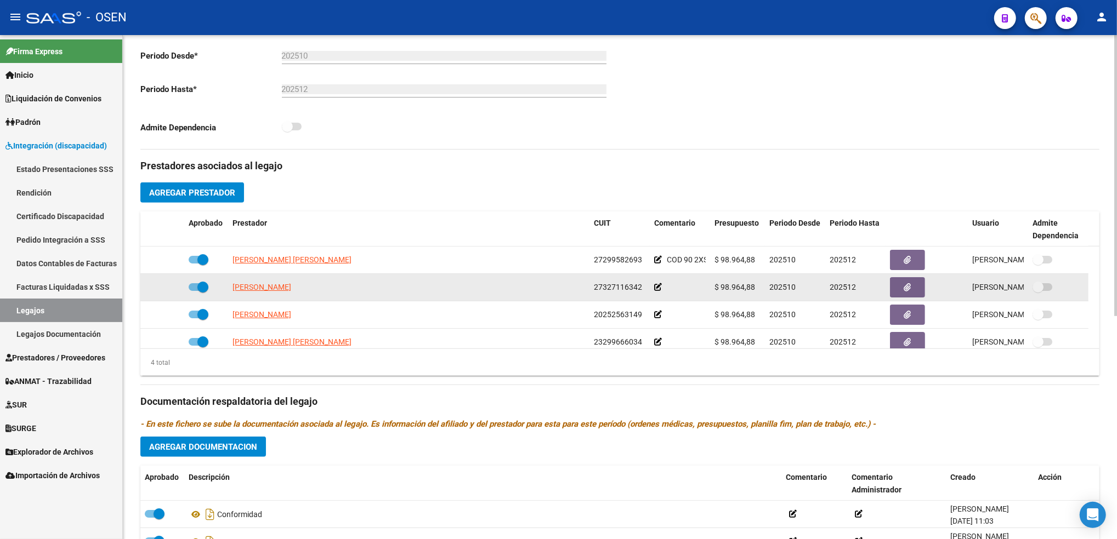
click at [657, 290] on icon at bounding box center [658, 287] width 8 height 8
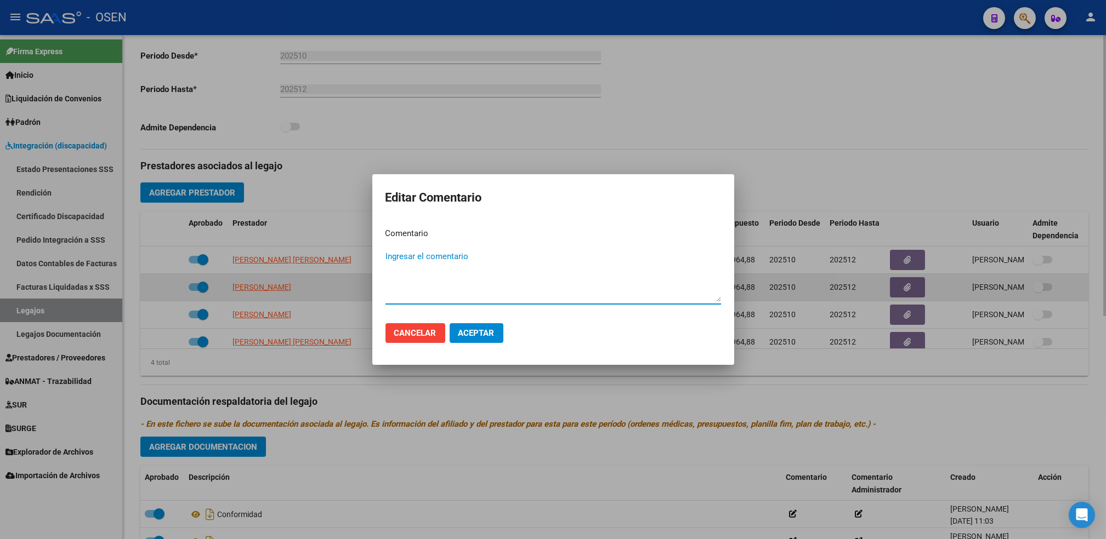
paste textarea "COD 90 2XSEM"
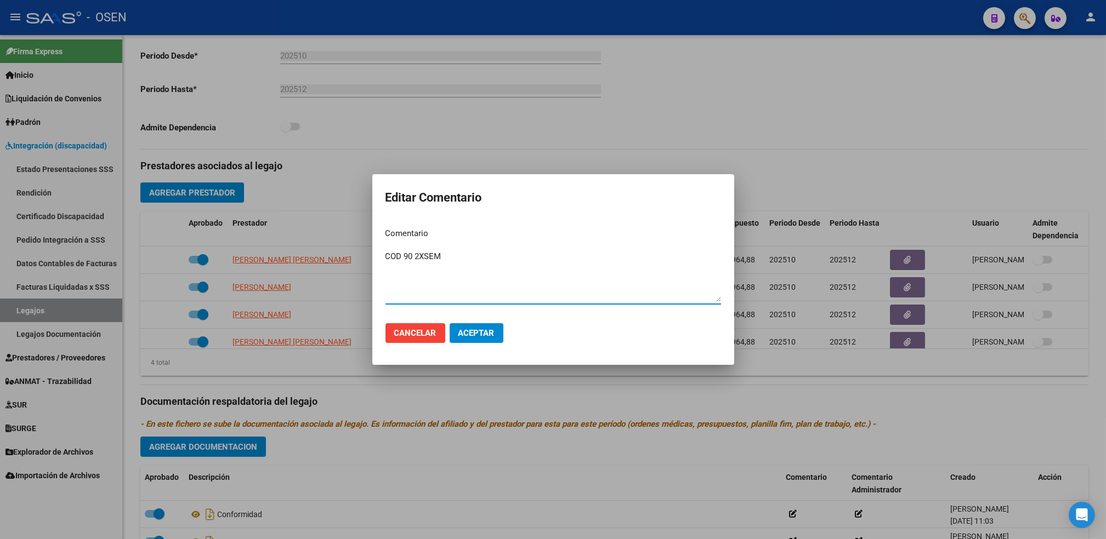
type textarea "COD 90 2XSEM"
click at [492, 331] on span "Aceptar" at bounding box center [476, 333] width 36 height 10
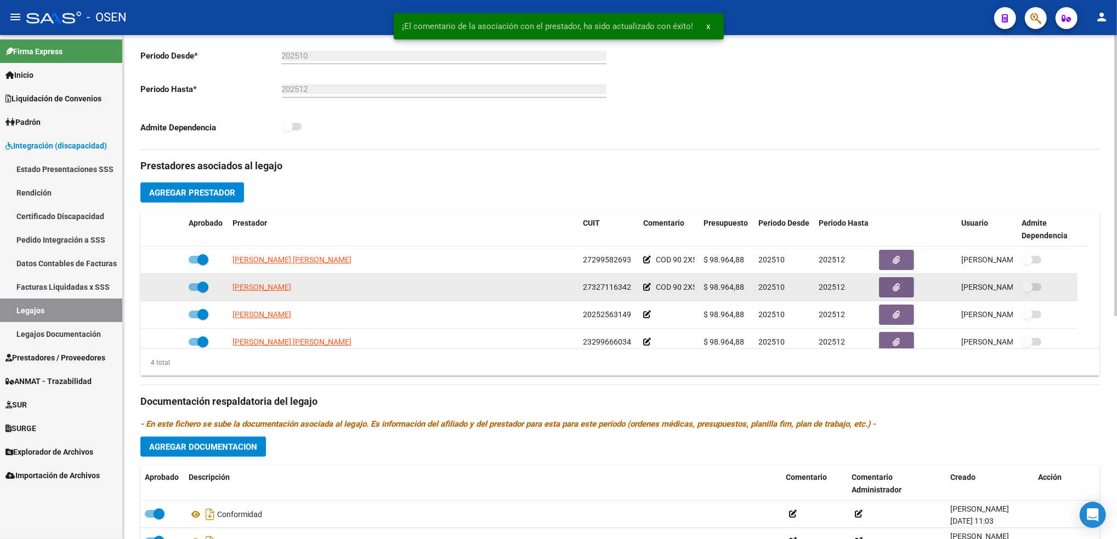
click at [648, 285] on icon at bounding box center [647, 287] width 8 height 8
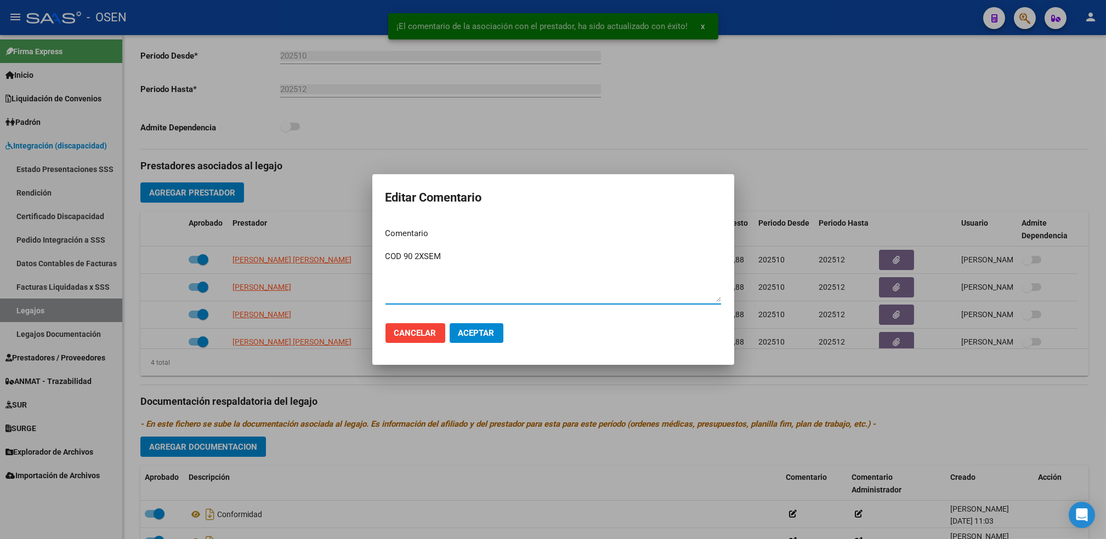
drag, startPoint x: 449, startPoint y: 255, endPoint x: 353, endPoint y: 266, distance: 96.6
click at [353, 266] on div "¡El comentario de la asociación con el prestador, ha sido actualizado con éxito…" at bounding box center [553, 269] width 1106 height 539
click at [474, 336] on span "Aceptar" at bounding box center [476, 333] width 36 height 10
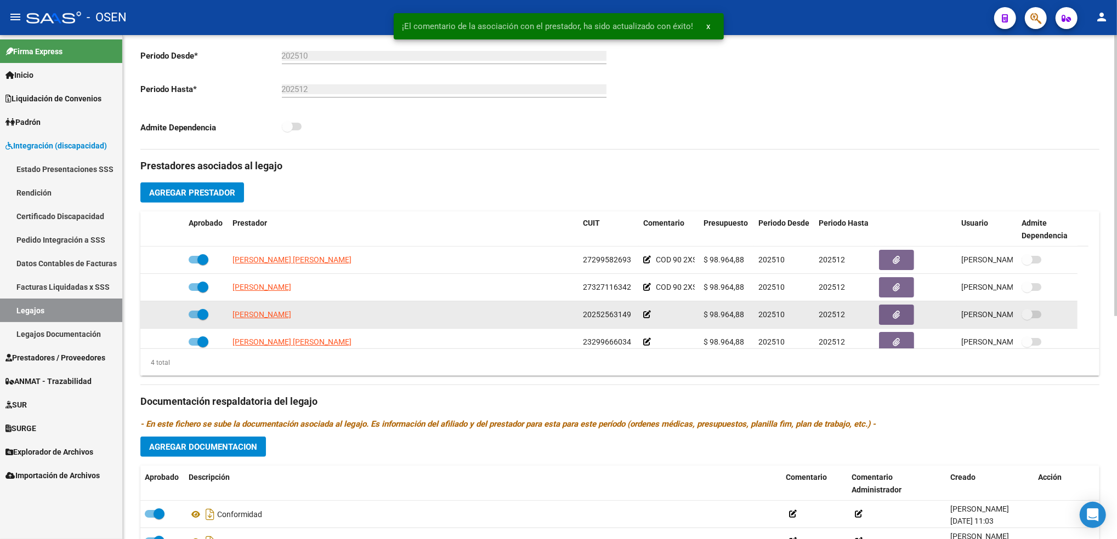
click at [649, 315] on icon at bounding box center [647, 315] width 8 height 8
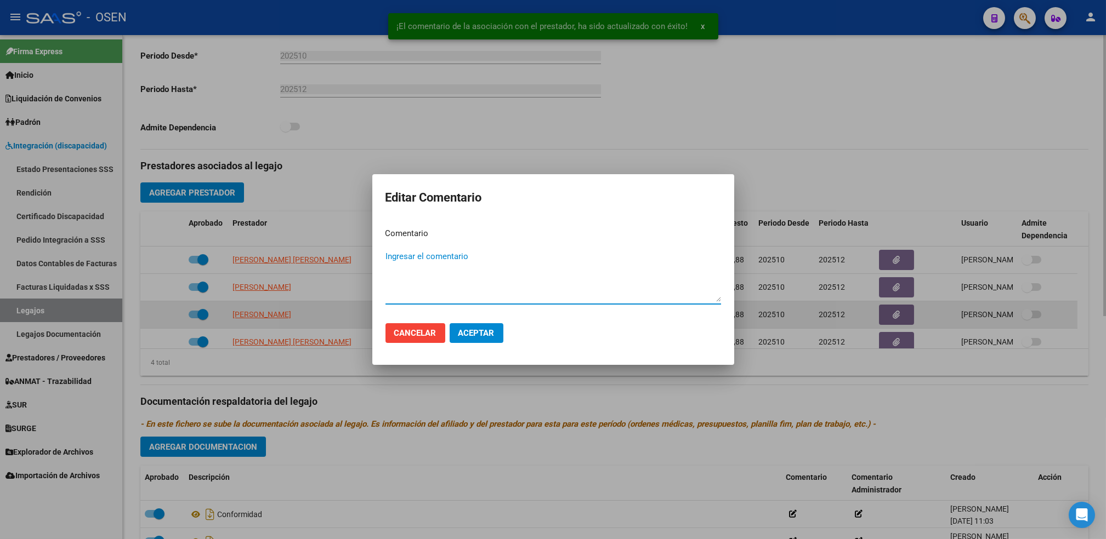
paste textarea "COD 90 2XSEM"
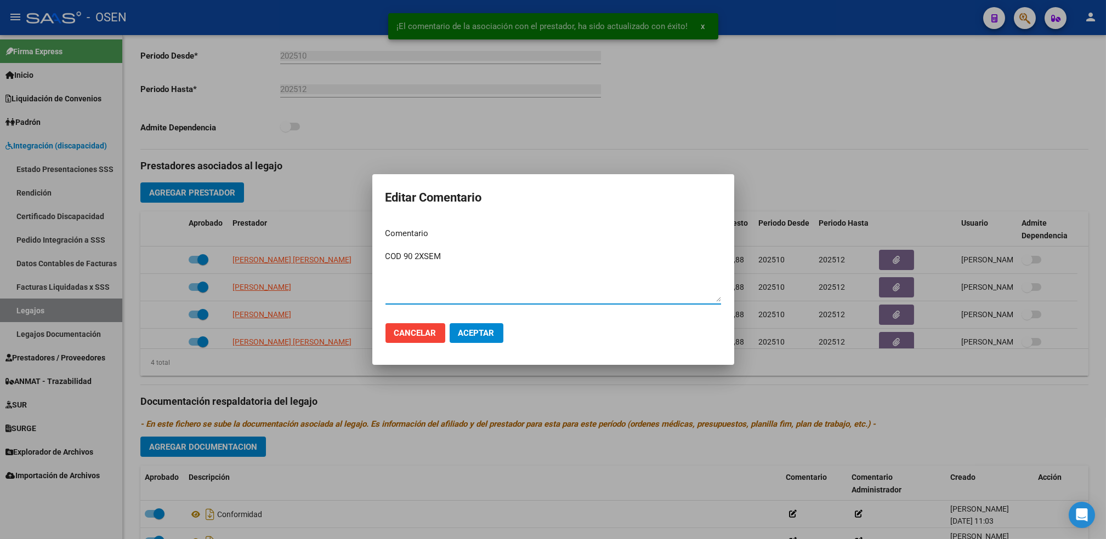
type textarea "COD 90 2XSEM"
click at [491, 336] on span "Aceptar" at bounding box center [476, 333] width 36 height 10
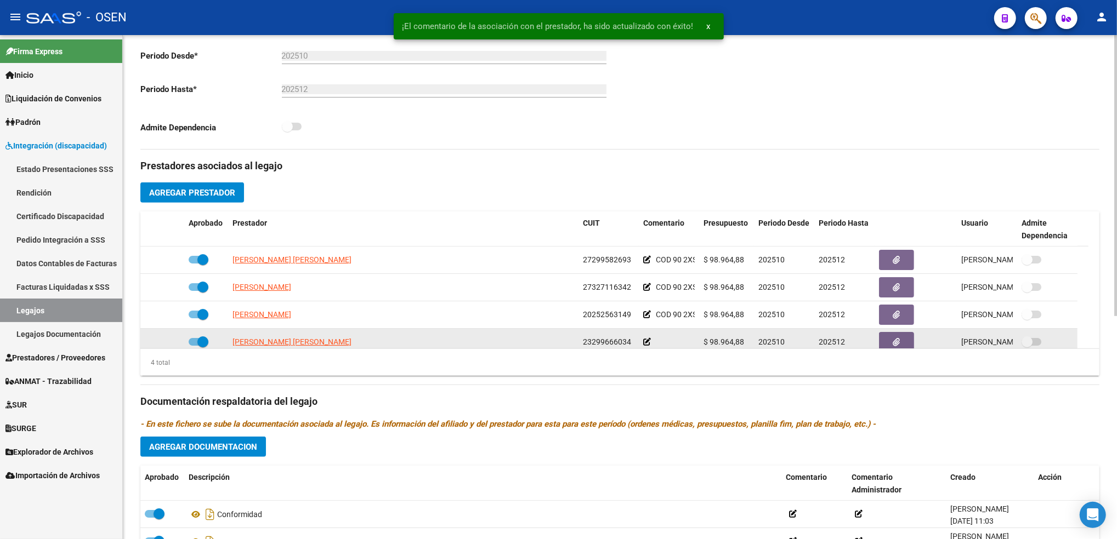
click at [646, 342] on icon at bounding box center [647, 342] width 8 height 8
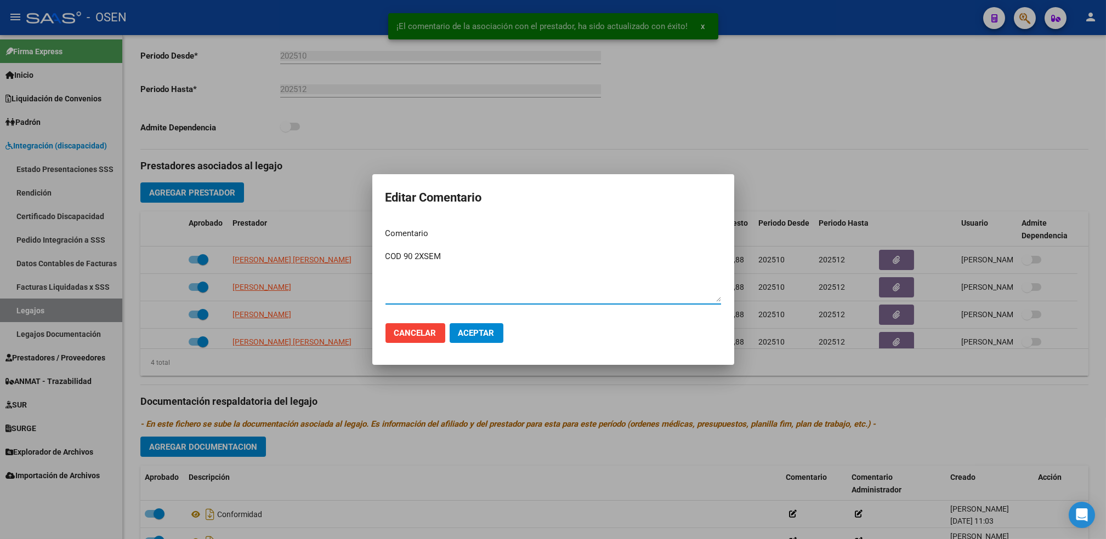
type textarea "COD 90 2XSEM"
click at [474, 336] on span "Aceptar" at bounding box center [476, 333] width 36 height 10
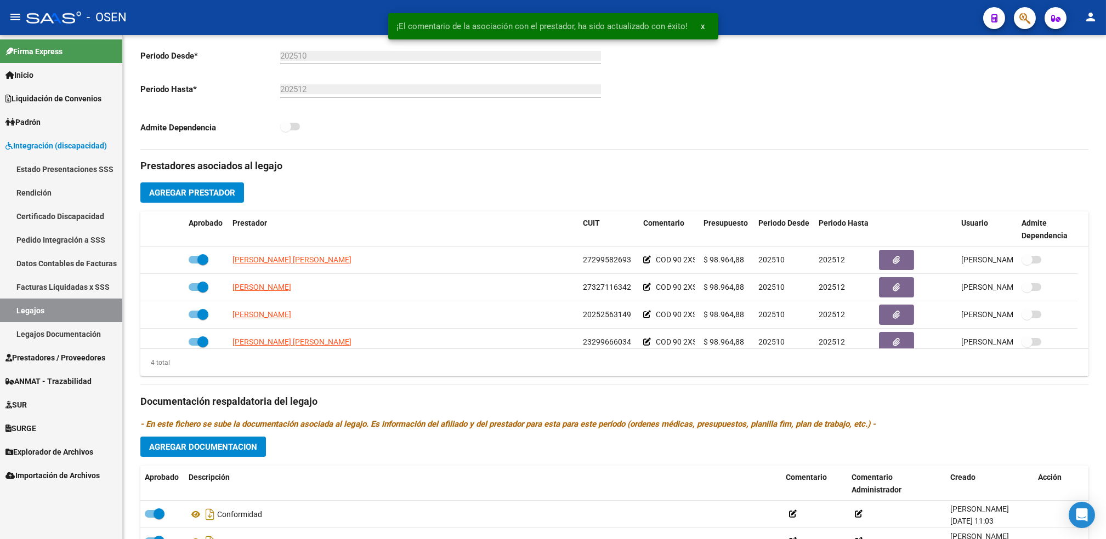
scroll to position [7, 0]
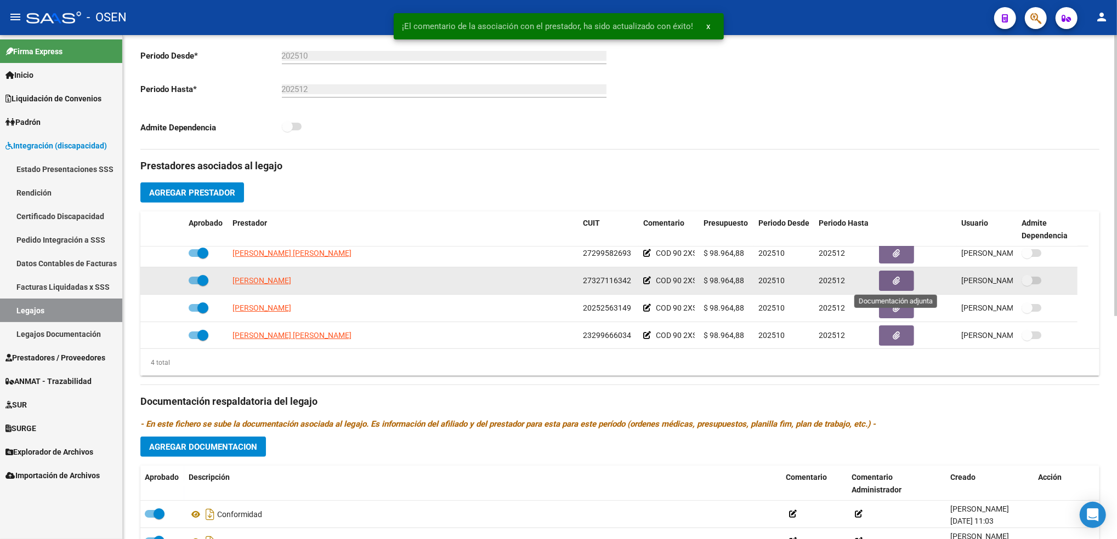
click at [895, 283] on icon "button" at bounding box center [896, 281] width 7 height 8
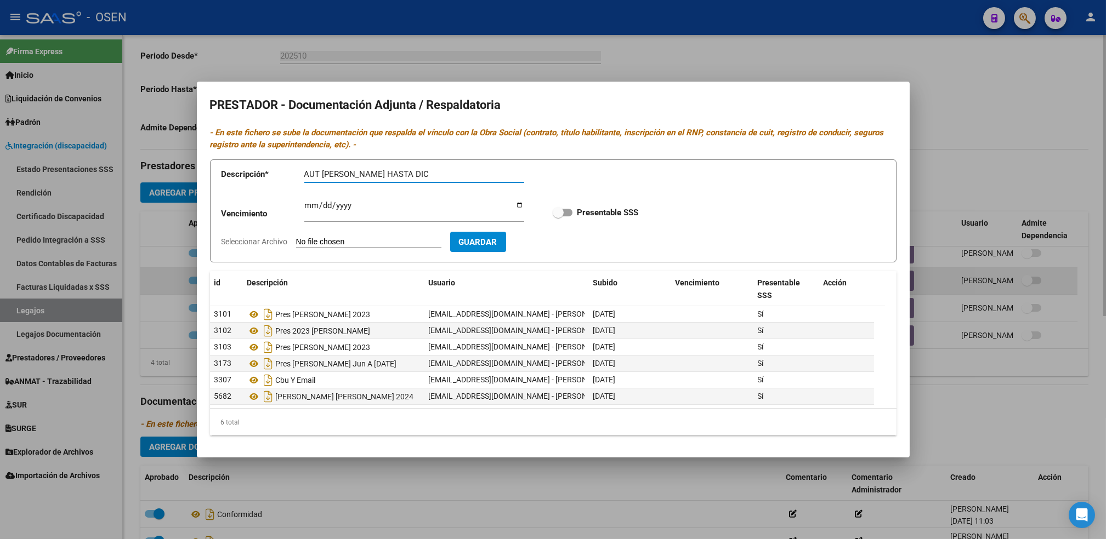
type input "AUT [PERSON_NAME] HASTA DIC"
type input "[DATE]"
click at [558, 217] on input "Presentable SSS" at bounding box center [558, 217] width 1 height 1
checkbox input "true"
click at [296, 237] on input "Seleccionar Archivo" at bounding box center [368, 242] width 145 height 10
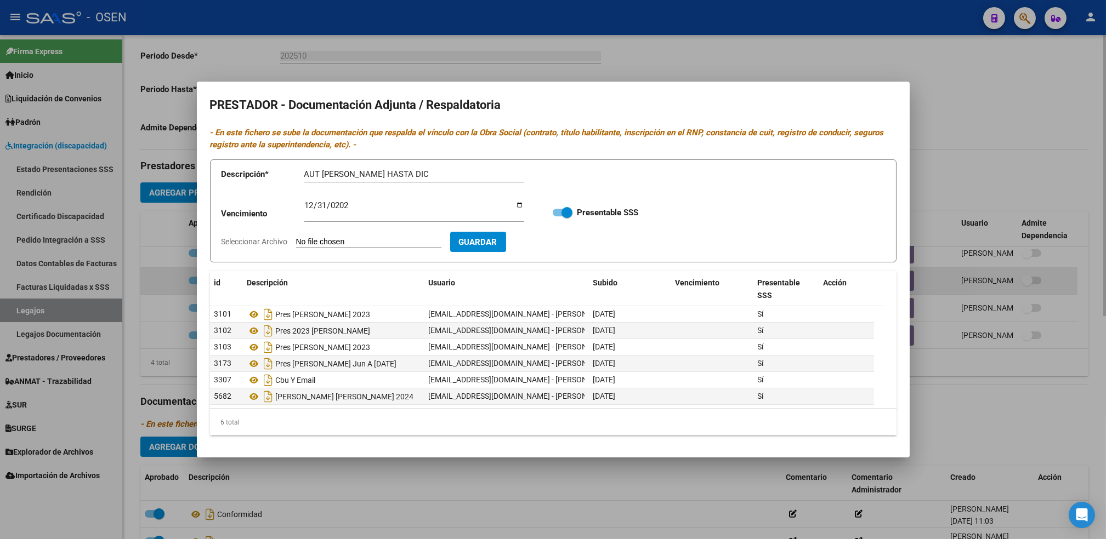
type input "C:\fakepath\AUT [PERSON_NAME] HASTA [DATE].pdf"
click at [555, 247] on span "Guardar" at bounding box center [541, 242] width 38 height 10
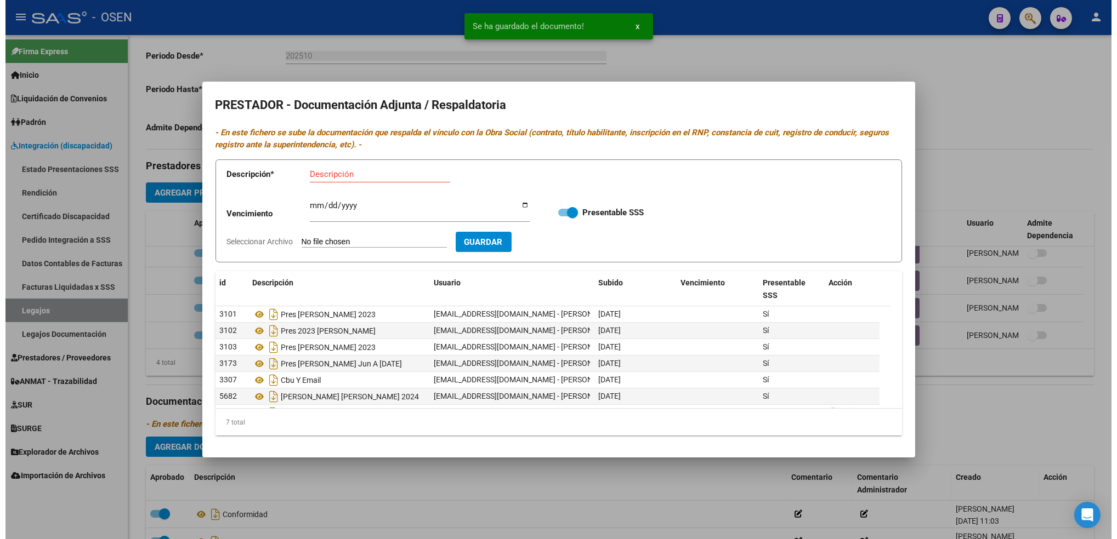
scroll to position [16, 0]
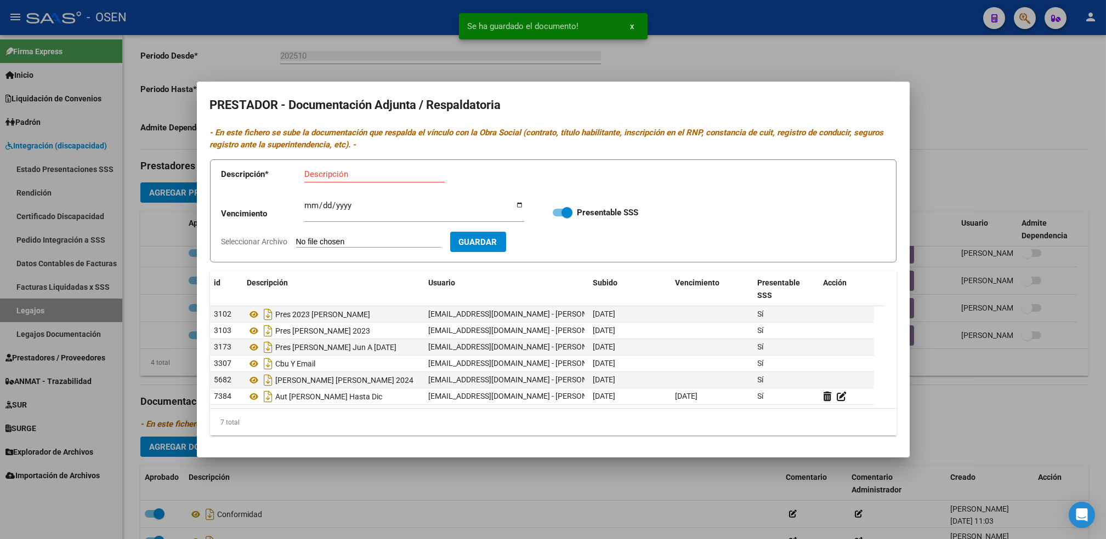
click at [577, 493] on div at bounding box center [553, 269] width 1106 height 539
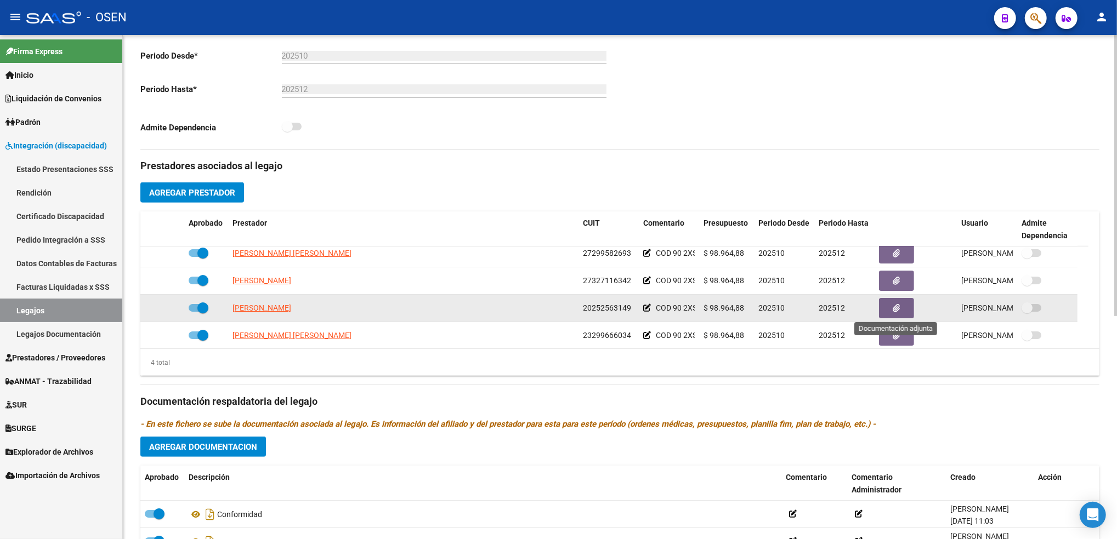
click at [891, 299] on button "button" at bounding box center [896, 308] width 35 height 20
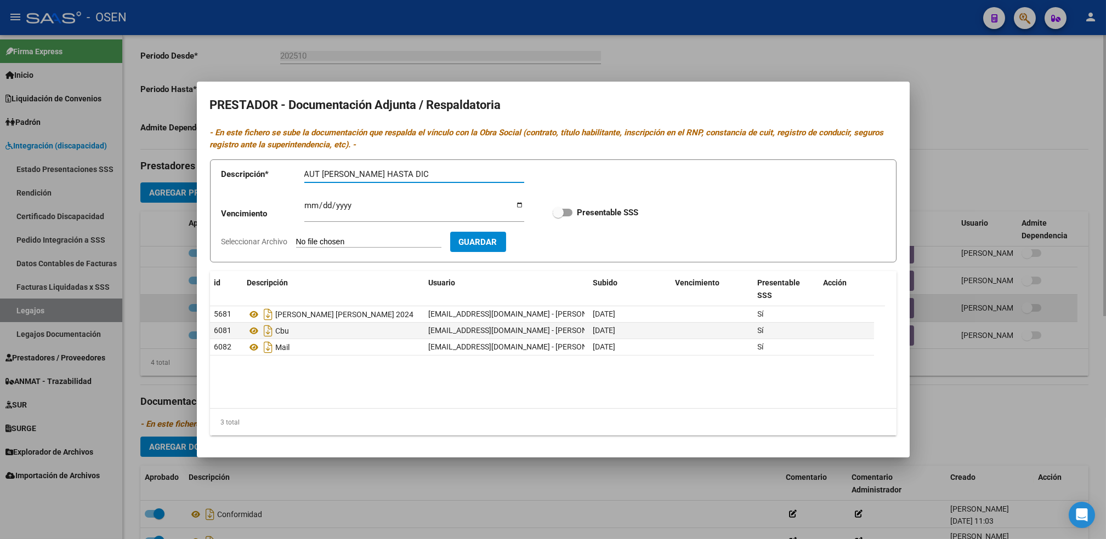
type input "AUT [PERSON_NAME] HASTA DIC"
type input "[DATE]"
click at [558, 217] on input "Presentable SSS" at bounding box center [558, 217] width 1 height 1
checkbox input "true"
click at [296, 237] on input "Seleccionar Archivo" at bounding box center [368, 242] width 145 height 10
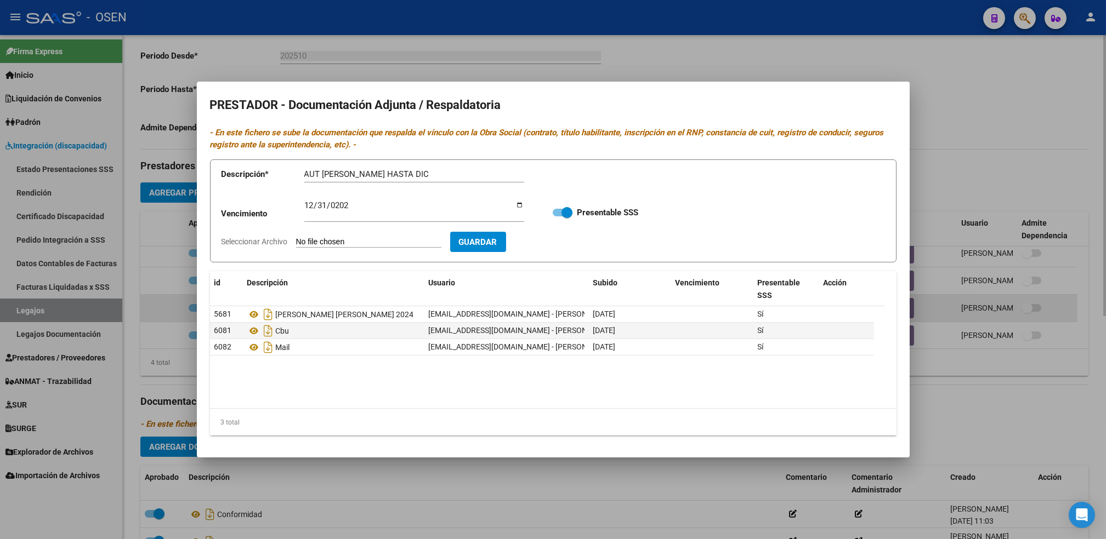
type input "C:\fakepath\AUT [PERSON_NAME] HASTA [DATE].pdf"
click at [544, 241] on span "Guardar" at bounding box center [541, 242] width 38 height 10
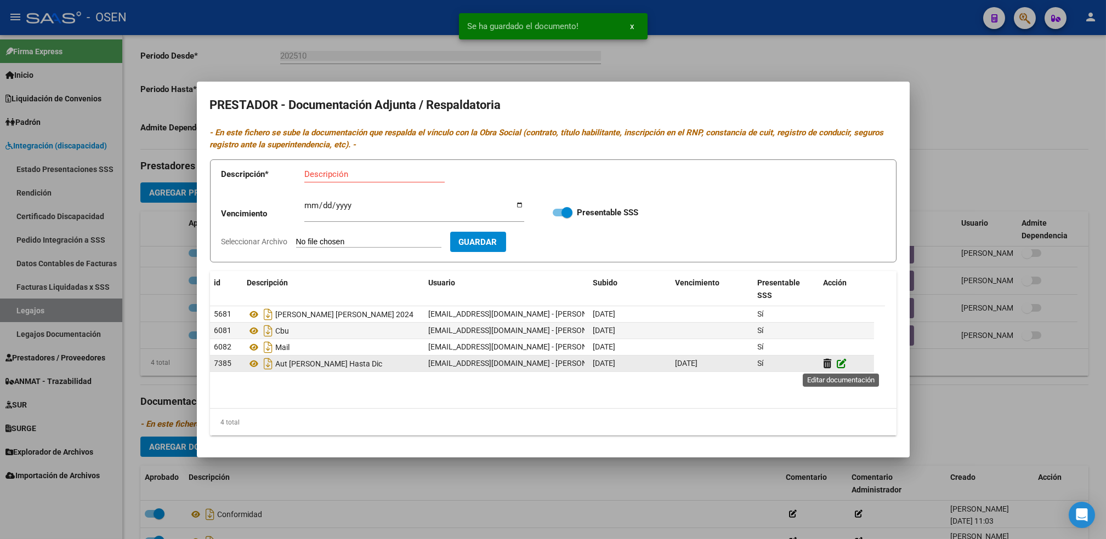
click at [843, 362] on icon at bounding box center [842, 364] width 10 height 10
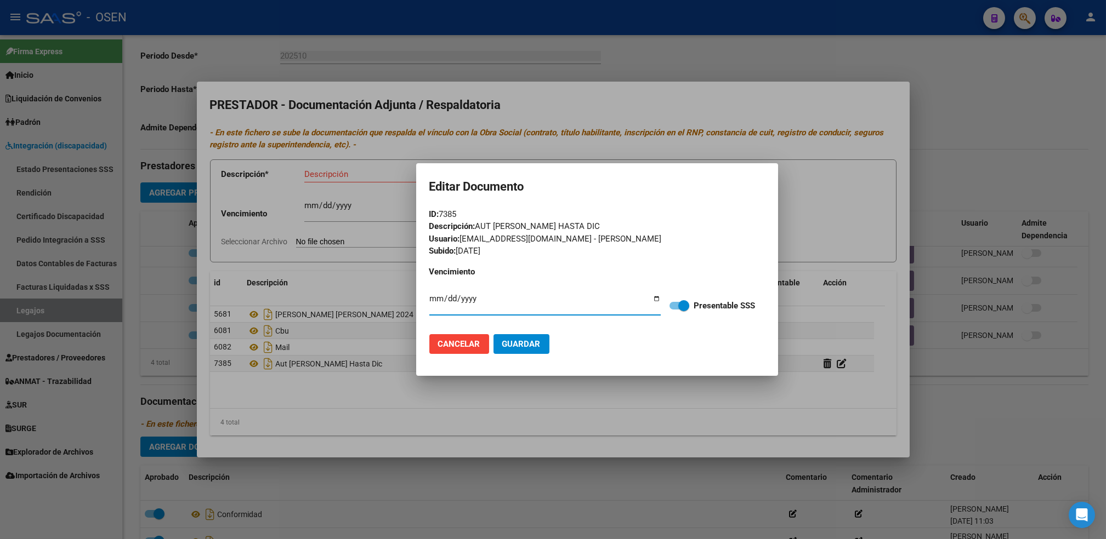
click at [586, 222] on div "Descripción: AUT [PERSON_NAME] HASTA DIC" at bounding box center [597, 226] width 336 height 13
click at [479, 448] on div at bounding box center [553, 269] width 1106 height 539
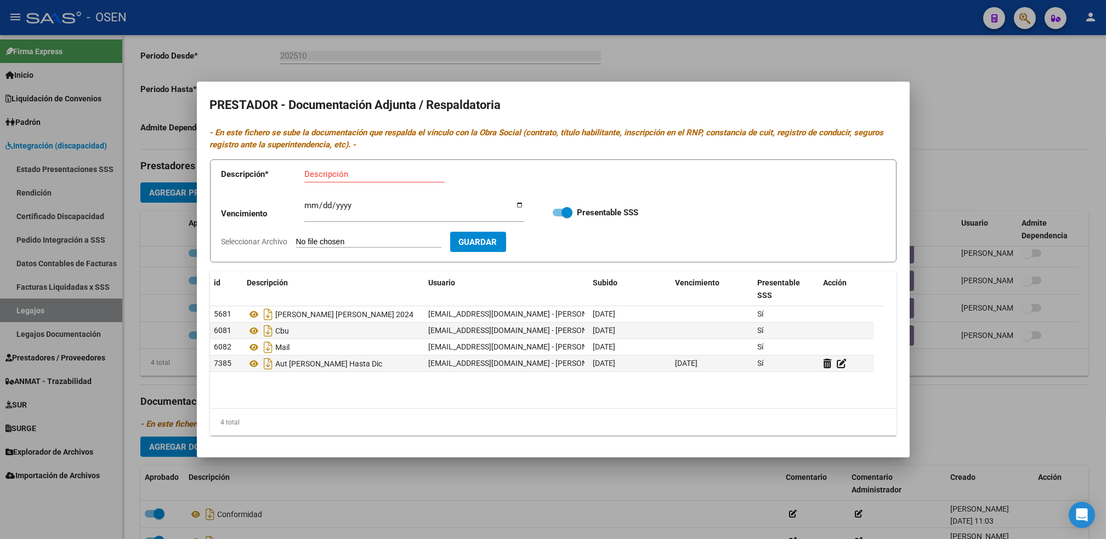
click at [458, 461] on div at bounding box center [553, 269] width 1106 height 539
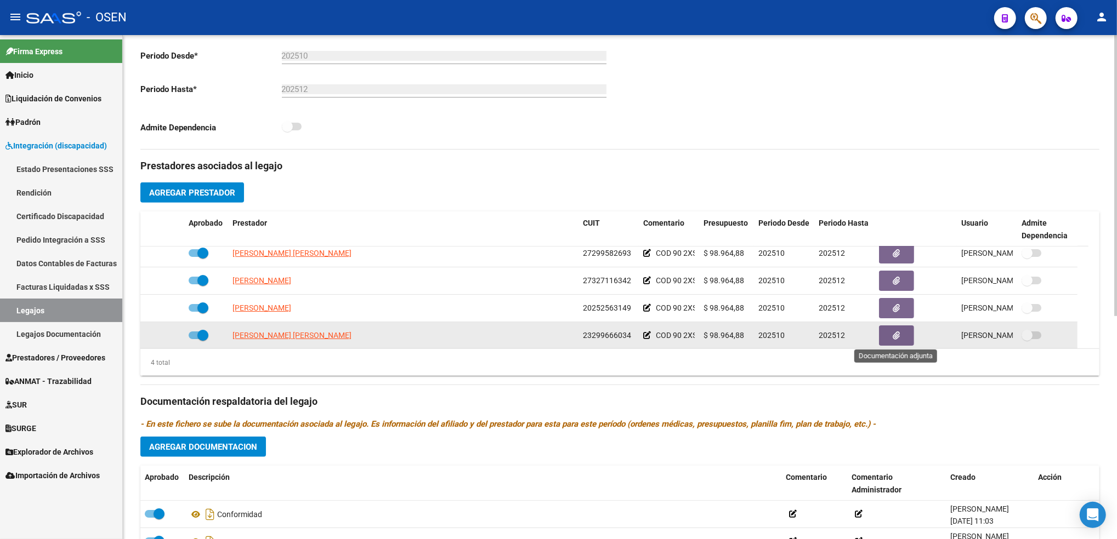
click at [900, 339] on button "button" at bounding box center [896, 336] width 35 height 20
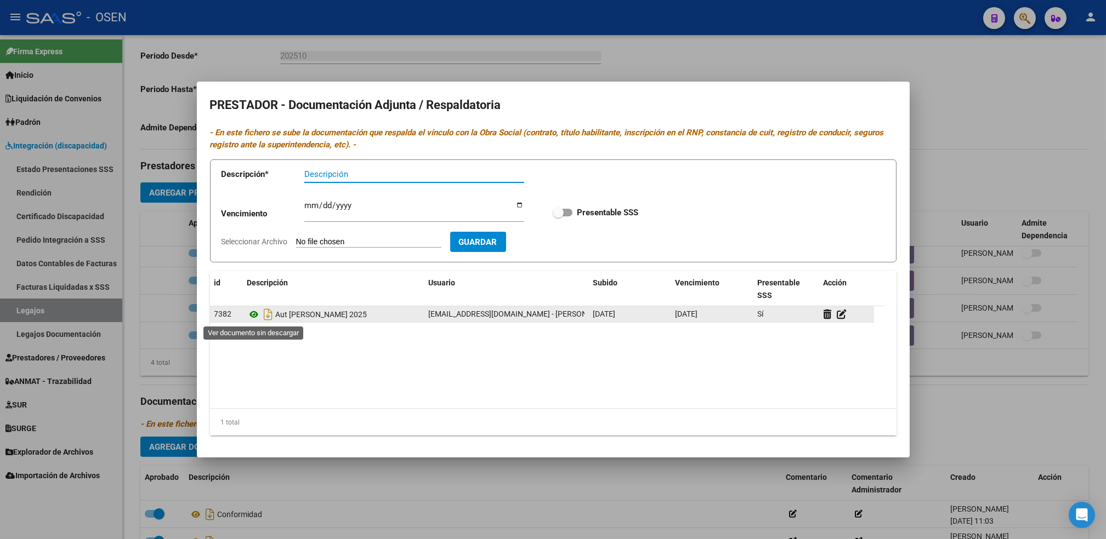
click at [258, 317] on icon at bounding box center [254, 314] width 14 height 13
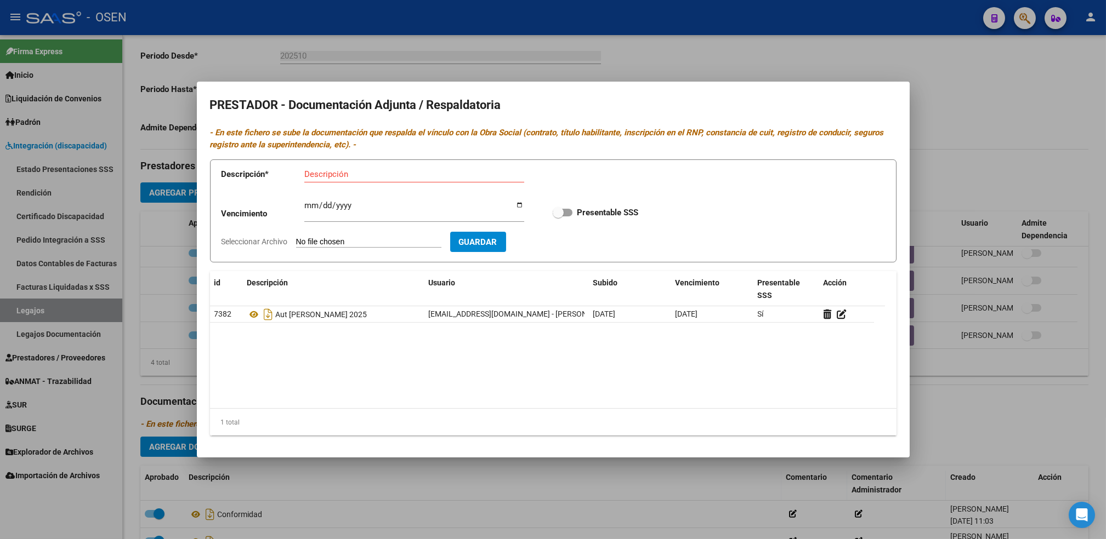
click at [150, 276] on div at bounding box center [553, 269] width 1106 height 539
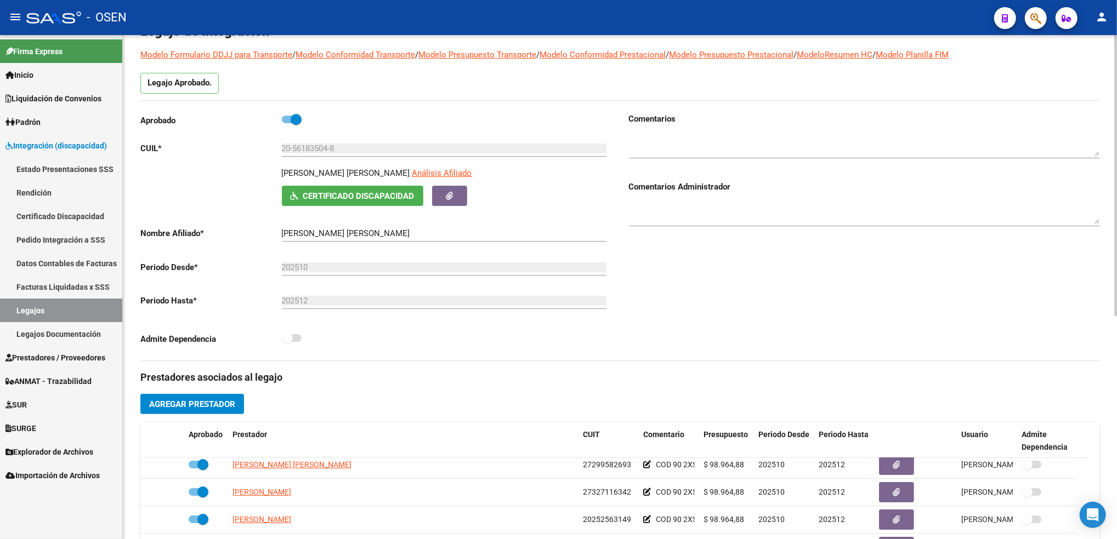
scroll to position [0, 0]
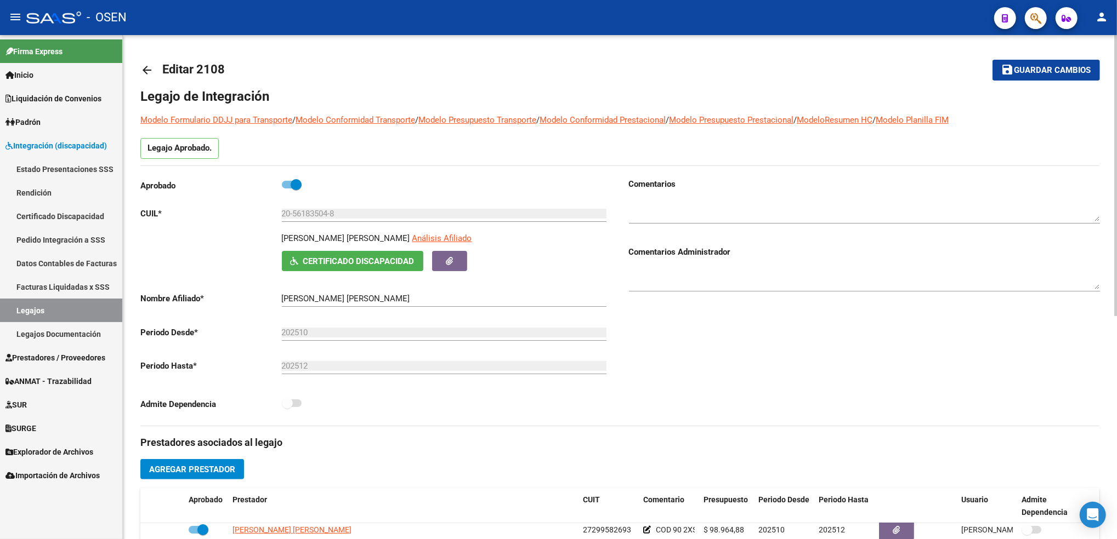
click at [1092, 83] on div "arrow_back Editar 2108 save Guardar cambios Legajo de Integración Modelo Formul…" at bounding box center [621, 488] width 997 height 907
click at [1020, 72] on span "Guardar cambios" at bounding box center [1052, 71] width 77 height 10
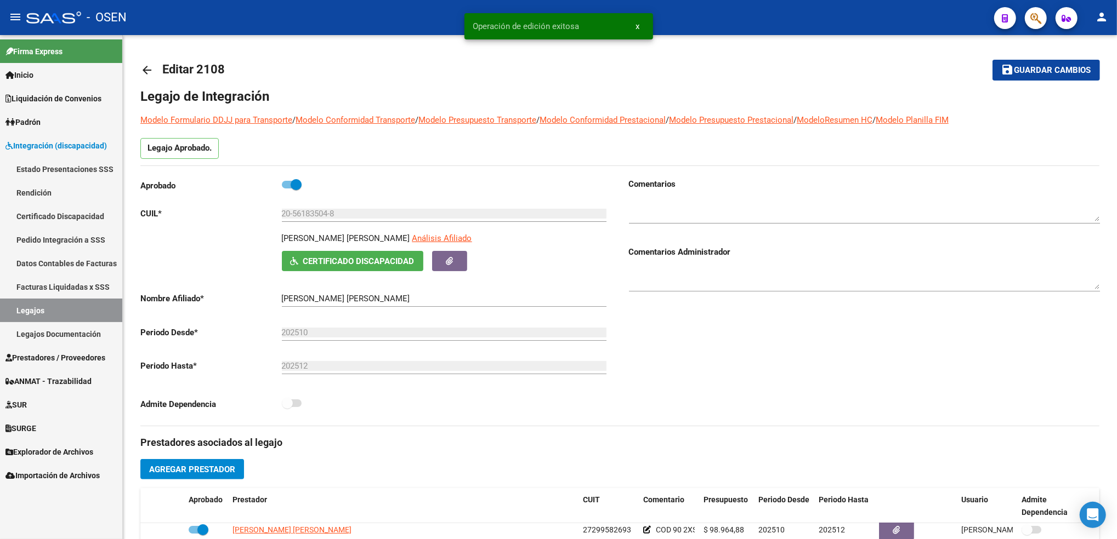
click at [53, 315] on link "Legajos" at bounding box center [61, 311] width 122 height 24
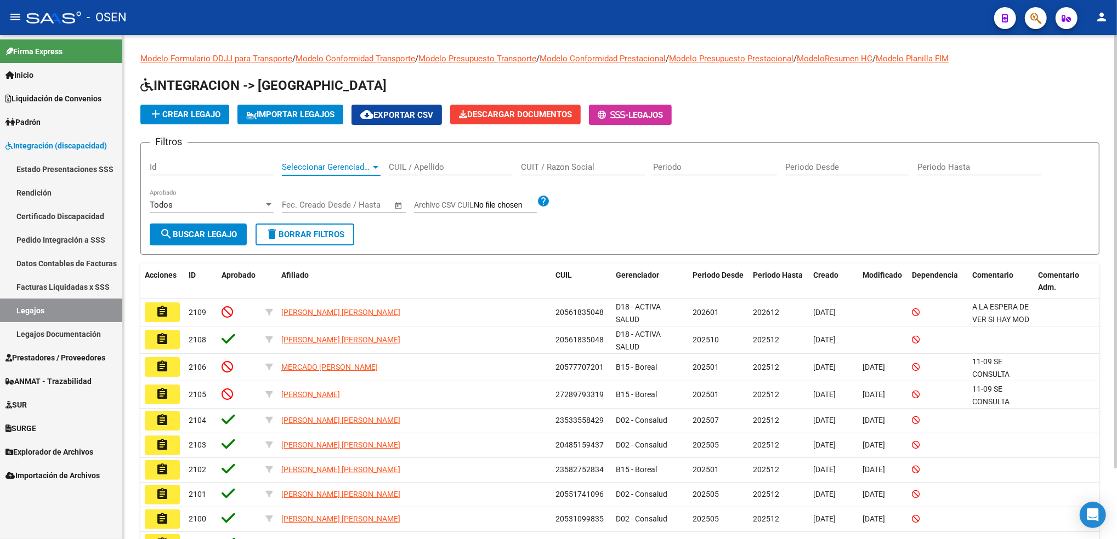
click at [326, 166] on span "Seleccionar Gerenciador" at bounding box center [326, 167] width 89 height 10
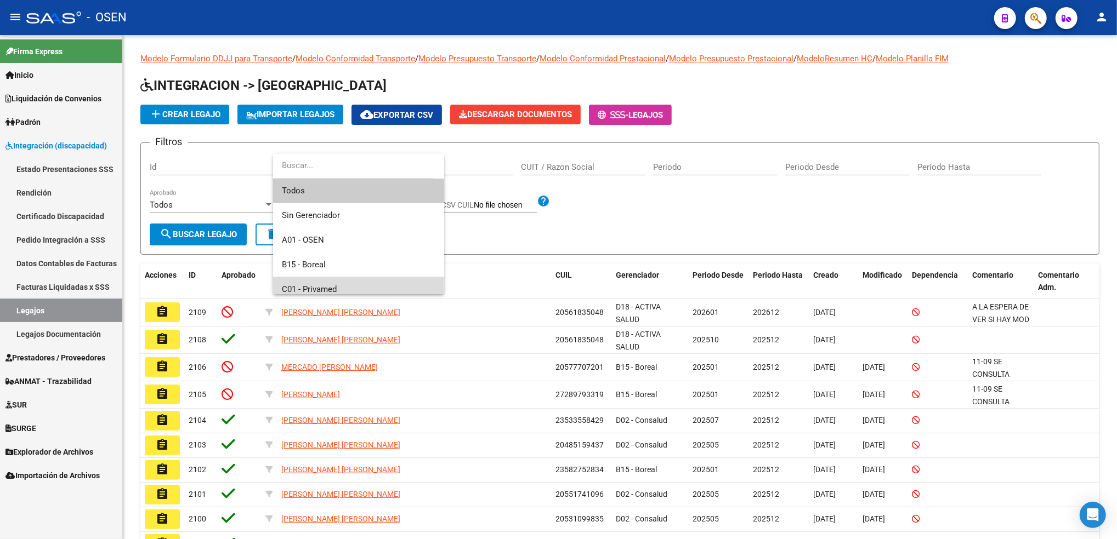
click at [357, 284] on span "C01 - Privamed" at bounding box center [359, 289] width 154 height 25
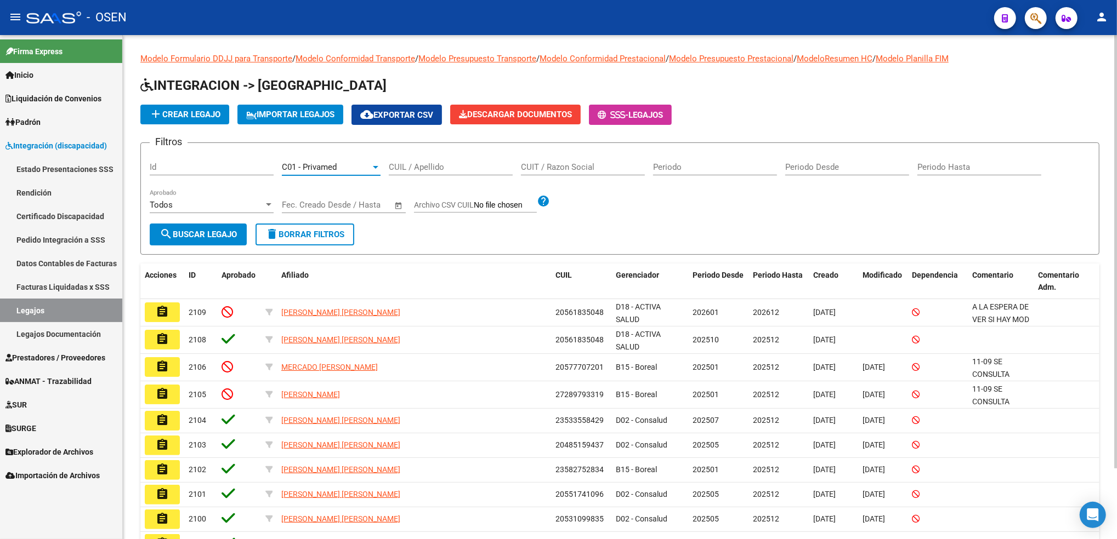
click at [230, 238] on span "search Buscar Legajo" at bounding box center [198, 235] width 77 height 10
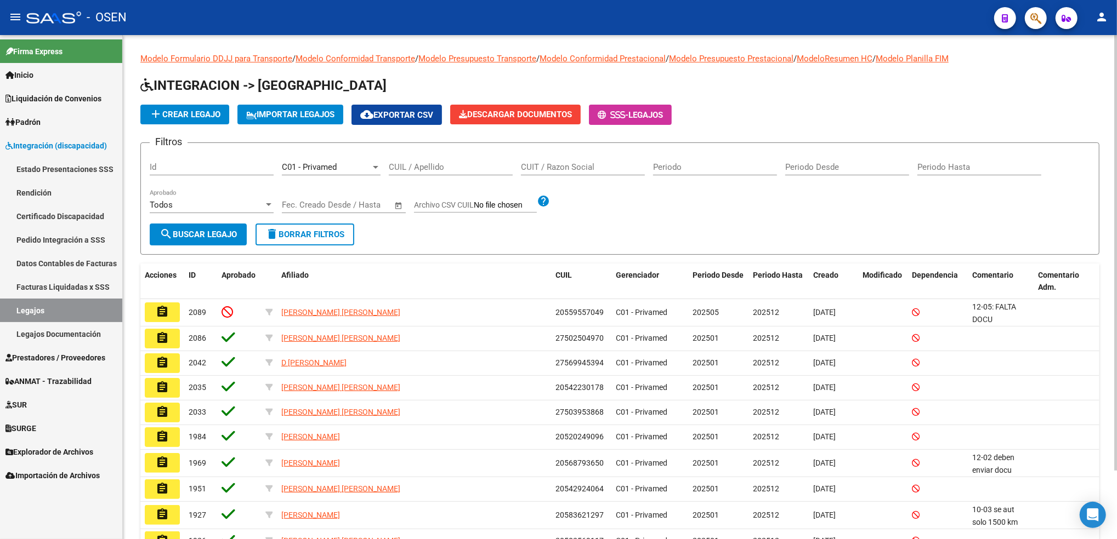
click at [297, 238] on span "delete Borrar Filtros" at bounding box center [304, 235] width 79 height 10
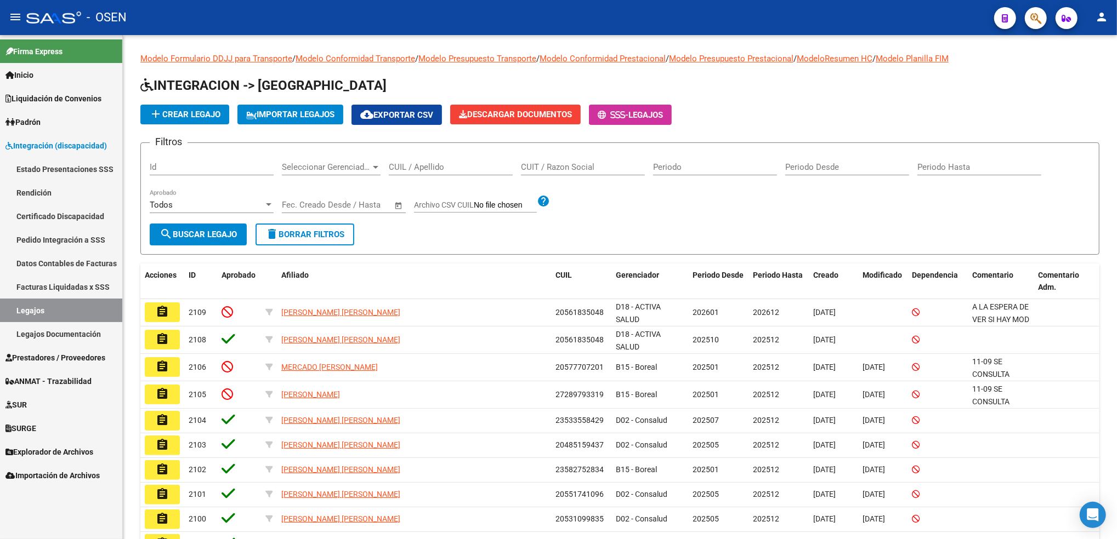
click at [47, 246] on link "Pedido Integración a SSS" at bounding box center [61, 240] width 122 height 24
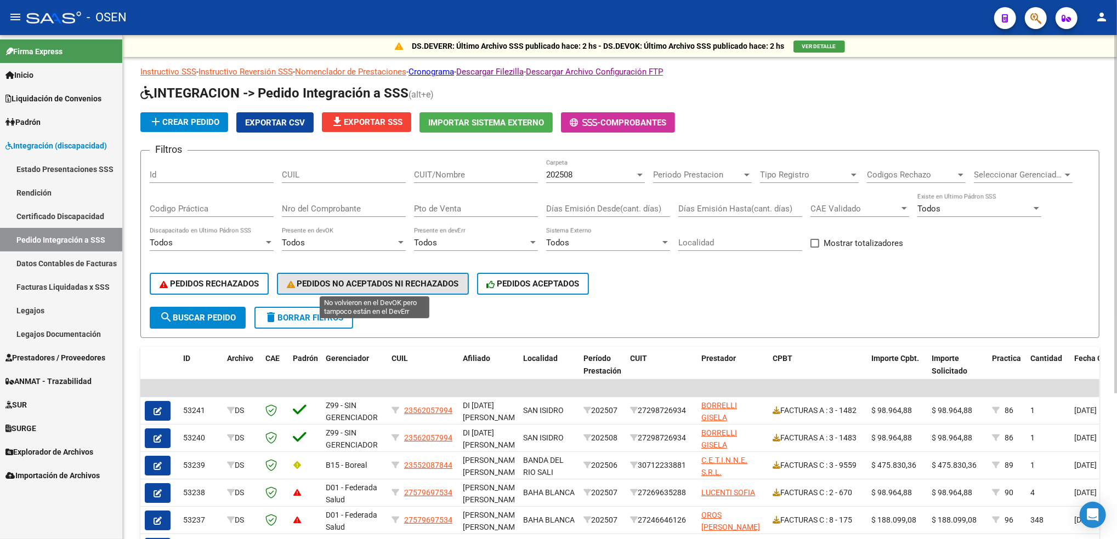
click at [419, 281] on span "PEDIDOS NO ACEPTADOS NI RECHAZADOS" at bounding box center [373, 284] width 172 height 10
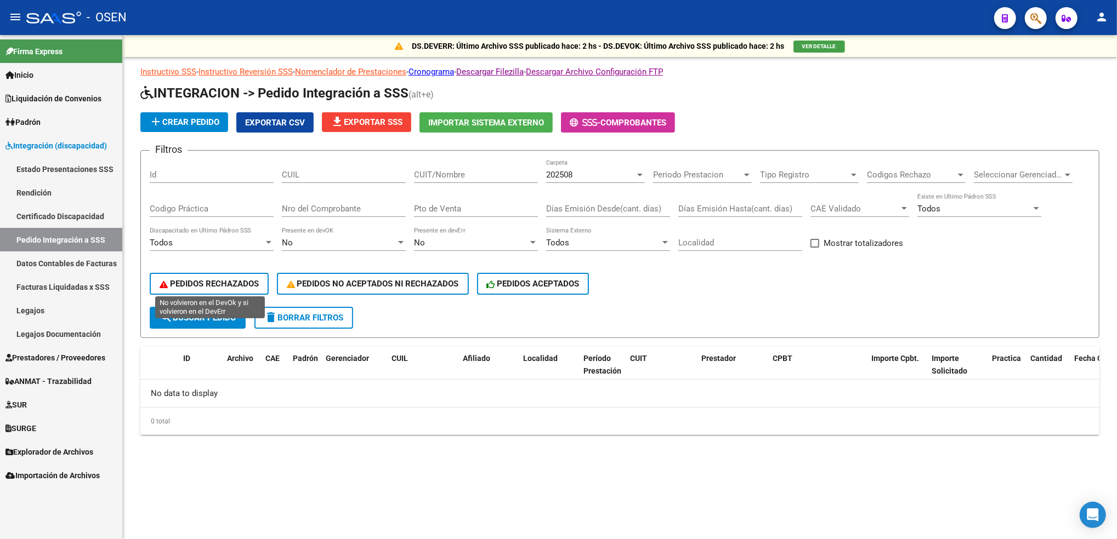
click at [244, 288] on button "PEDIDOS RECHAZADOS" at bounding box center [209, 284] width 119 height 22
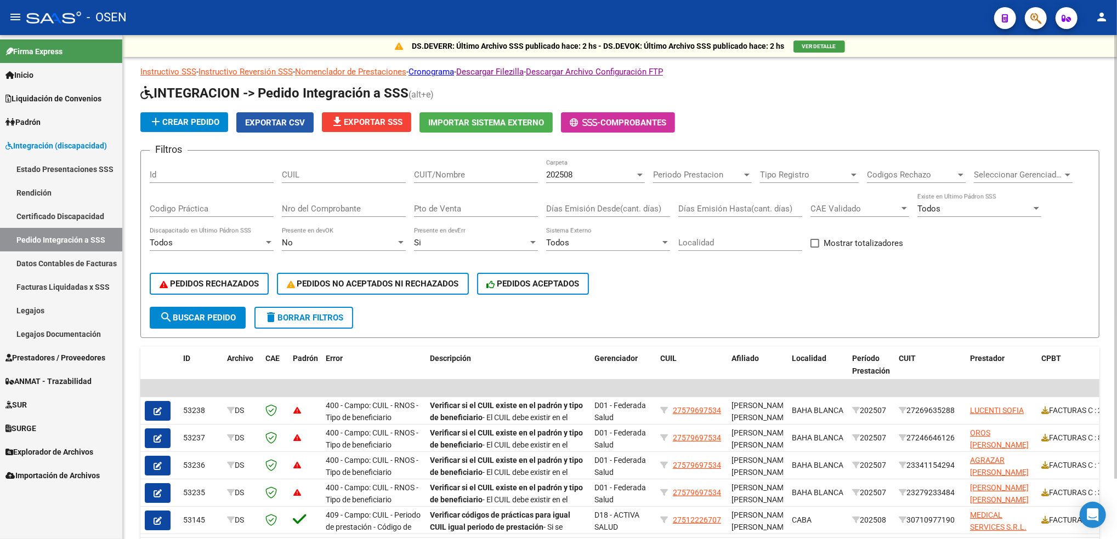
click at [287, 127] on button "Exportar CSV" at bounding box center [274, 122] width 77 height 20
click at [26, 364] on link "Prestadores / Proveedores" at bounding box center [61, 358] width 122 height 24
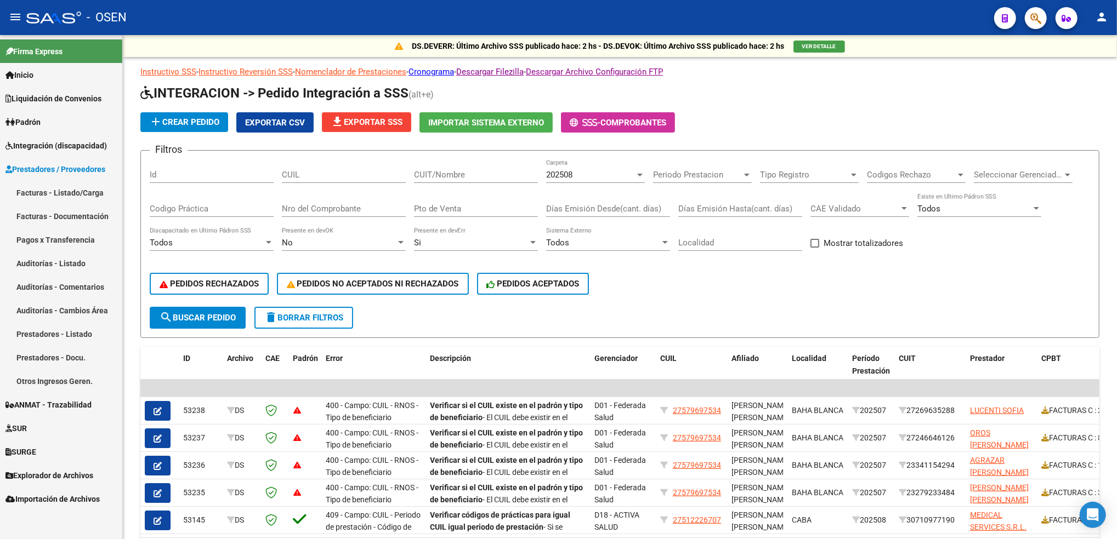
click at [55, 198] on link "Facturas - Listado/Carga" at bounding box center [61, 193] width 122 height 24
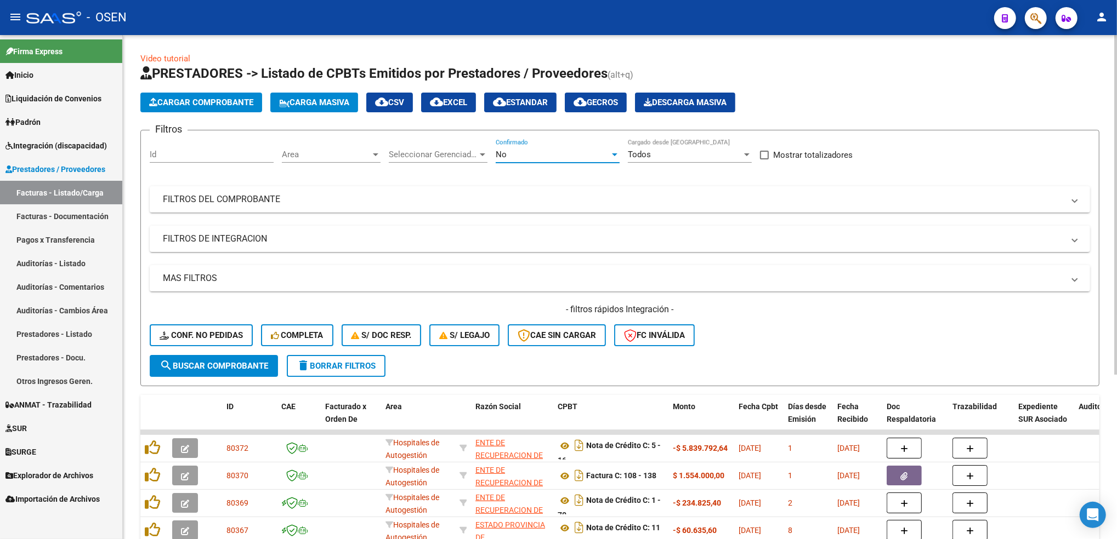
click at [542, 151] on div "No" at bounding box center [553, 155] width 114 height 10
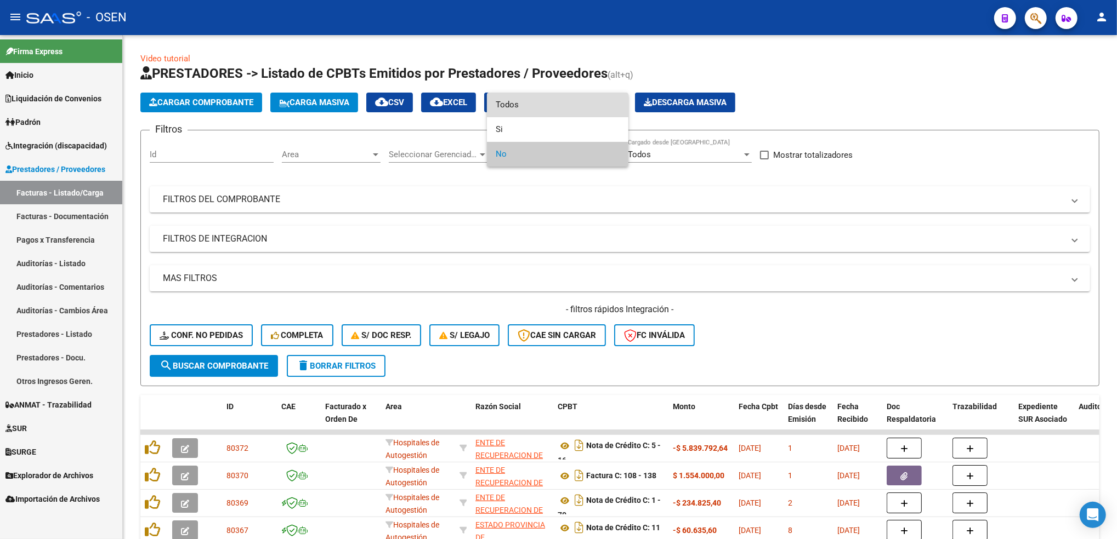
click at [520, 104] on span "Todos" at bounding box center [558, 105] width 124 height 25
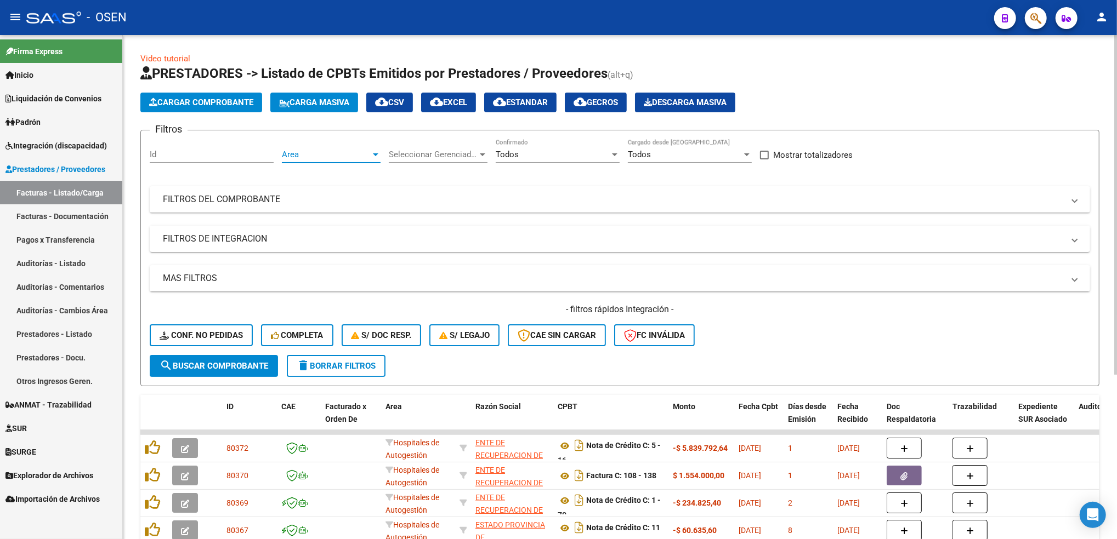
click at [310, 152] on span "Area" at bounding box center [326, 155] width 89 height 10
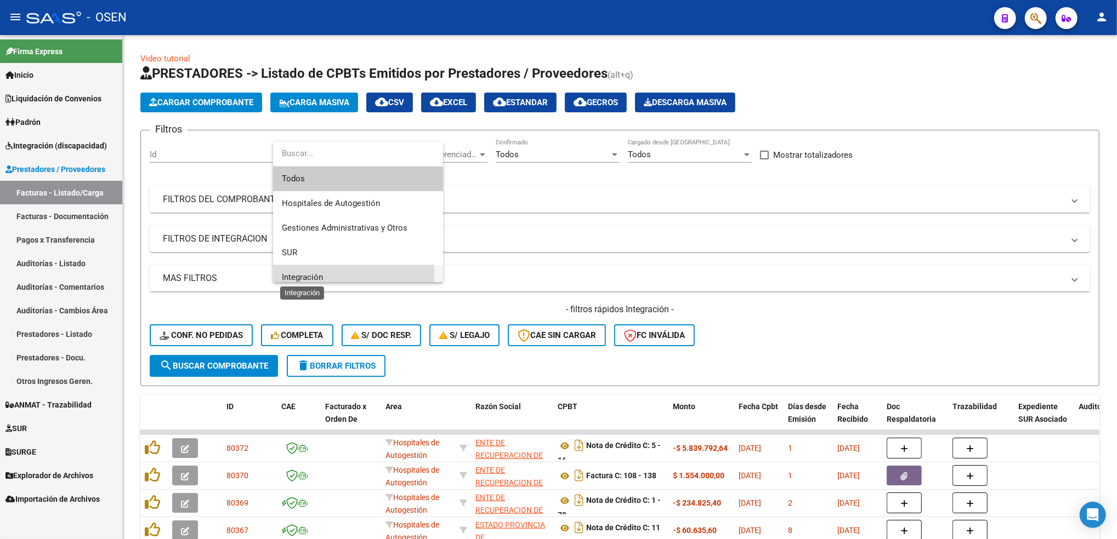
click at [311, 275] on span "Integración" at bounding box center [302, 277] width 41 height 10
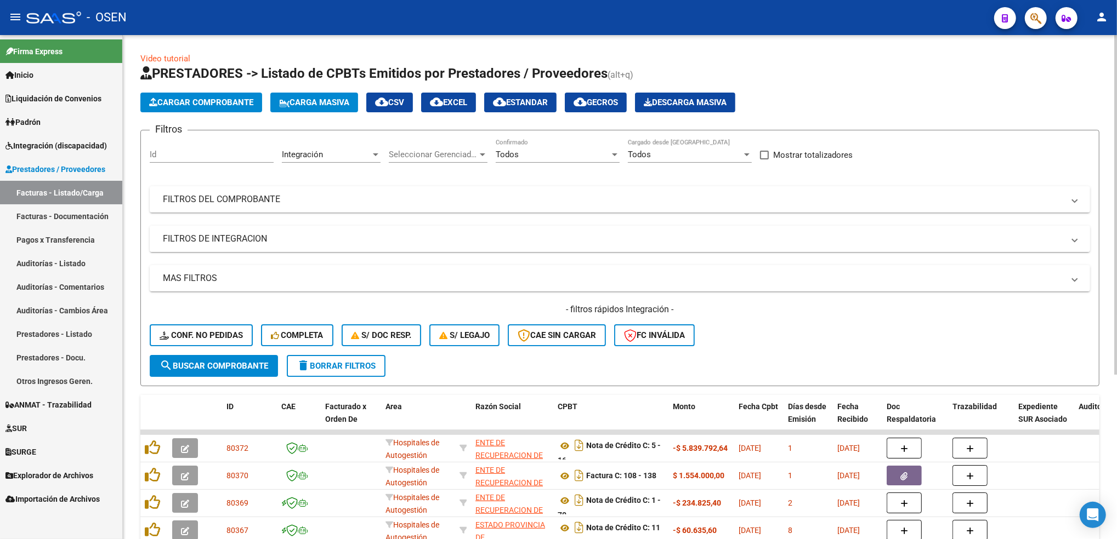
click at [250, 245] on mat-expansion-panel-header "FILTROS DE INTEGRACION" at bounding box center [620, 239] width 940 height 26
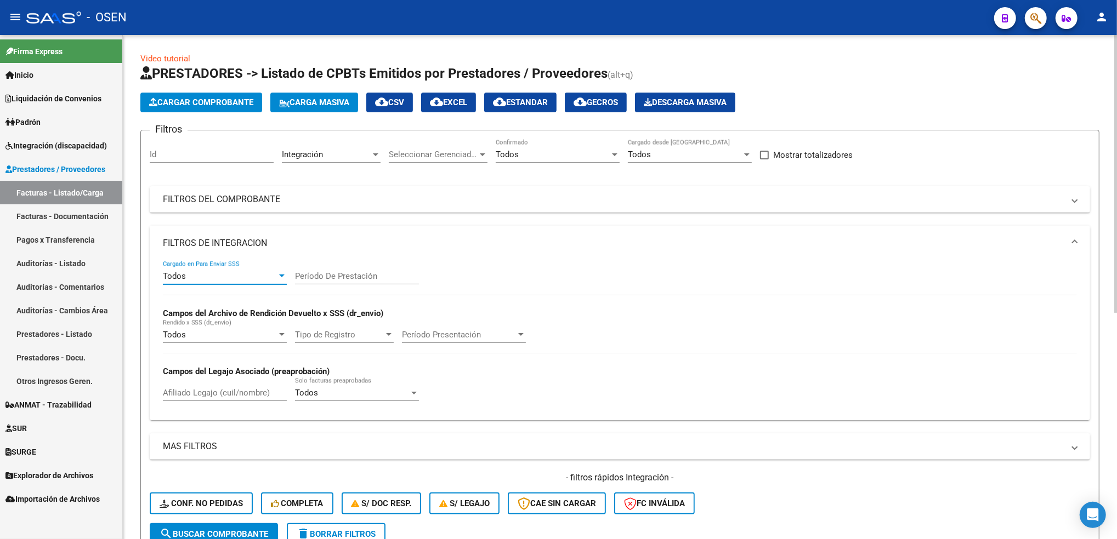
click at [224, 271] on div "Todos" at bounding box center [220, 276] width 114 height 10
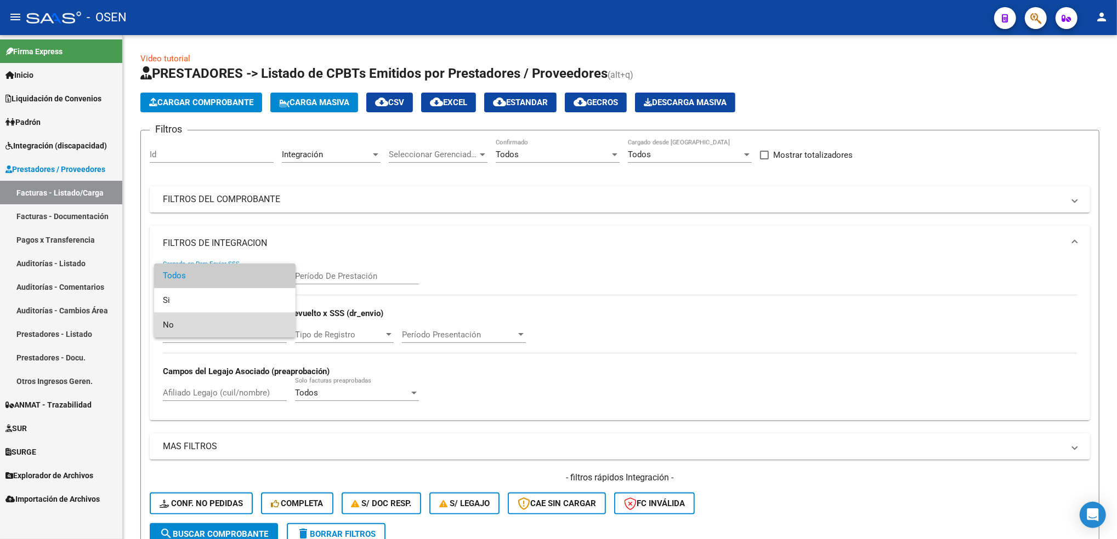
click at [206, 328] on span "No" at bounding box center [225, 325] width 124 height 25
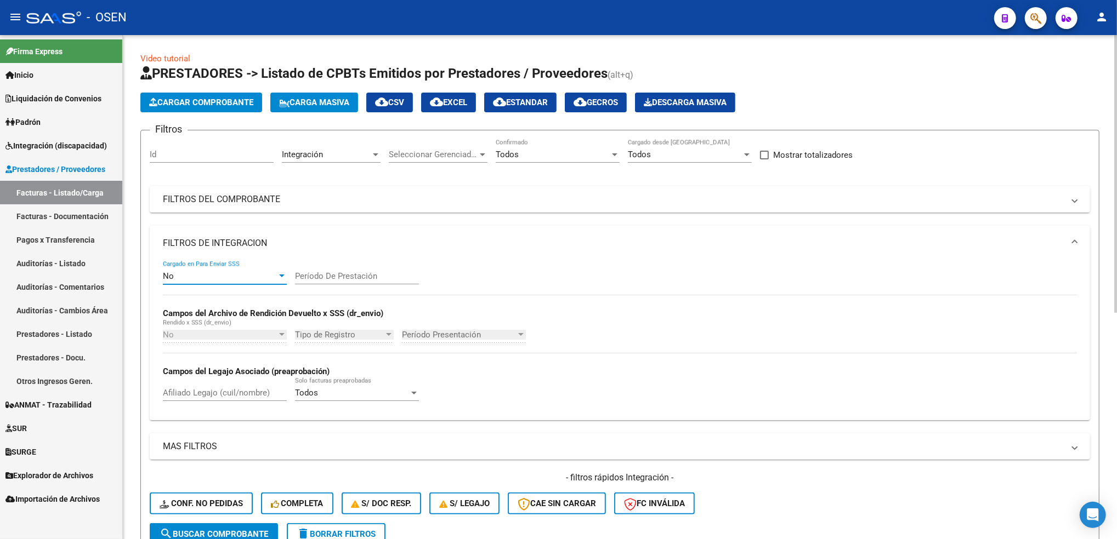
click at [261, 525] on button "search Buscar Comprobante" at bounding box center [214, 535] width 128 height 22
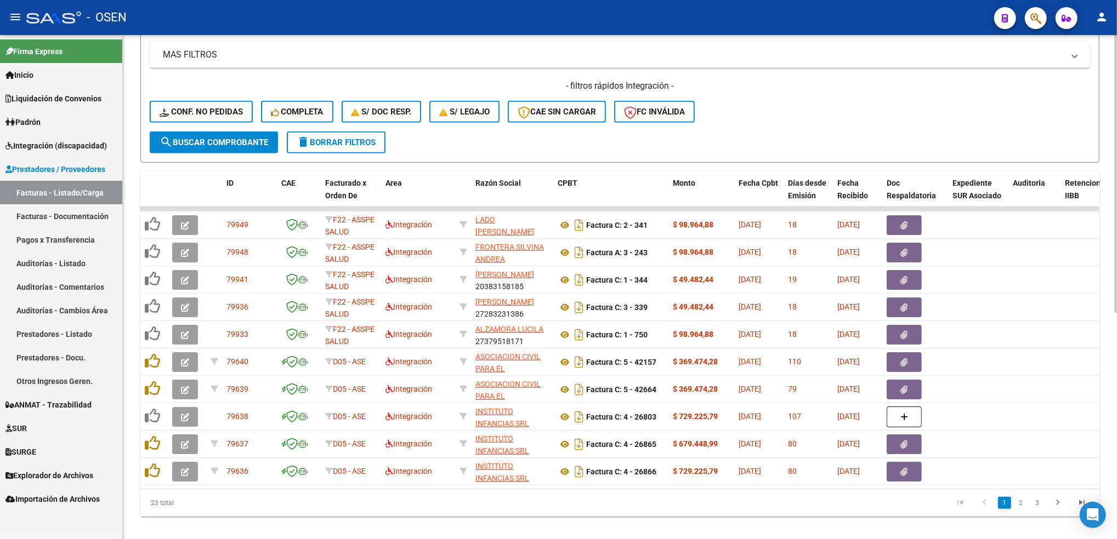
scroll to position [413, 0]
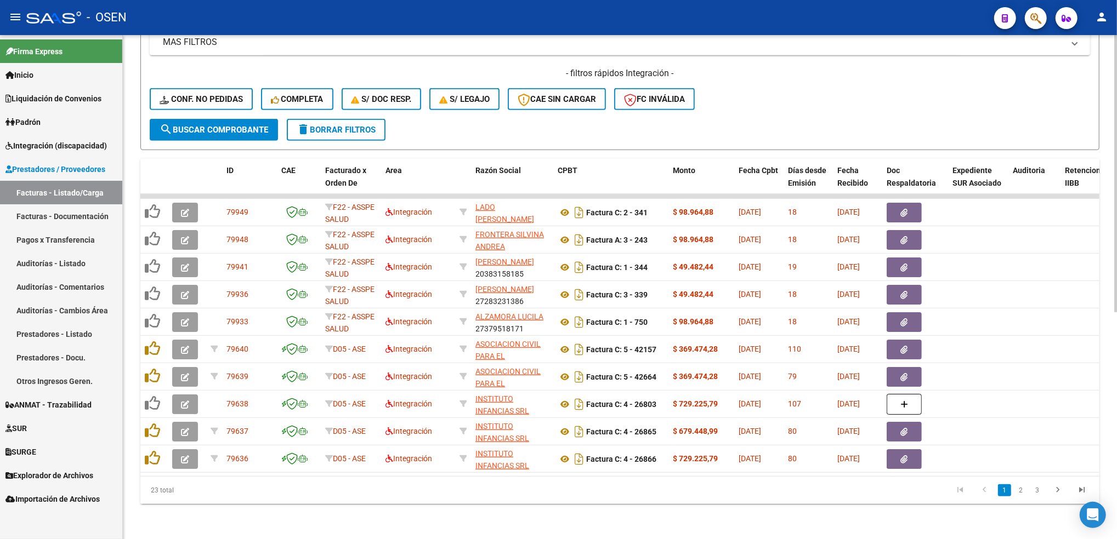
click at [1116, 331] on html "menu - OSEN person Firma Express Inicio Calendario SSS Instructivos Contacto OS…" at bounding box center [558, 269] width 1117 height 539
click at [69, 147] on span "Integración (discapacidad)" at bounding box center [55, 146] width 101 height 12
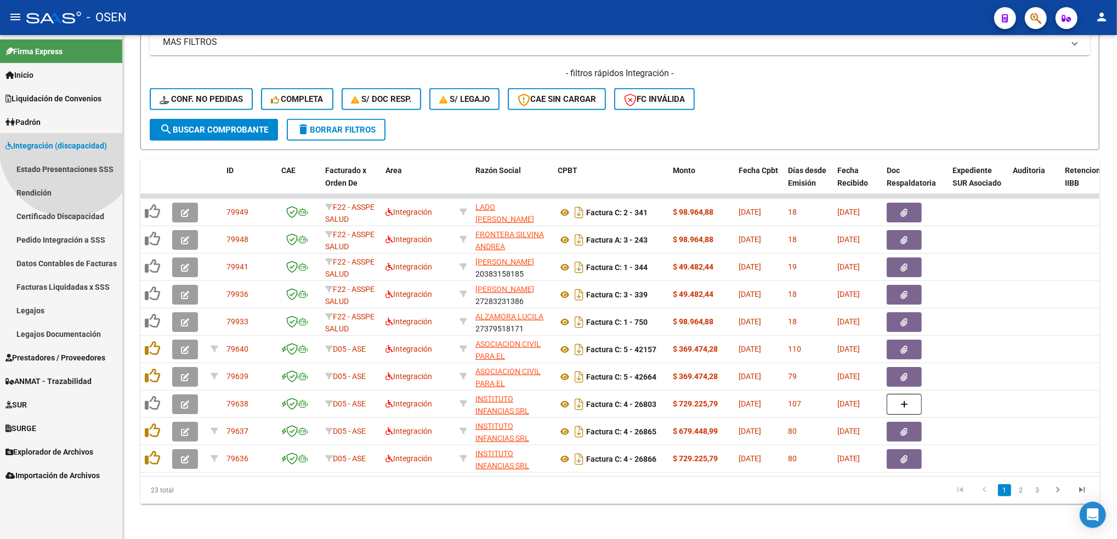
click at [69, 147] on span "Integración (discapacidad)" at bounding box center [55, 146] width 101 height 12
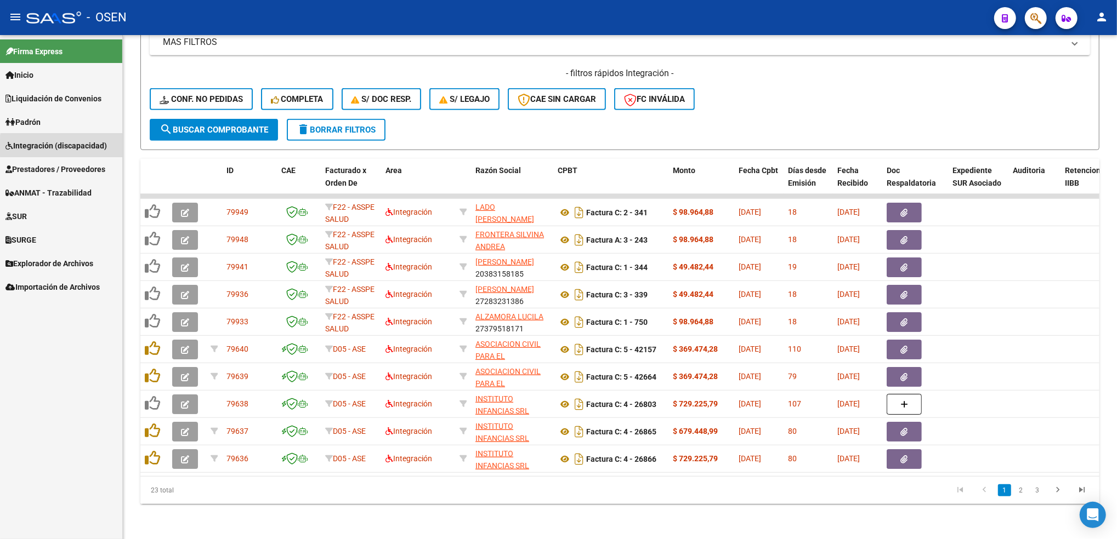
click at [69, 147] on span "Integración (discapacidad)" at bounding box center [55, 146] width 101 height 12
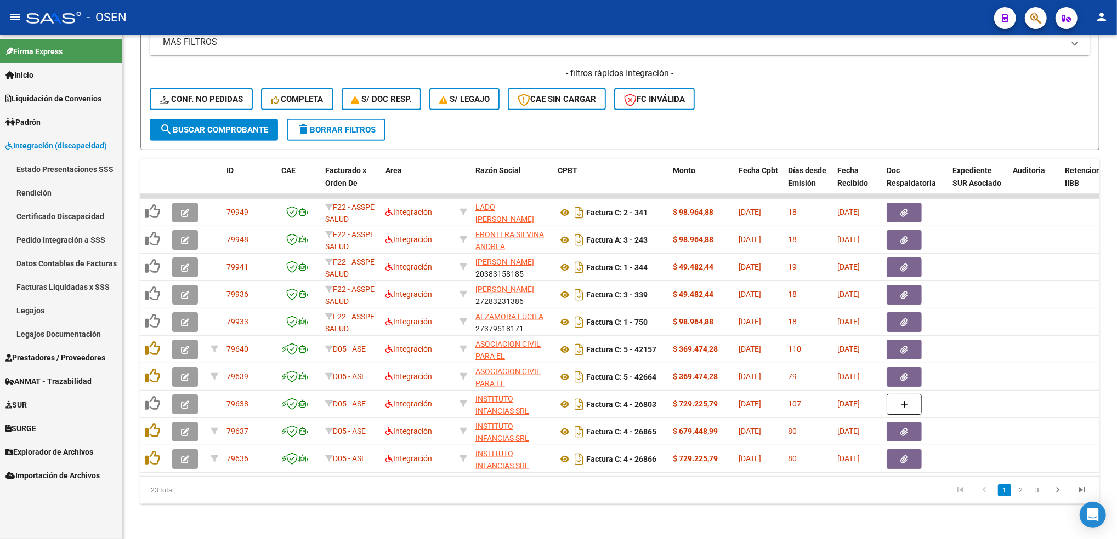
click at [59, 245] on link "Pedido Integración a SSS" at bounding box center [61, 240] width 122 height 24
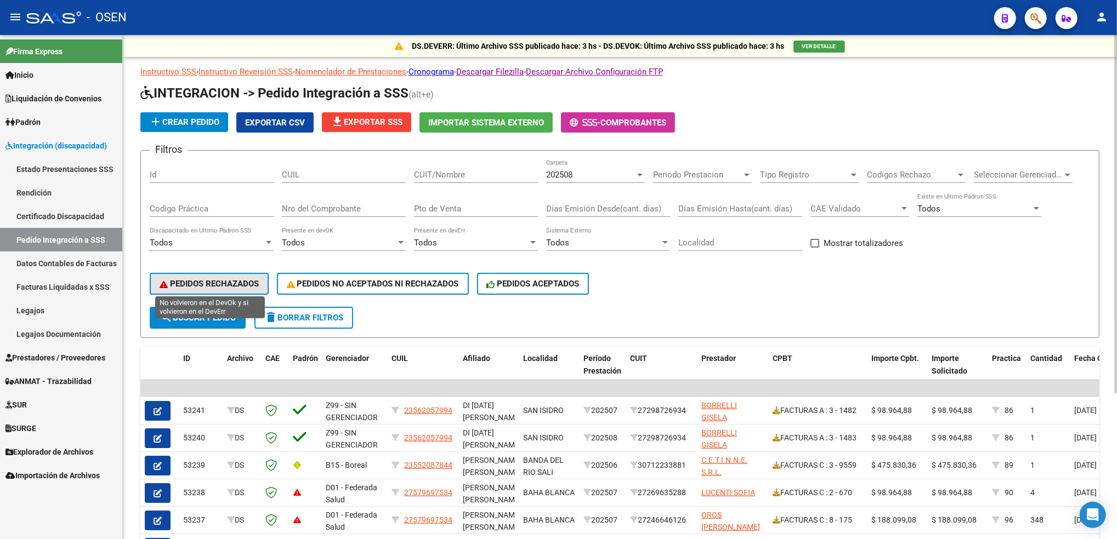
click at [208, 273] on button "PEDIDOS RECHAZADOS" at bounding box center [209, 284] width 119 height 22
